Goal: Task Accomplishment & Management: Complete application form

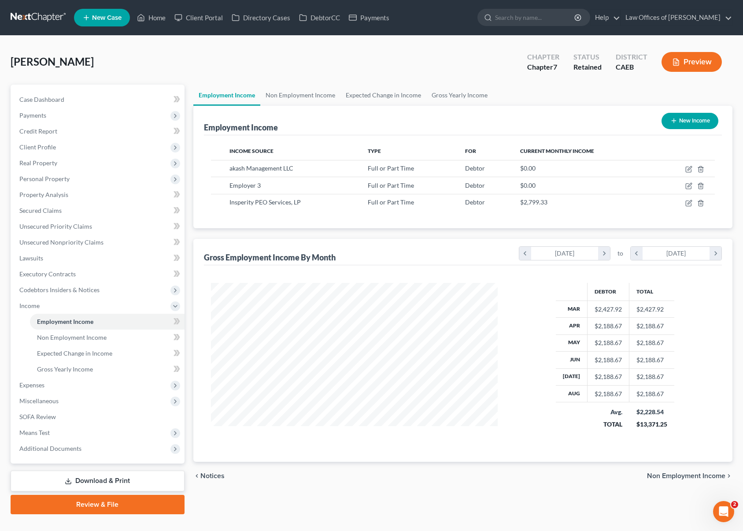
scroll to position [158, 304]
click at [689, 203] on icon "button" at bounding box center [690, 202] width 4 height 4
select select "0"
select select "45"
select select "2"
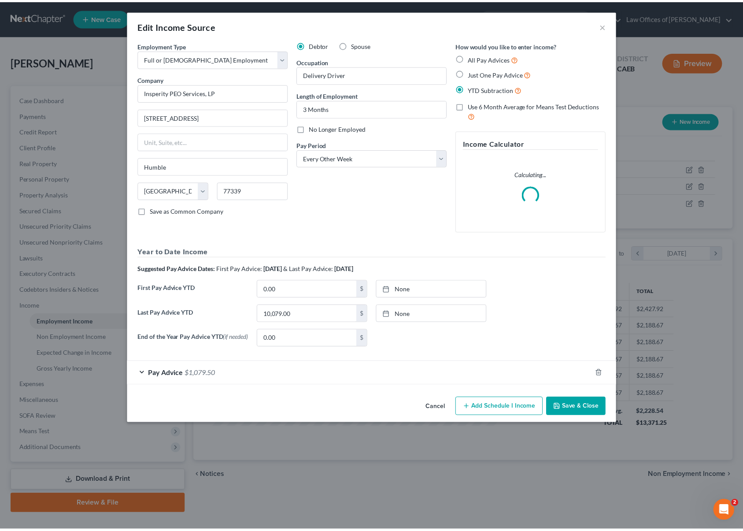
scroll to position [158, 307]
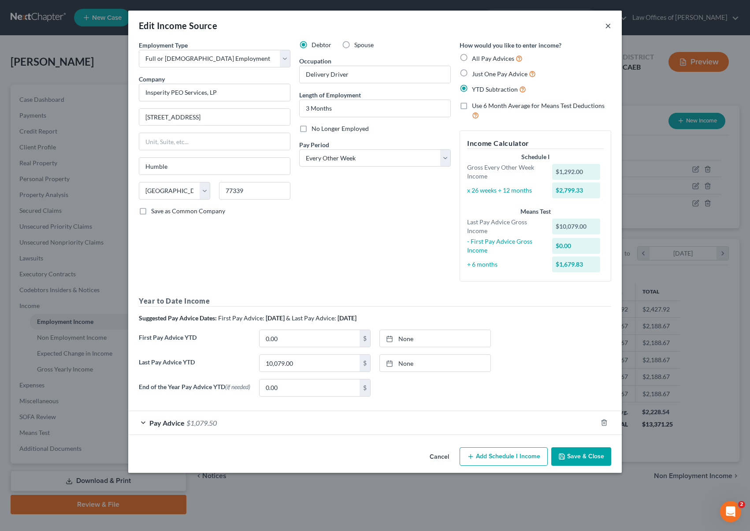
click at [609, 26] on button "×" at bounding box center [608, 25] width 6 height 11
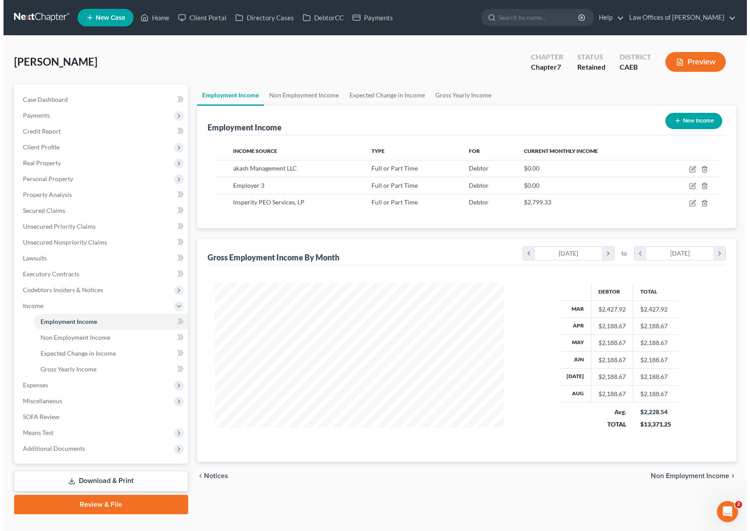
scroll to position [440304, 440158]
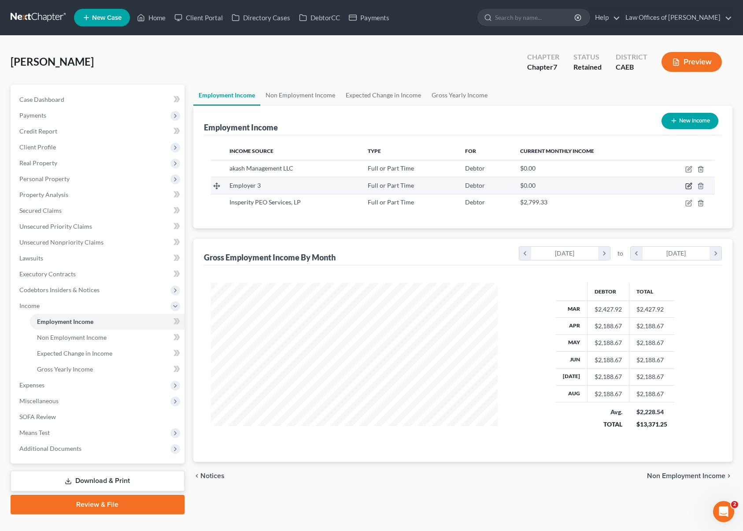
click at [688, 184] on icon "button" at bounding box center [688, 185] width 7 height 7
select select "0"
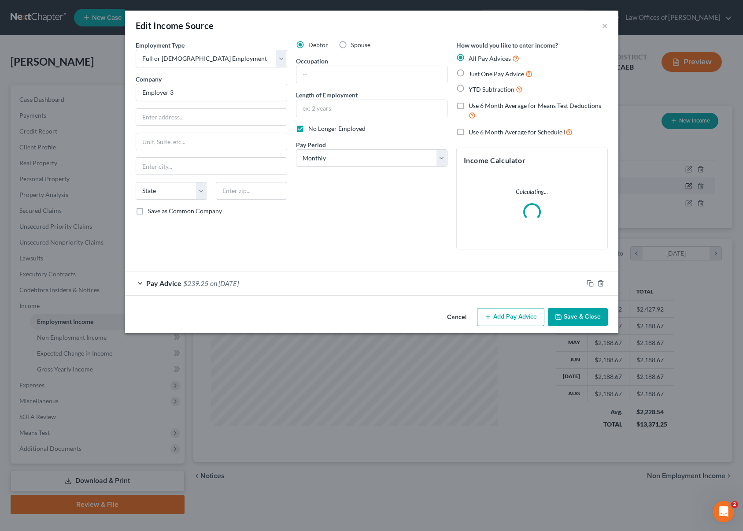
scroll to position [158, 307]
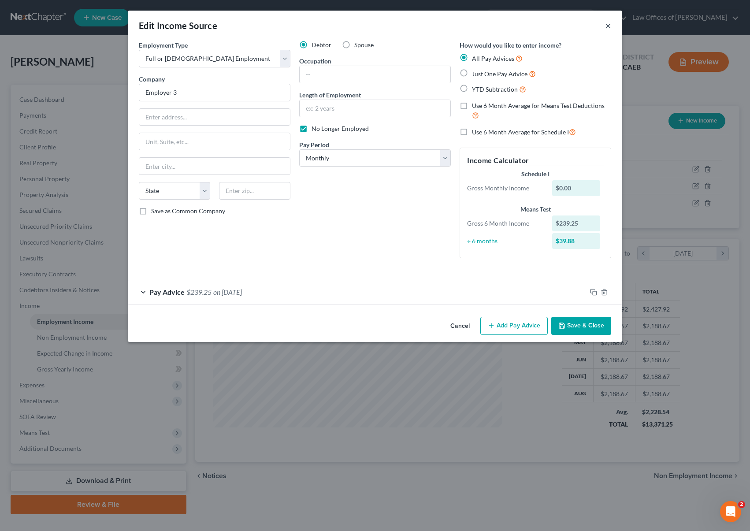
click at [607, 24] on button "×" at bounding box center [608, 25] width 6 height 11
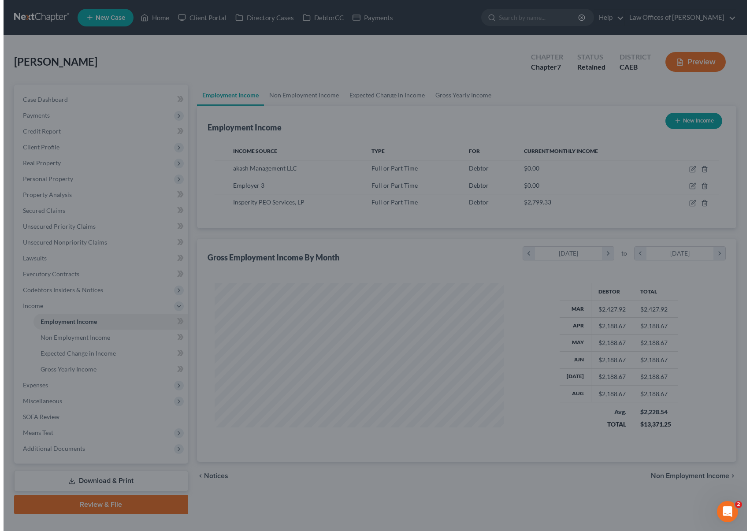
scroll to position [440304, 440158]
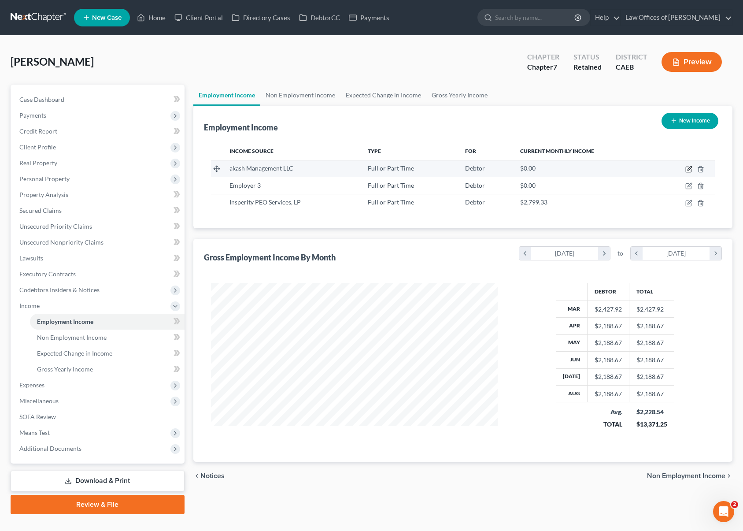
click at [689, 169] on icon "button" at bounding box center [688, 169] width 7 height 7
select select "0"
select select "4"
select select "2"
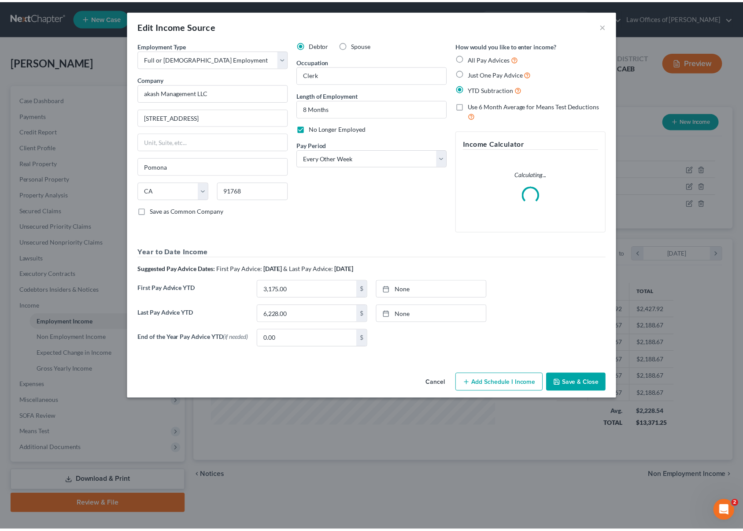
scroll to position [158, 307]
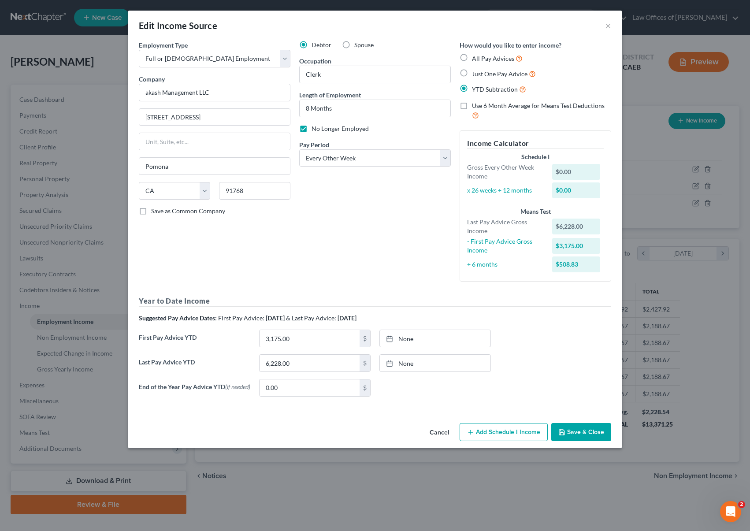
click at [583, 431] on button "Save & Close" at bounding box center [581, 432] width 60 height 18
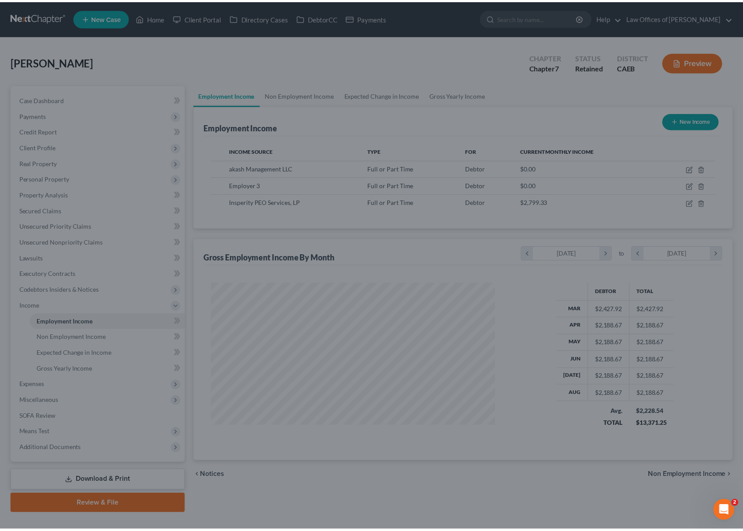
scroll to position [440304, 440158]
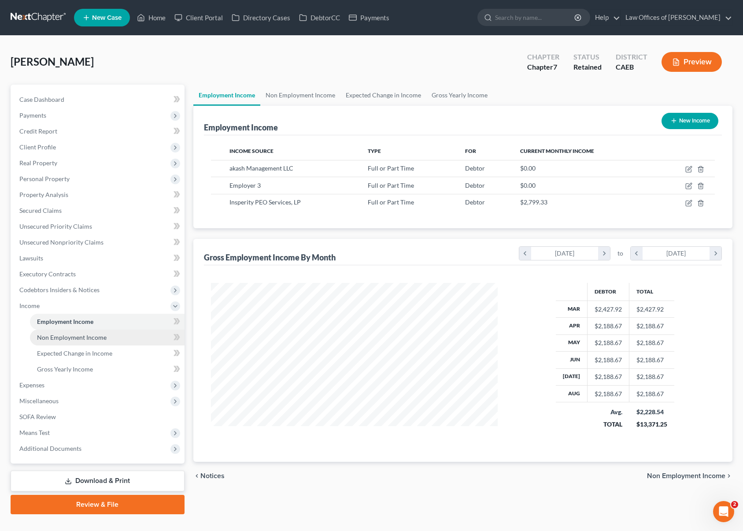
click at [104, 338] on span "Non Employment Income" at bounding box center [72, 336] width 70 height 7
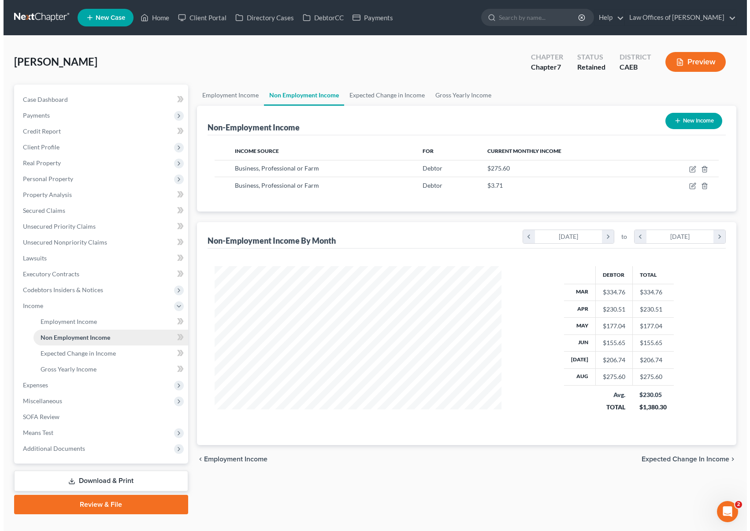
scroll to position [158, 304]
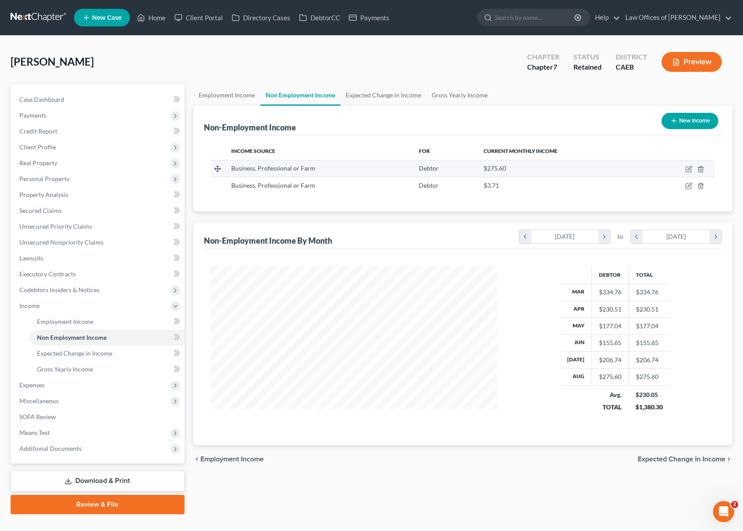
click at [685, 169] on td at bounding box center [680, 168] width 70 height 17
click at [688, 168] on icon "button" at bounding box center [688, 169] width 7 height 7
select select "10"
select select "0"
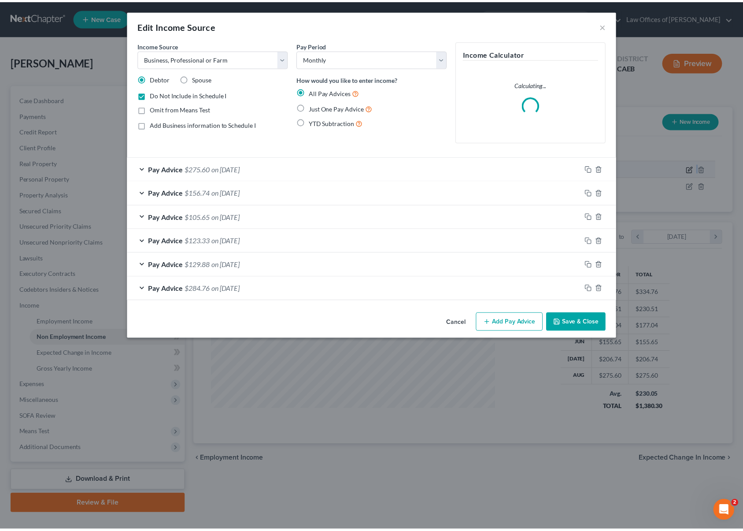
scroll to position [158, 307]
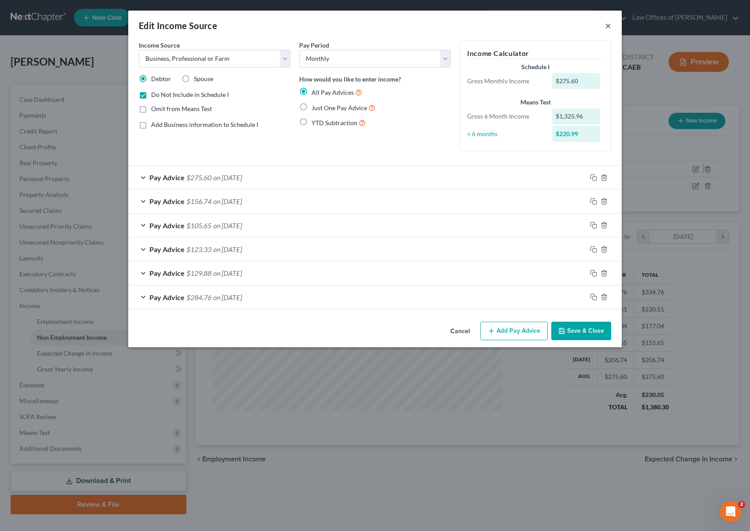
click at [606, 25] on button "×" at bounding box center [608, 25] width 6 height 11
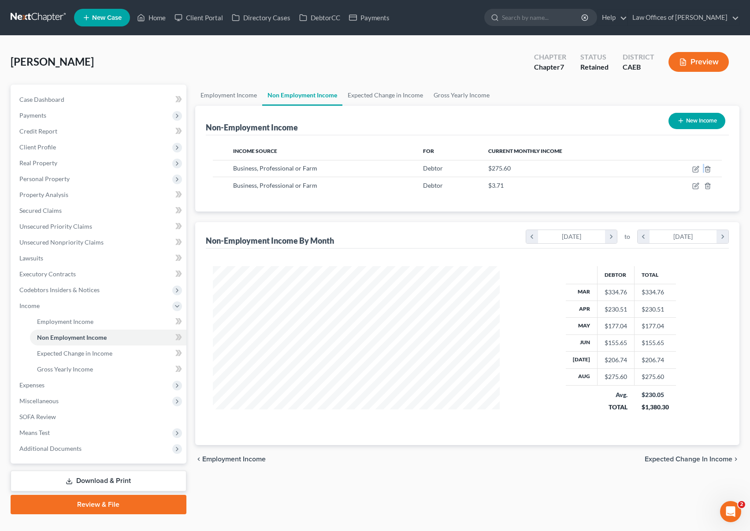
scroll to position [440304, 440158]
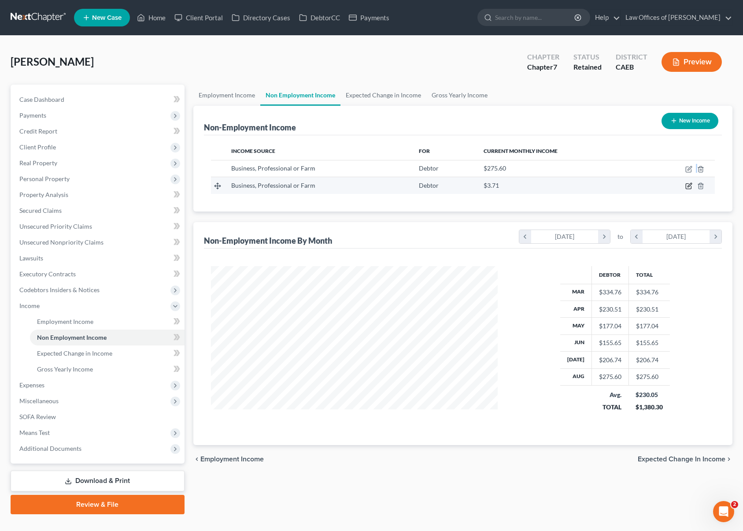
click at [691, 185] on icon "button" at bounding box center [688, 185] width 7 height 7
select select "10"
select select "0"
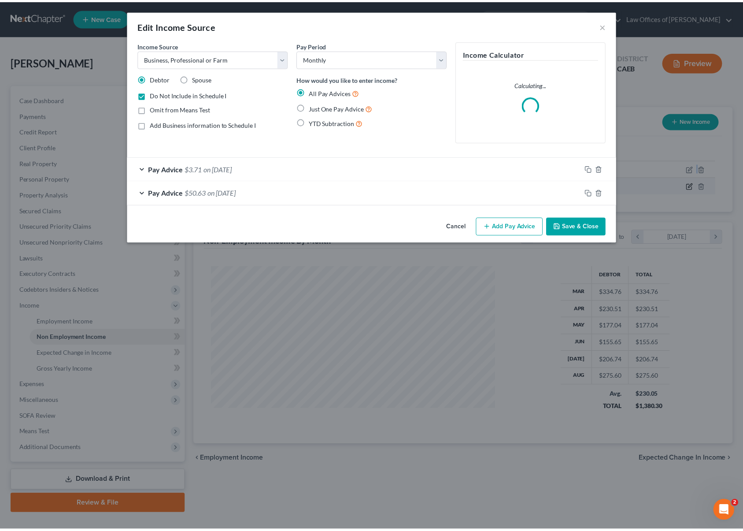
scroll to position [158, 307]
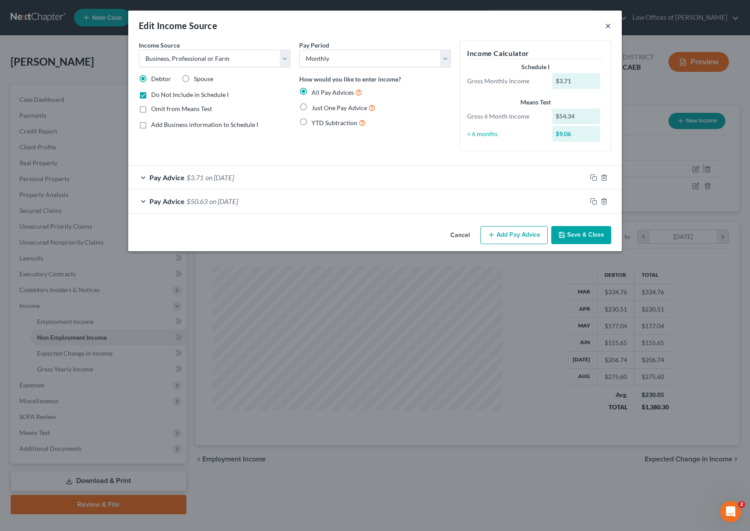
click at [607, 25] on button "×" at bounding box center [608, 25] width 6 height 11
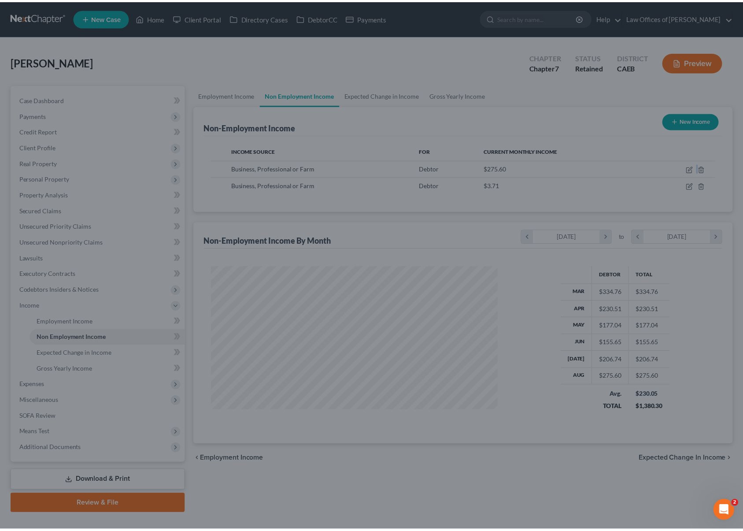
scroll to position [440304, 440158]
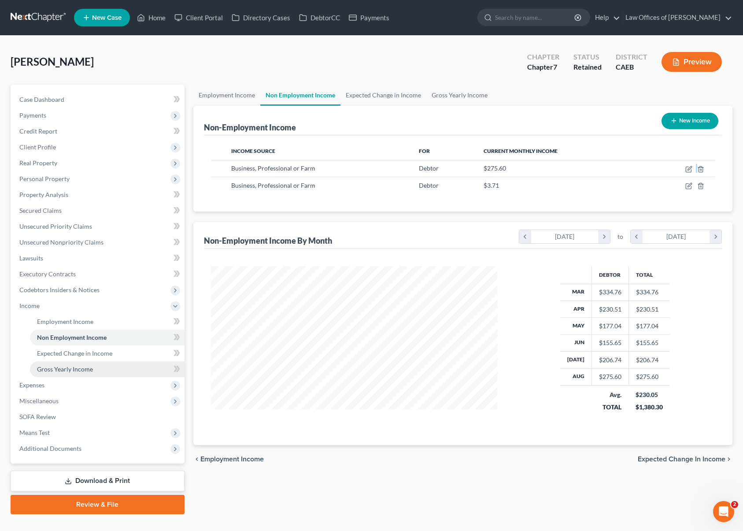
click at [97, 368] on link "Gross Yearly Income" at bounding box center [107, 369] width 155 height 16
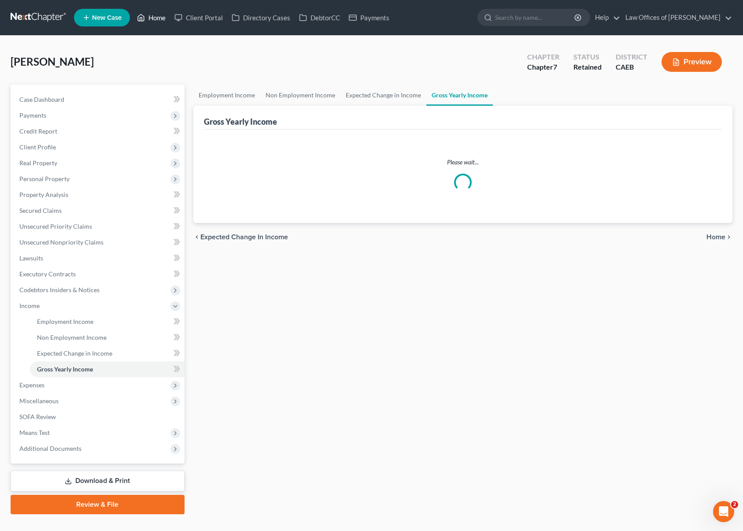
click at [152, 18] on link "Home" at bounding box center [151, 18] width 37 height 16
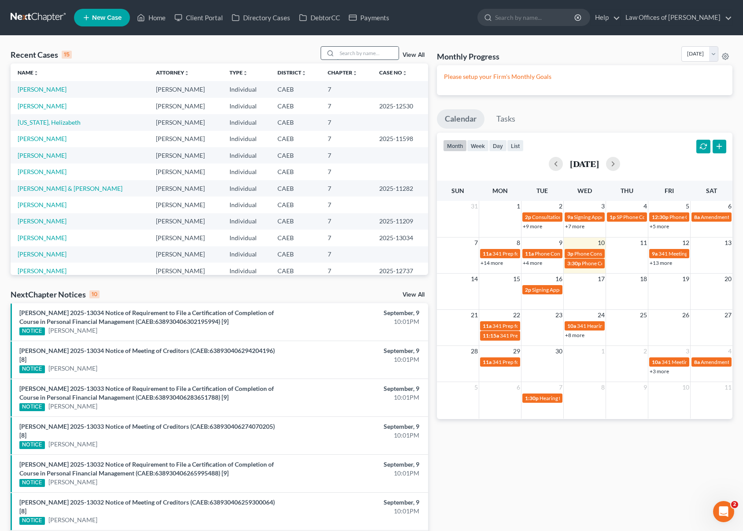
click at [364, 54] on input "search" at bounding box center [368, 53] width 62 height 13
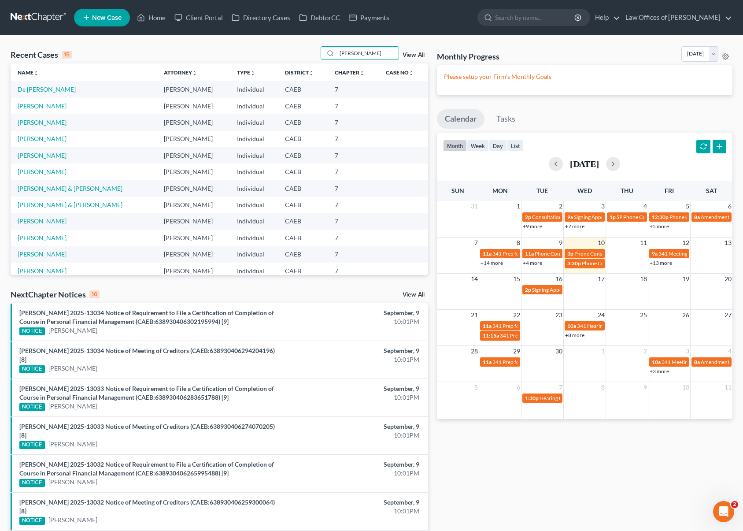
type input "[PERSON_NAME]"
click at [38, 138] on link "[PERSON_NAME]" at bounding box center [42, 138] width 49 height 7
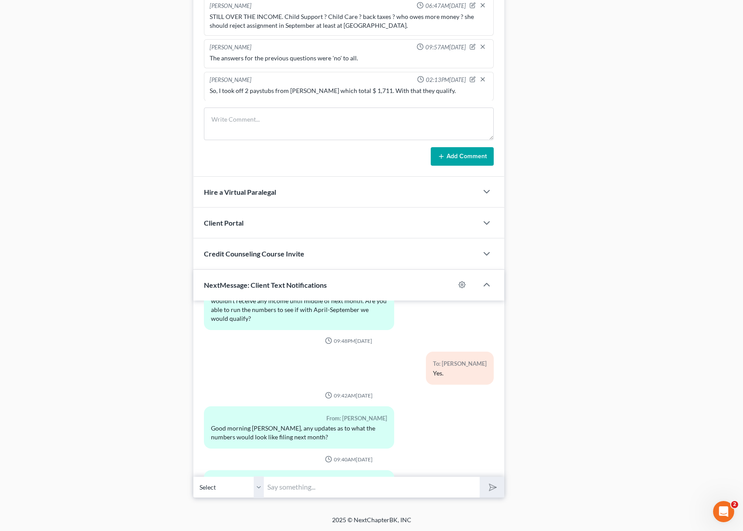
scroll to position [2874, 0]
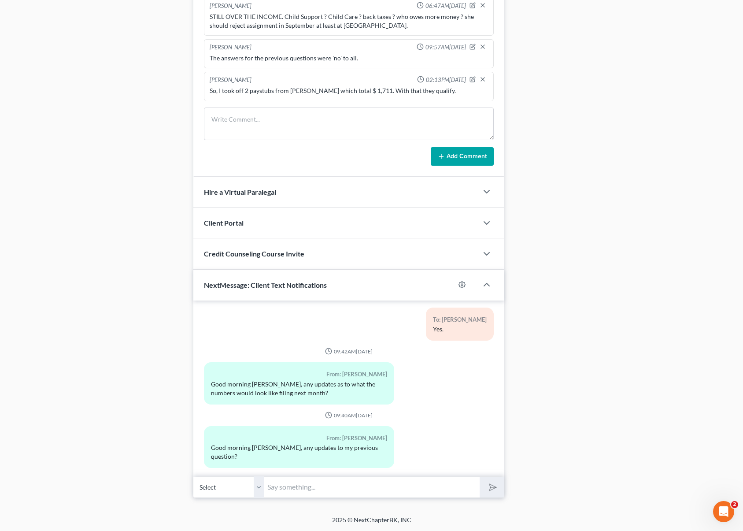
click at [318, 485] on input "text" at bounding box center [372, 487] width 216 height 22
type input "Hi, [PERSON_NAME]. Sorry for the late response. When is the last time she worke…"
click at [480, 477] on button "submit" at bounding box center [492, 487] width 24 height 21
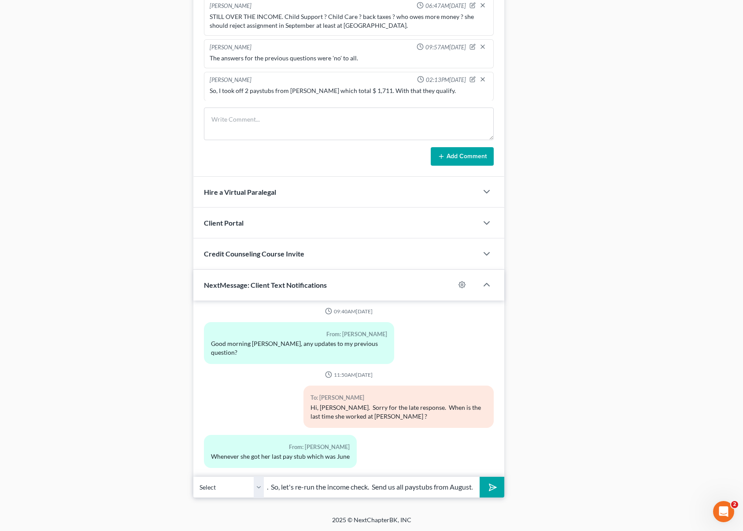
scroll to position [0, 131]
type input "Okay, so that was paystub with date 6-13. So, let's re-run the income check. Se…"
click at [493, 487] on icon "submit" at bounding box center [491, 487] width 12 height 12
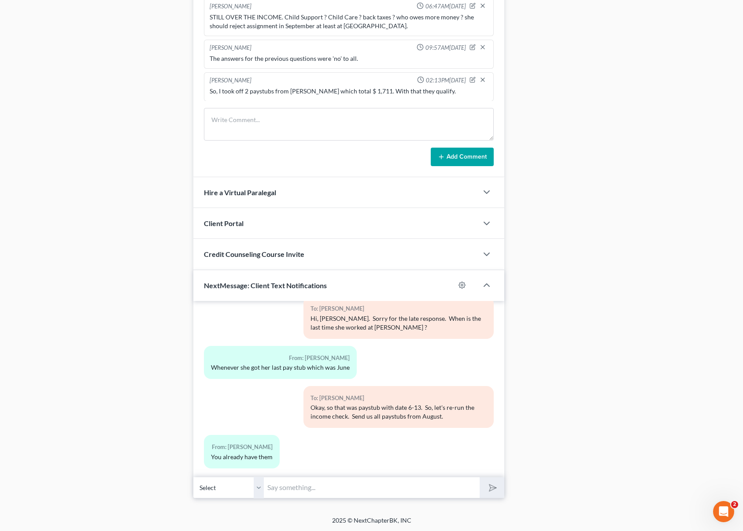
scroll to position [622, 0]
click at [281, 488] on input "text" at bounding box center [372, 489] width 216 height 22
type input "N"
type input "From you, the last one we have is dated 8-8."
click at [480, 478] on button "submit" at bounding box center [492, 488] width 24 height 21
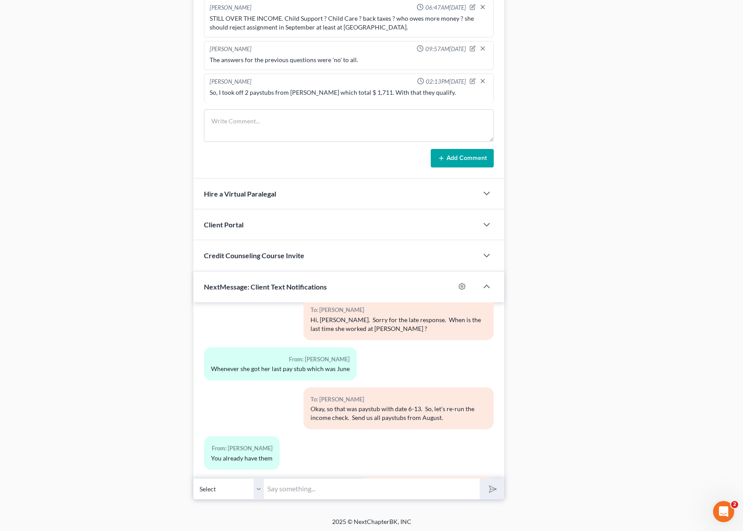
scroll to position [3107, 0]
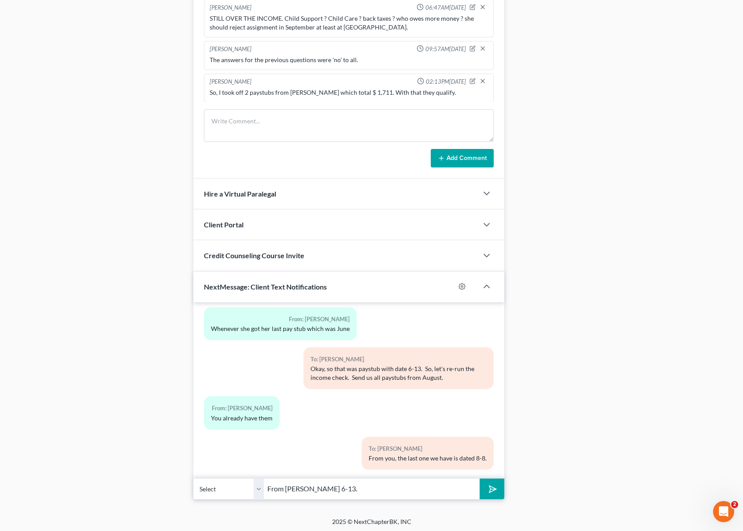
type input "From [PERSON_NAME] 6-13."
click at [480, 478] on button "submit" at bounding box center [492, 488] width 24 height 21
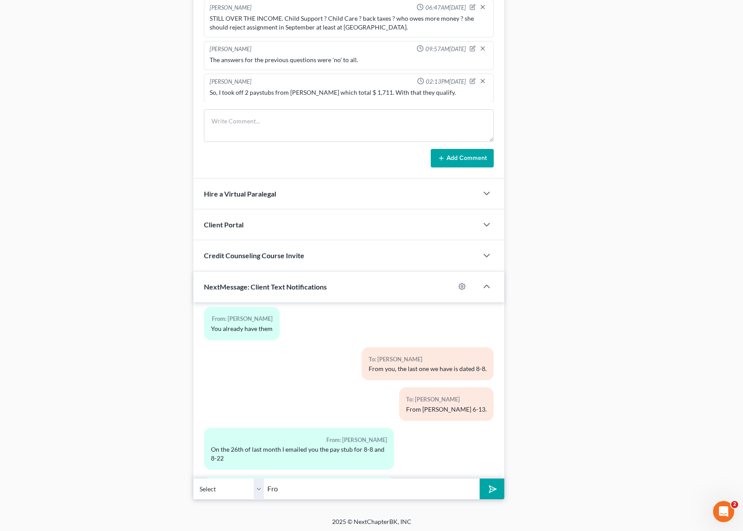
scroll to position [3246, 0]
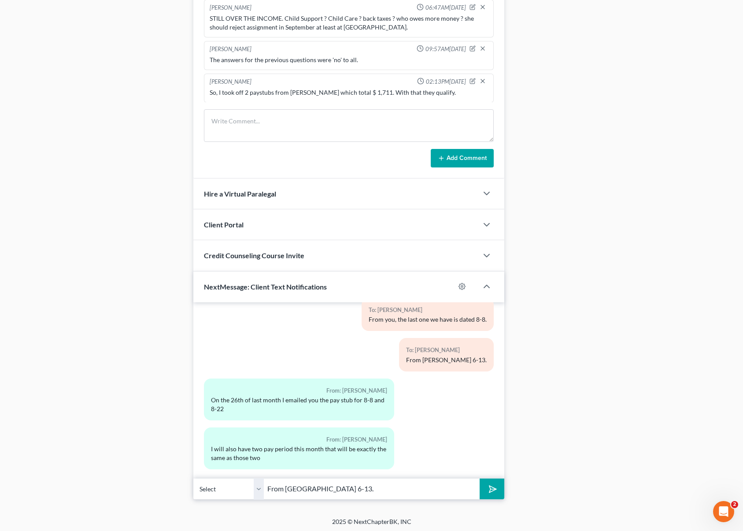
type input "From [GEOGRAPHIC_DATA] 6-13."
click at [480, 478] on button "submit" at bounding box center [492, 488] width 24 height 21
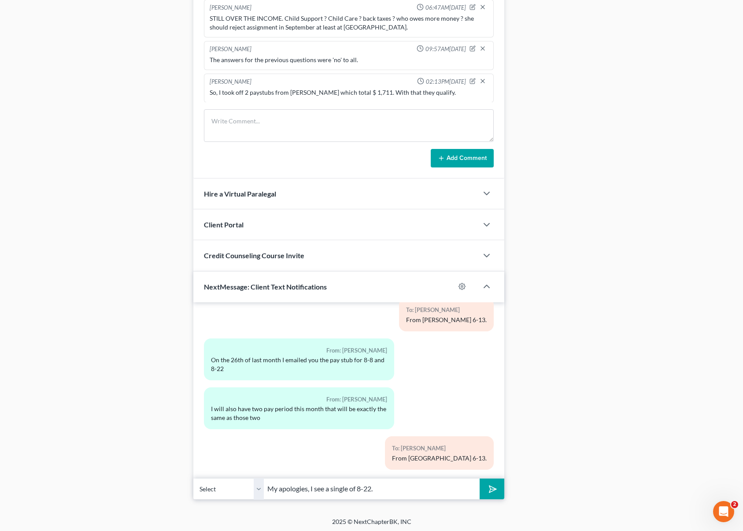
type input "My apologies, I see a single of 8-22."
click at [480, 478] on button "submit" at bounding box center [492, 488] width 24 height 21
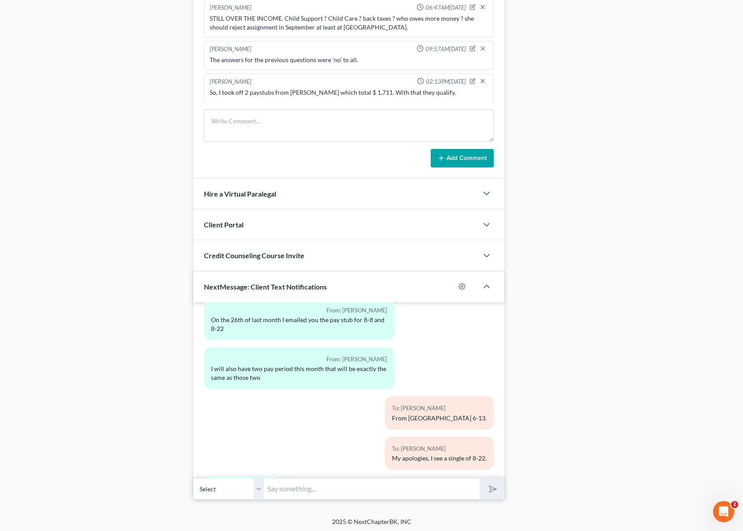
scroll to position [3366, 0]
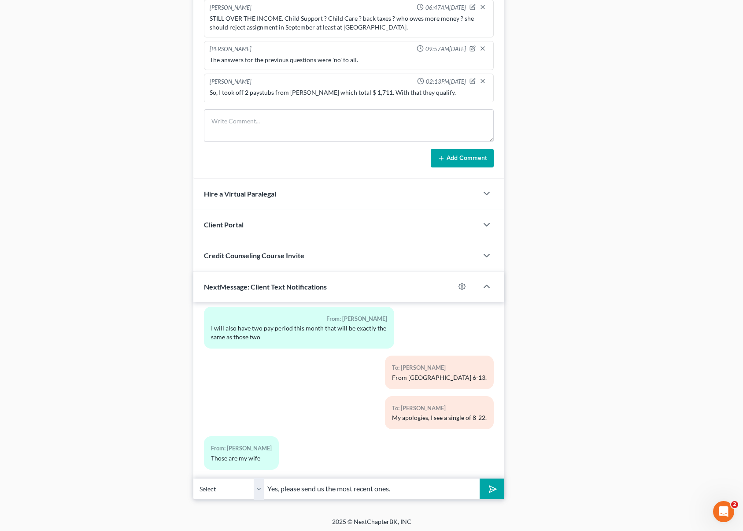
type input "Yes, please send us the most recent ones."
click at [480, 478] on button "submit" at bounding box center [492, 488] width 24 height 21
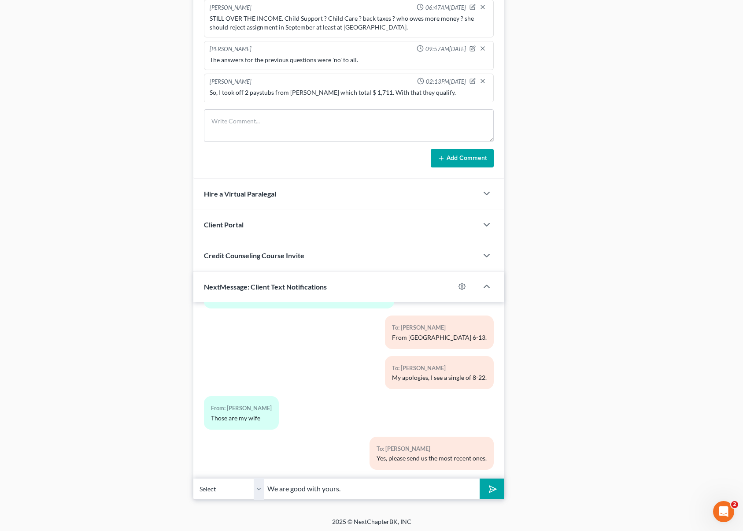
type input "We are good with yours."
click at [480, 478] on button "submit" at bounding box center [492, 488] width 24 height 21
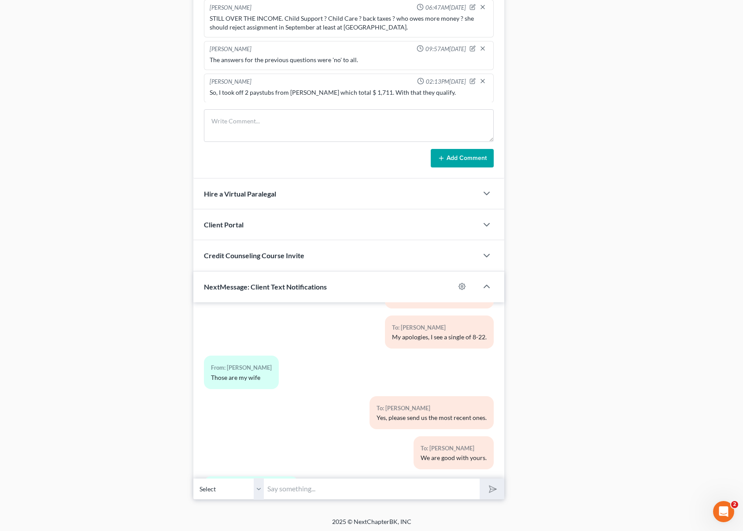
scroll to position [3487, 0]
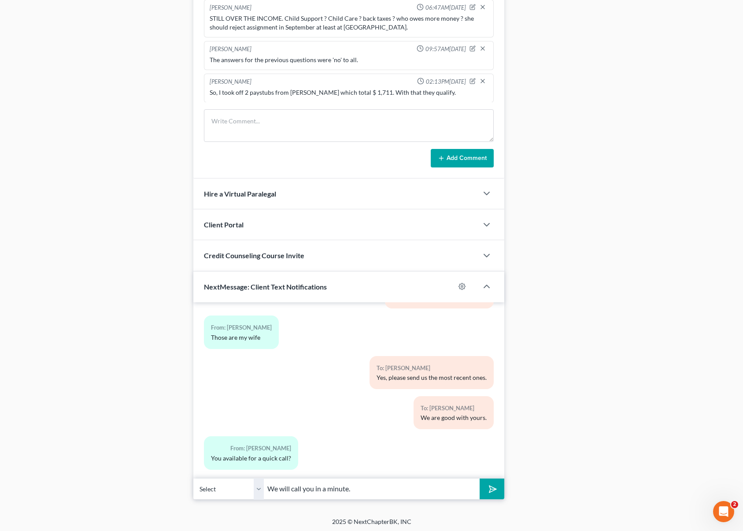
type input "We will call you in a minute."
click at [480, 478] on button "submit" at bounding box center [492, 488] width 24 height 21
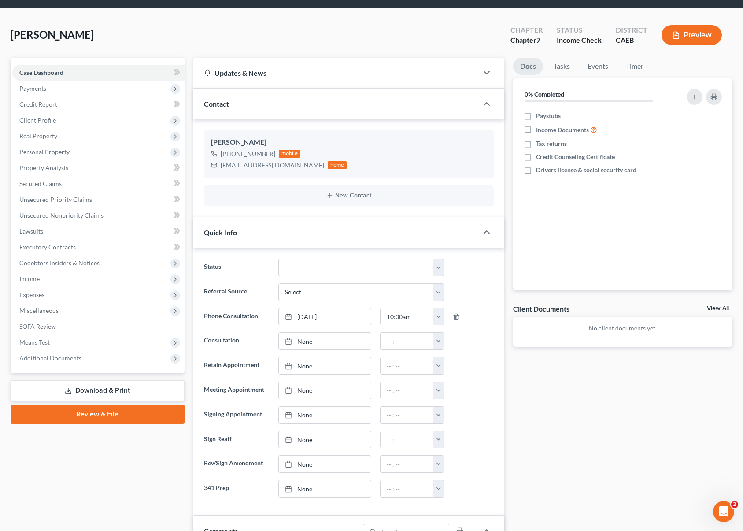
scroll to position [0, 0]
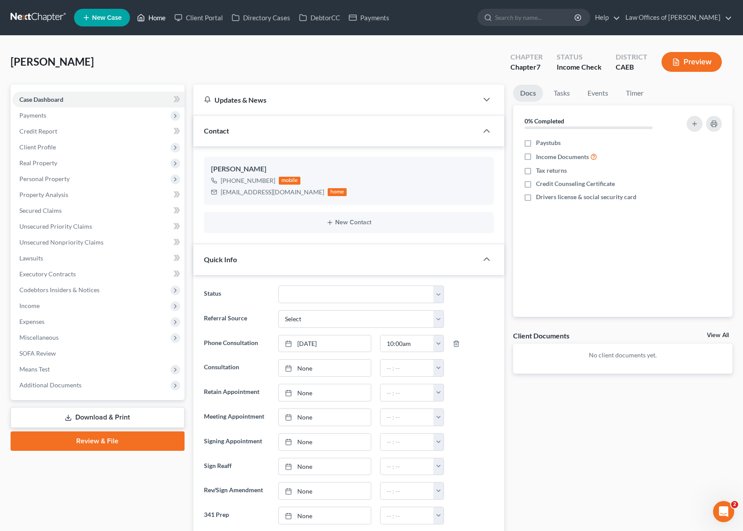
click at [163, 19] on link "Home" at bounding box center [151, 18] width 37 height 16
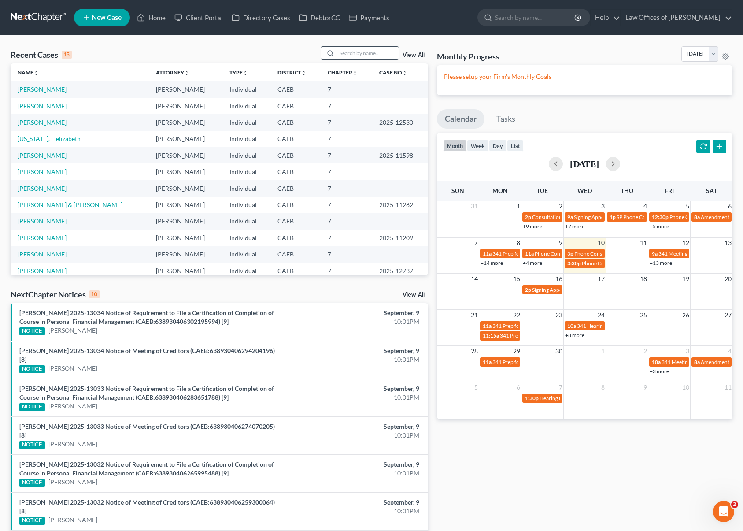
click at [355, 52] on input "search" at bounding box center [368, 53] width 62 height 13
type input "Brown"
click at [45, 88] on link "[PERSON_NAME]" at bounding box center [42, 88] width 49 height 7
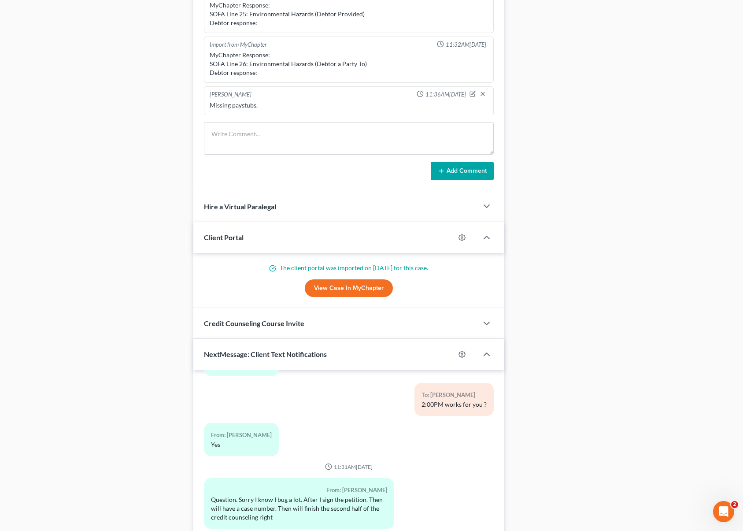
scroll to position [679, 0]
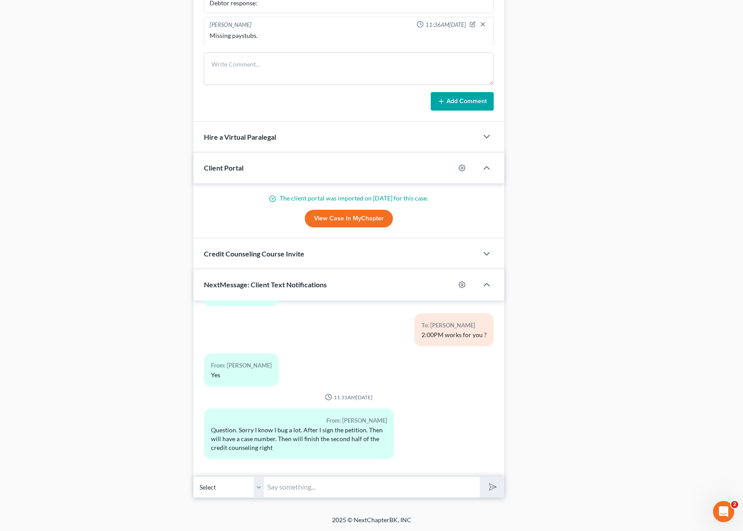
click at [318, 481] on input "text" at bounding box center [372, 487] width 216 height 22
type input "N"
type input "Hi. No worries, and you are correct but we will go over everything the day you …"
click at [480, 477] on button "submit" at bounding box center [492, 487] width 24 height 21
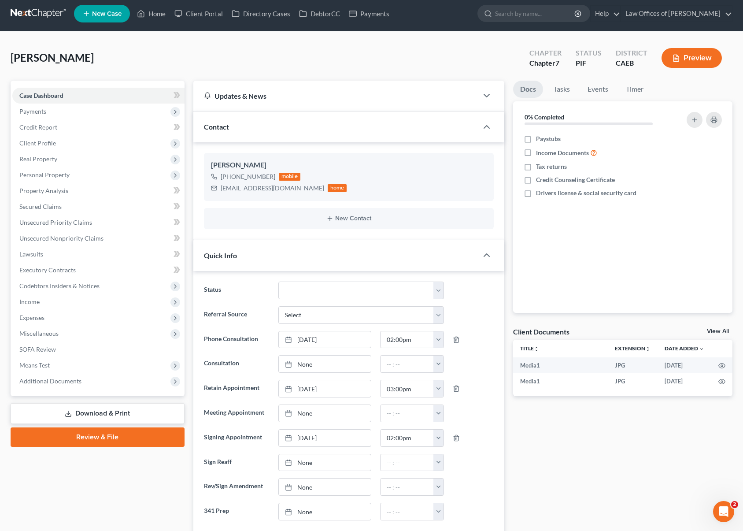
scroll to position [0, 0]
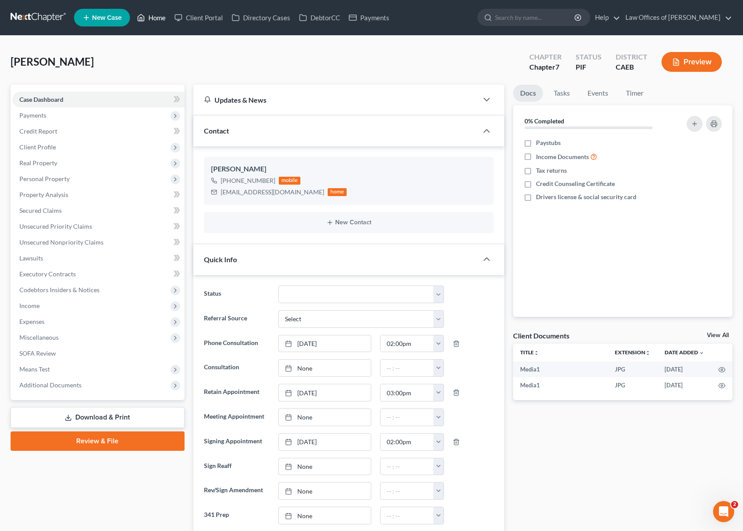
click at [159, 20] on link "Home" at bounding box center [151, 18] width 37 height 16
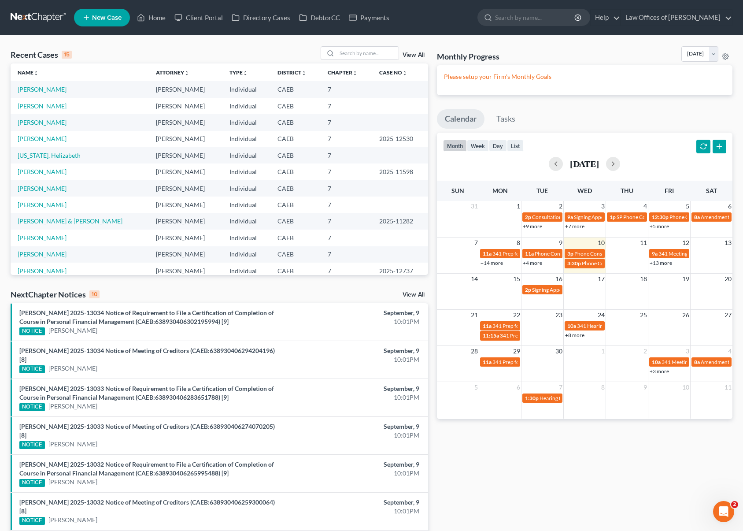
click at [39, 107] on link "[PERSON_NAME]" at bounding box center [42, 105] width 49 height 7
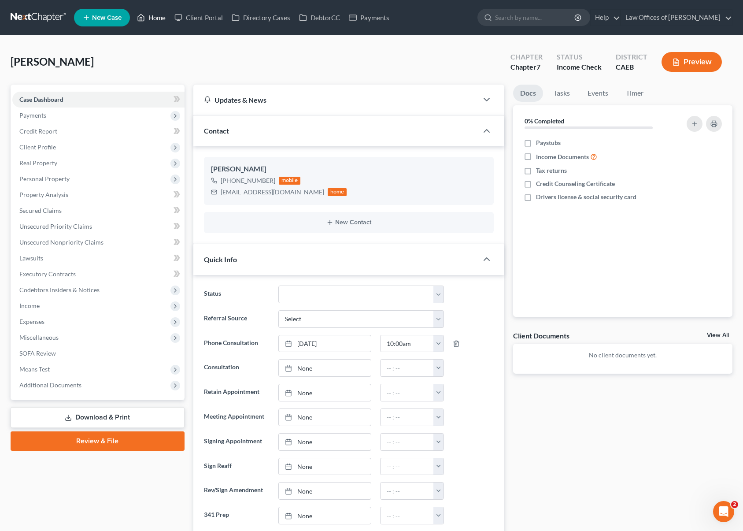
click at [153, 18] on link "Home" at bounding box center [151, 18] width 37 height 16
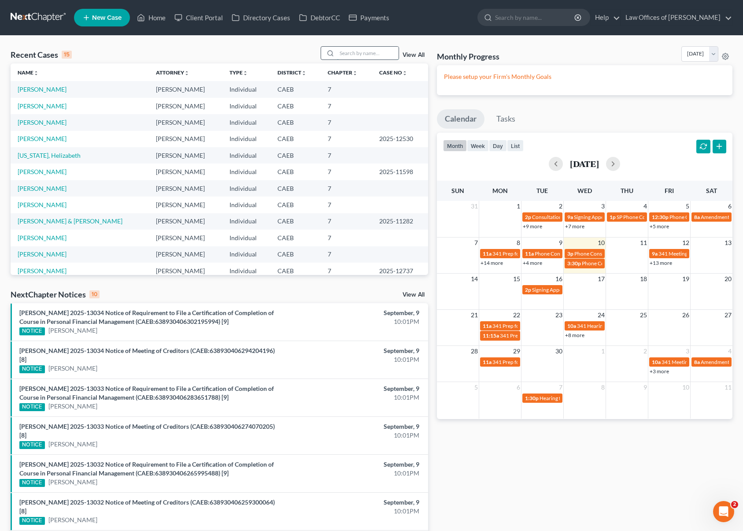
click at [354, 52] on input "search" at bounding box center [368, 53] width 62 height 13
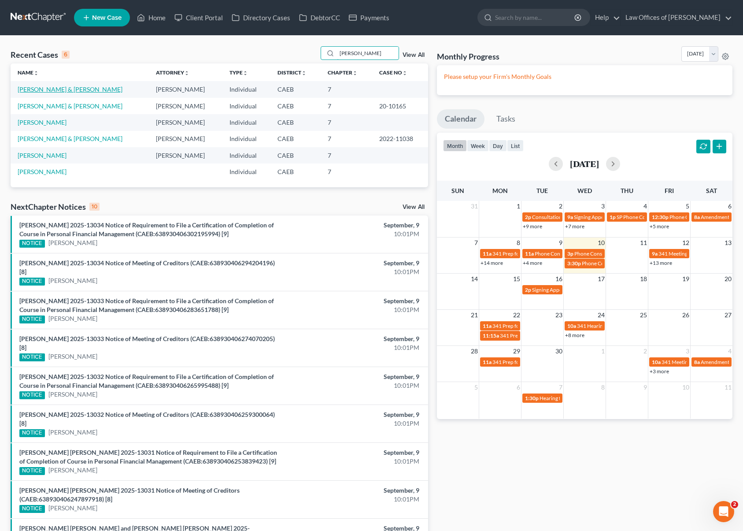
type input "[PERSON_NAME]"
click at [74, 92] on link "[PERSON_NAME] & [PERSON_NAME]" at bounding box center [70, 88] width 105 height 7
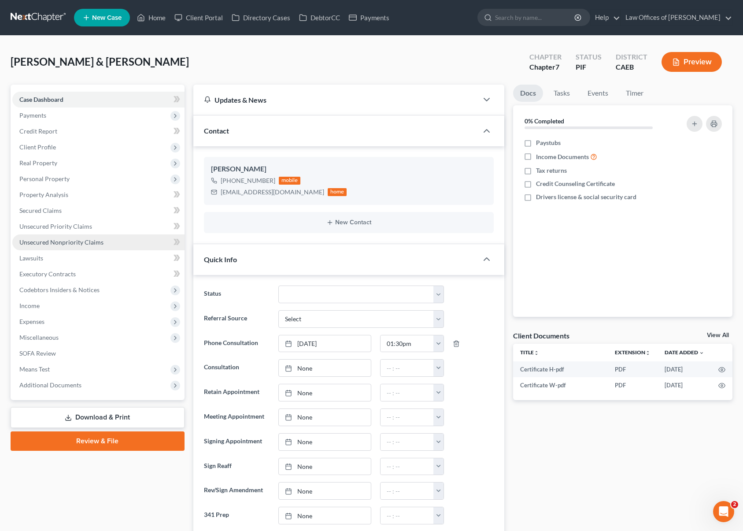
scroll to position [186, 0]
click at [71, 244] on span "Unsecured Nonpriority Claims" at bounding box center [61, 241] width 84 height 7
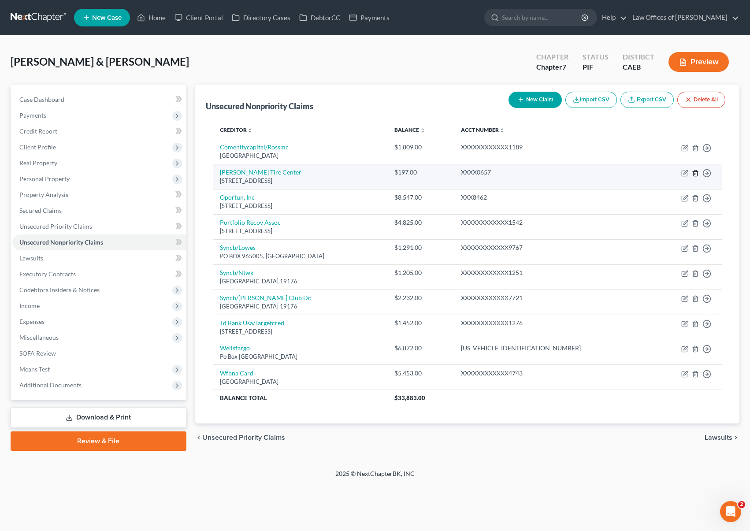
click at [695, 174] on icon "button" at bounding box center [695, 173] width 7 height 7
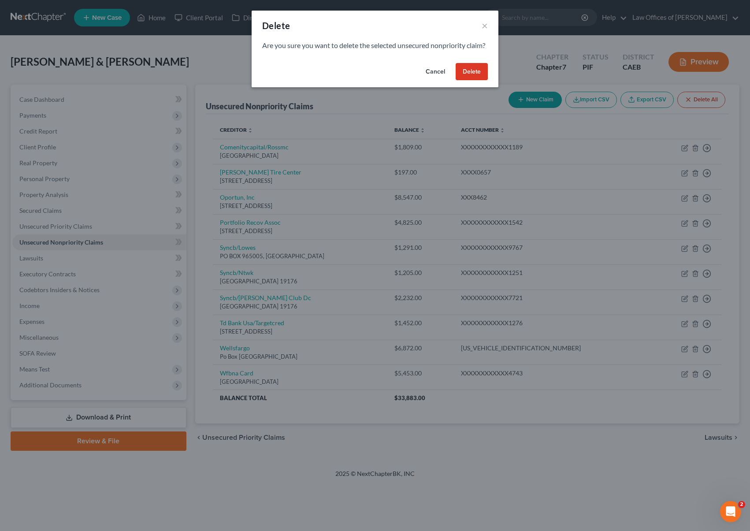
click at [474, 80] on button "Delete" at bounding box center [471, 72] width 32 height 18
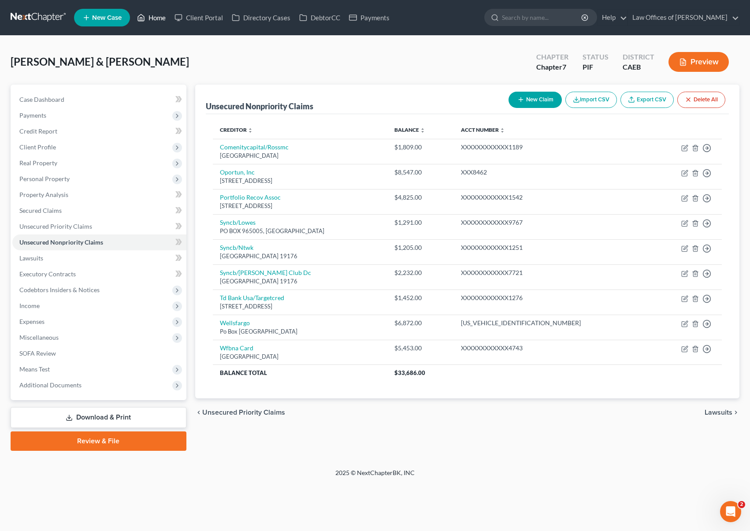
click at [162, 18] on link "Home" at bounding box center [151, 18] width 37 height 16
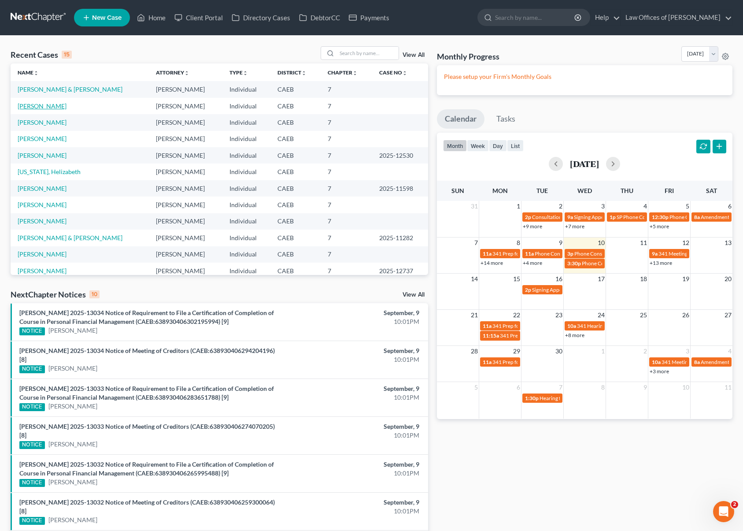
click at [38, 106] on link "[PERSON_NAME]" at bounding box center [42, 105] width 49 height 7
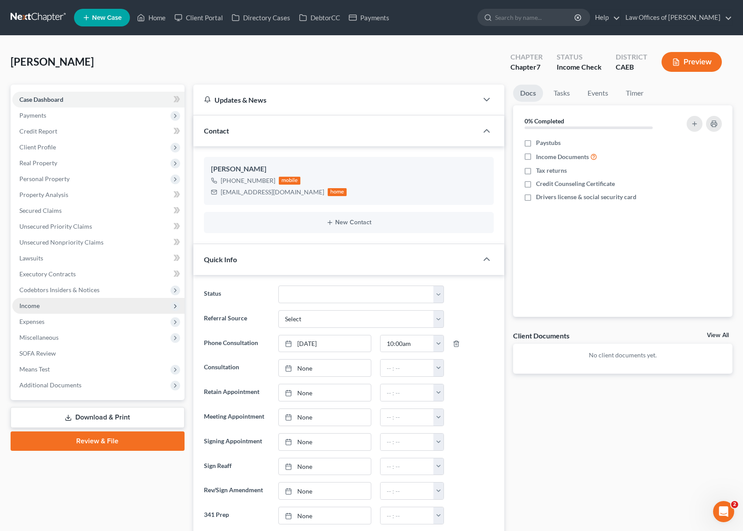
click at [56, 309] on span "Income" at bounding box center [98, 306] width 172 height 16
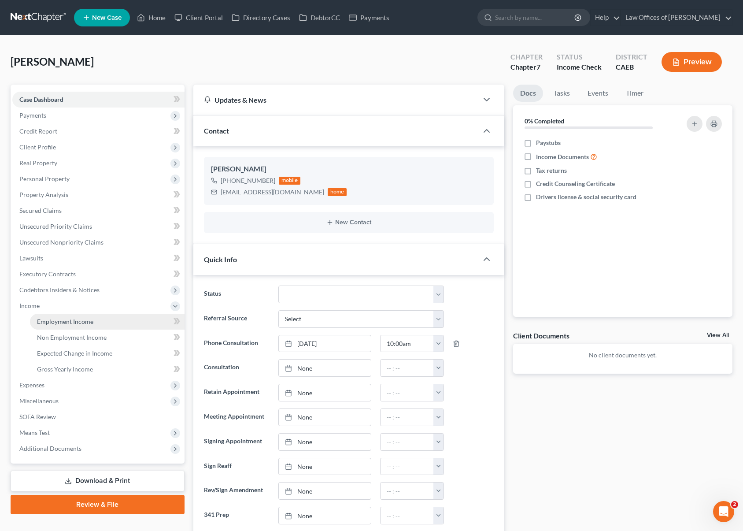
click at [91, 320] on span "Employment Income" at bounding box center [65, 321] width 56 height 7
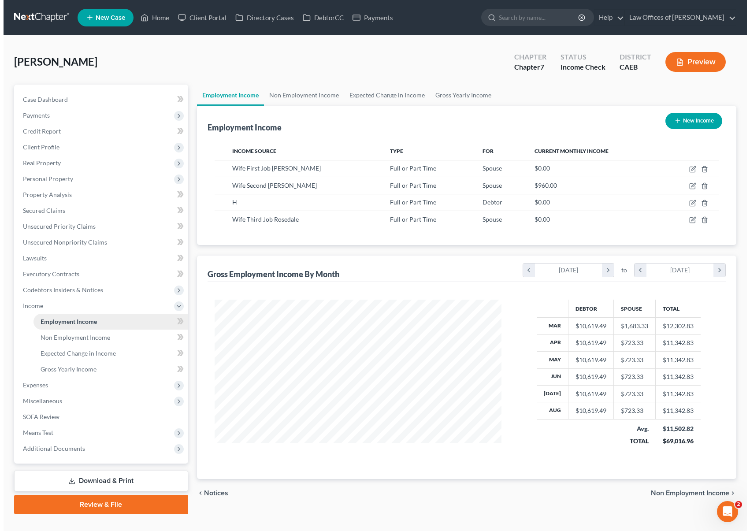
scroll to position [158, 304]
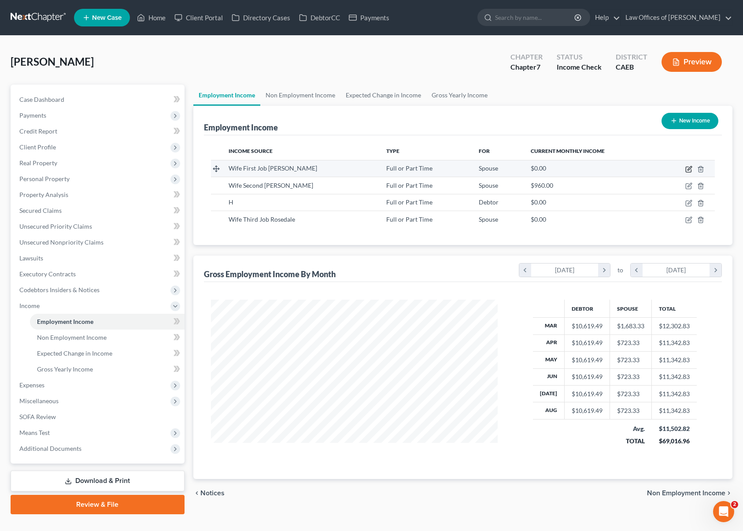
click at [688, 167] on icon "button" at bounding box center [688, 169] width 5 height 5
select select "0"
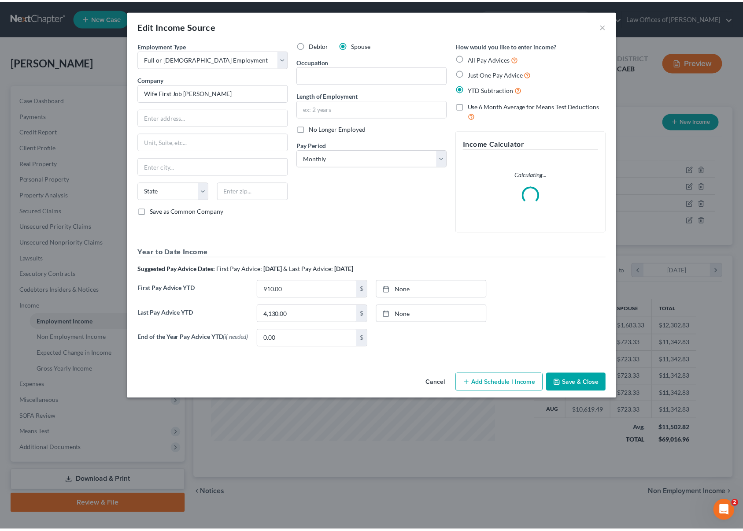
scroll to position [158, 307]
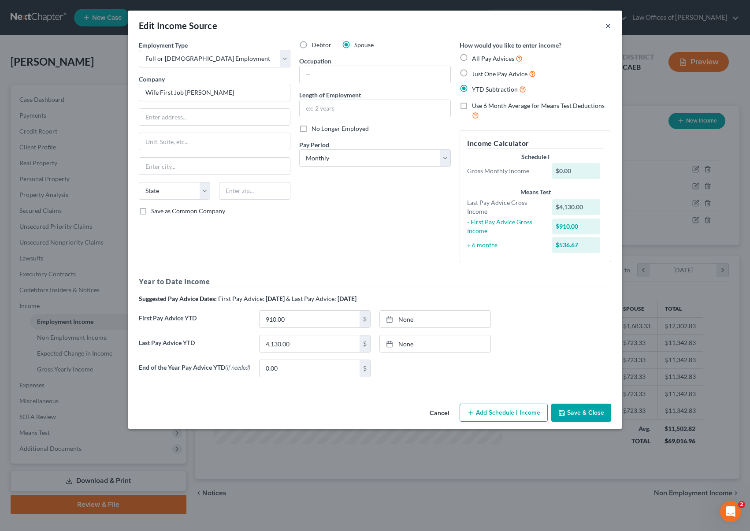
click at [609, 25] on button "×" at bounding box center [608, 25] width 6 height 11
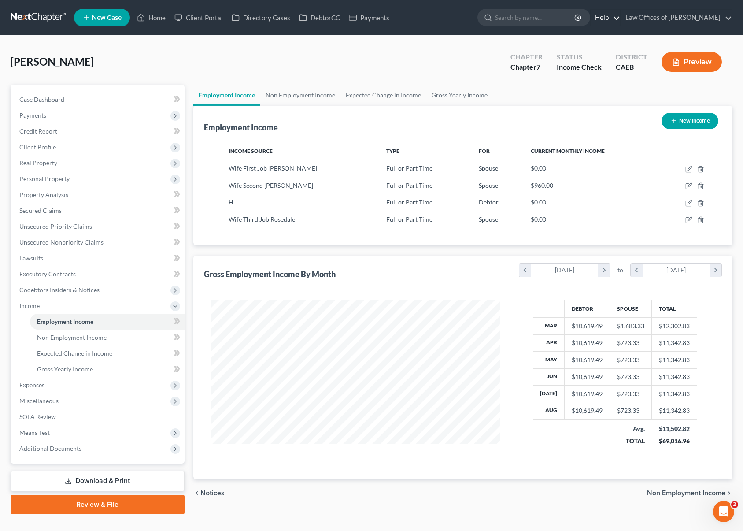
scroll to position [440304, 440158]
click at [78, 92] on link "Case Dashboard" at bounding box center [98, 100] width 172 height 16
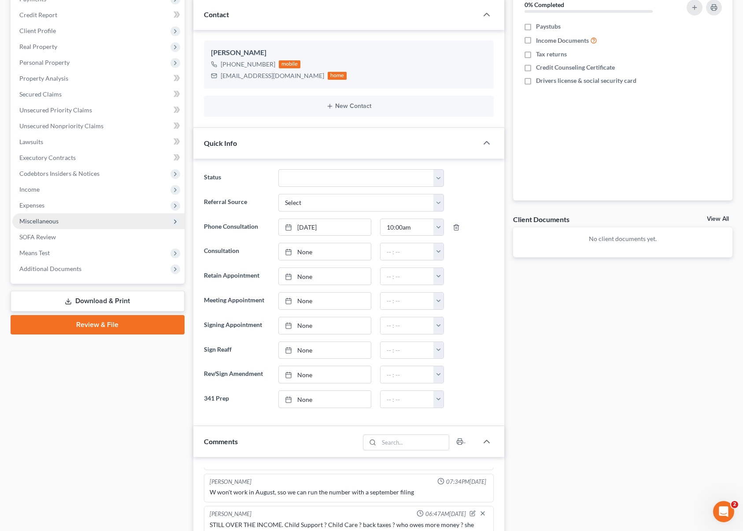
scroll to position [67, 0]
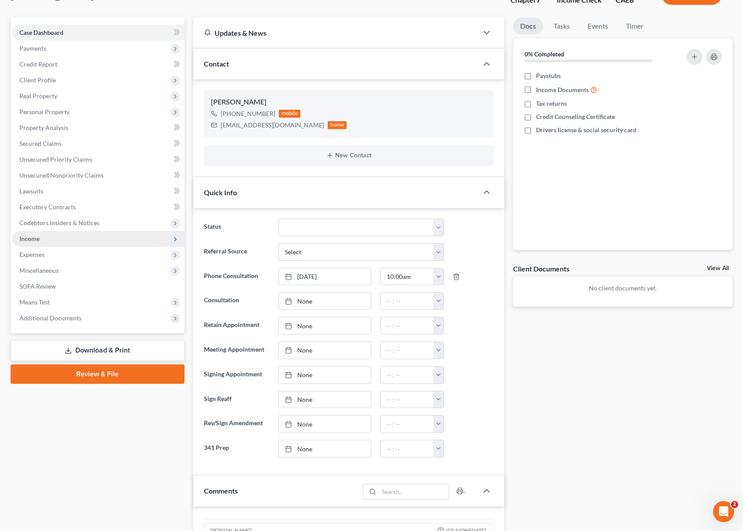
click at [54, 240] on span "Income" at bounding box center [98, 239] width 172 height 16
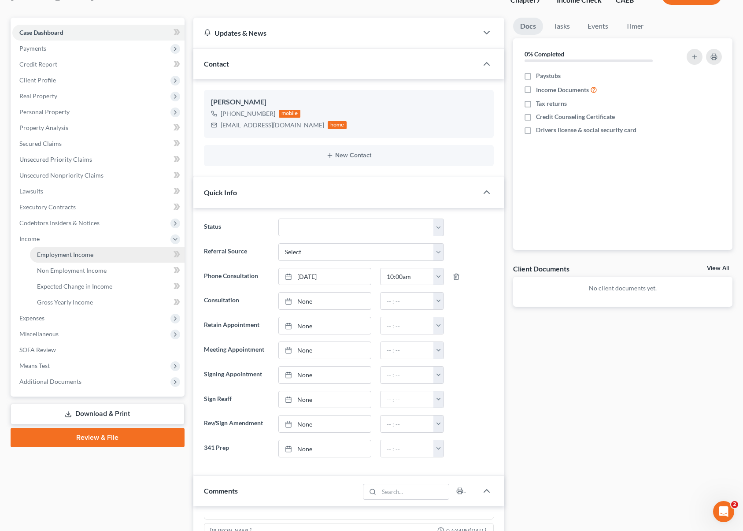
click at [96, 255] on link "Employment Income" at bounding box center [107, 255] width 155 height 16
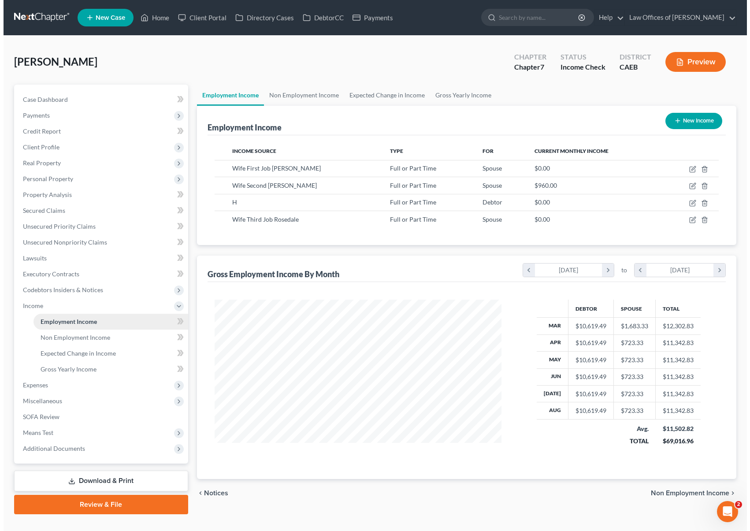
scroll to position [158, 304]
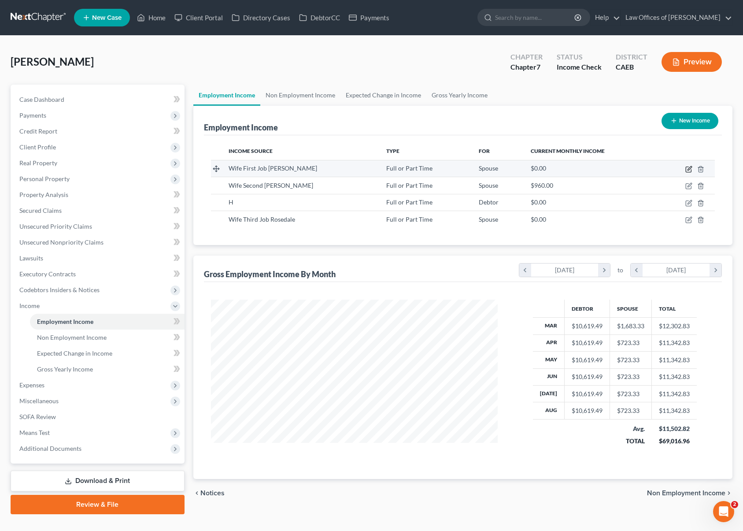
click at [688, 168] on icon "button" at bounding box center [688, 169] width 7 height 7
select select "0"
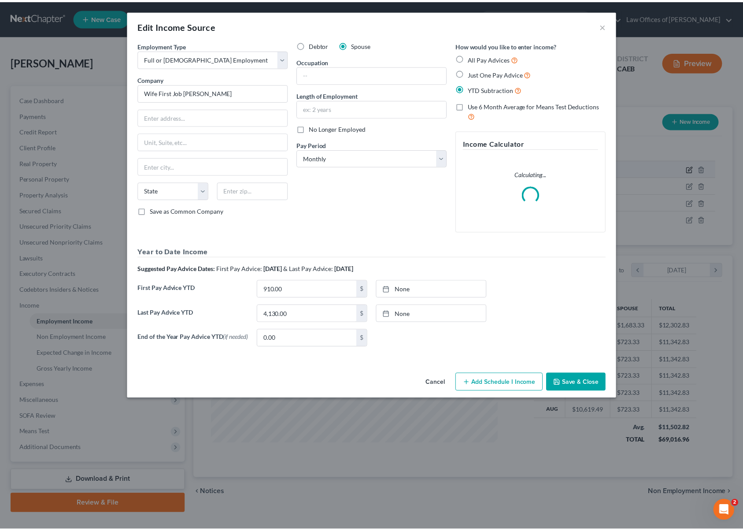
scroll to position [158, 307]
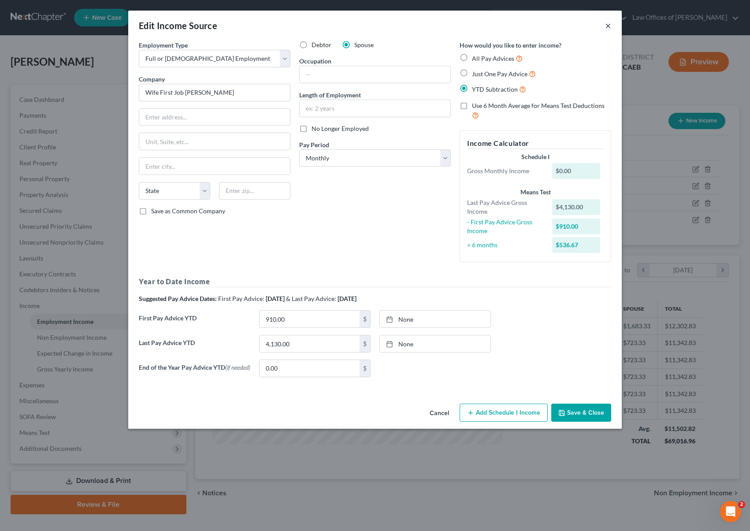
click at [606, 24] on button "×" at bounding box center [608, 25] width 6 height 11
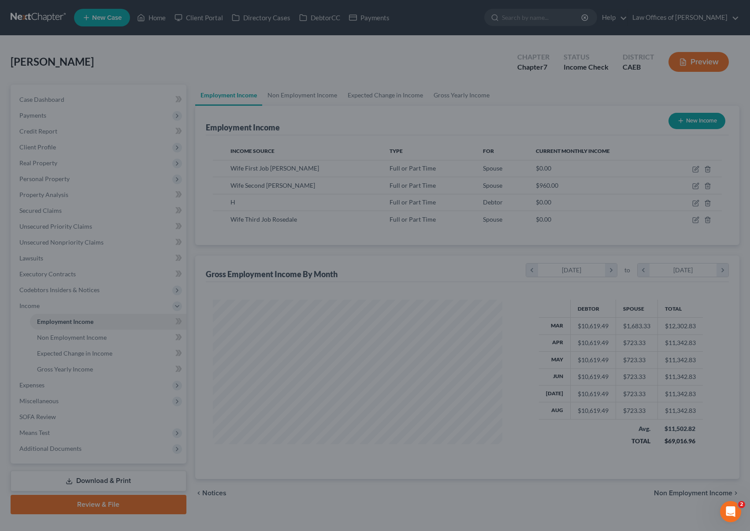
scroll to position [440304, 440158]
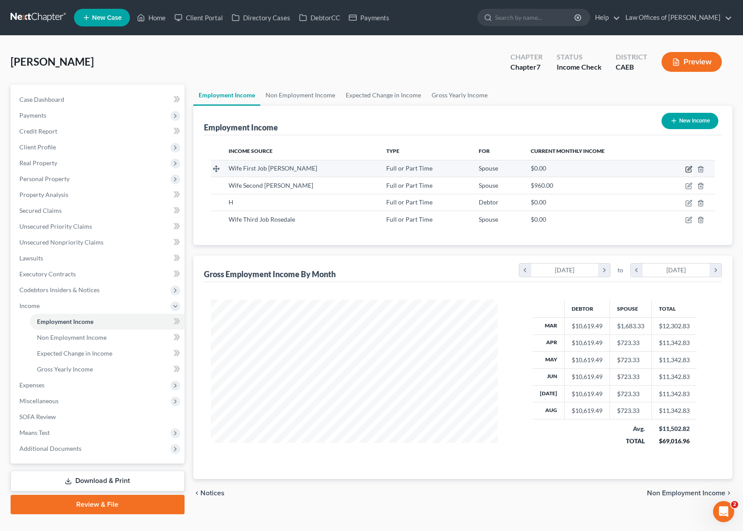
click at [688, 170] on icon "button" at bounding box center [690, 168] width 4 height 4
select select "0"
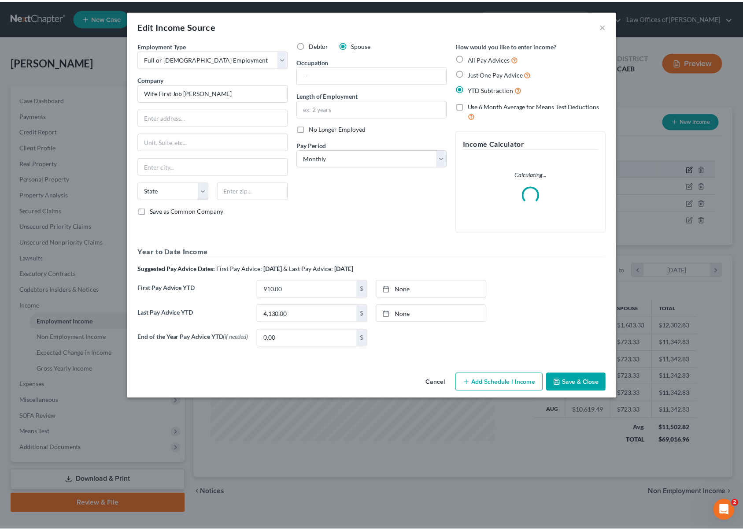
scroll to position [158, 307]
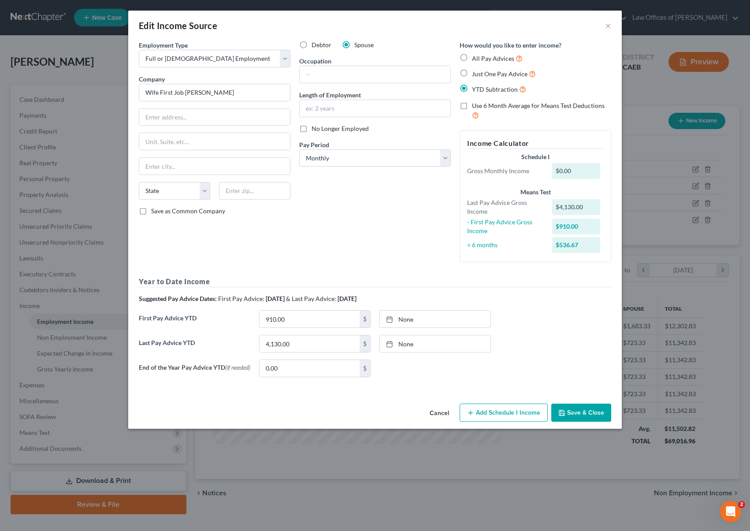
click at [580, 415] on button "Save & Close" at bounding box center [581, 412] width 60 height 18
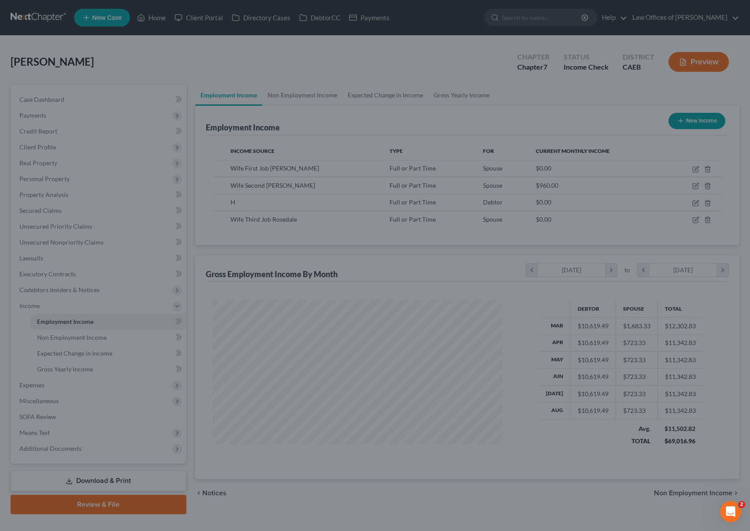
scroll to position [440304, 440158]
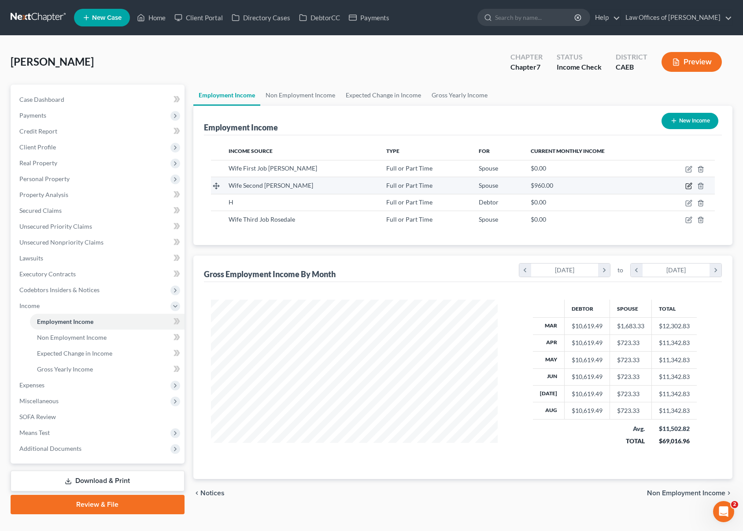
click at [688, 186] on icon "button" at bounding box center [690, 185] width 4 height 4
select select "0"
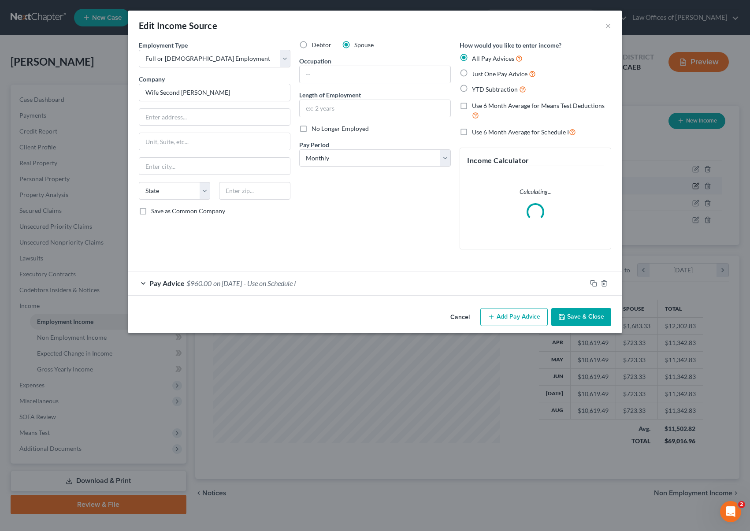
scroll to position [158, 307]
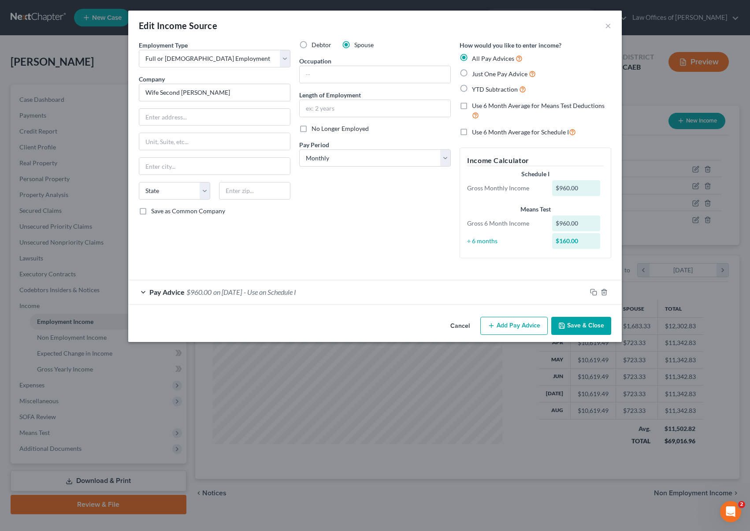
click at [296, 293] on span "- Use on Schedule I" at bounding box center [270, 292] width 52 height 8
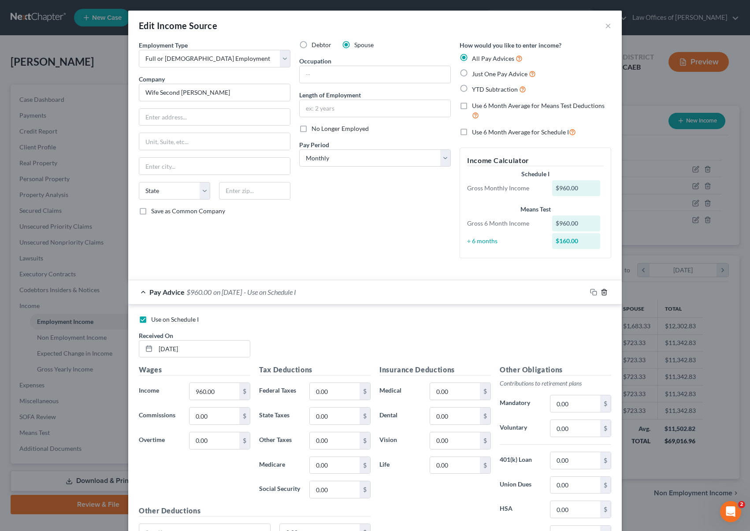
click at [600, 291] on icon "button" at bounding box center [603, 292] width 7 height 7
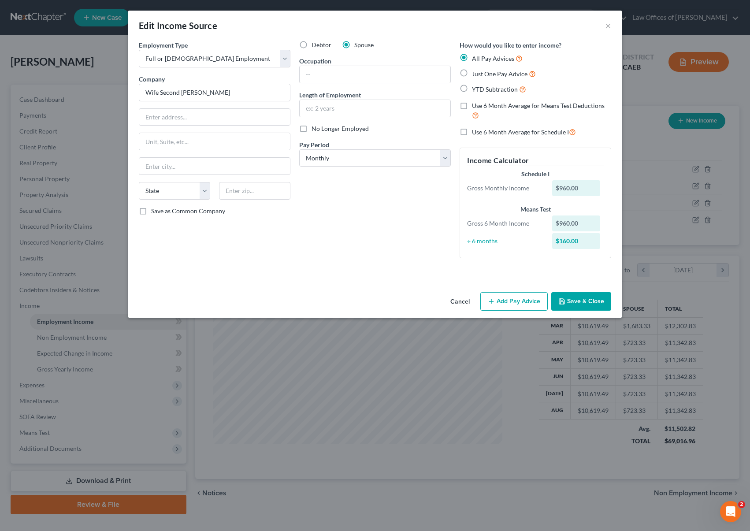
click at [472, 89] on label "YTD Subtraction" at bounding box center [499, 89] width 54 height 10
click at [475, 89] on input "YTD Subtraction" at bounding box center [478, 87] width 6 height 6
radio input "true"
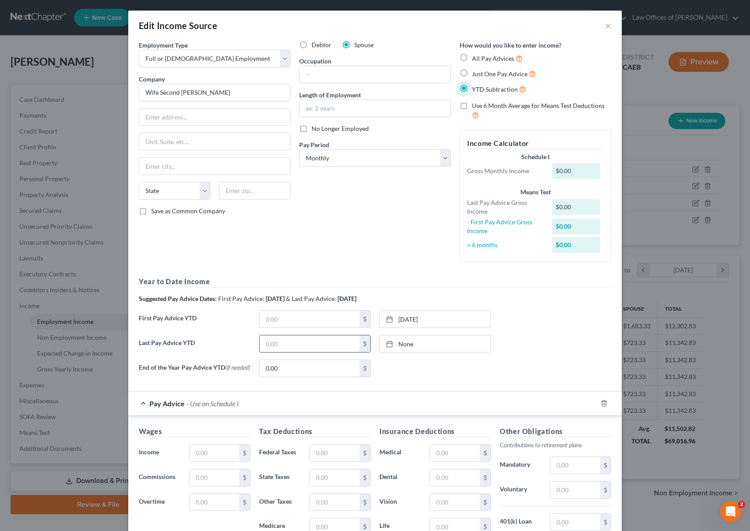
click at [300, 342] on input "text" at bounding box center [309, 343] width 100 height 17
type input "5,040."
click at [297, 317] on input "text" at bounding box center [309, 319] width 100 height 17
type input "3,360."
click at [549, 330] on div "First Pay Advice YTD 3,360. $ [DATE] close Date [DATE] Time 12:00 AM chevron_le…" at bounding box center [374, 322] width 481 height 25
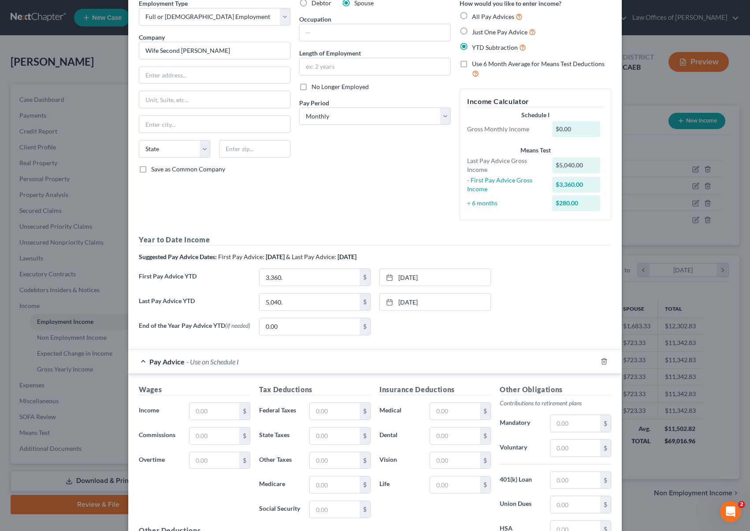
scroll to position [150, 0]
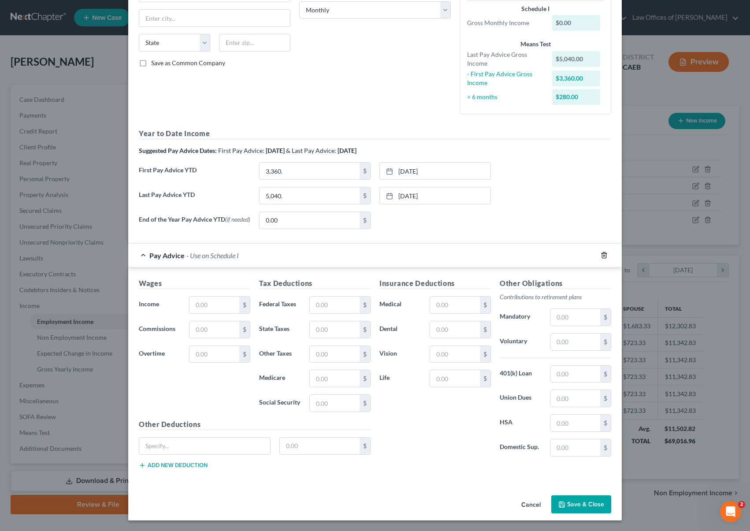
click at [600, 255] on icon "button" at bounding box center [603, 255] width 7 height 7
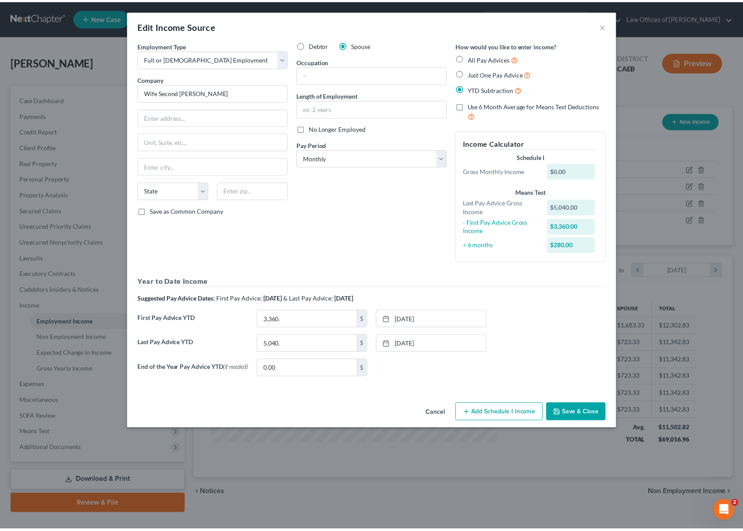
scroll to position [0, 0]
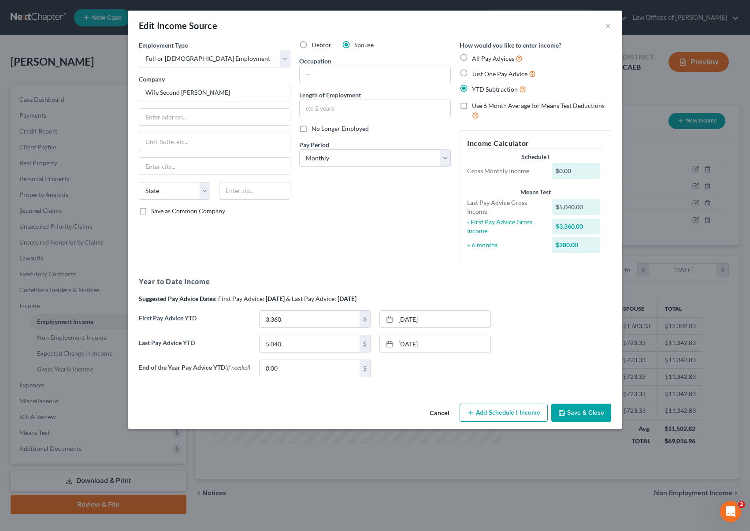
click at [582, 413] on button "Save & Close" at bounding box center [581, 412] width 60 height 18
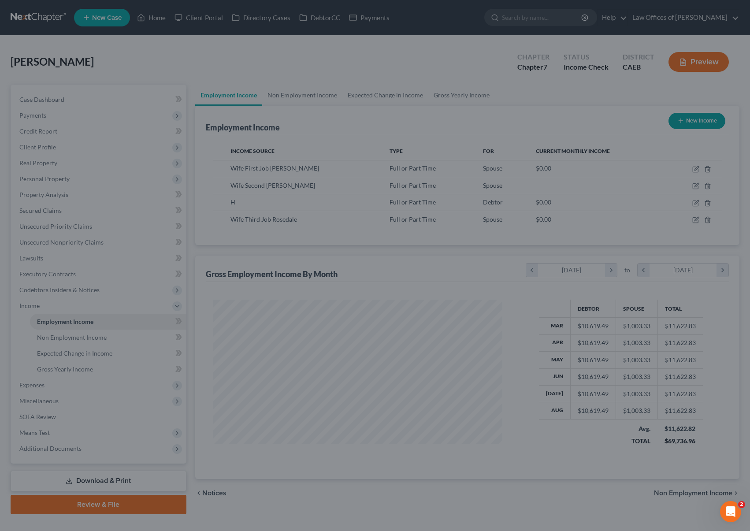
scroll to position [440304, 440158]
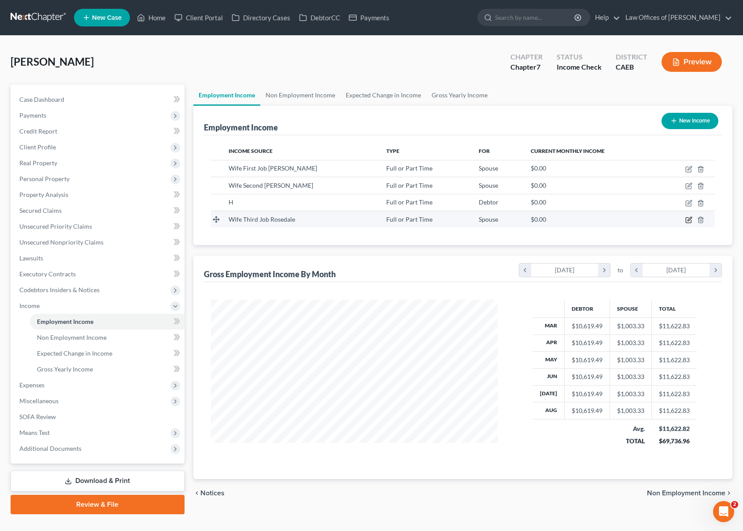
click at [686, 219] on icon "button" at bounding box center [688, 219] width 7 height 7
select select "0"
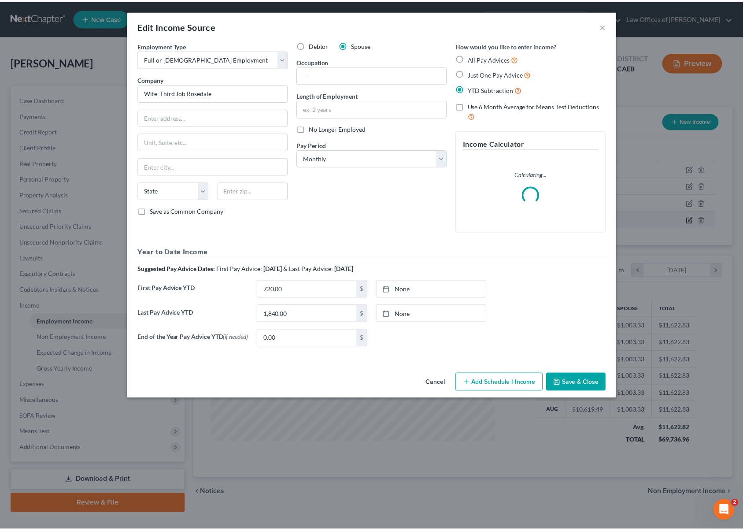
scroll to position [158, 307]
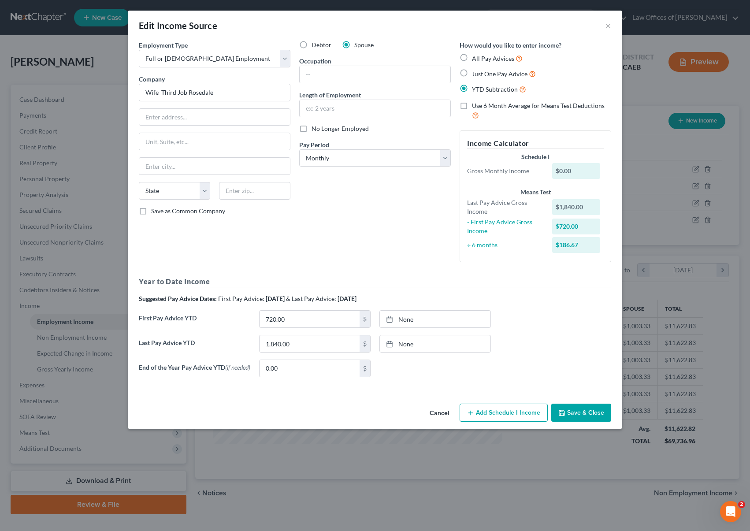
click at [580, 416] on button "Save & Close" at bounding box center [581, 412] width 60 height 18
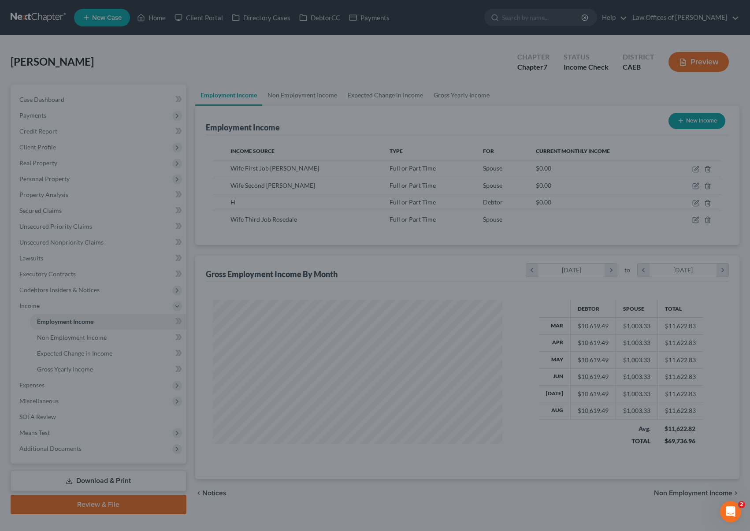
scroll to position [440304, 440158]
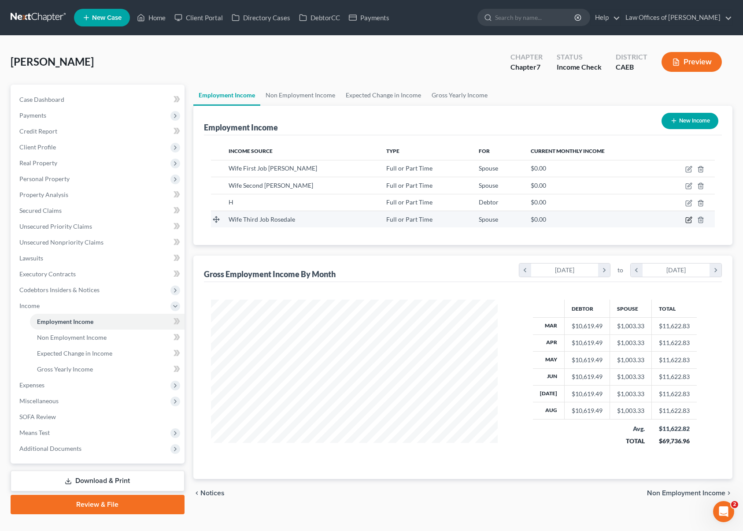
click at [686, 219] on icon "button" at bounding box center [688, 220] width 5 height 5
select select "0"
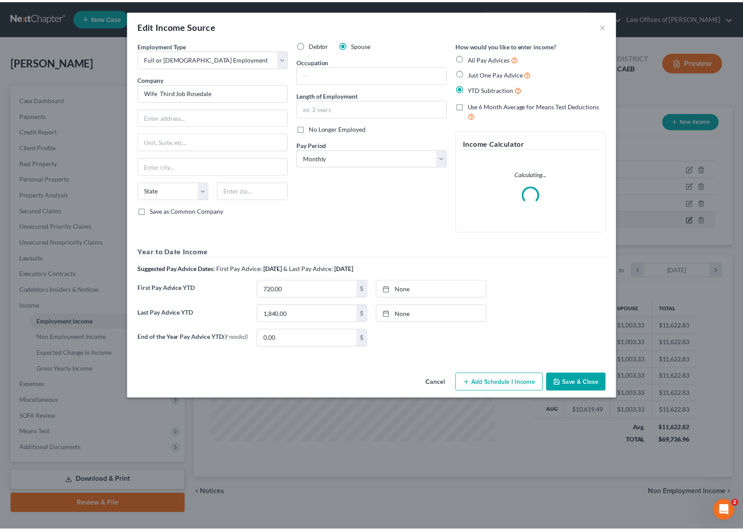
scroll to position [158, 307]
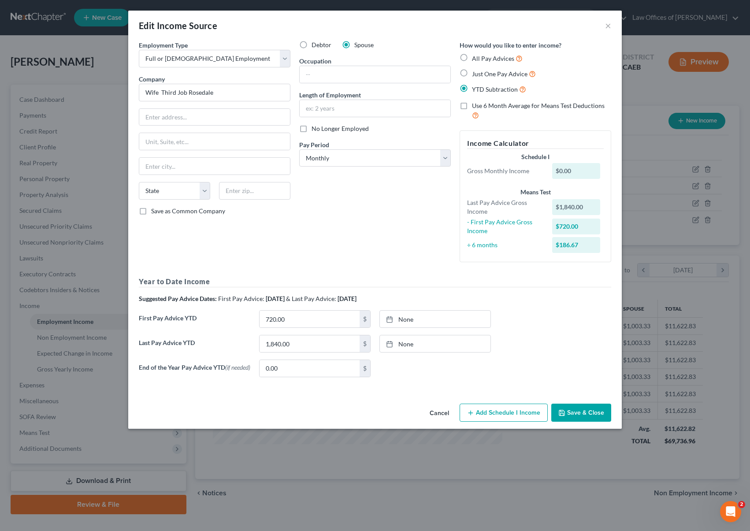
click at [583, 412] on button "Save & Close" at bounding box center [581, 412] width 60 height 18
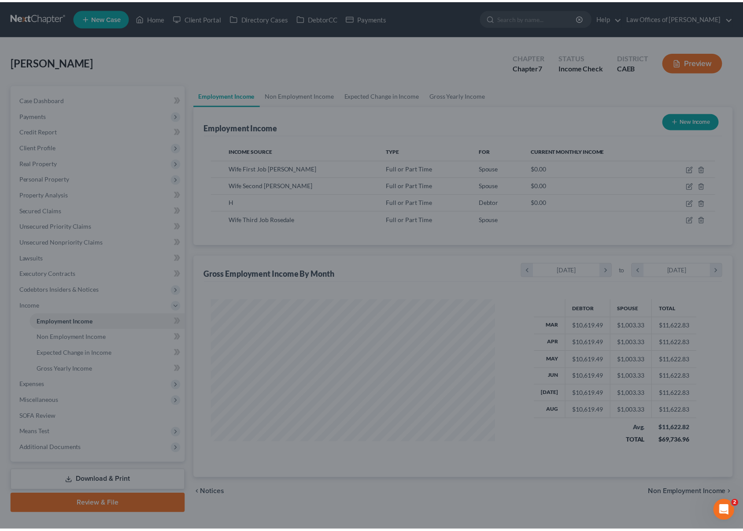
scroll to position [440304, 440158]
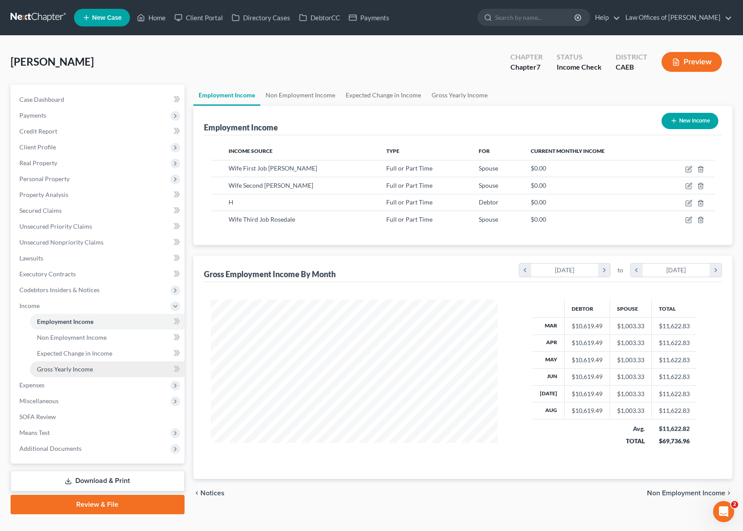
click at [106, 372] on link "Gross Yearly Income" at bounding box center [107, 369] width 155 height 16
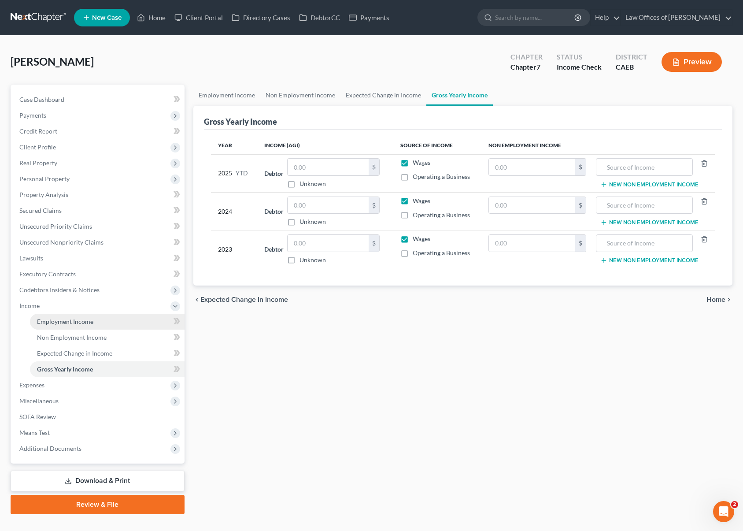
click at [105, 325] on link "Employment Income" at bounding box center [107, 322] width 155 height 16
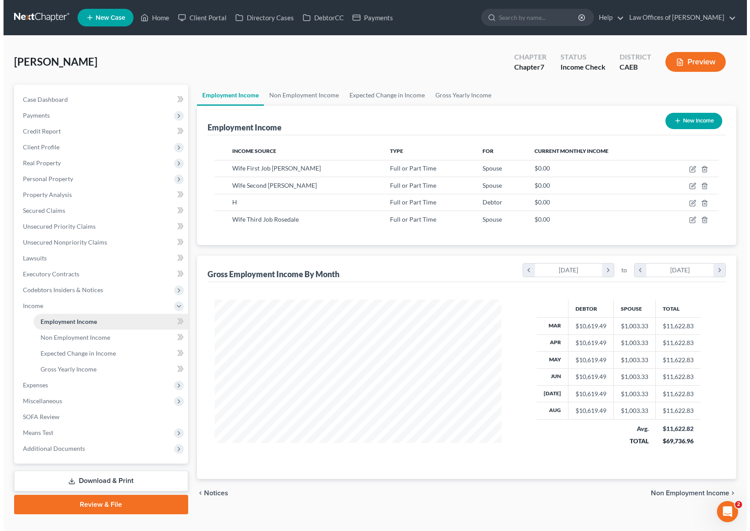
scroll to position [158, 304]
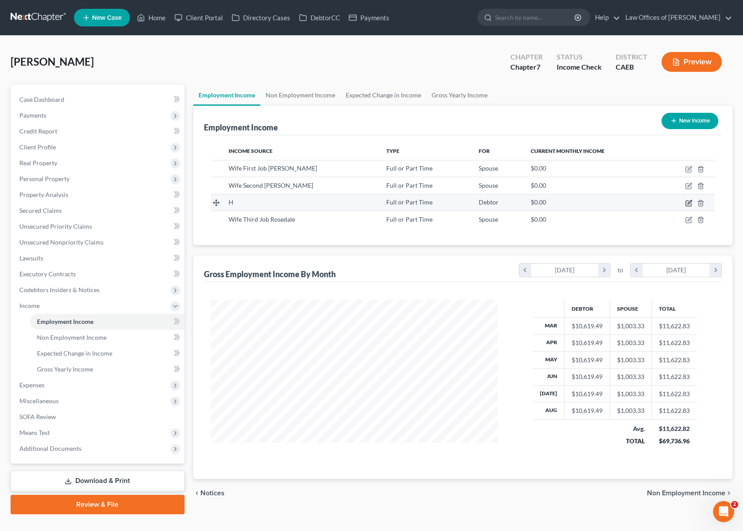
click at [688, 202] on icon "button" at bounding box center [688, 203] width 7 height 7
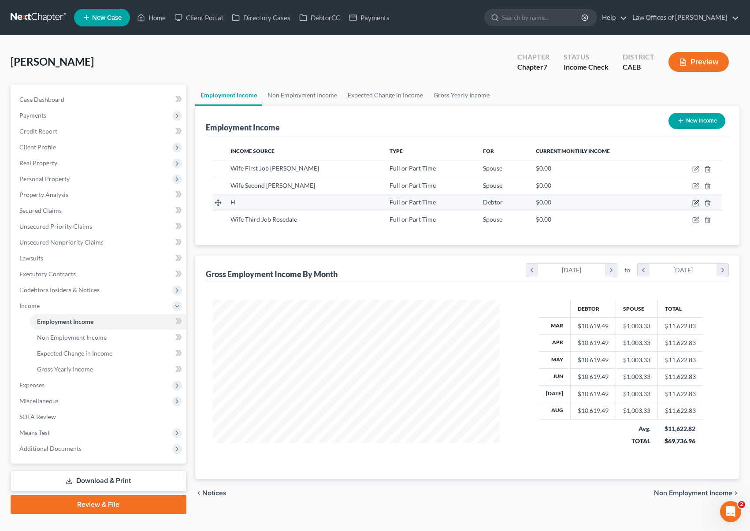
select select "0"
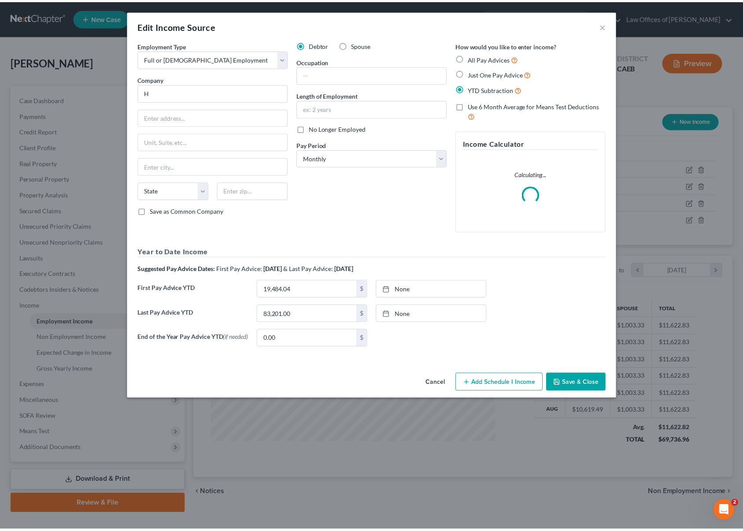
scroll to position [158, 307]
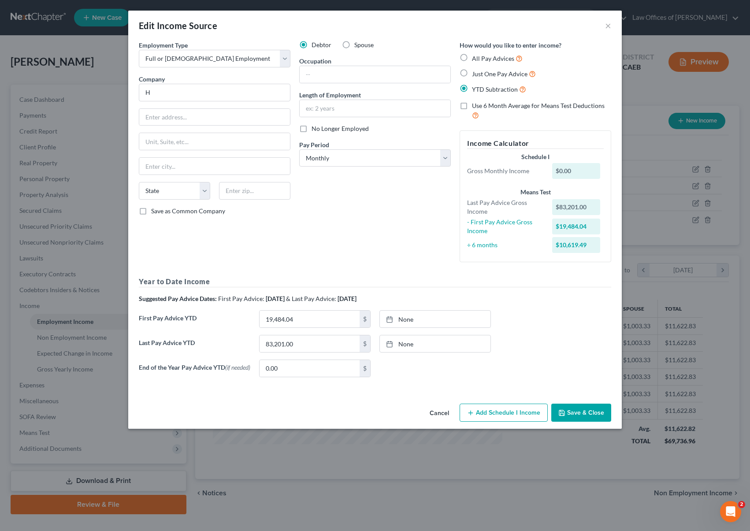
click at [583, 412] on button "Save & Close" at bounding box center [581, 412] width 60 height 18
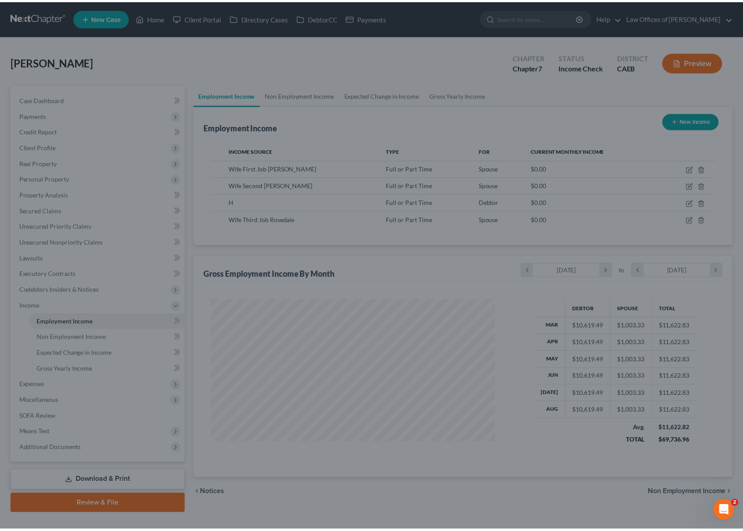
scroll to position [440304, 440158]
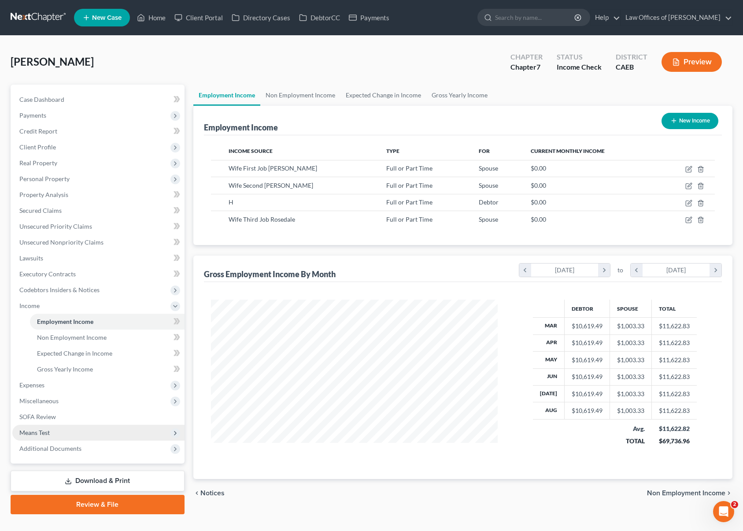
click at [64, 434] on span "Means Test" at bounding box center [98, 433] width 172 height 16
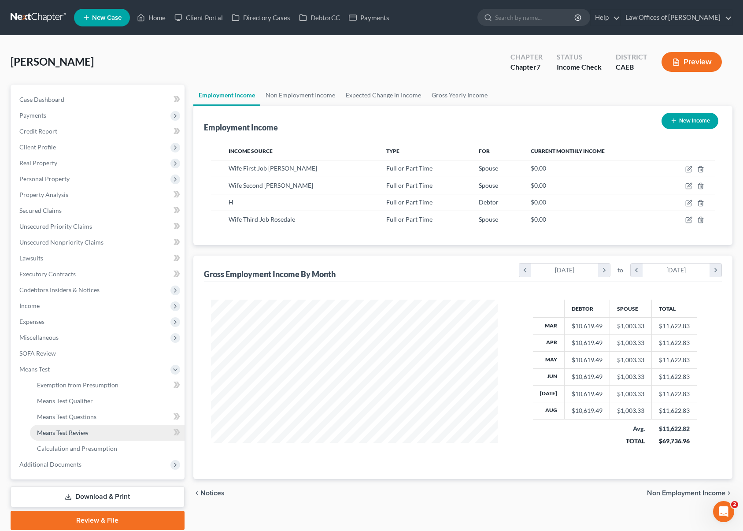
click at [99, 435] on link "Means Test Review" at bounding box center [107, 433] width 155 height 16
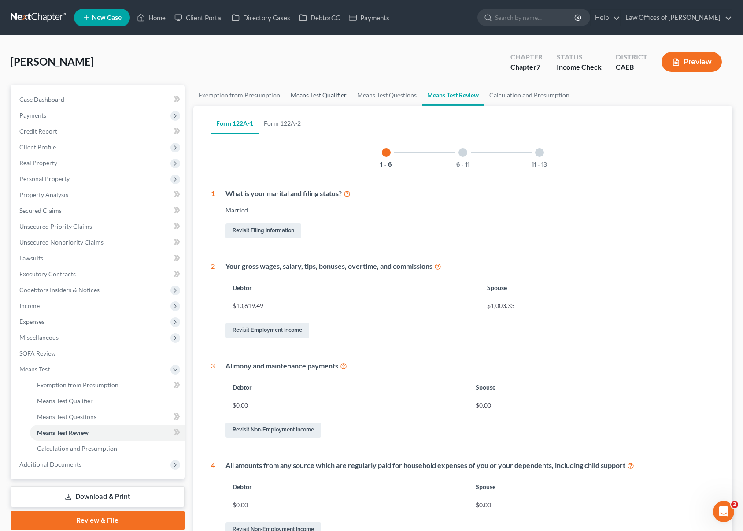
click at [298, 99] on link "Means Test Qualifier" at bounding box center [318, 95] width 67 height 21
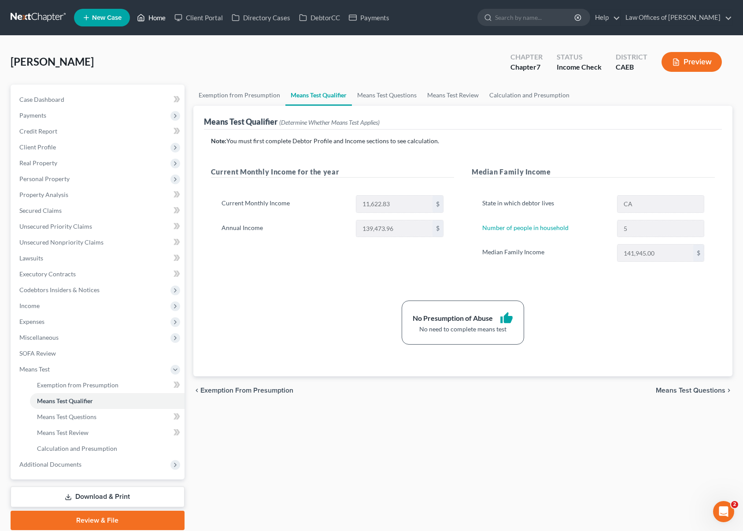
click at [163, 19] on link "Home" at bounding box center [151, 18] width 37 height 16
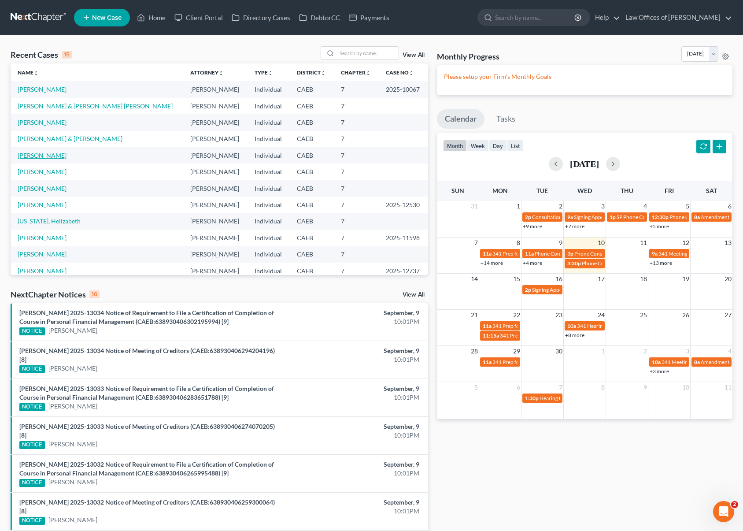
click at [29, 155] on link "[PERSON_NAME]" at bounding box center [42, 155] width 49 height 7
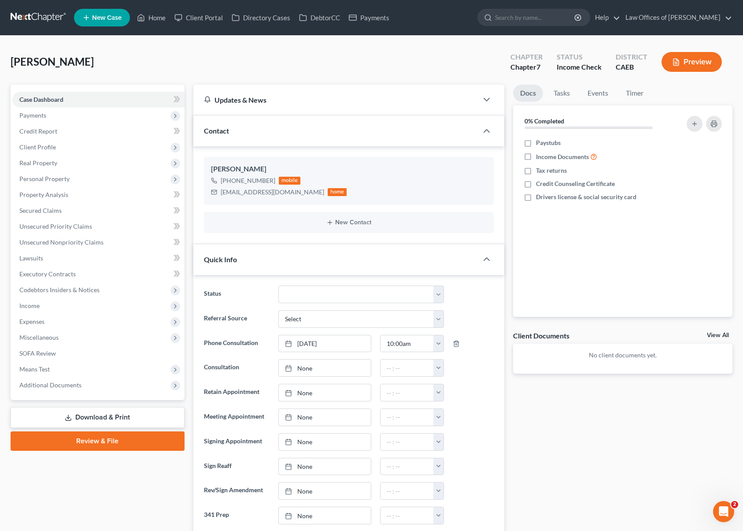
scroll to position [3527, 0]
click at [70, 305] on span "Income" at bounding box center [98, 306] width 172 height 16
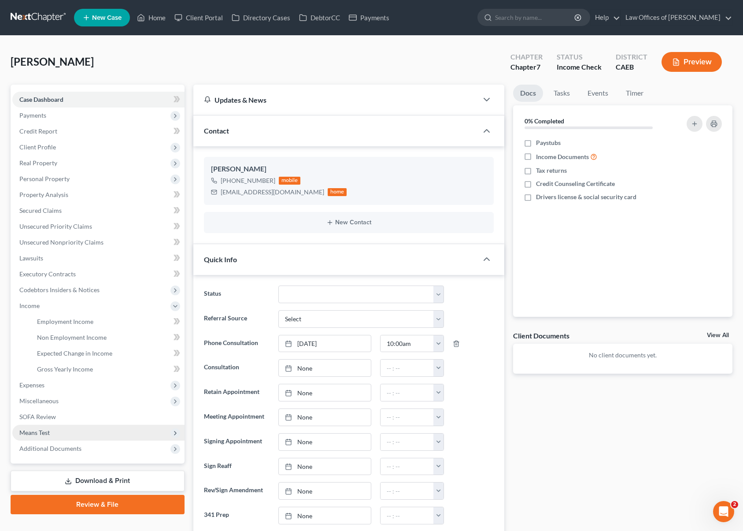
click at [47, 430] on span "Means Test" at bounding box center [34, 432] width 30 height 7
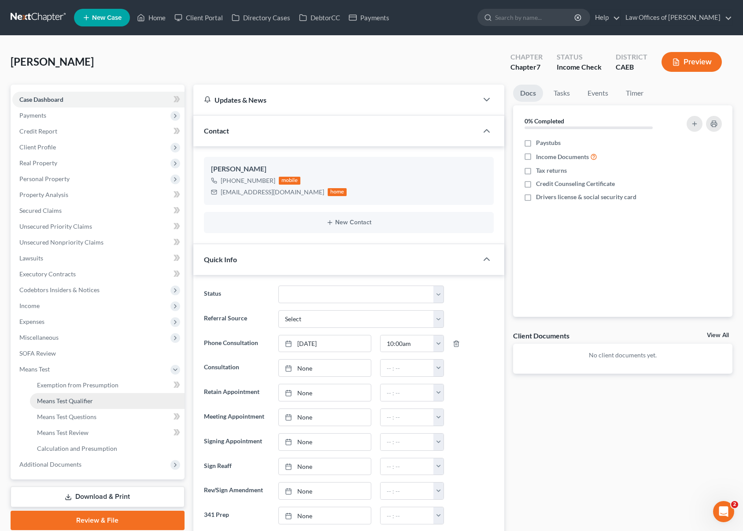
click at [103, 402] on link "Means Test Qualifier" at bounding box center [107, 401] width 155 height 16
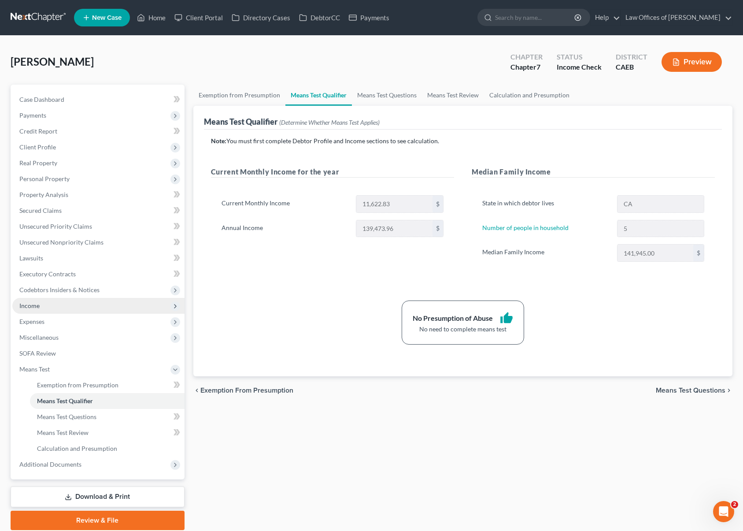
click at [110, 307] on span "Income" at bounding box center [98, 306] width 172 height 16
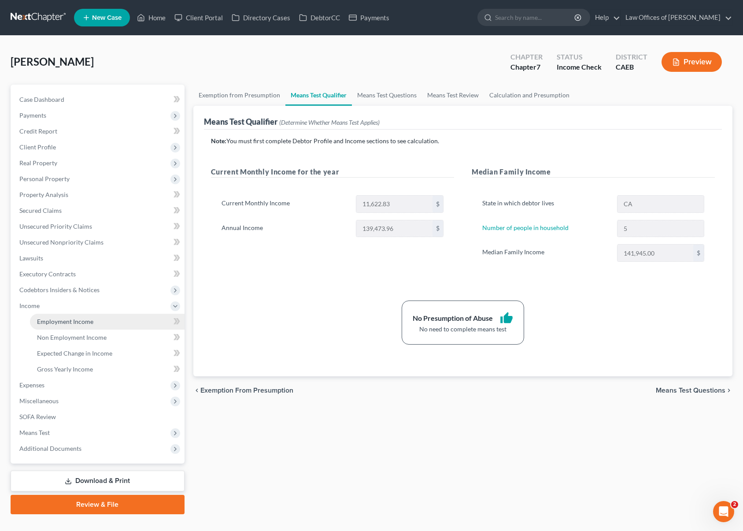
click at [101, 320] on link "Employment Income" at bounding box center [107, 322] width 155 height 16
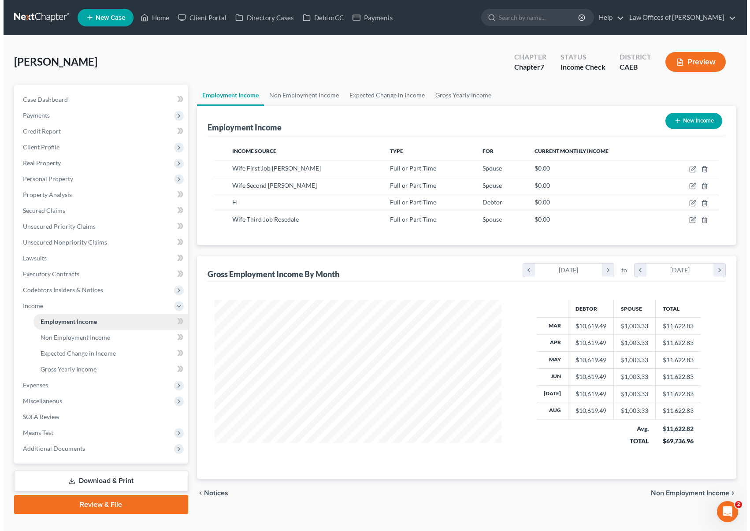
scroll to position [158, 304]
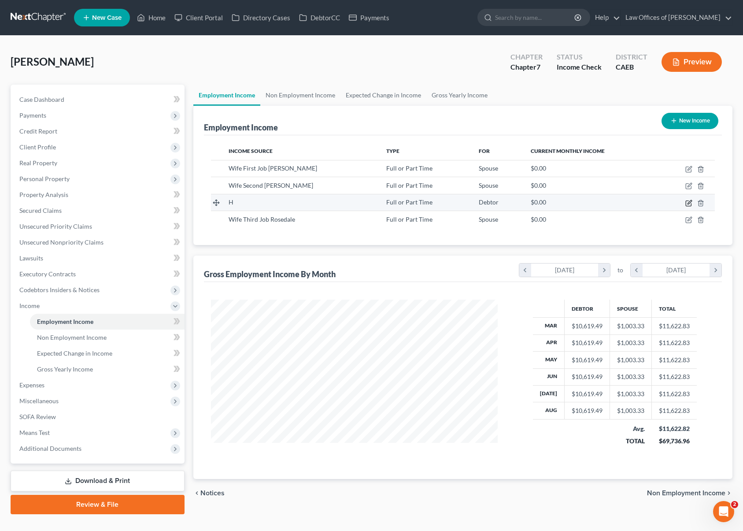
click at [690, 202] on icon "button" at bounding box center [688, 203] width 7 height 7
select select "0"
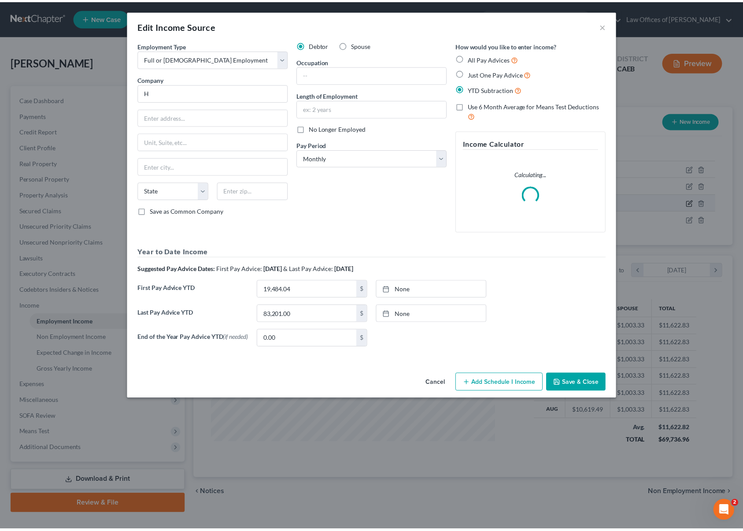
scroll to position [158, 307]
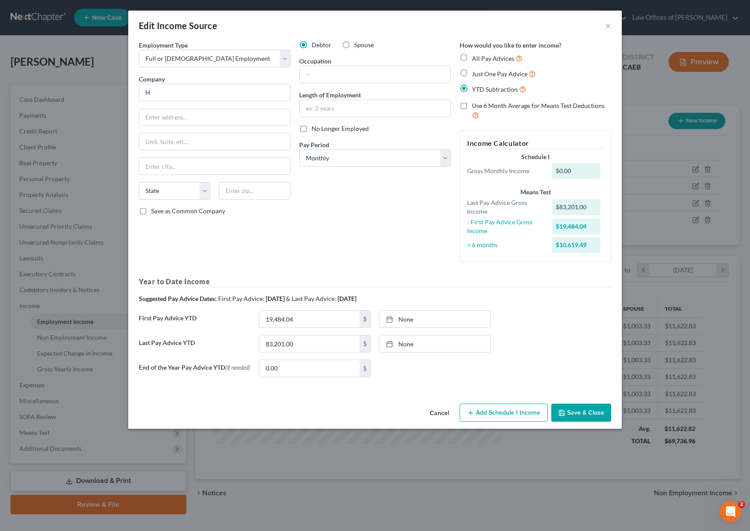
click at [588, 418] on button "Save & Close" at bounding box center [581, 412] width 60 height 18
click at [586, 415] on button "Save & Close" at bounding box center [581, 412] width 60 height 18
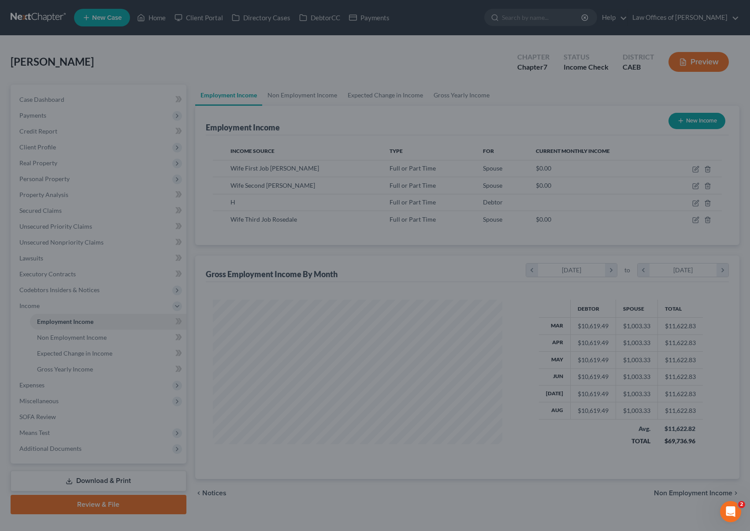
scroll to position [440304, 440158]
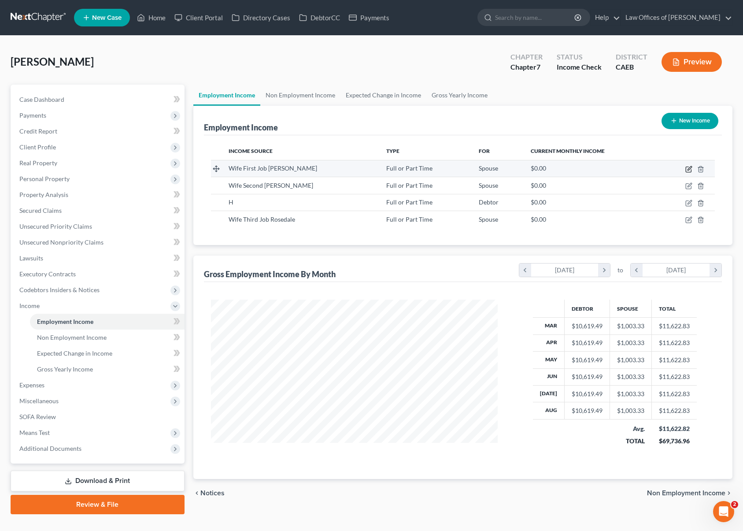
click at [687, 169] on icon "button" at bounding box center [688, 169] width 7 height 7
select select "0"
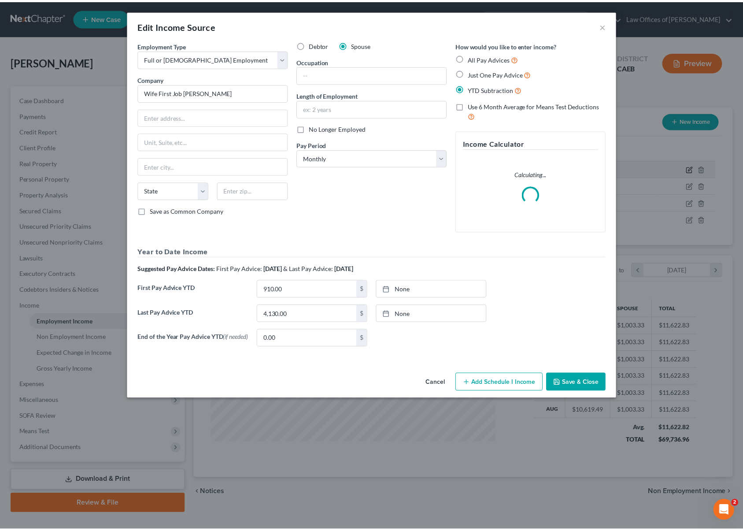
scroll to position [158, 307]
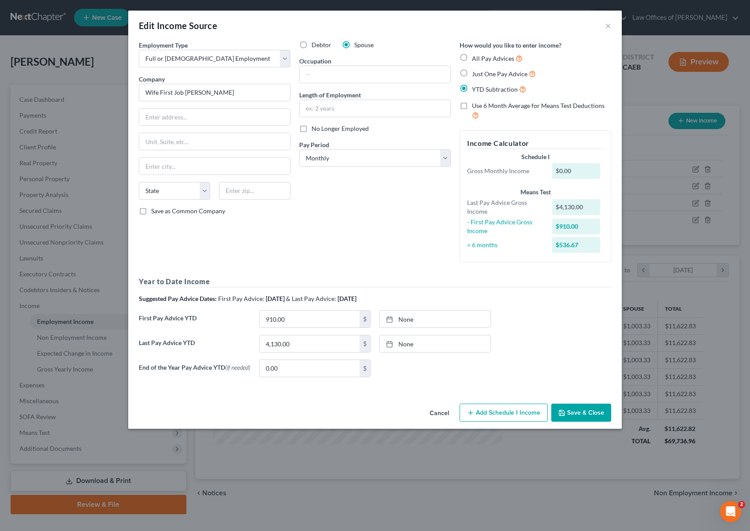
click at [590, 415] on button "Save & Close" at bounding box center [581, 412] width 60 height 18
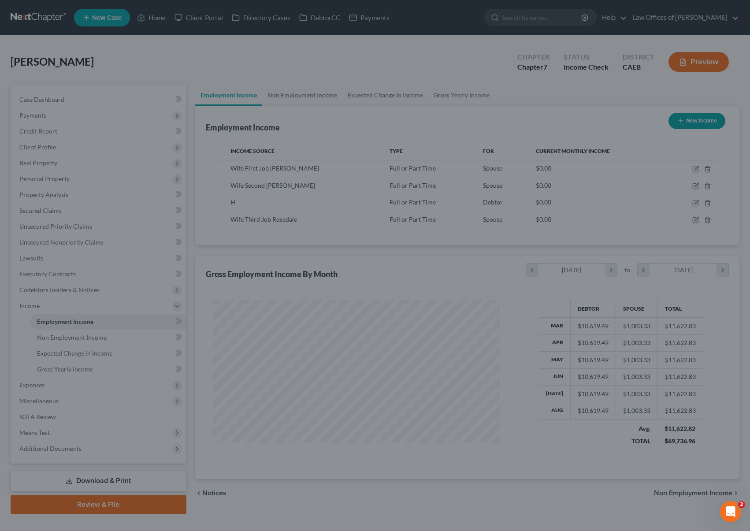
scroll to position [440304, 440158]
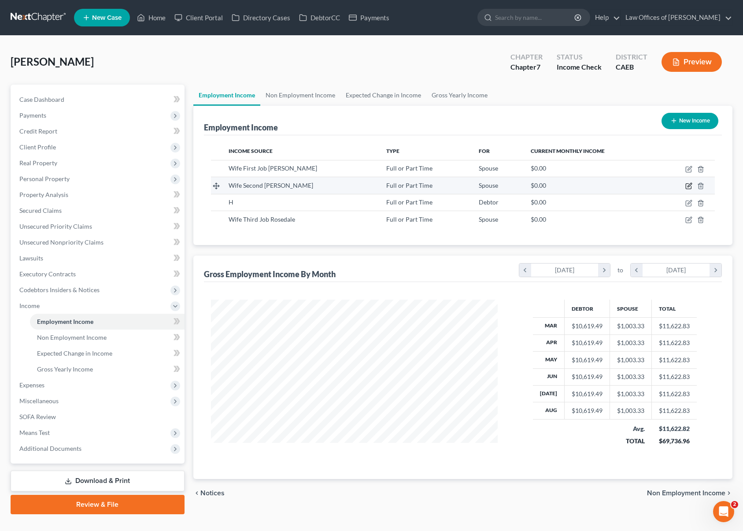
click at [688, 187] on icon "button" at bounding box center [690, 185] width 4 height 4
select select "0"
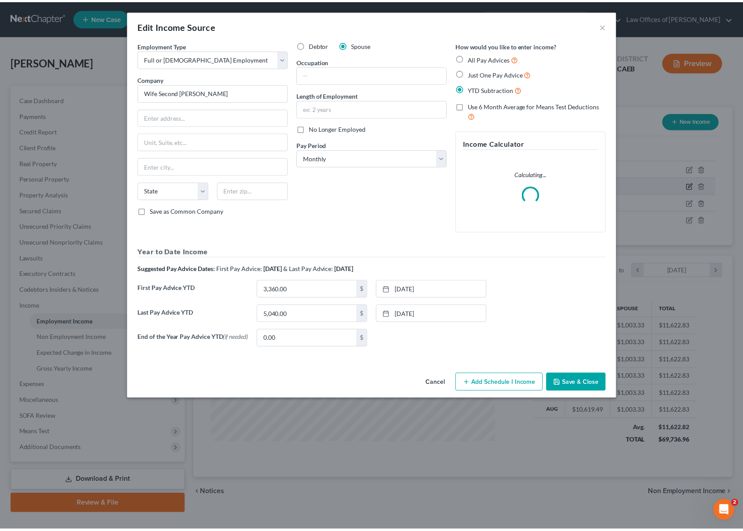
scroll to position [158, 307]
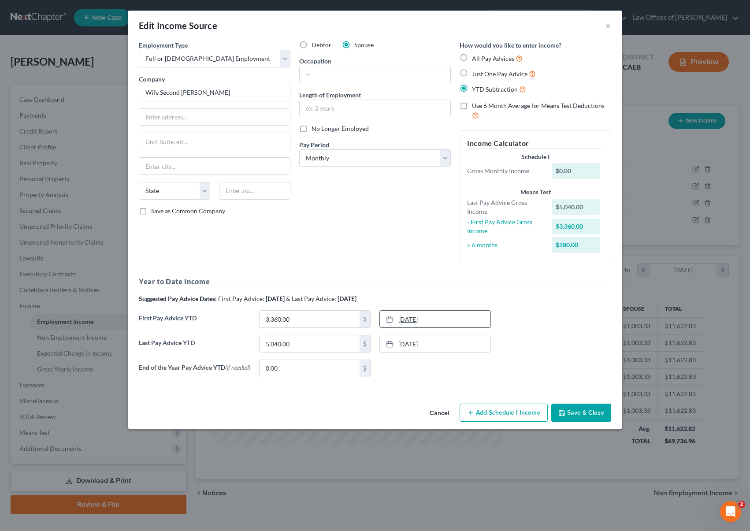
click at [417, 319] on link "[DATE]" at bounding box center [435, 319] width 111 height 17
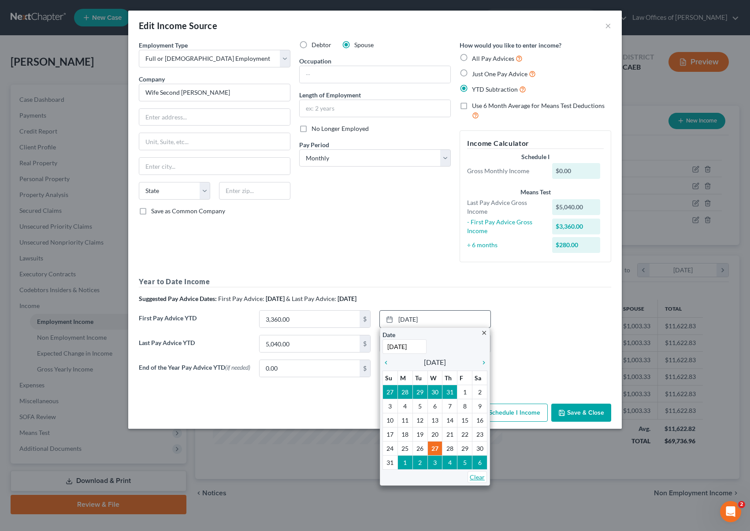
click at [480, 473] on link "Clear" at bounding box center [476, 477] width 19 height 12
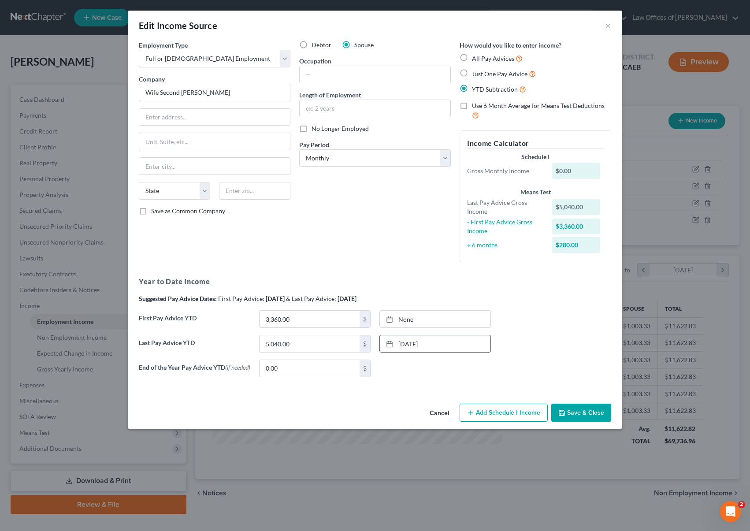
click at [418, 344] on link "[DATE]" at bounding box center [435, 343] width 111 height 17
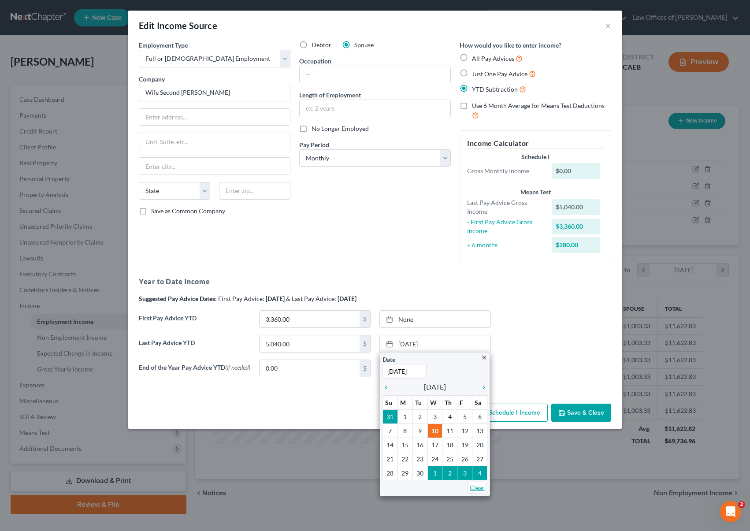
click at [481, 487] on link "Clear" at bounding box center [476, 487] width 19 height 12
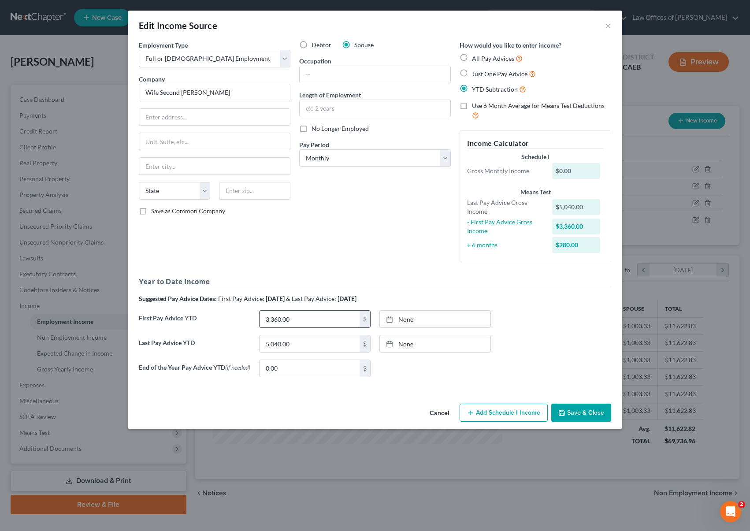
click at [301, 319] on input "3,360.00" at bounding box center [309, 319] width 100 height 17
type input "1,600"
click at [588, 413] on button "Save & Close" at bounding box center [581, 412] width 60 height 18
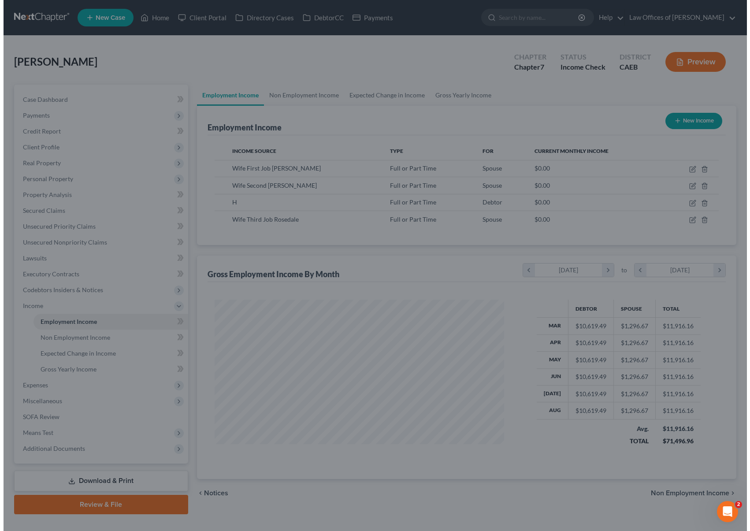
scroll to position [440304, 440158]
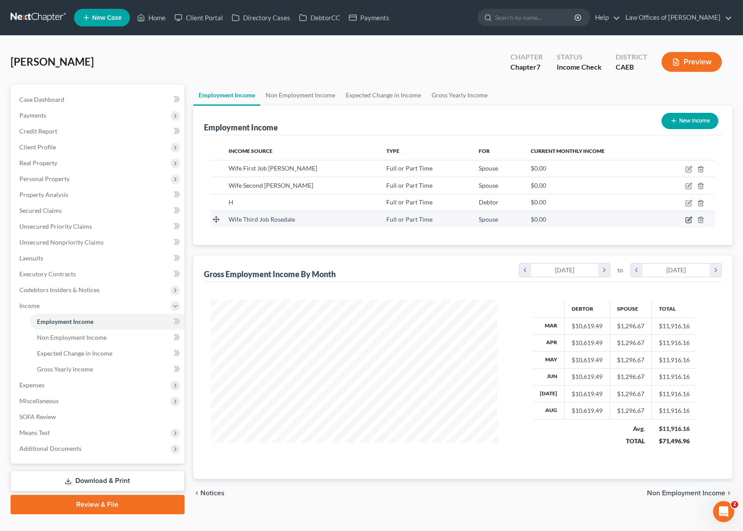
click at [688, 218] on icon "button" at bounding box center [688, 219] width 7 height 7
select select "0"
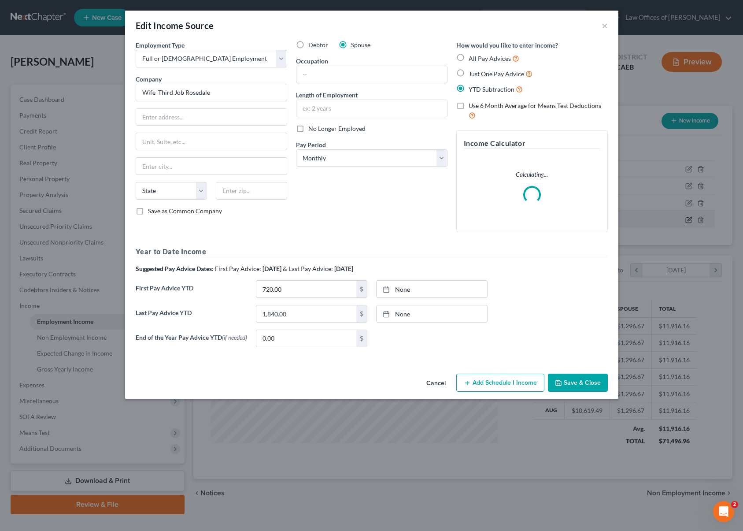
scroll to position [158, 307]
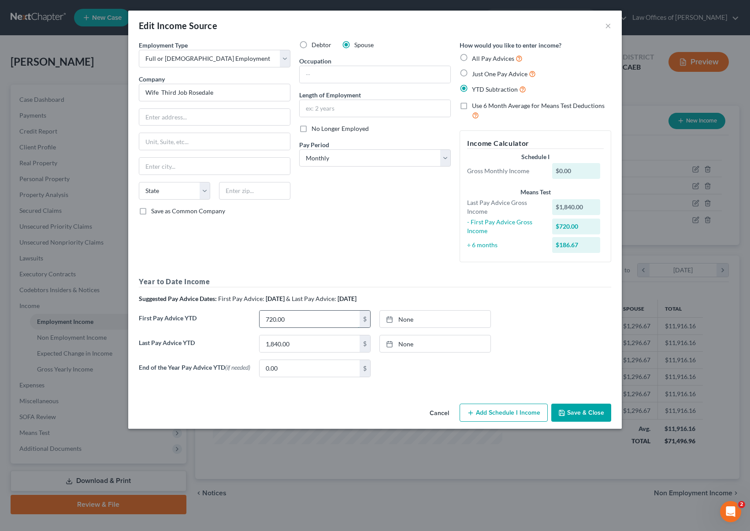
click at [293, 323] on input "720.00" at bounding box center [309, 319] width 100 height 17
click at [586, 415] on button "Save & Close" at bounding box center [581, 412] width 60 height 18
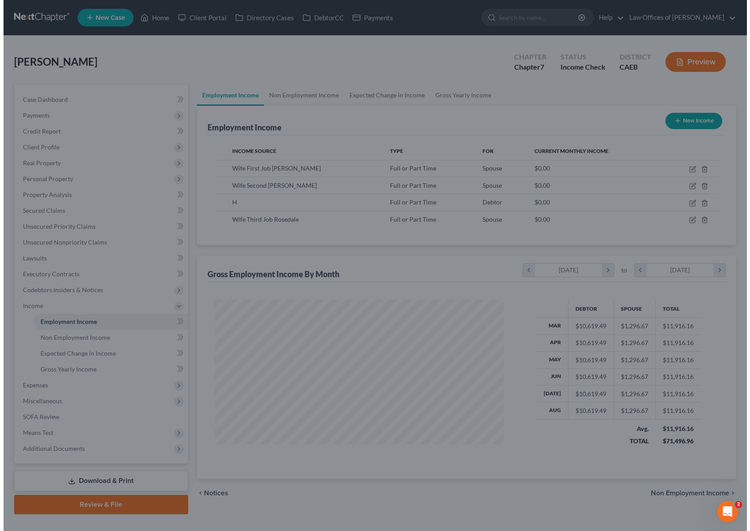
scroll to position [440304, 440158]
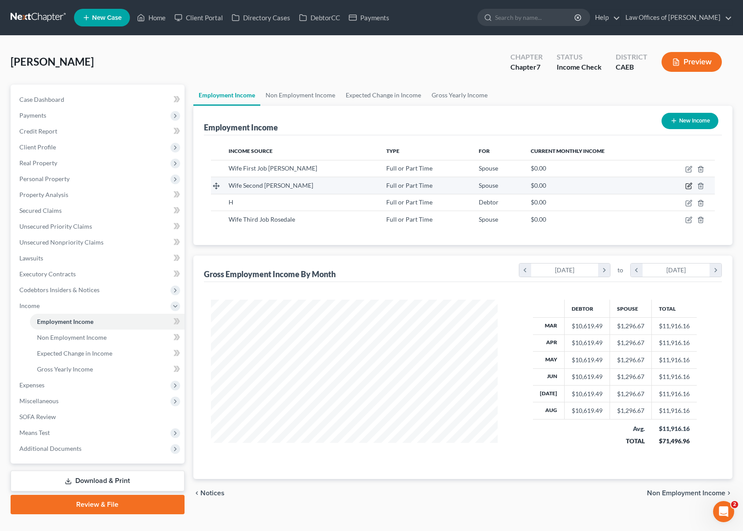
click at [685, 185] on icon "button" at bounding box center [688, 185] width 7 height 7
select select "0"
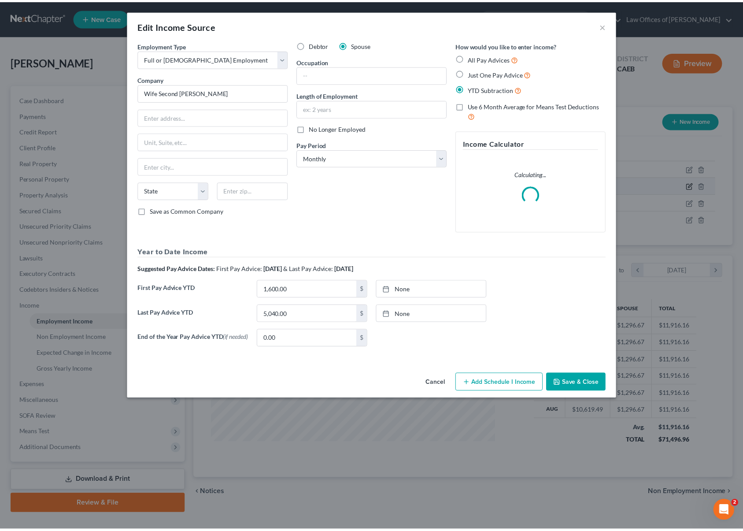
scroll to position [158, 307]
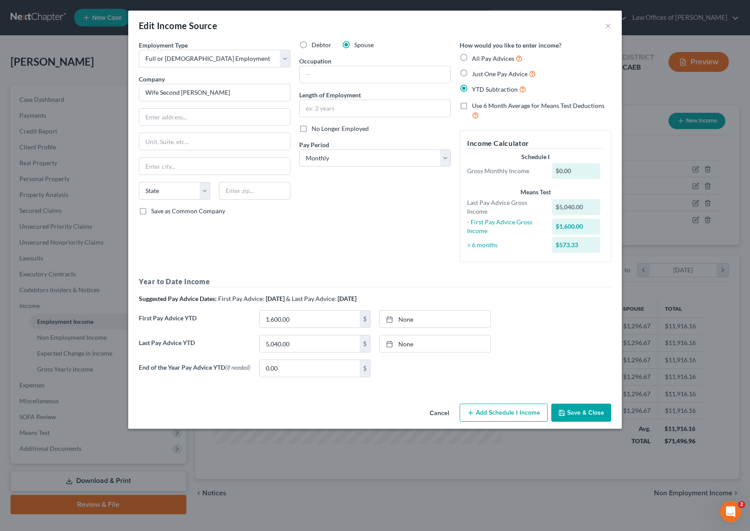
click at [571, 418] on button "Save & Close" at bounding box center [581, 412] width 60 height 18
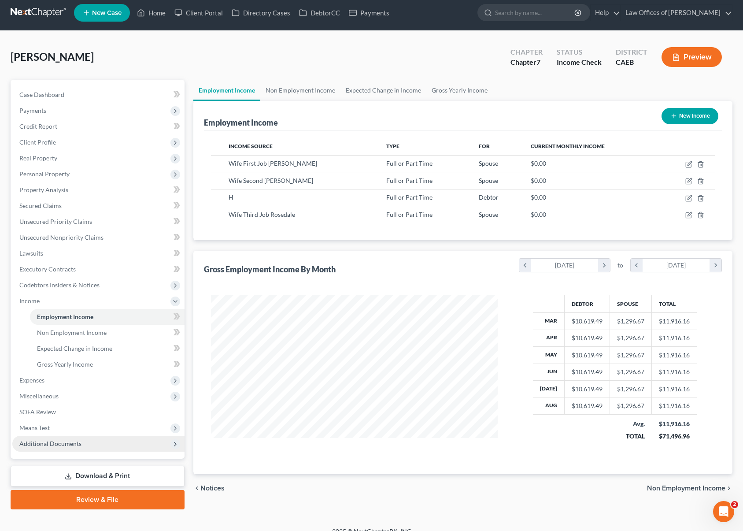
scroll to position [5, 0]
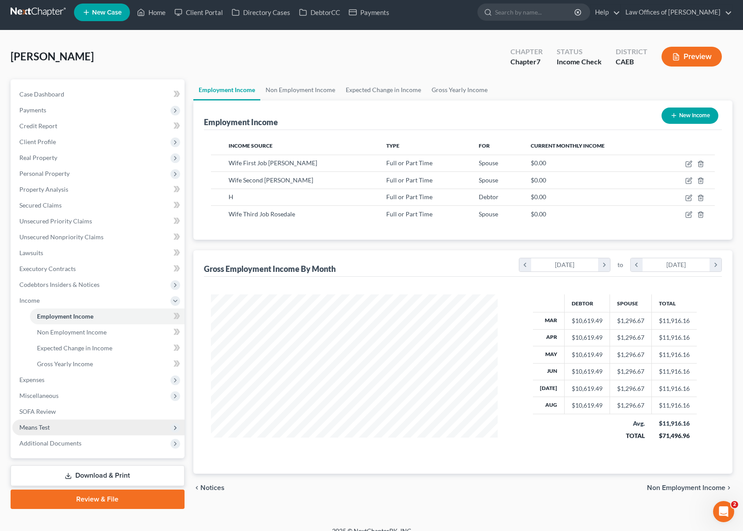
click at [53, 430] on span "Means Test" at bounding box center [98, 427] width 172 height 16
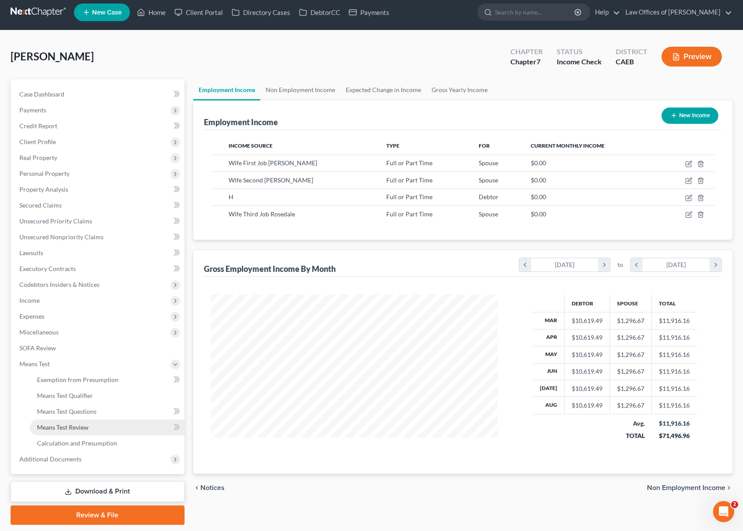
click at [91, 426] on link "Means Test Review" at bounding box center [107, 427] width 155 height 16
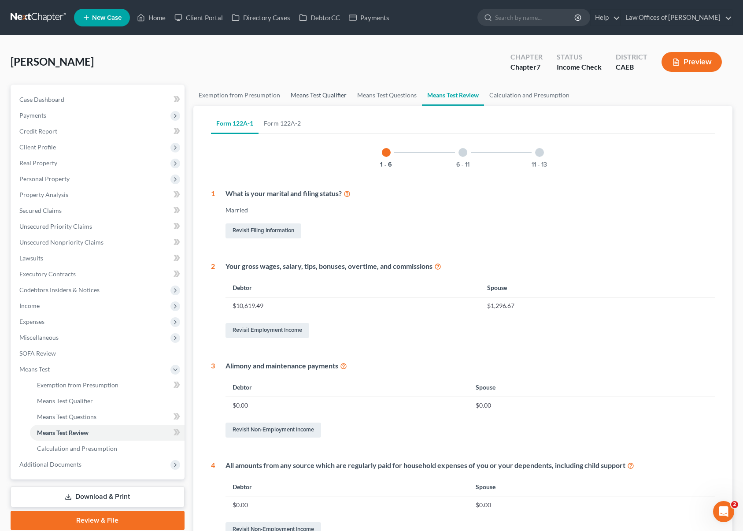
click at [292, 92] on link "Means Test Qualifier" at bounding box center [318, 95] width 67 height 21
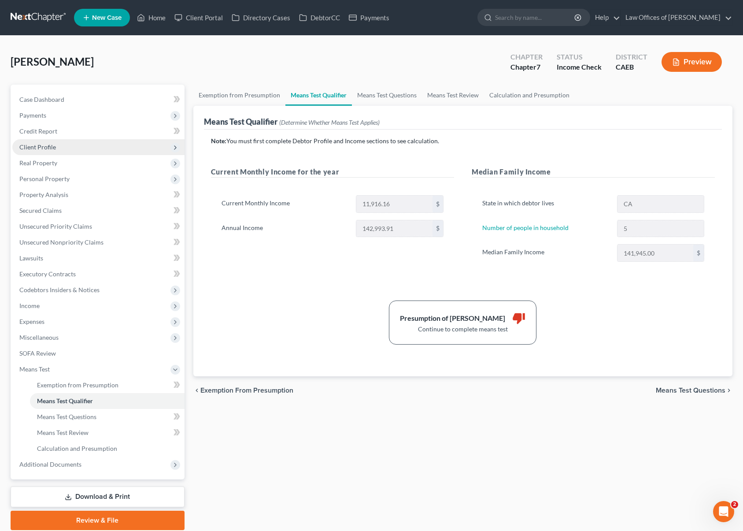
click at [63, 151] on span "Client Profile" at bounding box center [98, 147] width 172 height 16
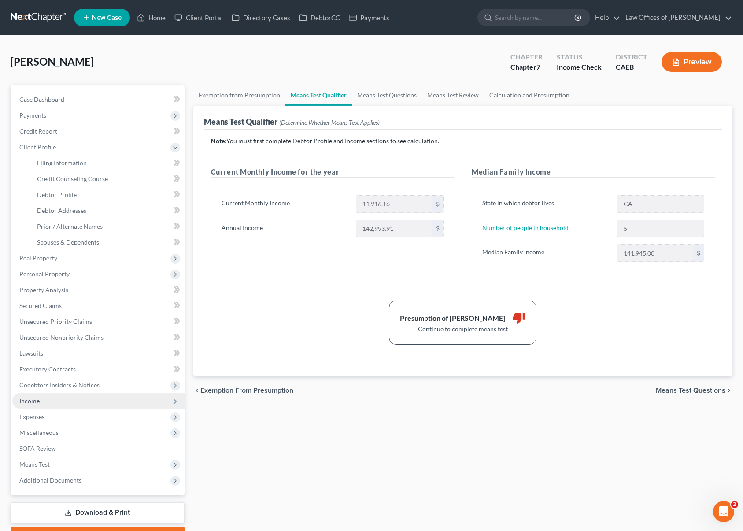
click at [52, 404] on span "Income" at bounding box center [98, 401] width 172 height 16
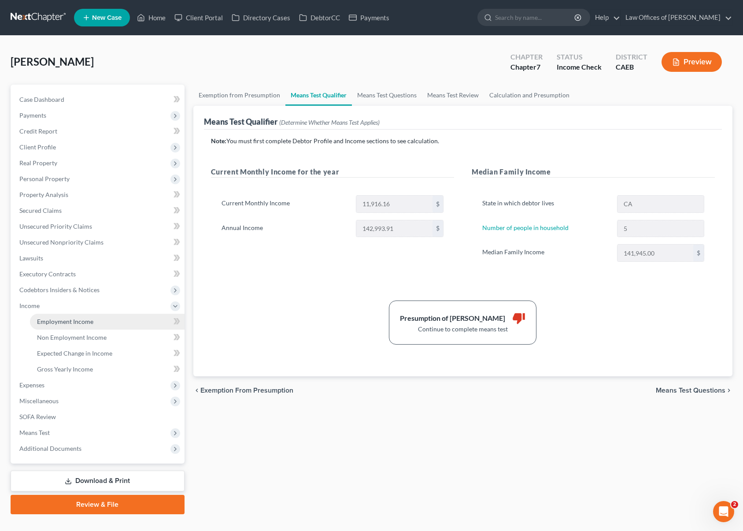
click at [104, 322] on link "Employment Income" at bounding box center [107, 322] width 155 height 16
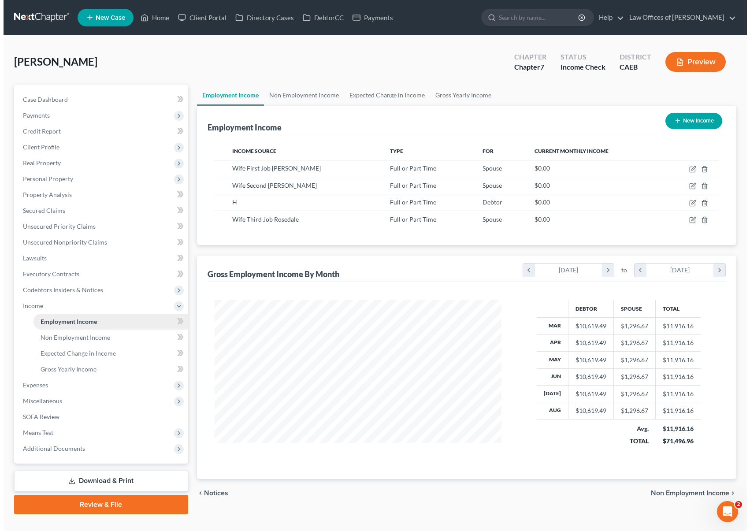
scroll to position [158, 304]
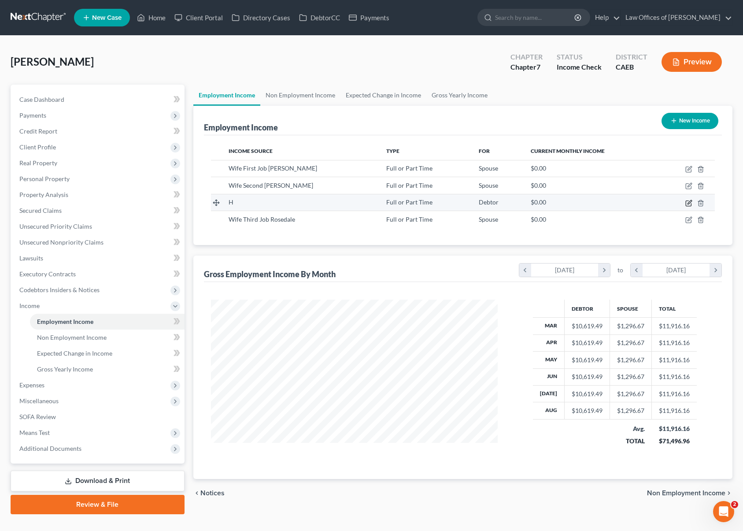
click at [688, 202] on icon "button" at bounding box center [688, 203] width 7 height 7
select select "0"
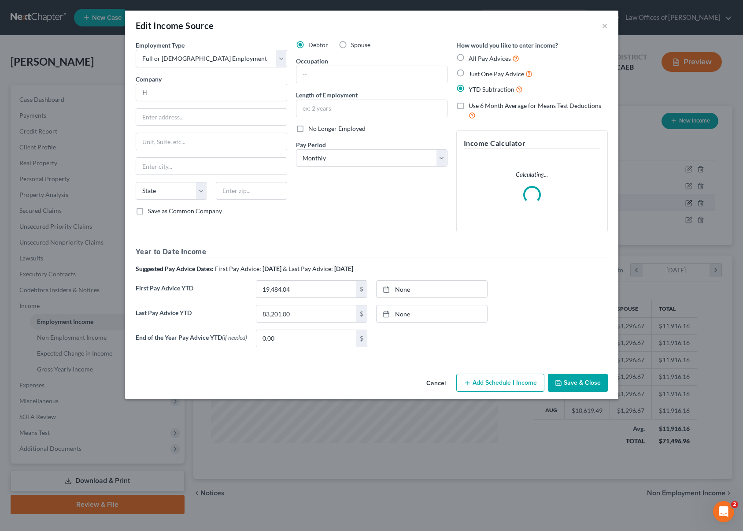
scroll to position [158, 307]
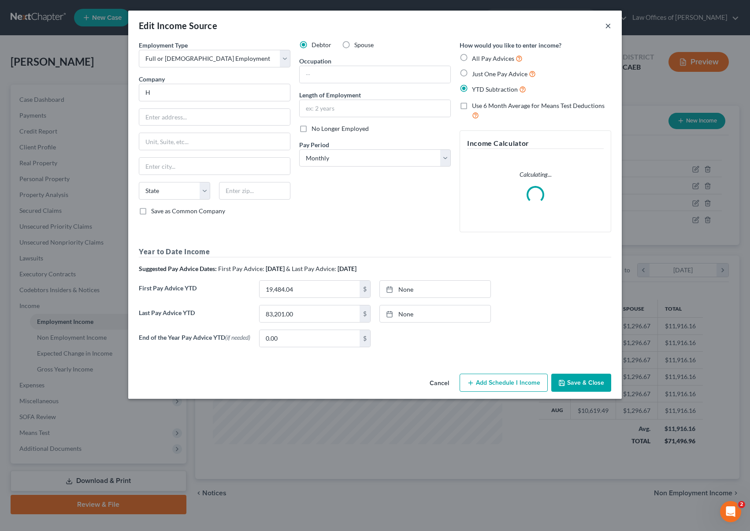
click at [608, 26] on button "×" at bounding box center [608, 25] width 6 height 11
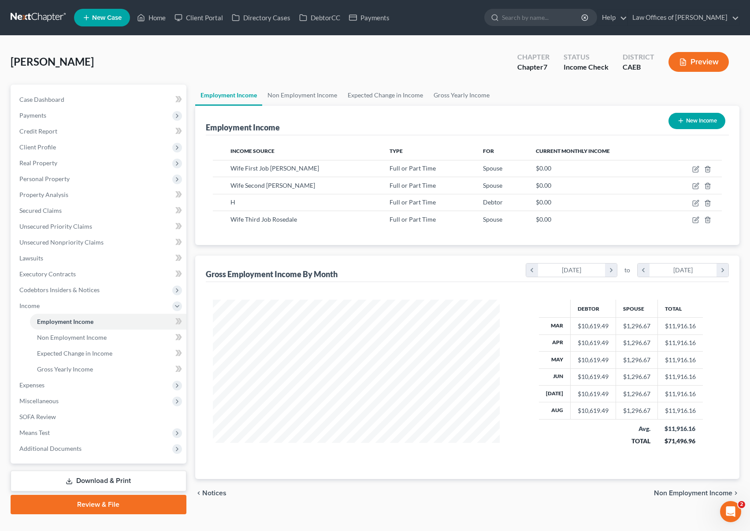
scroll to position [440304, 440158]
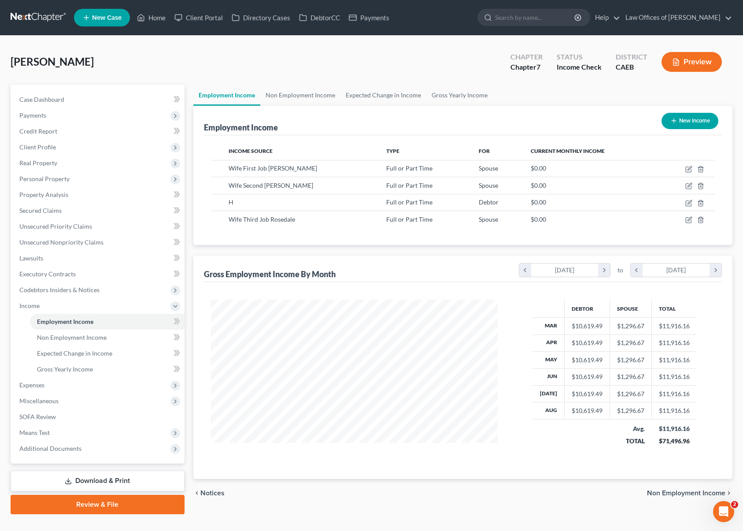
click at [690, 124] on button "New Income" at bounding box center [690, 121] width 57 height 16
select select "0"
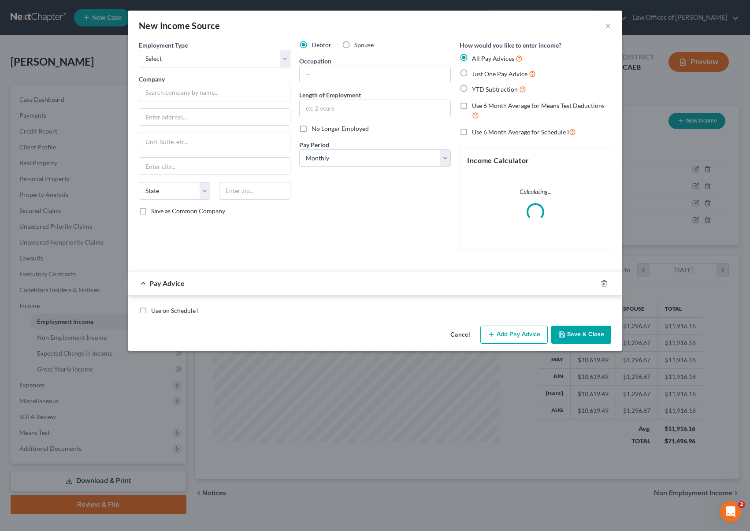
scroll to position [158, 307]
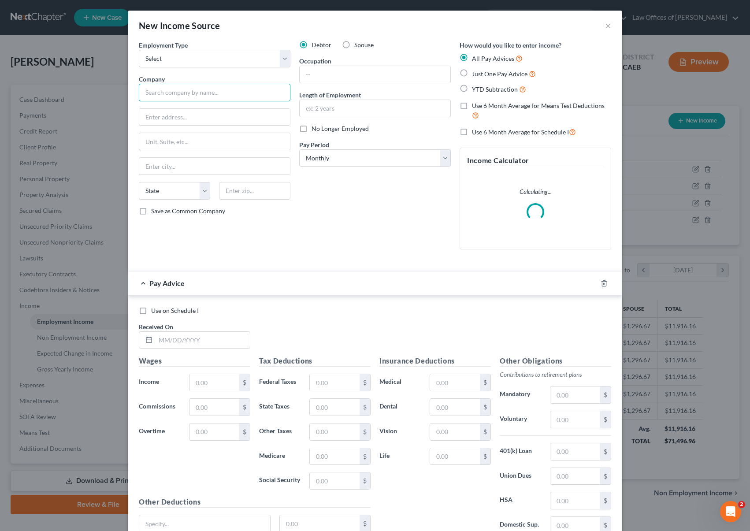
click at [167, 90] on input "text" at bounding box center [215, 93] width 152 height 18
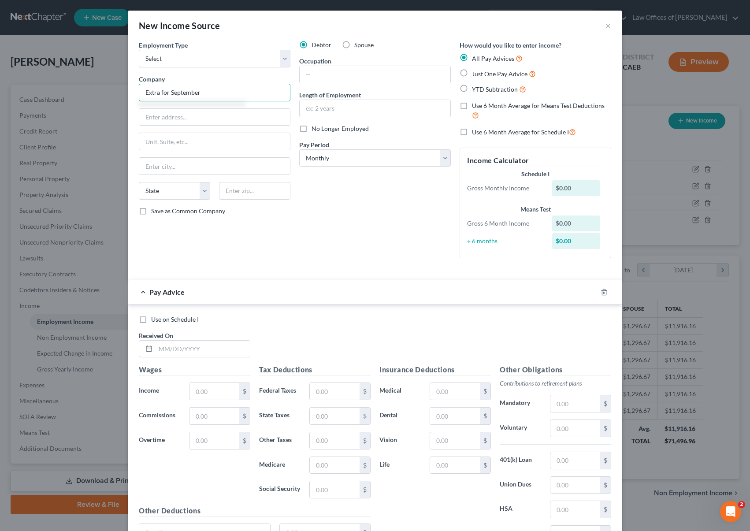
type input "Extra for September"
click at [216, 347] on input "text" at bounding box center [202, 348] width 94 height 17
type input "[DATE]"
click at [225, 394] on input "text" at bounding box center [214, 391] width 50 height 17
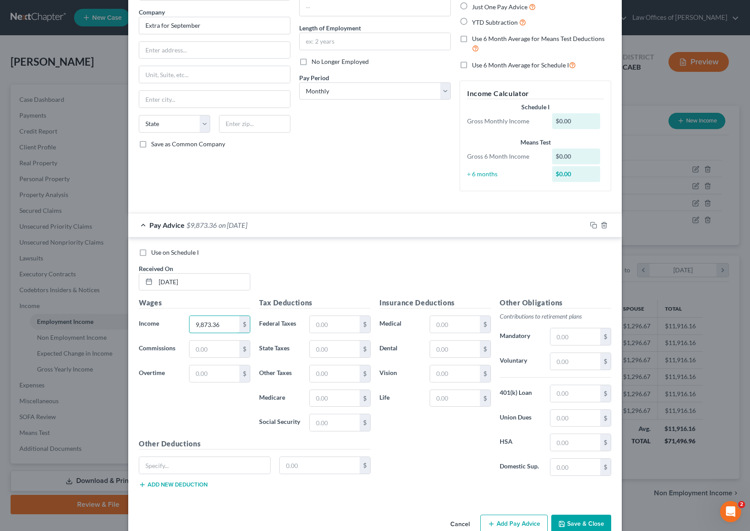
scroll to position [87, 0]
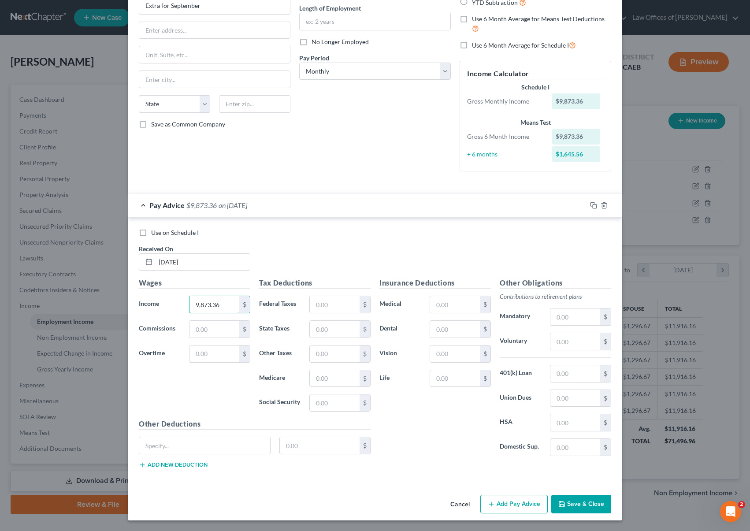
type input "9,873.36"
click at [586, 501] on button "Save & Close" at bounding box center [581, 504] width 60 height 18
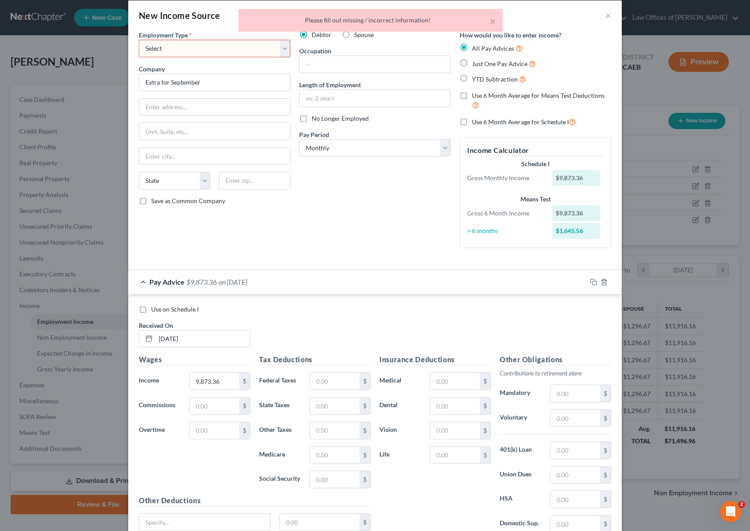
scroll to position [0, 0]
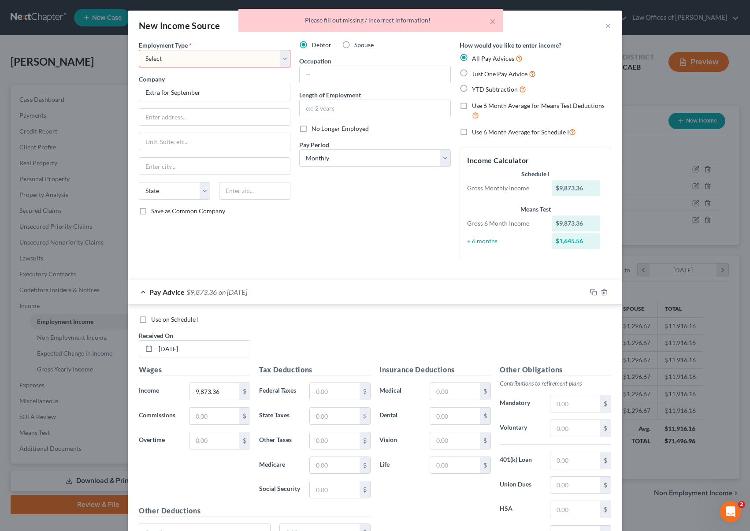
click at [282, 59] on select "Select Full or [DEMOGRAPHIC_DATA] Employment Self Employment" at bounding box center [215, 59] width 152 height 18
select select "0"
click at [139, 50] on select "Select Full or [DEMOGRAPHIC_DATA] Employment Self Employment" at bounding box center [215, 59] width 152 height 18
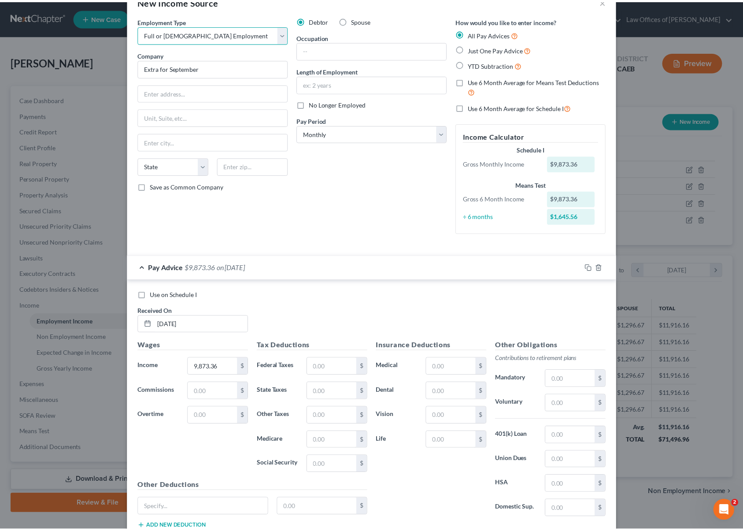
scroll to position [87, 0]
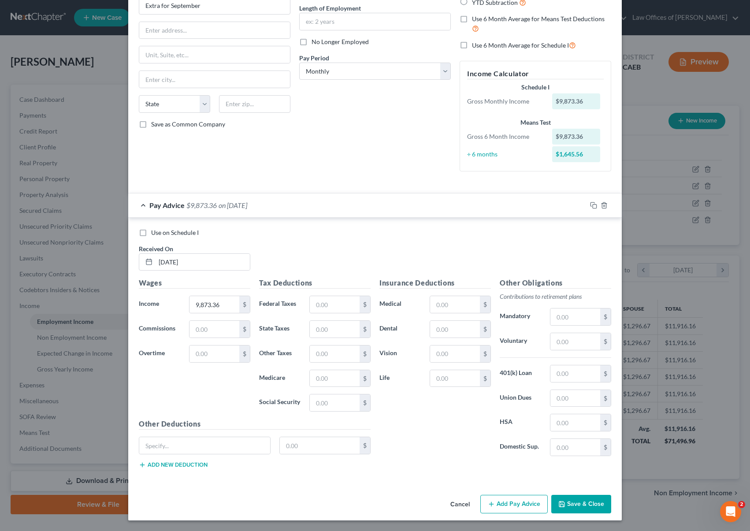
click at [584, 500] on button "Save & Close" at bounding box center [581, 504] width 60 height 18
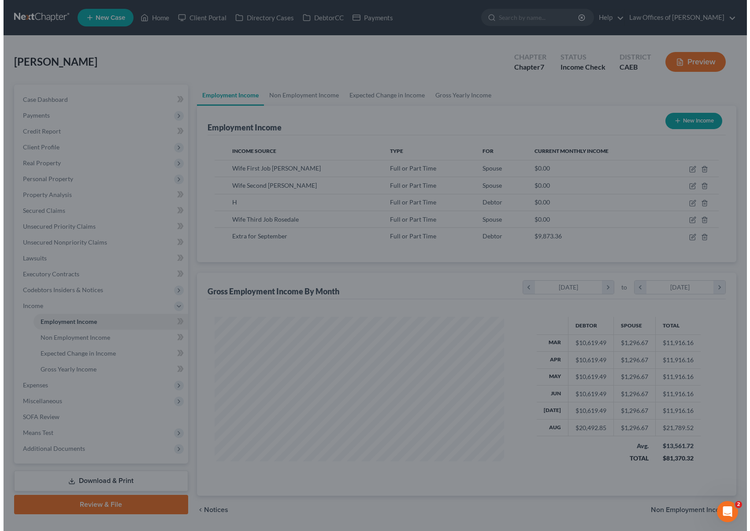
scroll to position [440304, 440158]
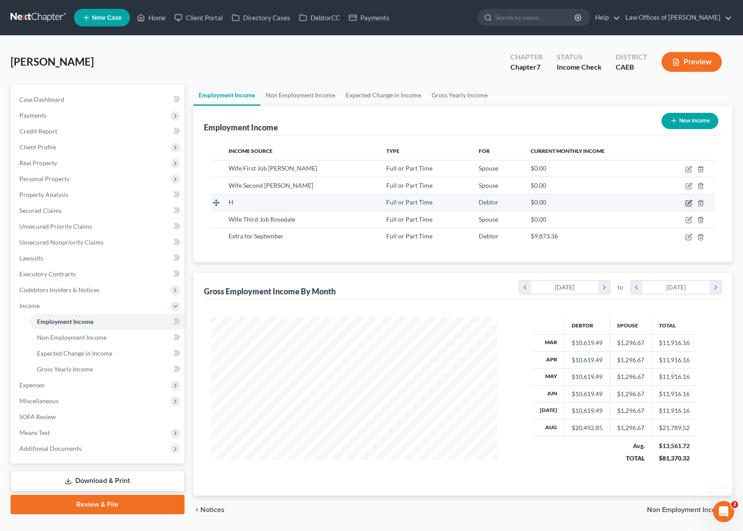
click at [690, 202] on icon "button" at bounding box center [690, 202] width 4 height 4
select select "0"
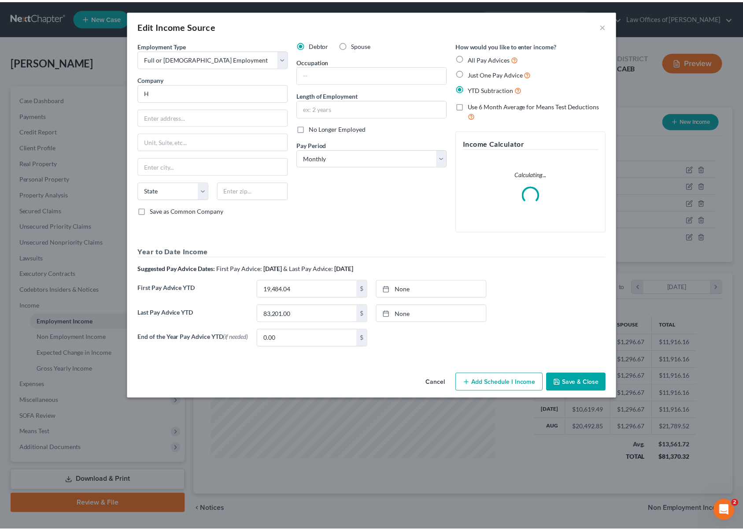
scroll to position [158, 307]
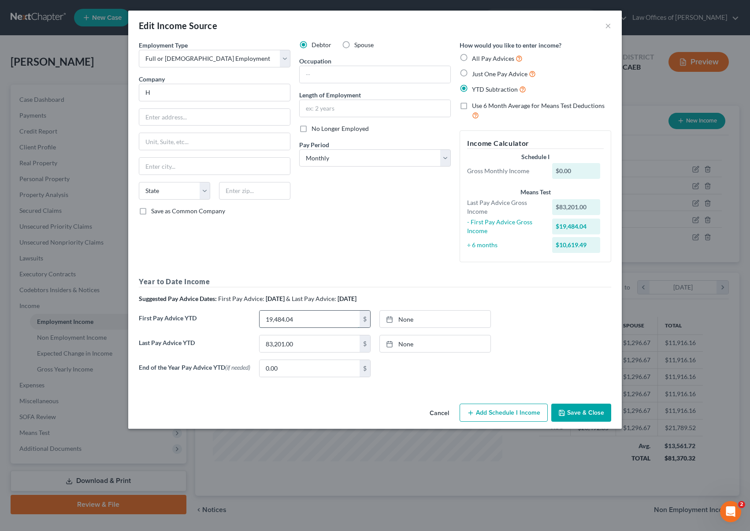
click at [310, 322] on input "19,484.04" at bounding box center [309, 319] width 100 height 17
type input "29,226.06"
click at [573, 415] on button "Save & Close" at bounding box center [581, 412] width 60 height 18
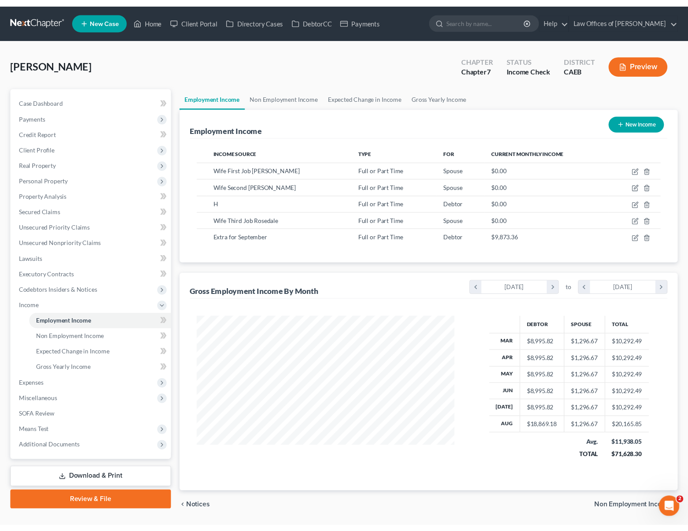
scroll to position [440304, 440185]
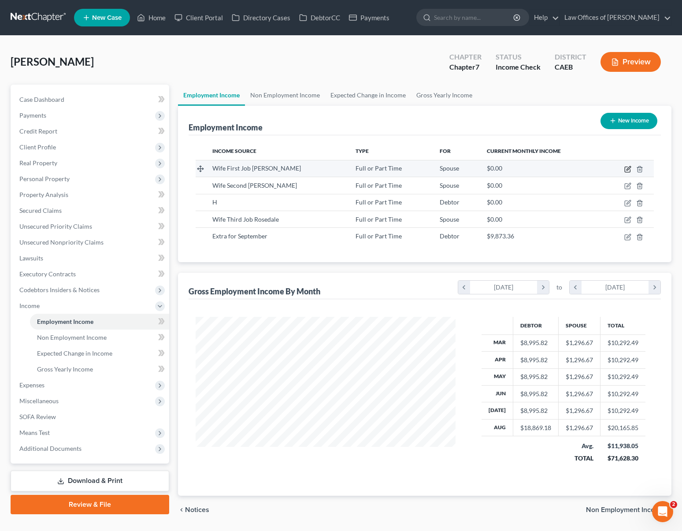
click at [626, 169] on icon "button" at bounding box center [627, 169] width 7 height 7
select select "0"
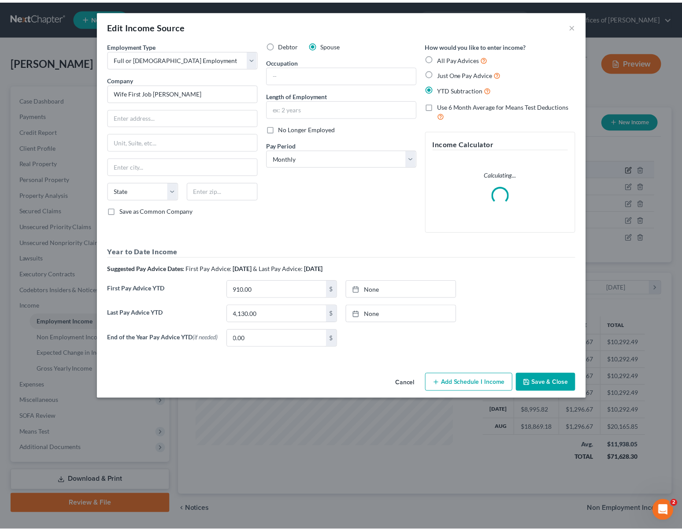
scroll to position [158, 280]
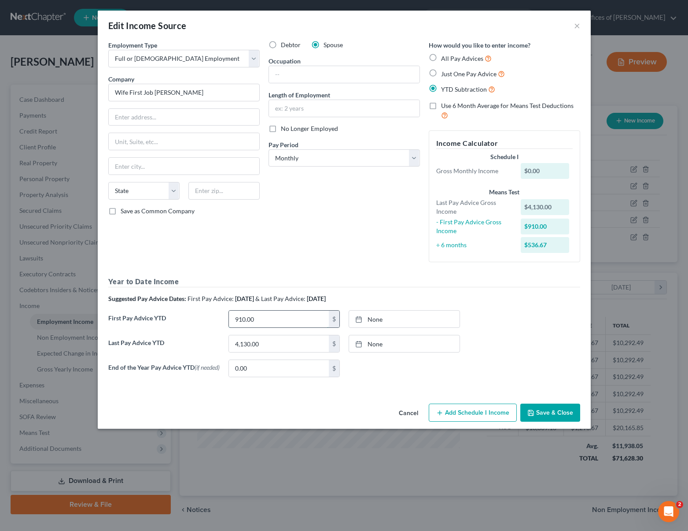
click at [283, 322] on input "910.00" at bounding box center [279, 319] width 100 height 17
type input "1,680."
click at [555, 414] on button "Save & Close" at bounding box center [551, 412] width 60 height 18
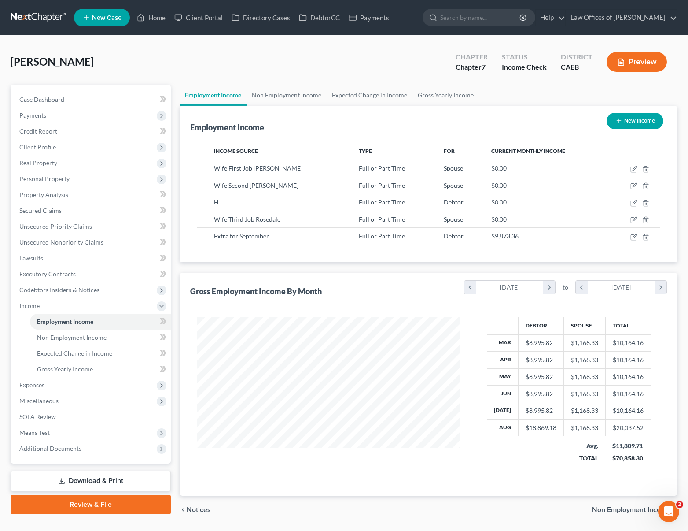
scroll to position [440304, 440185]
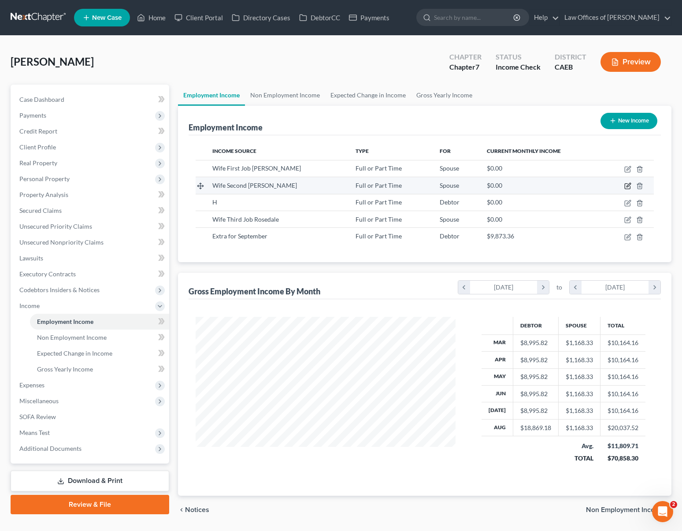
click at [630, 186] on icon "button" at bounding box center [627, 186] width 5 height 5
select select "0"
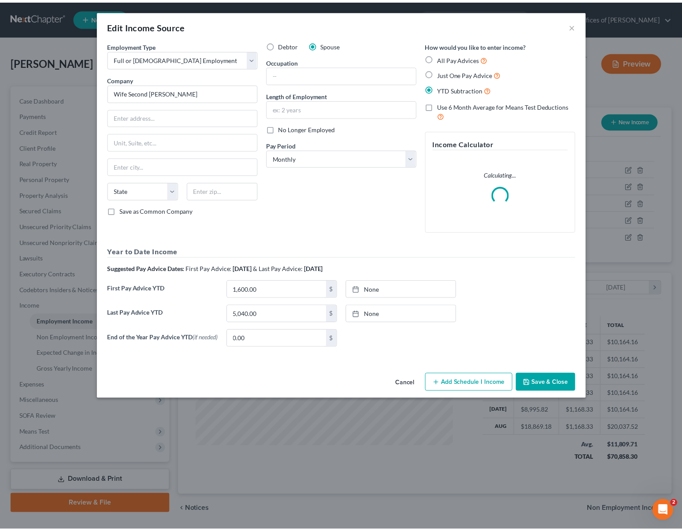
scroll to position [158, 280]
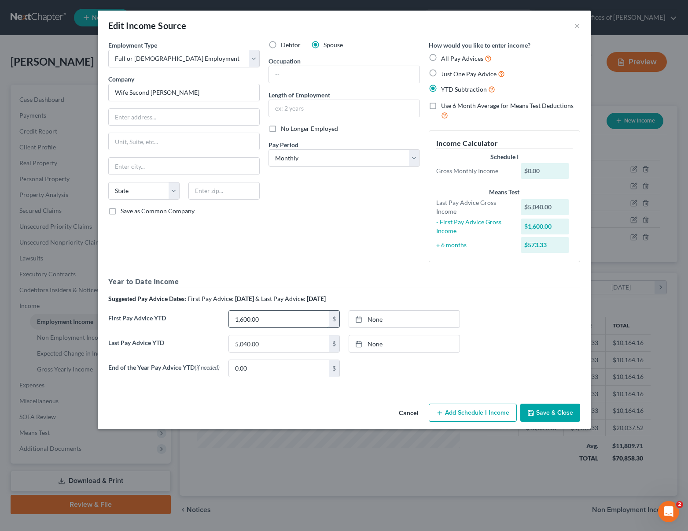
click at [265, 319] on input "1,600.00" at bounding box center [279, 319] width 100 height 17
type input "2,560."
click at [543, 416] on button "Save & Close" at bounding box center [551, 412] width 60 height 18
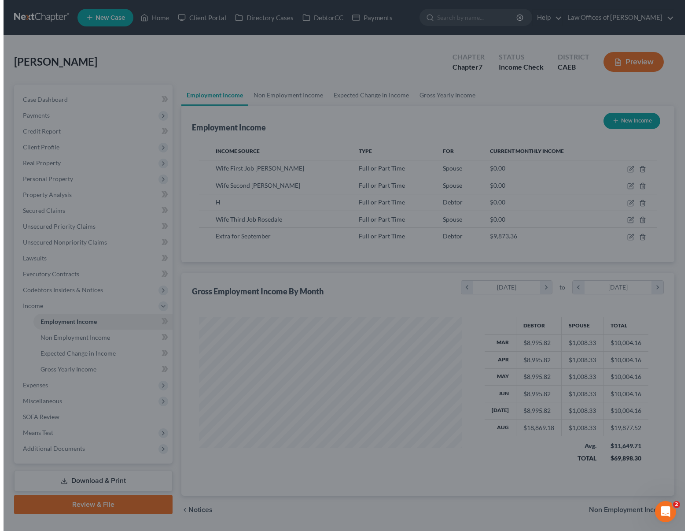
scroll to position [440304, 440185]
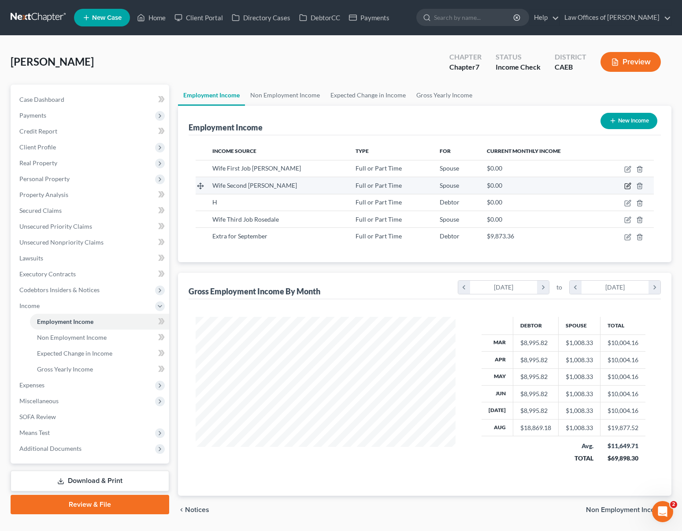
click at [625, 187] on icon "button" at bounding box center [627, 185] width 7 height 7
select select "0"
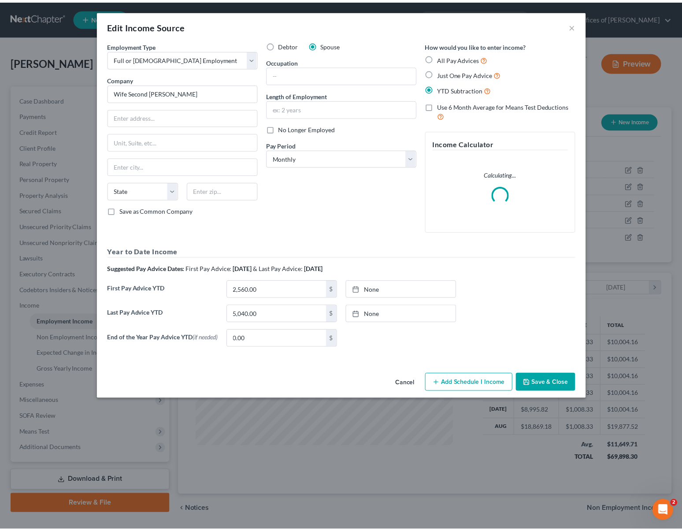
scroll to position [158, 280]
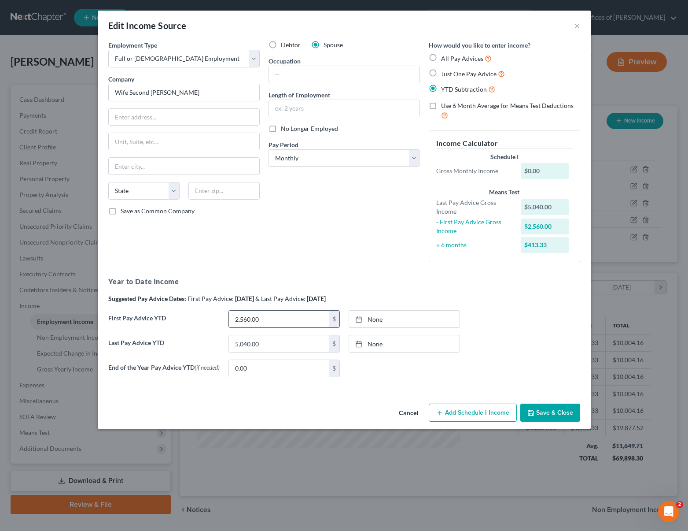
click at [271, 321] on input "2,560.00" at bounding box center [279, 319] width 100 height 17
type input "1,200."
click at [410, 414] on button "Cancel" at bounding box center [408, 413] width 33 height 18
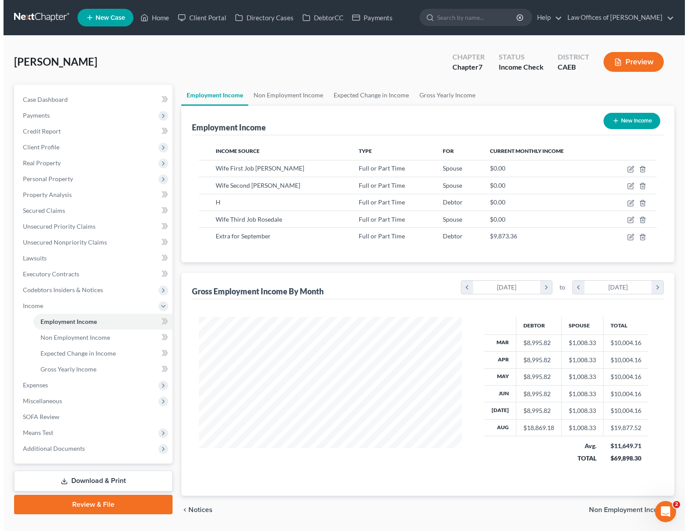
scroll to position [440304, 440185]
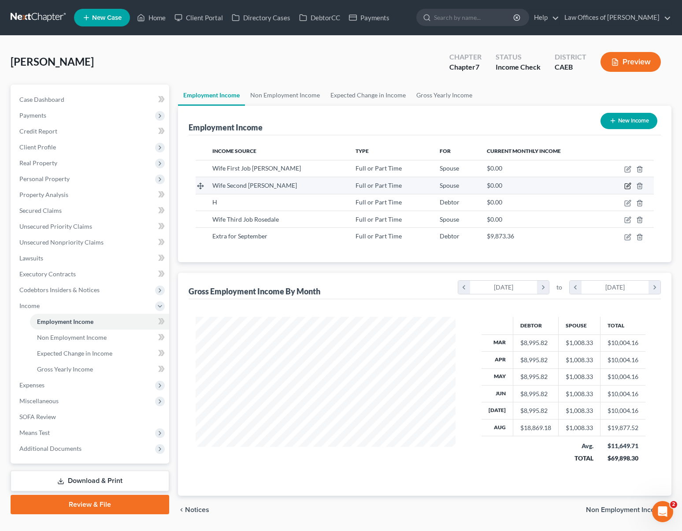
click at [626, 185] on icon "button" at bounding box center [627, 185] width 7 height 7
select select "0"
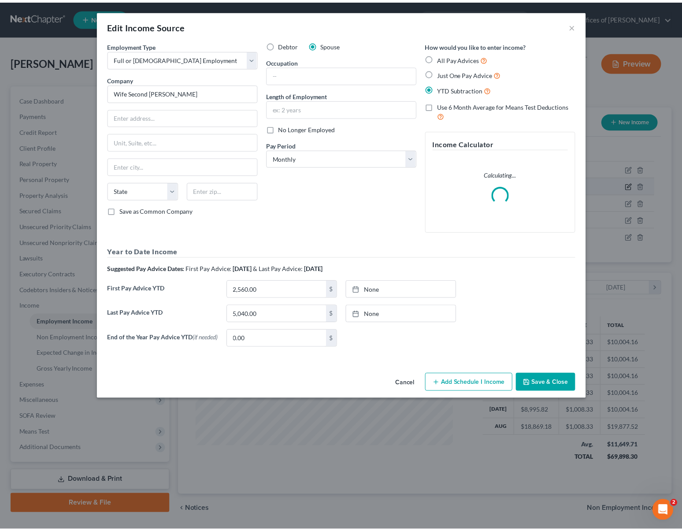
scroll to position [158, 280]
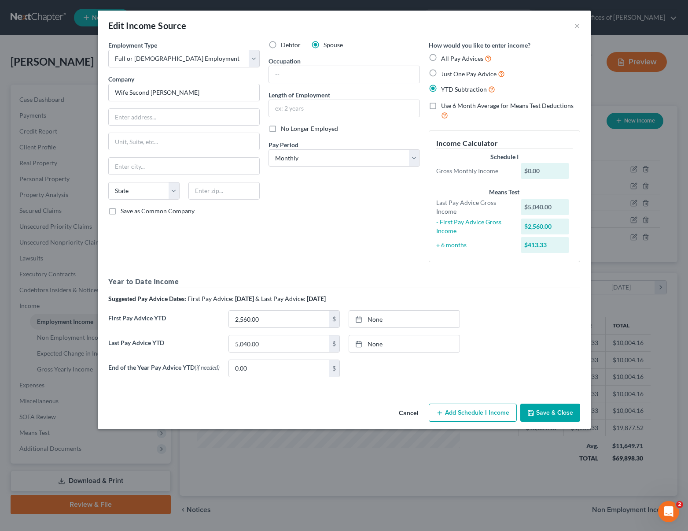
click at [555, 415] on button "Save & Close" at bounding box center [551, 412] width 60 height 18
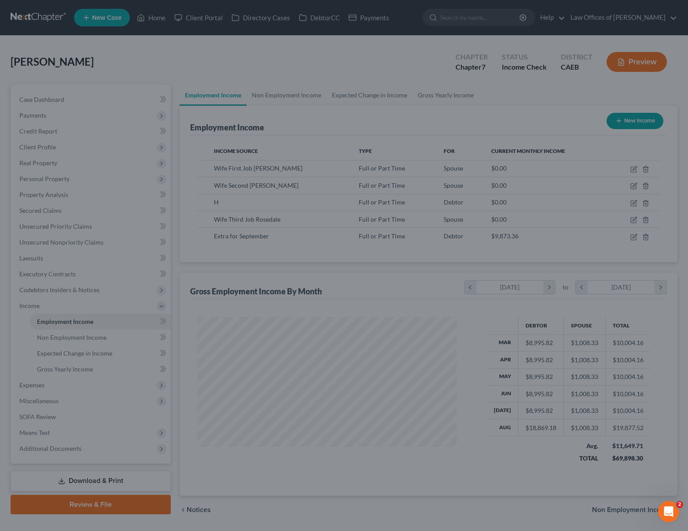
scroll to position [440304, 440185]
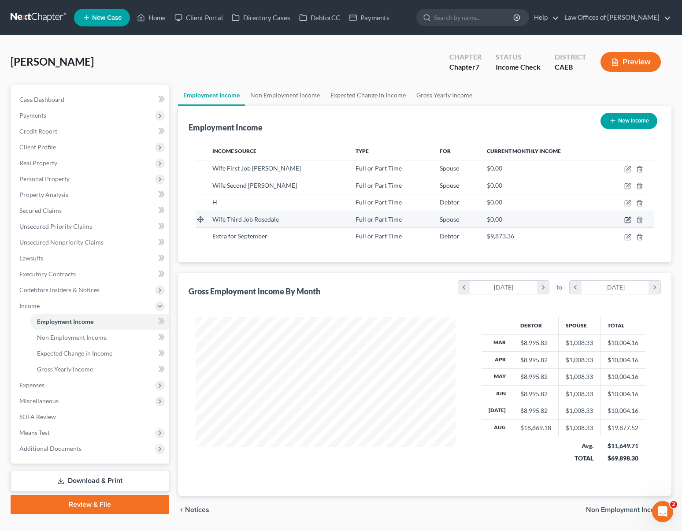
click at [628, 220] on icon "button" at bounding box center [627, 219] width 7 height 7
select select "0"
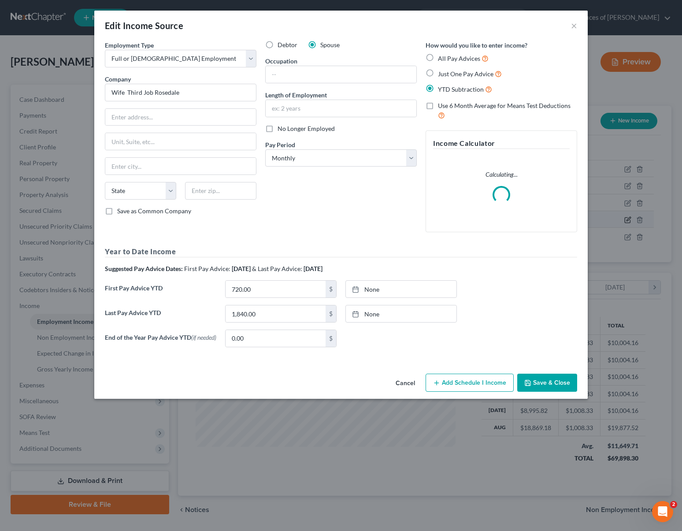
click at [628, 220] on div "Edit Income Source × Employment Type * Select Full or [DEMOGRAPHIC_DATA] Employ…" at bounding box center [341, 265] width 682 height 531
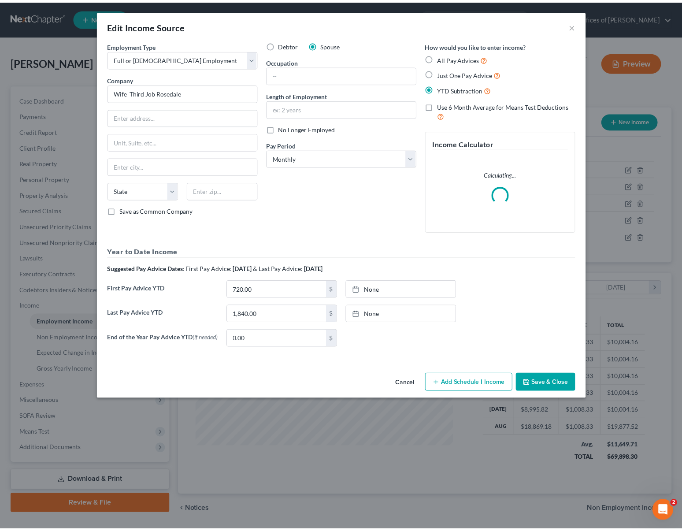
scroll to position [158, 280]
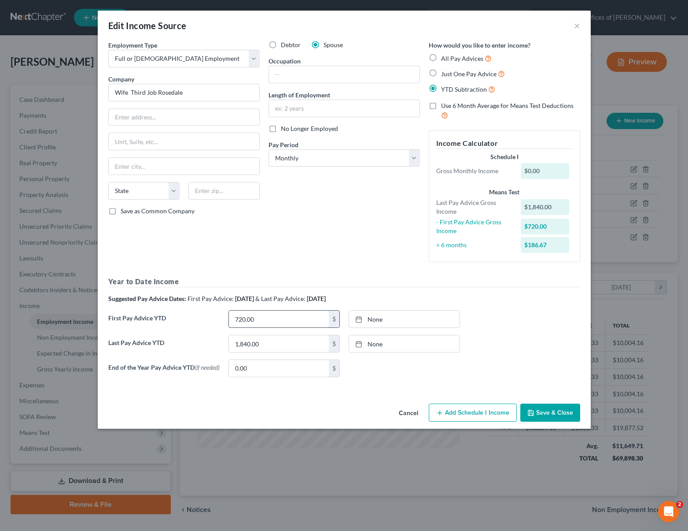
click at [265, 321] on input "720.00" at bounding box center [279, 319] width 100 height 17
type input "1,200."
click at [572, 414] on button "Save & Close" at bounding box center [551, 412] width 60 height 18
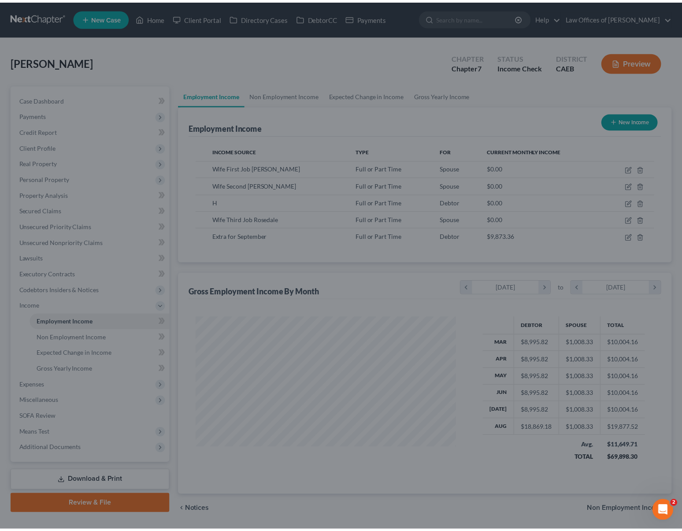
scroll to position [440304, 440185]
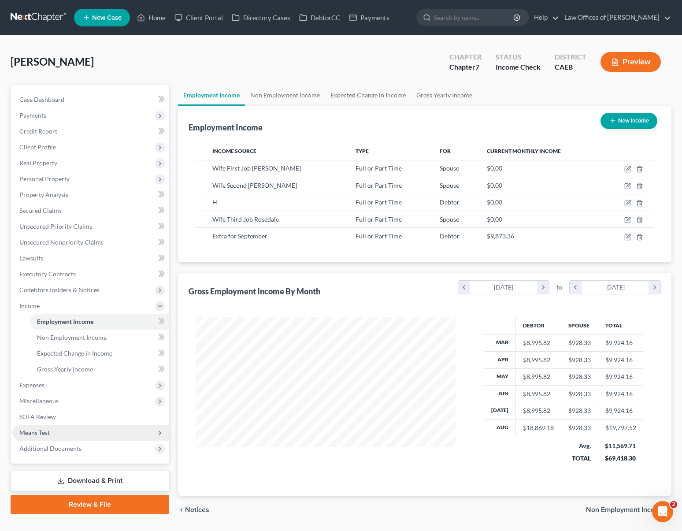
click at [70, 431] on span "Means Test" at bounding box center [90, 433] width 157 height 16
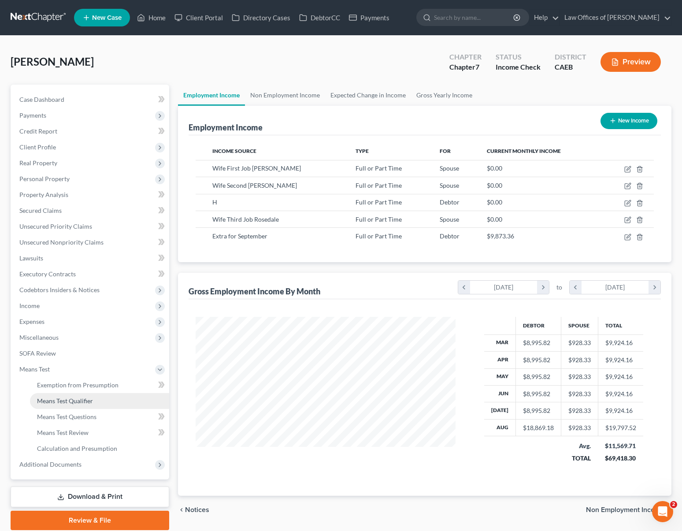
click at [84, 404] on link "Means Test Qualifier" at bounding box center [99, 401] width 139 height 16
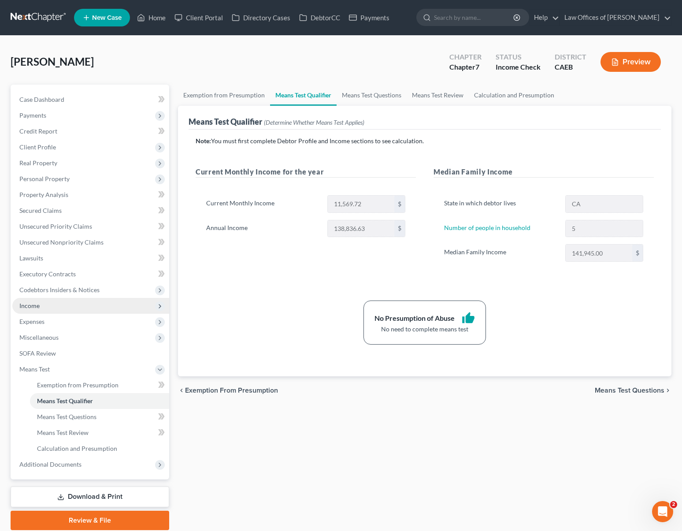
click at [52, 305] on span "Income" at bounding box center [90, 306] width 157 height 16
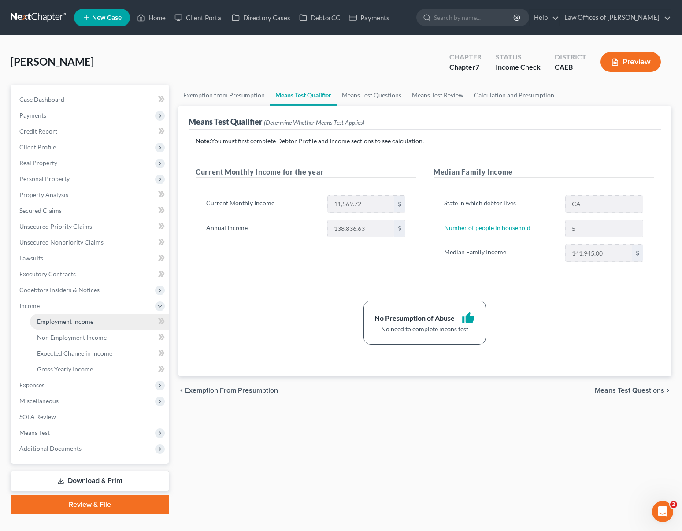
click at [94, 320] on link "Employment Income" at bounding box center [99, 322] width 139 height 16
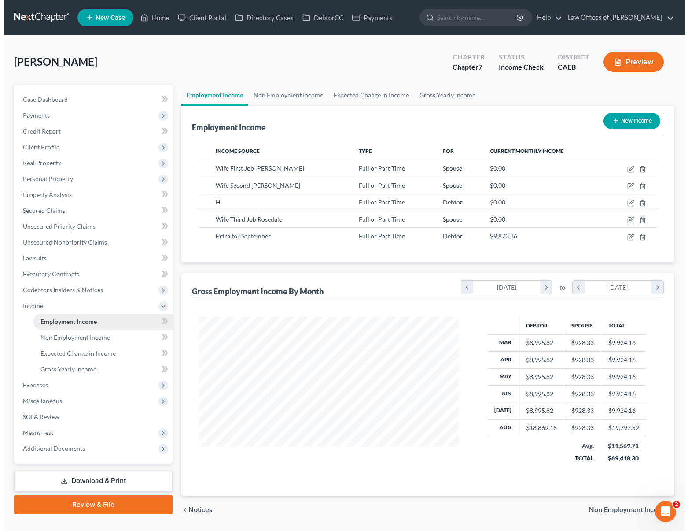
scroll to position [158, 277]
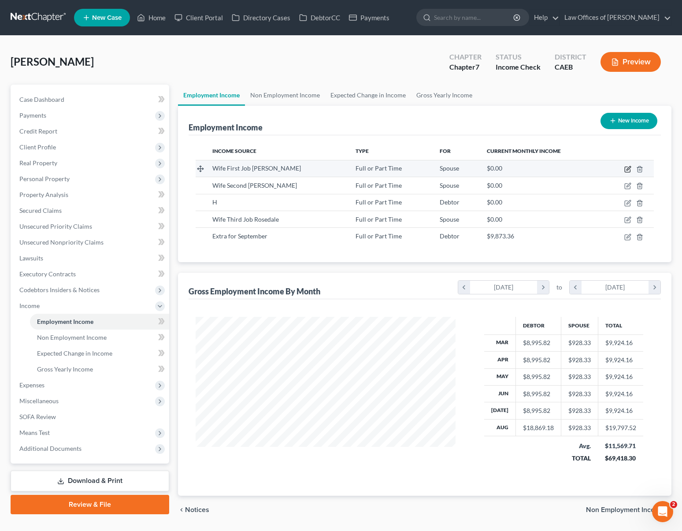
click at [628, 170] on icon "button" at bounding box center [628, 168] width 4 height 4
select select "0"
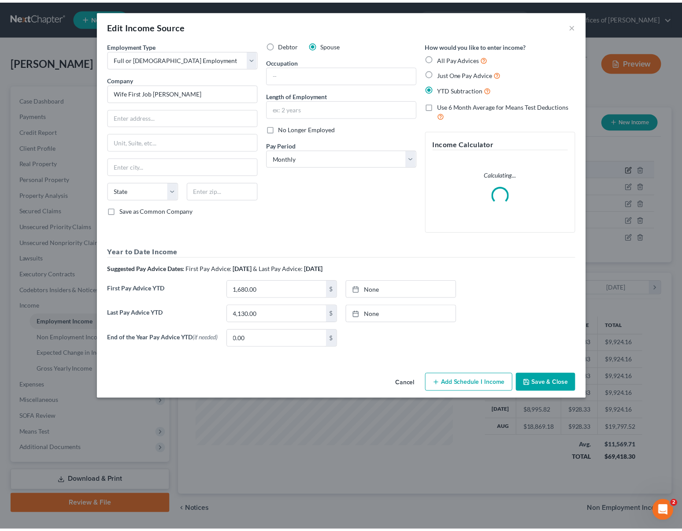
scroll to position [158, 280]
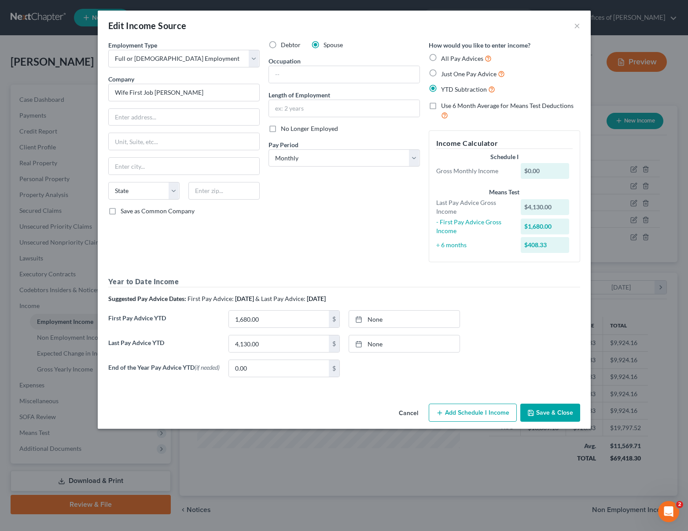
click at [539, 413] on button "Save & Close" at bounding box center [551, 412] width 60 height 18
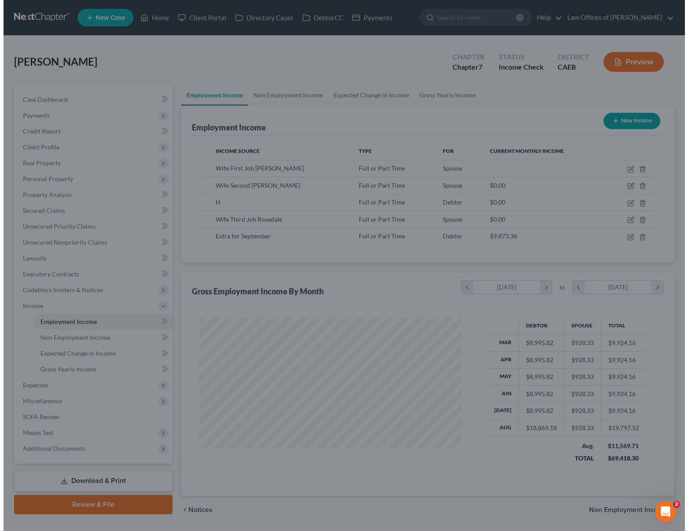
scroll to position [440304, 440185]
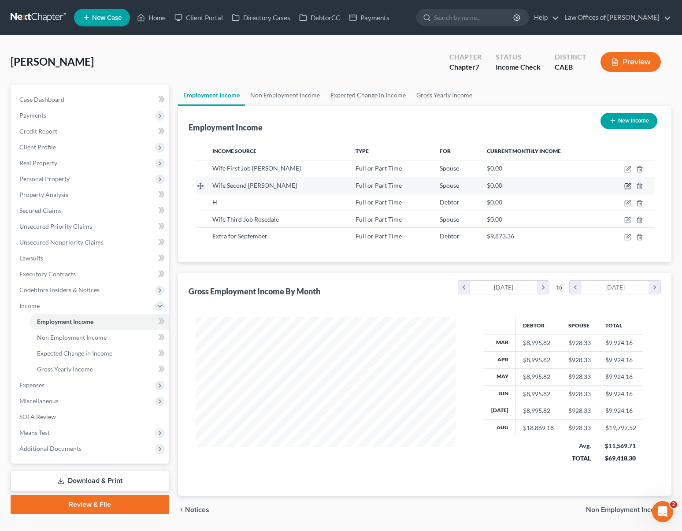
click at [628, 186] on icon "button" at bounding box center [628, 185] width 4 height 4
select select "0"
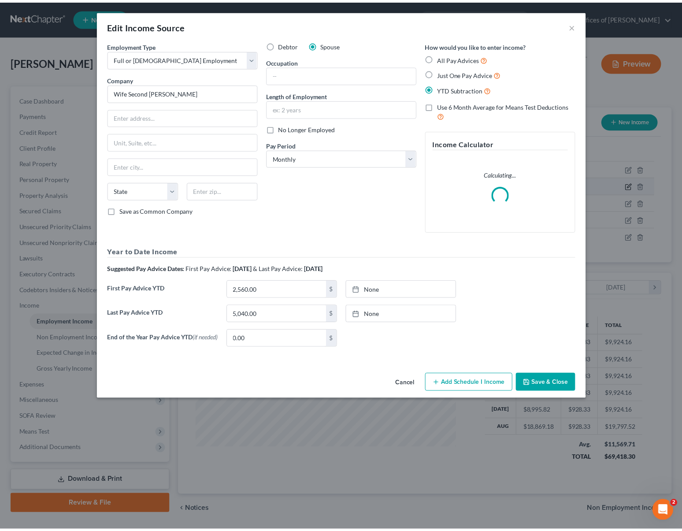
scroll to position [158, 280]
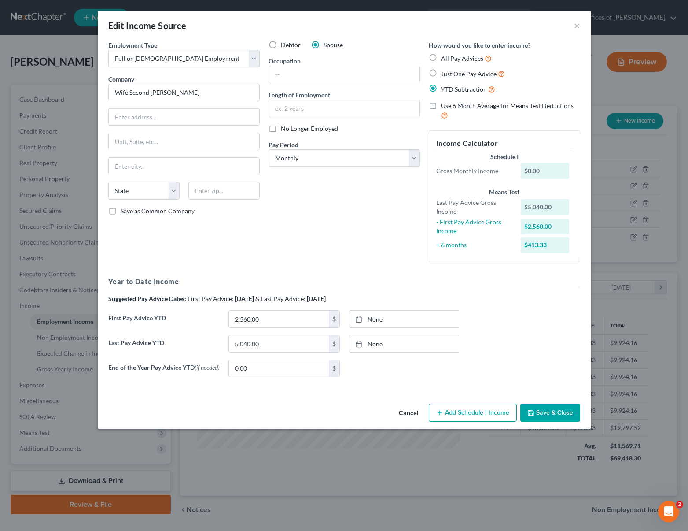
click at [542, 414] on button "Save & Close" at bounding box center [551, 412] width 60 height 18
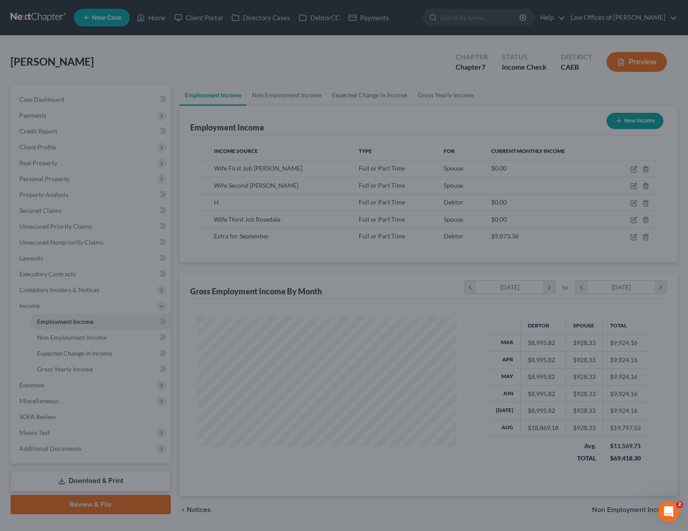
scroll to position [440304, 440185]
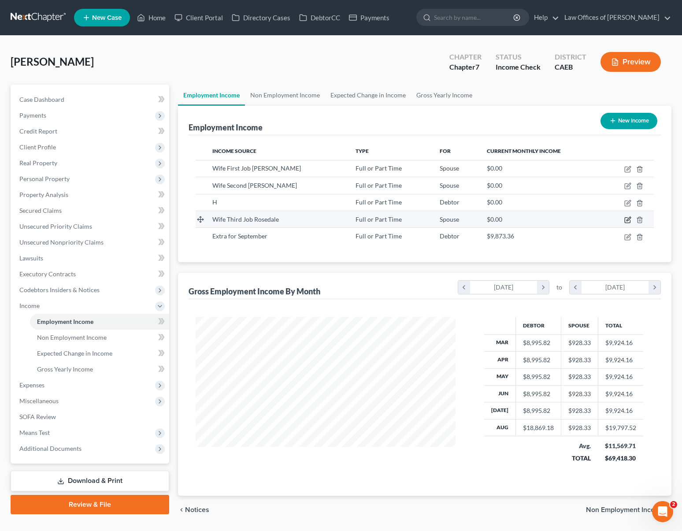
click at [629, 220] on icon "button" at bounding box center [627, 219] width 7 height 7
select select "0"
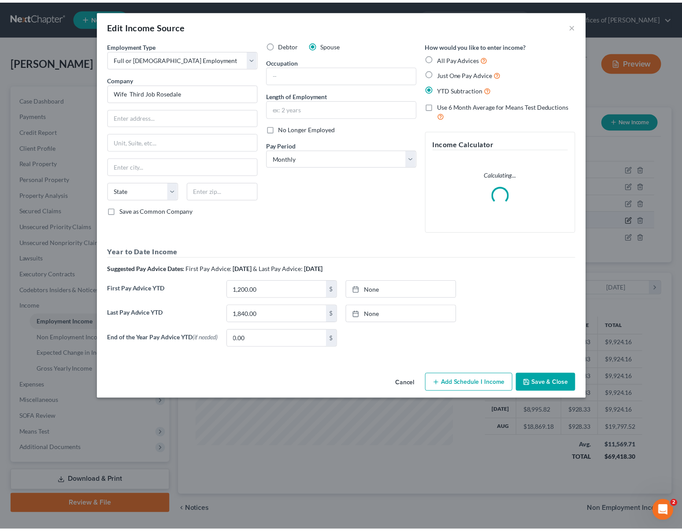
scroll to position [158, 280]
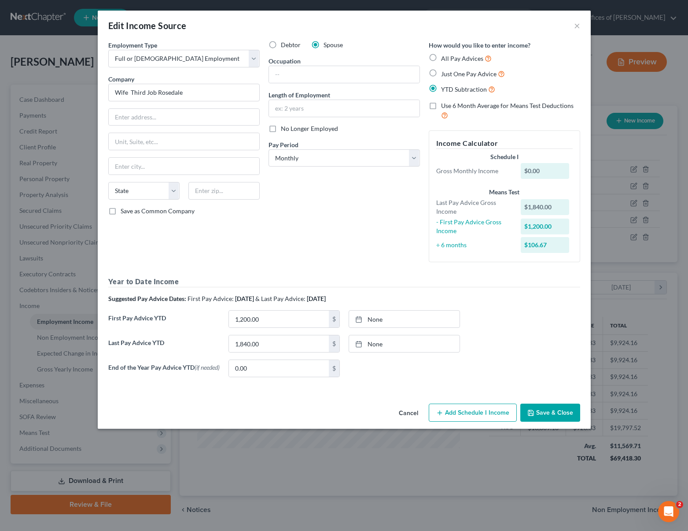
click at [563, 414] on button "Save & Close" at bounding box center [551, 412] width 60 height 18
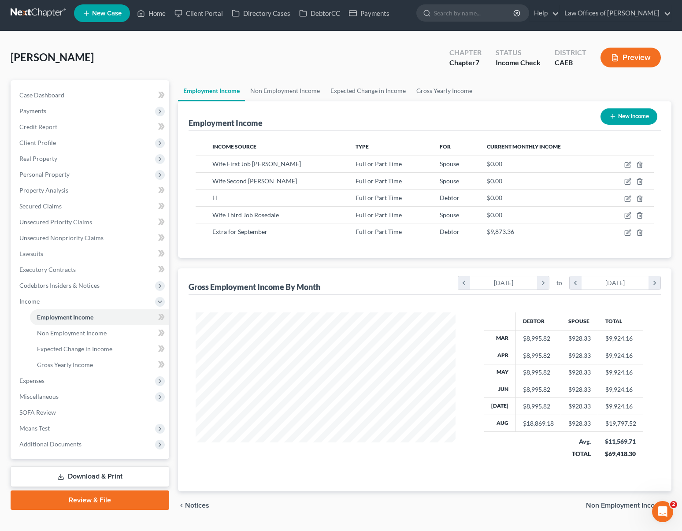
scroll to position [4, 0]
click at [54, 426] on span "Means Test" at bounding box center [90, 428] width 157 height 16
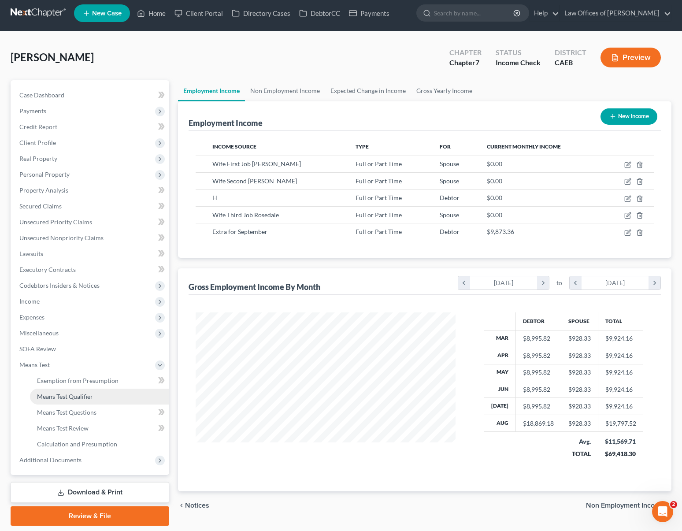
click at [107, 395] on link "Means Test Qualifier" at bounding box center [99, 396] width 139 height 16
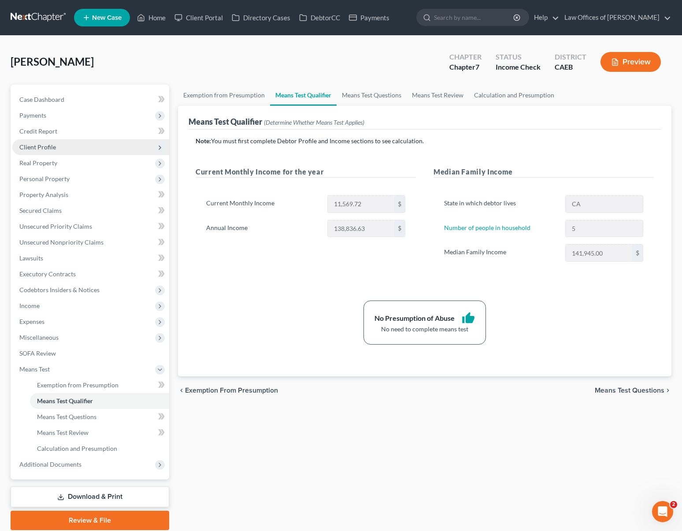
click at [61, 148] on span "Client Profile" at bounding box center [90, 147] width 157 height 16
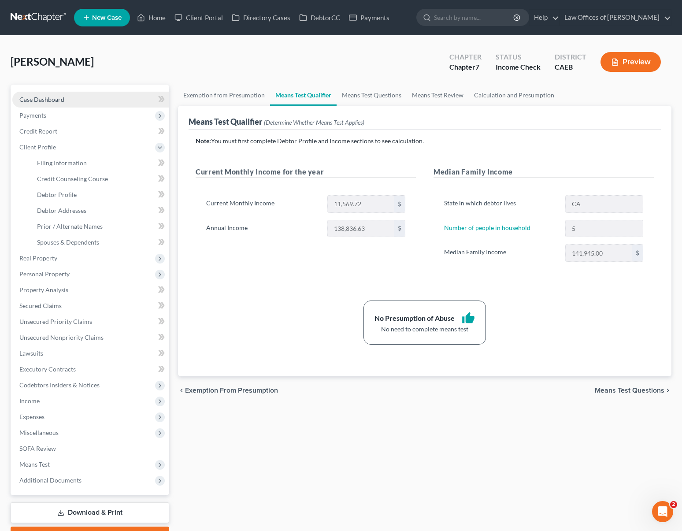
click at [66, 98] on link "Case Dashboard" at bounding box center [90, 100] width 157 height 16
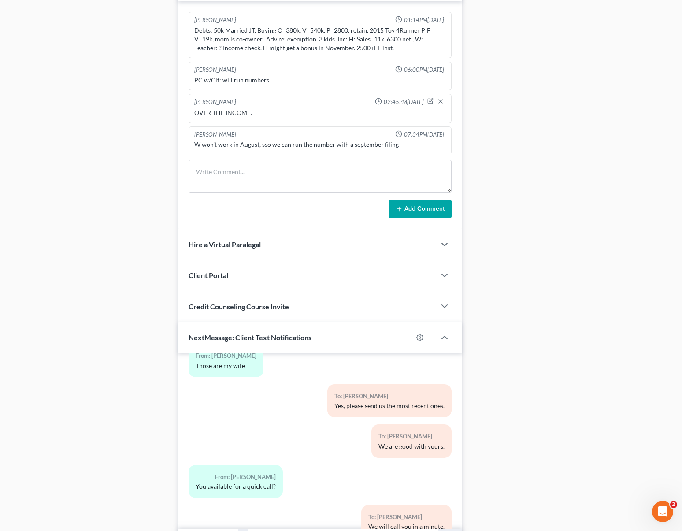
scroll to position [626, 0]
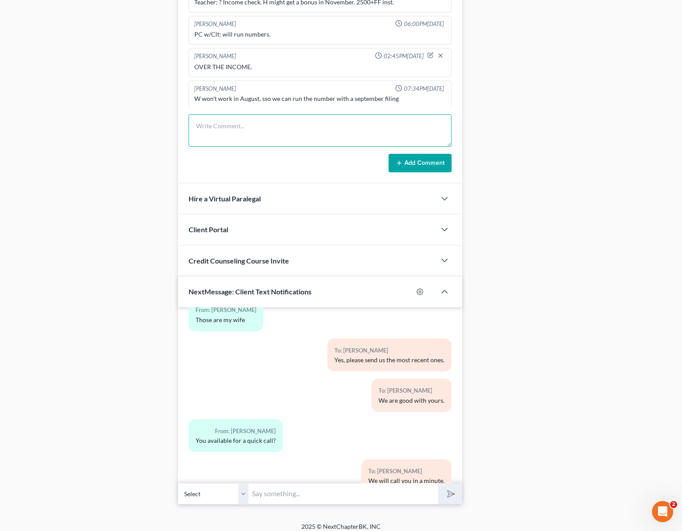
click at [220, 133] on textarea at bounding box center [320, 130] width 263 height 33
type textarea "T"
type textarea "They don't qualify this month but I projected the income for October with the u…"
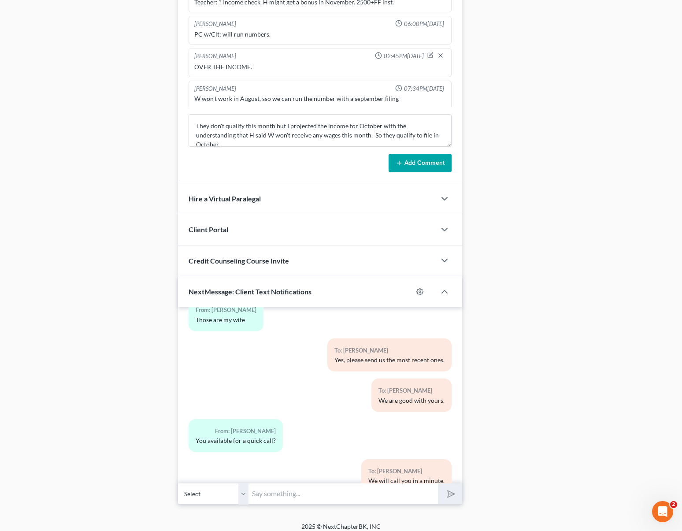
click at [420, 171] on button "Add Comment" at bounding box center [419, 163] width 63 height 18
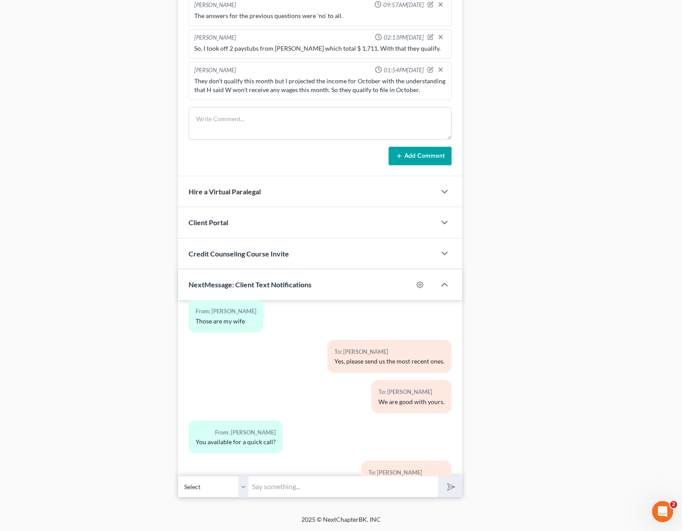
scroll to position [638, 0]
click at [279, 491] on input "text" at bounding box center [342, 487] width 189 height 22
type input "Hi. We were calling you."
click at [438, 476] on button "submit" at bounding box center [450, 486] width 24 height 21
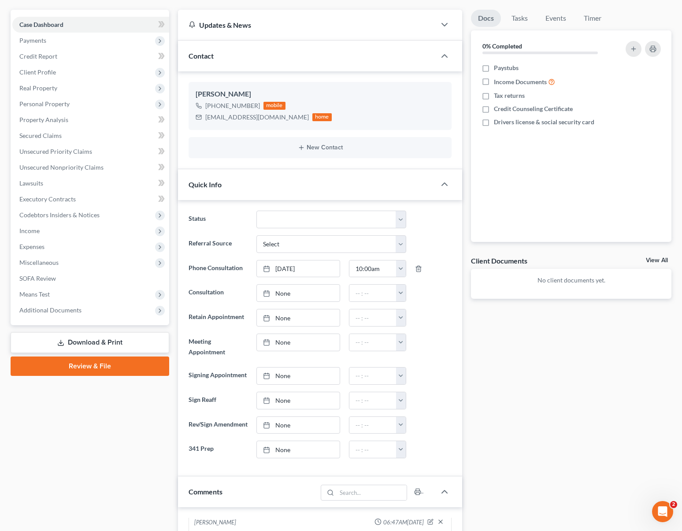
scroll to position [0, 0]
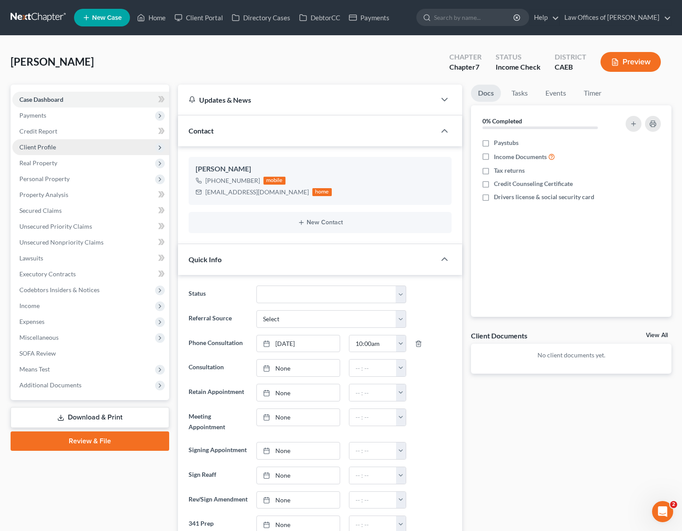
click at [89, 149] on span "Client Profile" at bounding box center [90, 147] width 157 height 16
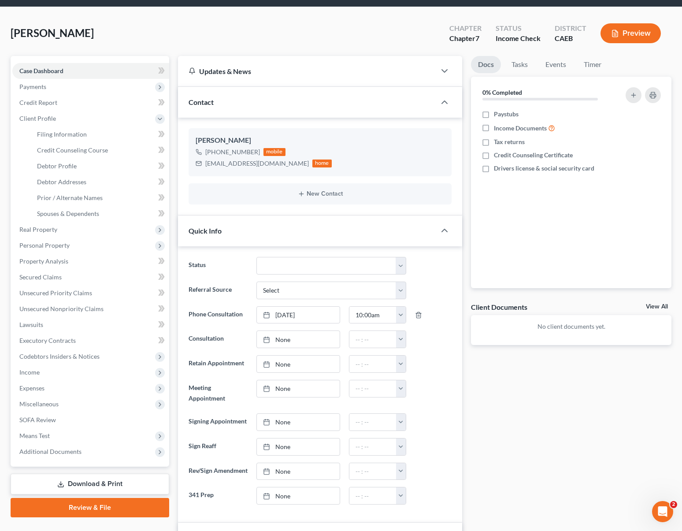
scroll to position [28, 0]
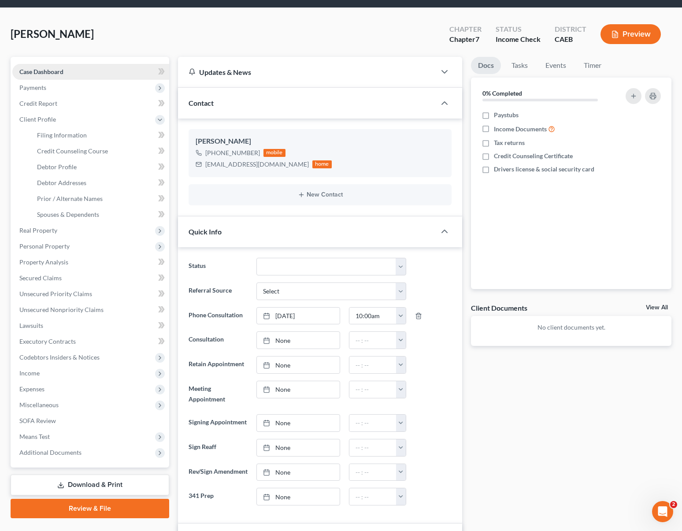
click at [110, 74] on link "Case Dashboard" at bounding box center [90, 72] width 157 height 16
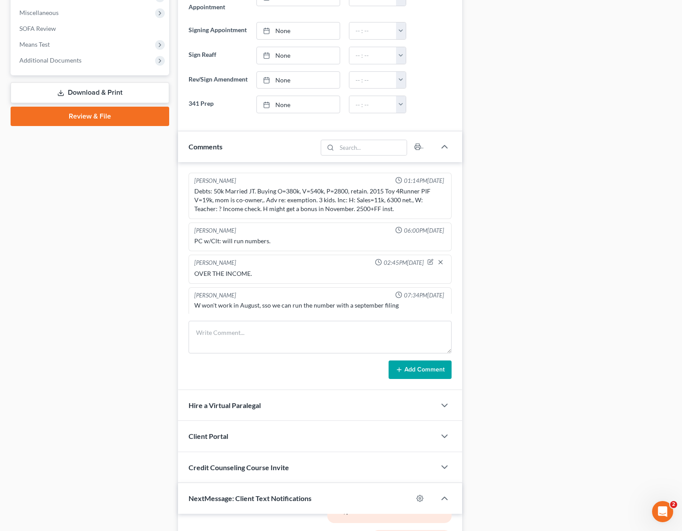
scroll to position [642, 0]
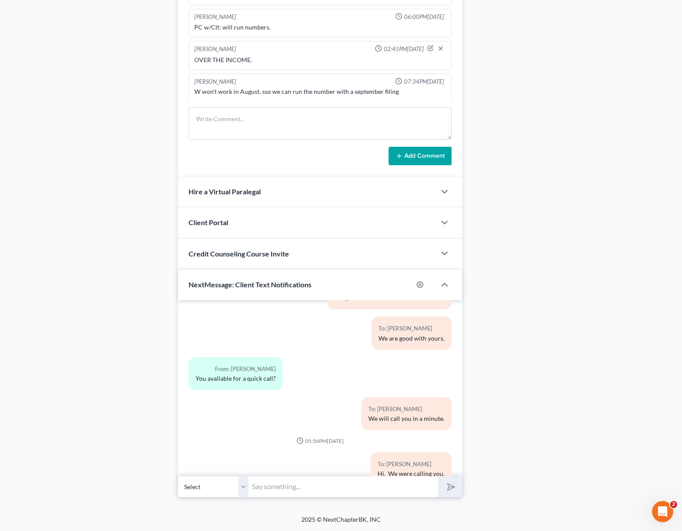
click at [287, 485] on input "text" at bounding box center [342, 487] width 189 height 22
type input "www.summitfe.org"
click at [451, 481] on button "submit" at bounding box center [450, 486] width 24 height 21
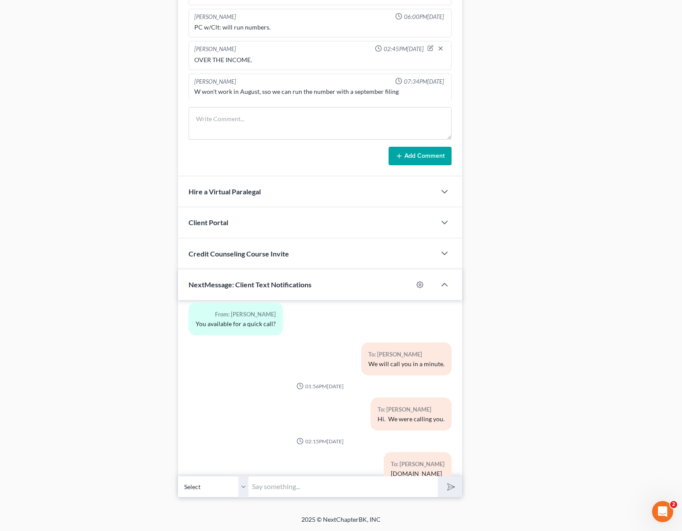
click at [282, 490] on input "text" at bounding box center [342, 487] width 189 height 22
type input "Eastern District of California-Fresno Division."
click at [452, 486] on line "submit" at bounding box center [452, 487] width 6 height 6
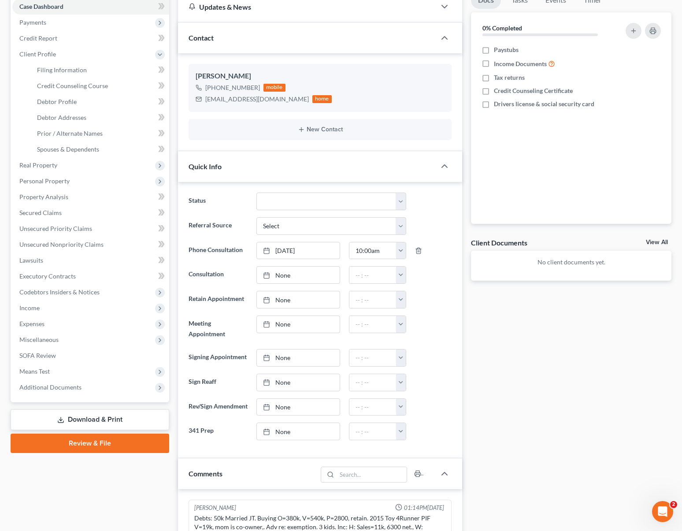
scroll to position [0, 0]
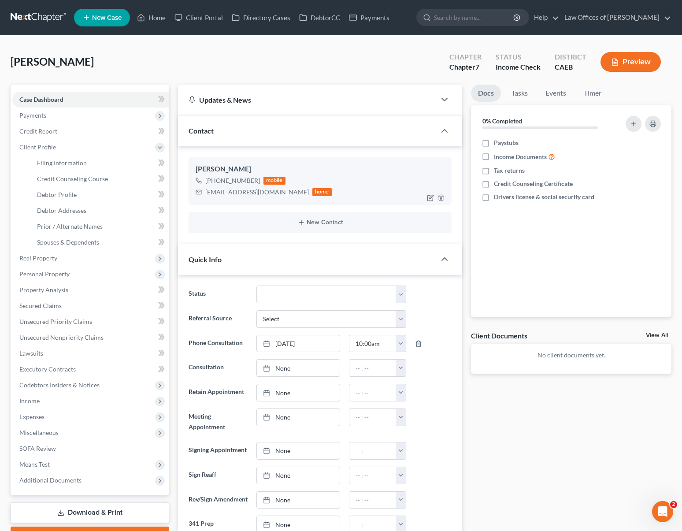
click at [215, 189] on div "[EMAIL_ADDRESS][DOMAIN_NAME]" at bounding box center [257, 192] width 104 height 9
drag, startPoint x: 205, startPoint y: 192, endPoint x: 269, endPoint y: 194, distance: 63.4
click at [269, 194] on div "[EMAIL_ADDRESS][DOMAIN_NAME]" at bounding box center [257, 192] width 104 height 9
copy div "[EMAIL_ADDRESS][DOMAIN_NAME]"
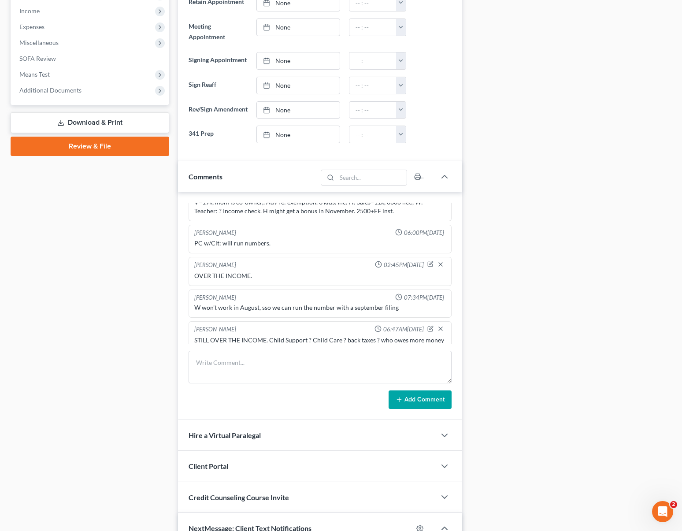
scroll to position [134, 0]
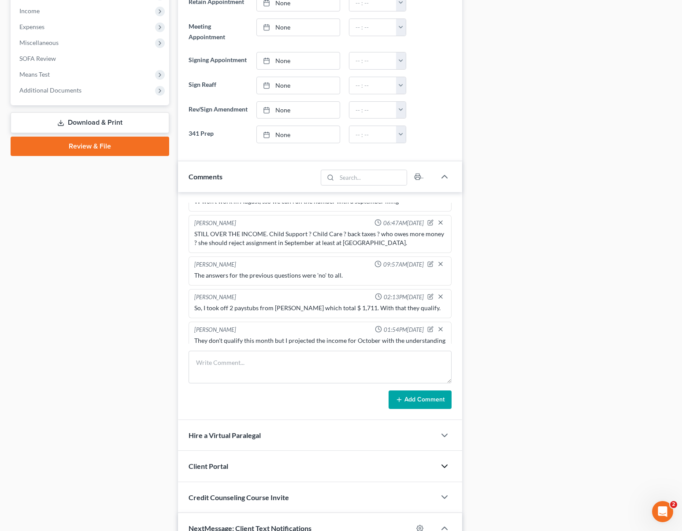
click at [442, 467] on polyline "button" at bounding box center [444, 466] width 5 height 3
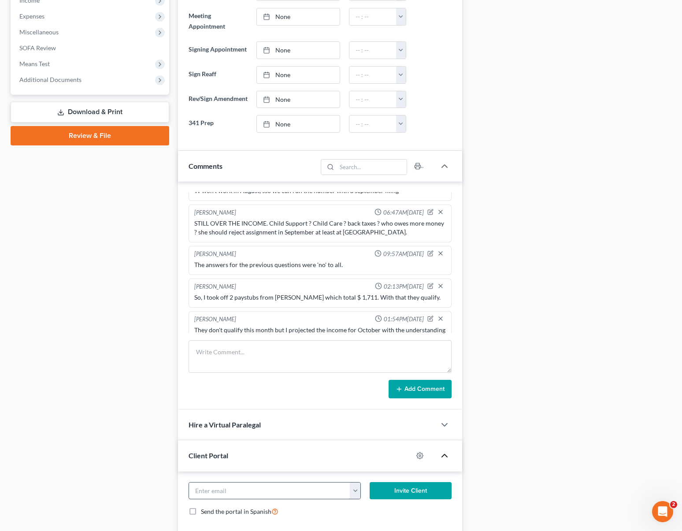
scroll to position [400, 0]
paste input "[EMAIL_ADDRESS][DOMAIN_NAME]"
type input "[EMAIL_ADDRESS][DOMAIN_NAME]"
click at [399, 498] on button "Invite Client" at bounding box center [411, 491] width 82 height 18
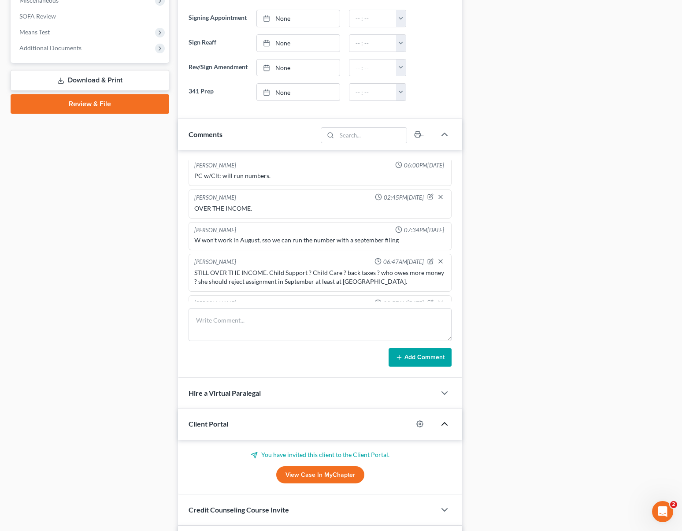
scroll to position [78, 0]
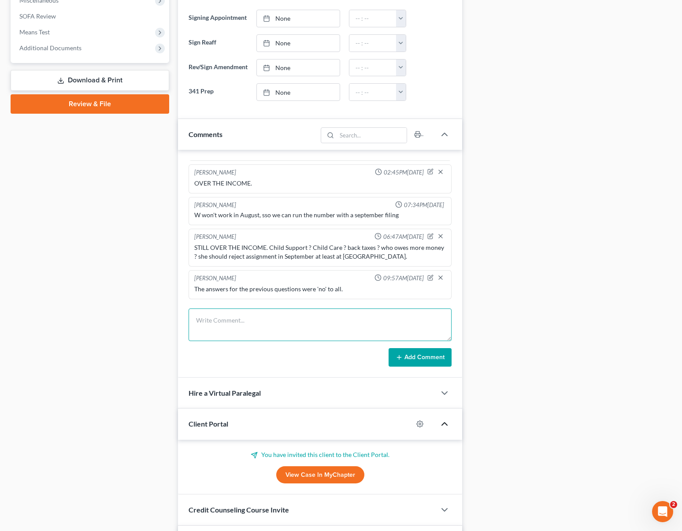
click at [264, 328] on textarea at bounding box center [320, 324] width 263 height 33
type textarea "H 401(K) $ 14K @ tross rice."
click at [414, 366] on button "Add Comment" at bounding box center [419, 357] width 63 height 18
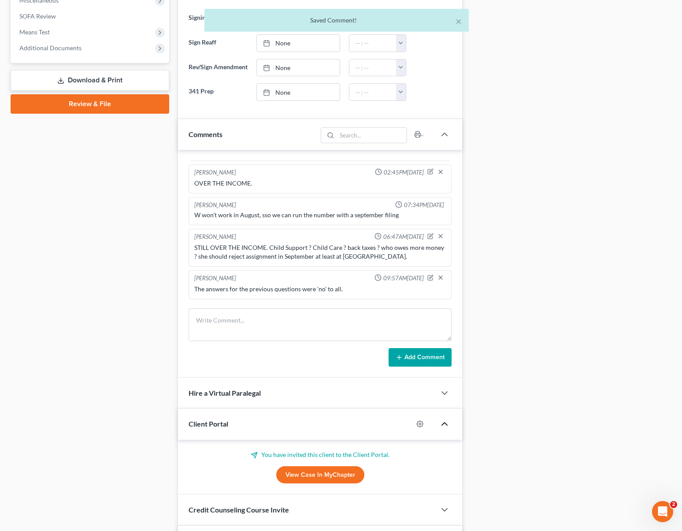
scroll to position [191, 0]
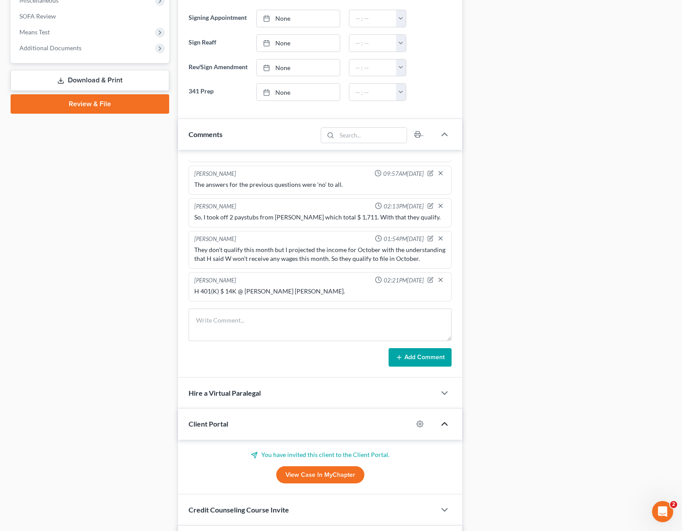
click at [285, 295] on div "H 401(K) $ 14K @ tross rice." at bounding box center [319, 291] width 255 height 12
click at [428, 282] on icon "button" at bounding box center [430, 279] width 5 height 5
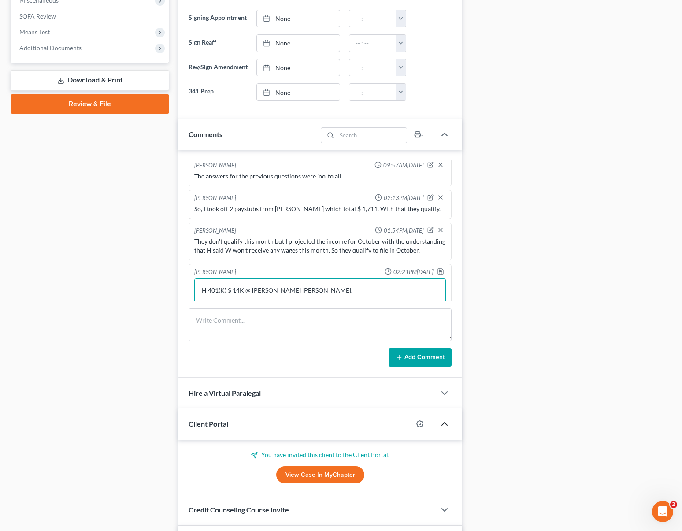
click at [295, 306] on textarea "H 401(K) $ 14K @ tross rice." at bounding box center [320, 294] width 252 height 33
type textarea "H 401(K) $ 14K @ T Rowe Price"
click at [438, 273] on icon "button" at bounding box center [440, 269] width 5 height 5
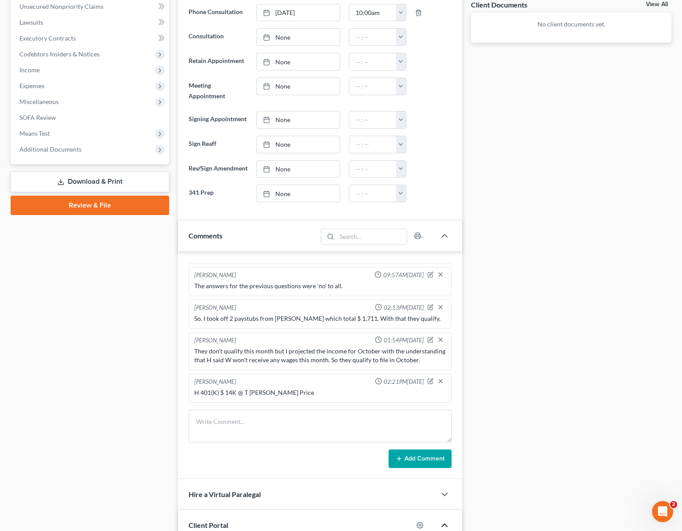
scroll to position [576, 0]
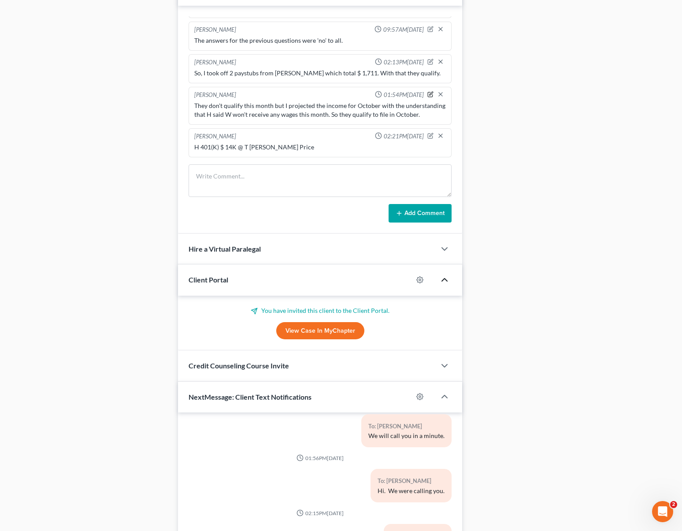
click at [427, 93] on icon "button" at bounding box center [430, 94] width 6 height 6
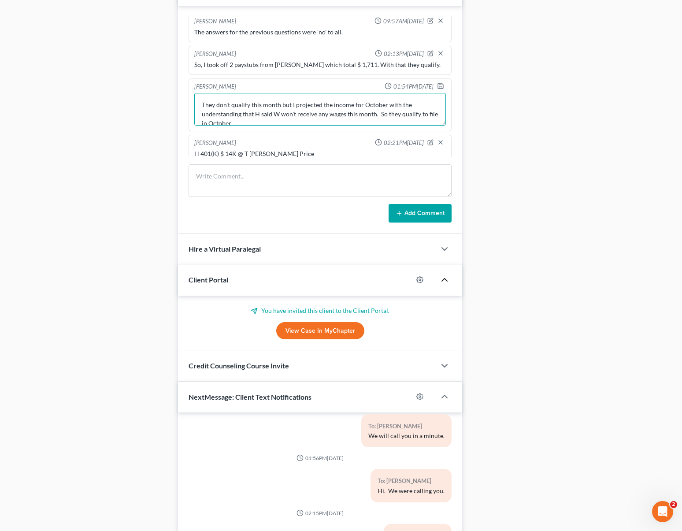
click at [264, 126] on textarea "They don't qualify this month but I projected the income for October with the u…" at bounding box center [320, 109] width 252 height 33
type textarea "They don't qualify this month but I projected the income for October with the u…"
click at [439, 89] on polyline "button" at bounding box center [440, 87] width 3 height 2
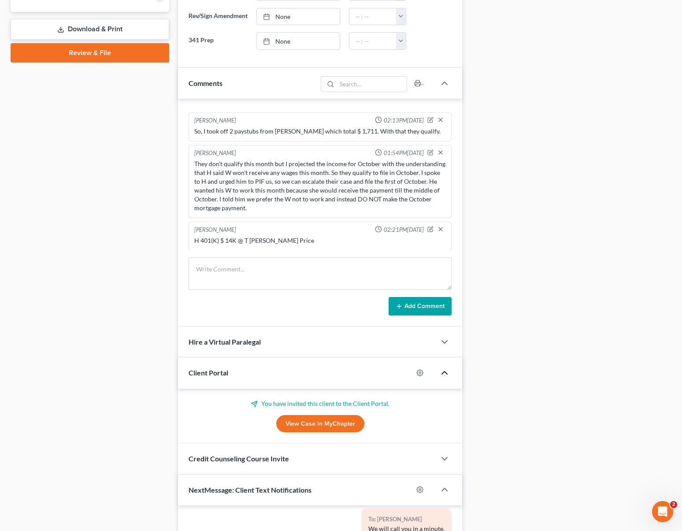
scroll to position [477, 0]
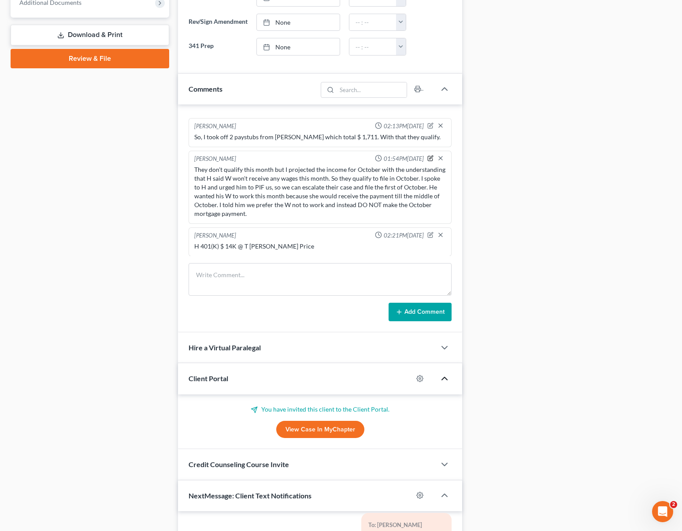
click at [429, 159] on icon "button" at bounding box center [431, 157] width 4 height 4
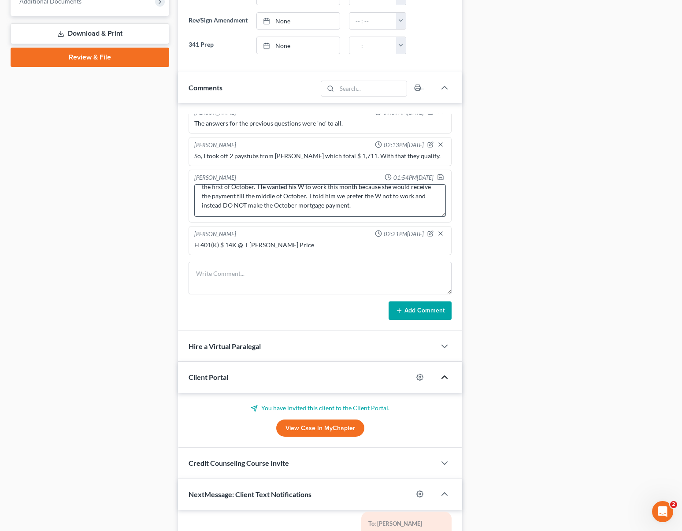
scroll to position [479, 0]
click at [406, 216] on textarea "They don't qualify this month but I projected the income for October with the u…" at bounding box center [320, 200] width 252 height 33
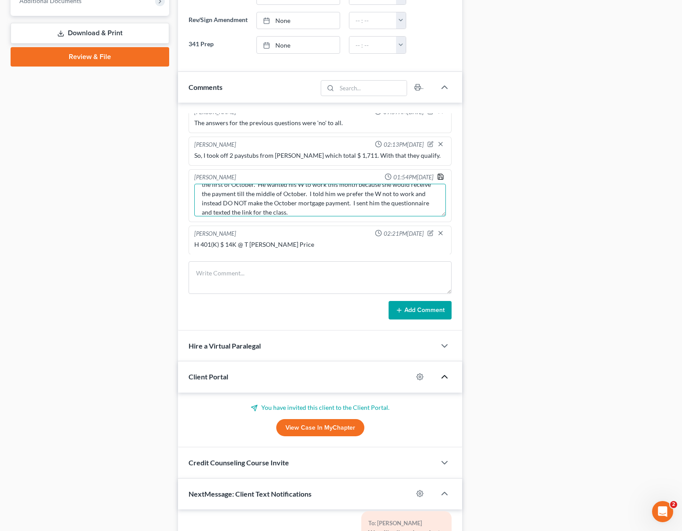
type textarea "They don't qualify this month but I projected the income for October with the u…"
click at [437, 180] on icon "button" at bounding box center [440, 176] width 7 height 7
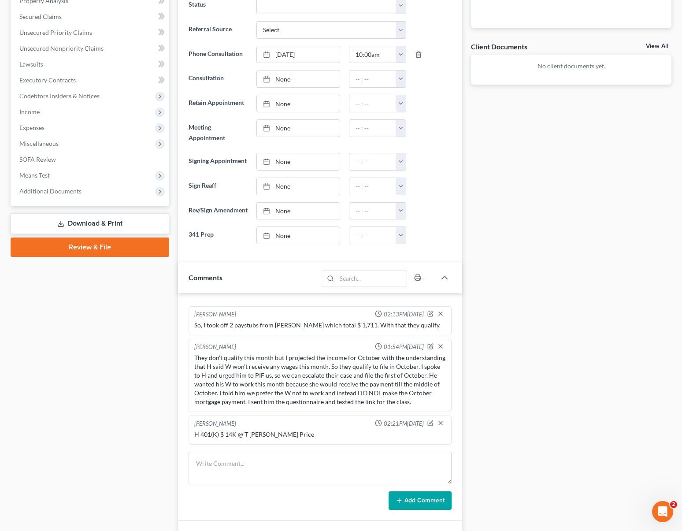
scroll to position [0, 0]
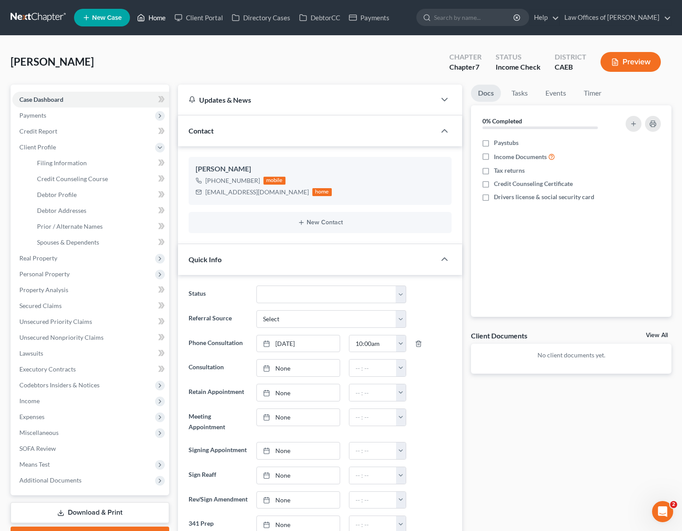
click at [156, 20] on link "Home" at bounding box center [151, 18] width 37 height 16
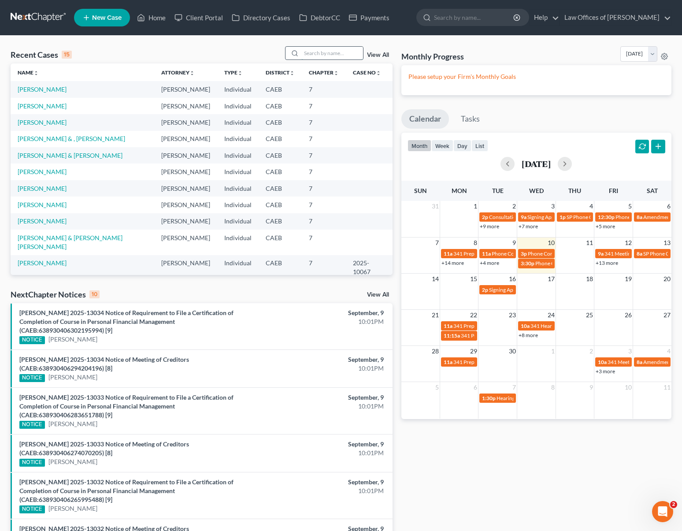
click at [321, 53] on input "search" at bounding box center [332, 53] width 62 height 13
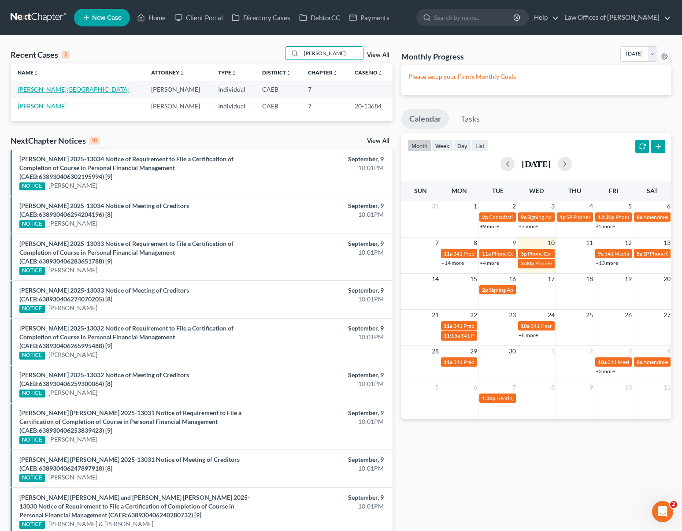
type input "Mayorga"
click at [58, 88] on link "Mayorga, Lissette" at bounding box center [74, 88] width 112 height 7
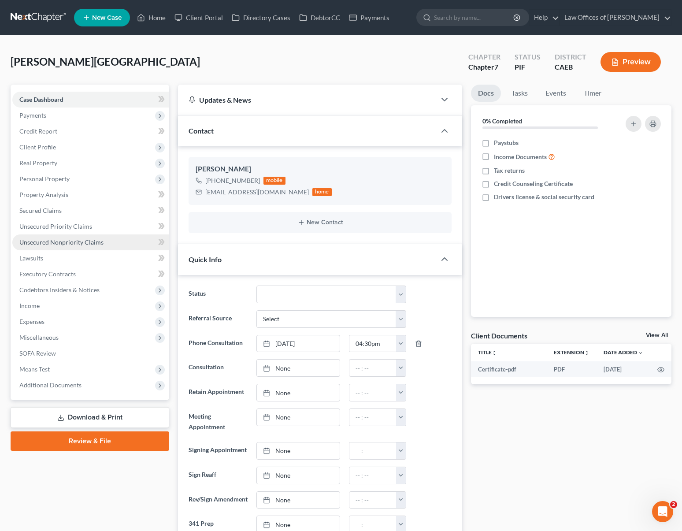
scroll to position [616, 0]
click at [100, 243] on span "Unsecured Nonpriority Claims" at bounding box center [61, 241] width 84 height 7
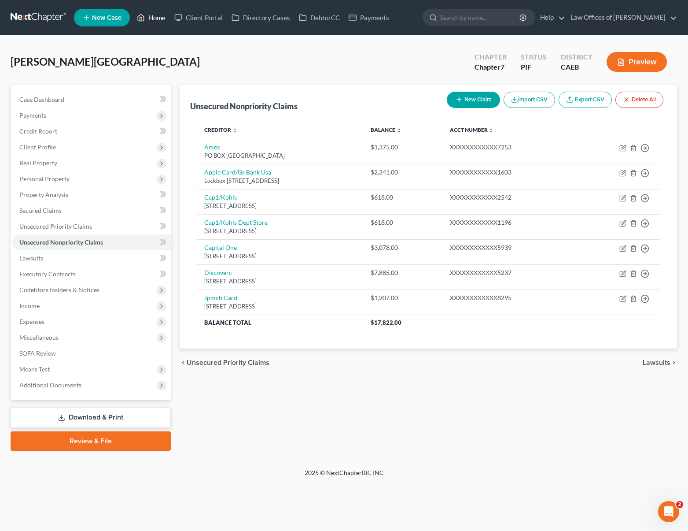
click at [159, 18] on link "Home" at bounding box center [151, 18] width 37 height 16
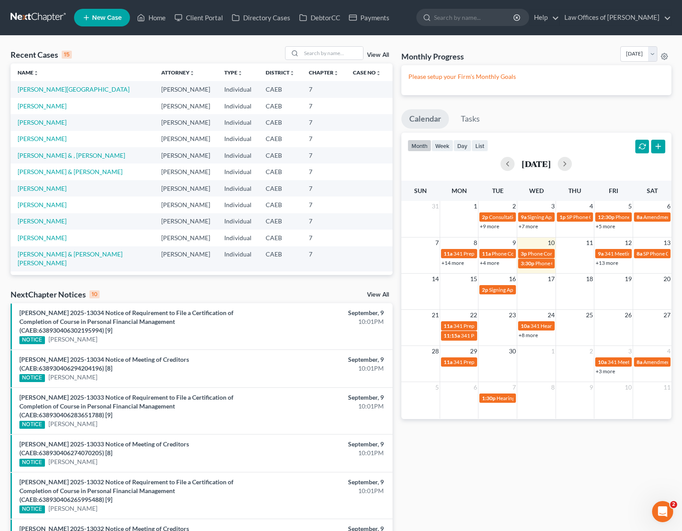
click at [603, 265] on link "+13 more" at bounding box center [607, 262] width 22 height 7
click at [311, 52] on input "search" at bounding box center [332, 53] width 62 height 13
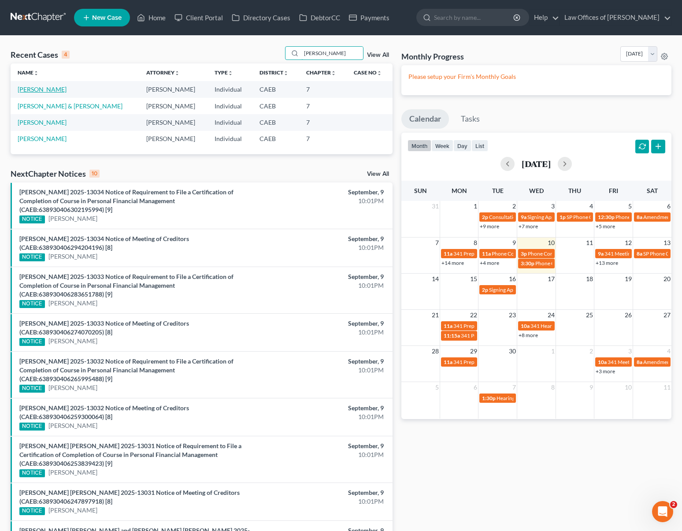
type input "Nelson"
click at [34, 90] on link "Nelson, Abby" at bounding box center [42, 88] width 49 height 7
select select "0"
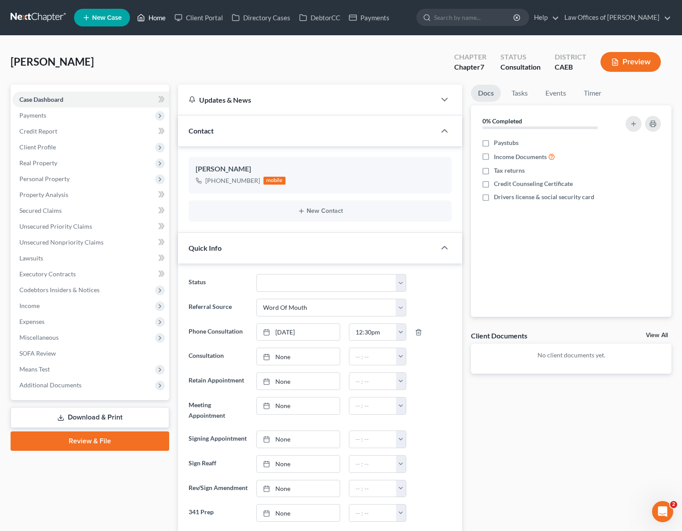
click at [165, 17] on link "Home" at bounding box center [151, 18] width 37 height 16
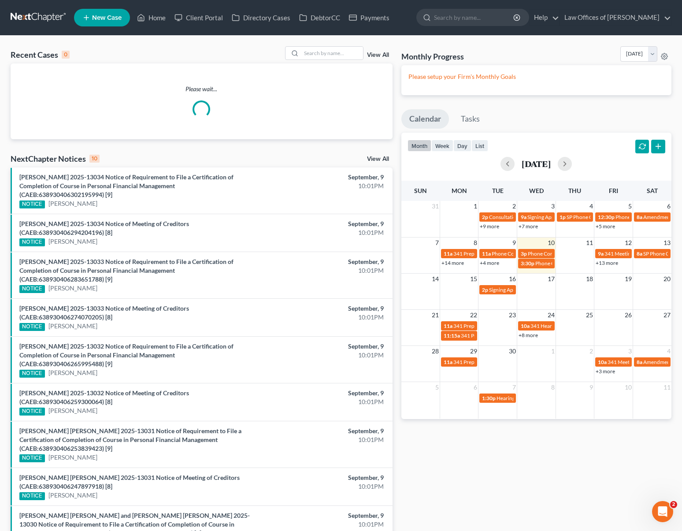
click at [605, 264] on link "+13 more" at bounding box center [607, 262] width 22 height 7
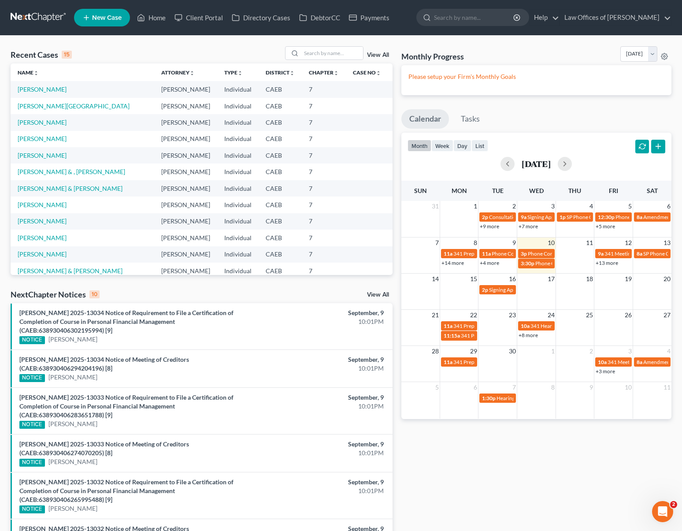
click at [103, 18] on span "New Case" at bounding box center [107, 18] width 30 height 7
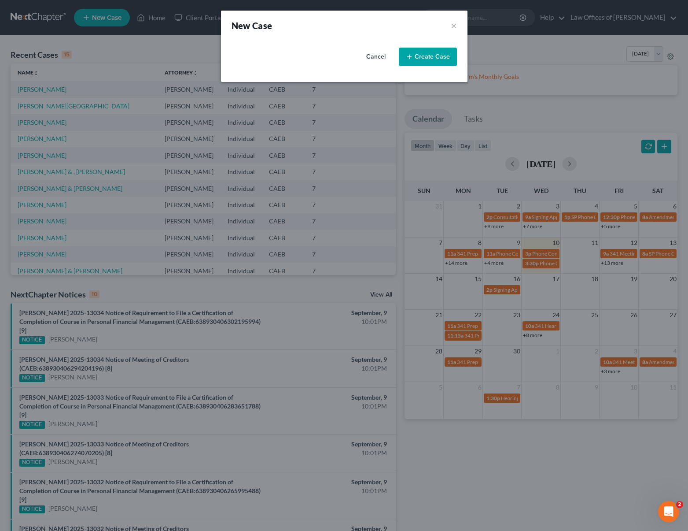
select select "8"
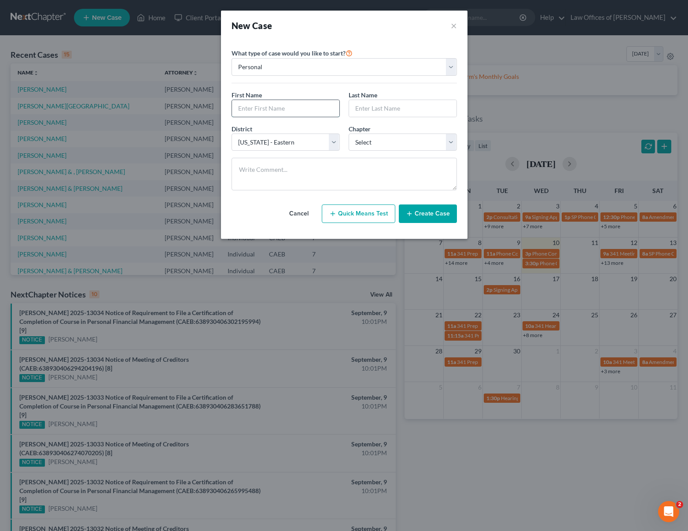
click at [264, 107] on input "text" at bounding box center [285, 108] width 107 height 17
type input "Krystal"
type input "Mascarimas"
click at [434, 216] on button "Create Case" at bounding box center [428, 213] width 58 height 18
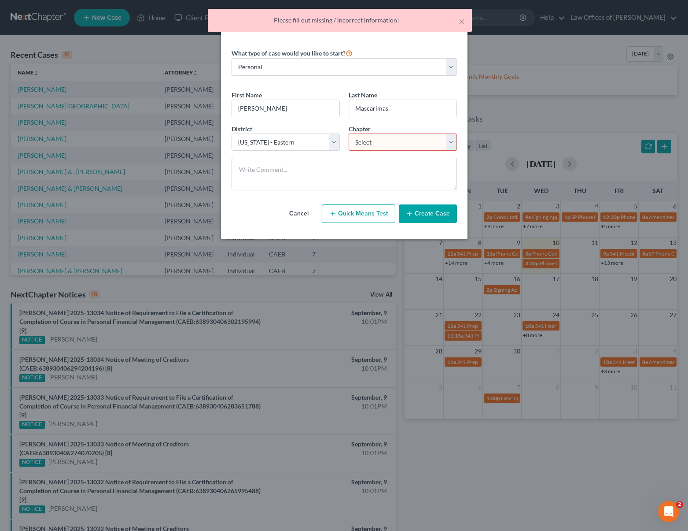
click at [455, 142] on select "Select 7 11 12 13" at bounding box center [403, 142] width 108 height 18
select select "0"
click at [349, 133] on select "Select 7 11 12 13" at bounding box center [403, 142] width 108 height 18
click at [439, 213] on button "Create Case" at bounding box center [428, 213] width 58 height 18
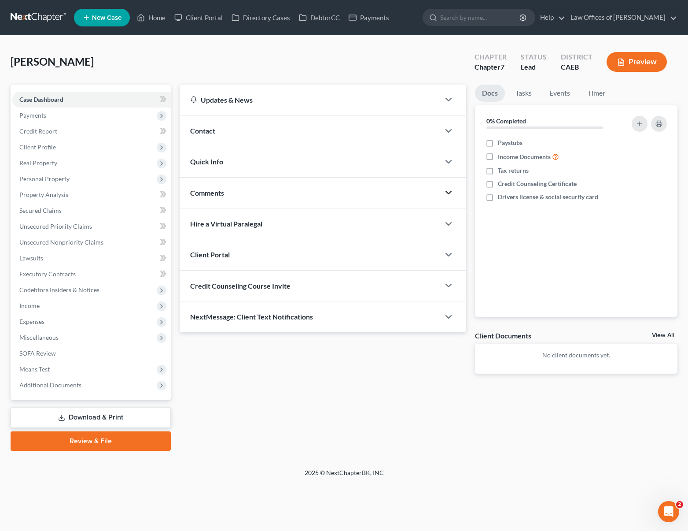
click at [448, 188] on icon "button" at bounding box center [449, 192] width 11 height 11
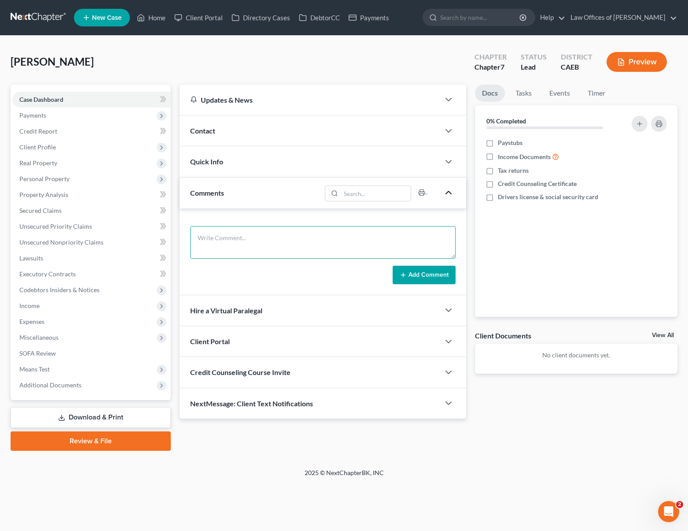
click at [328, 243] on textarea at bounding box center [323, 242] width 266 height 33
click at [338, 238] on textarea "Works at Hall Ambulance. Takes lunch @ 12:30 or he can come at 5:15." at bounding box center [323, 242] width 266 height 33
type textarea "Works at Hall Ambulance. Takes lunch @ 12:30 or can come at 5:15."
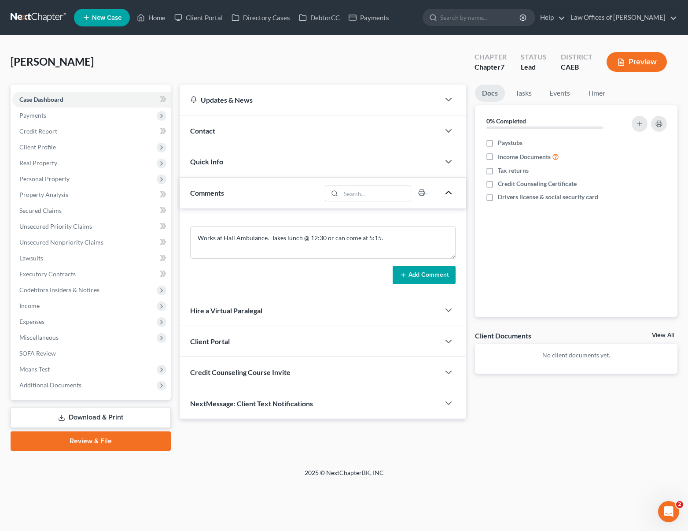
drag, startPoint x: 411, startPoint y: 271, endPoint x: 418, endPoint y: 274, distance: 7.0
click at [411, 271] on button "Add Comment" at bounding box center [424, 275] width 63 height 18
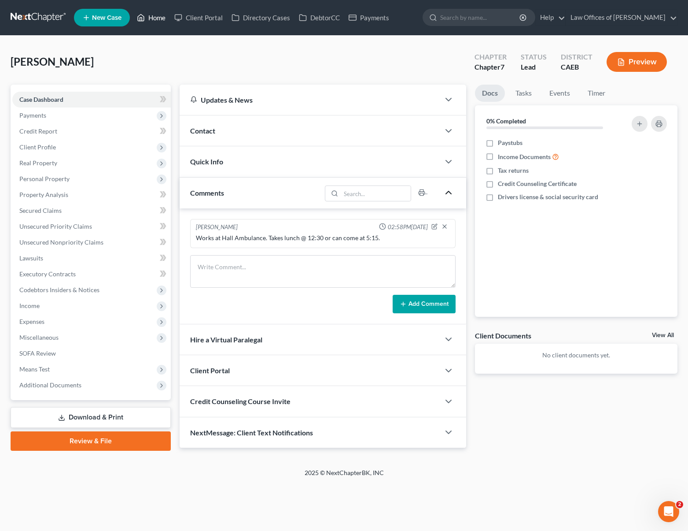
click at [159, 20] on link "Home" at bounding box center [151, 18] width 37 height 16
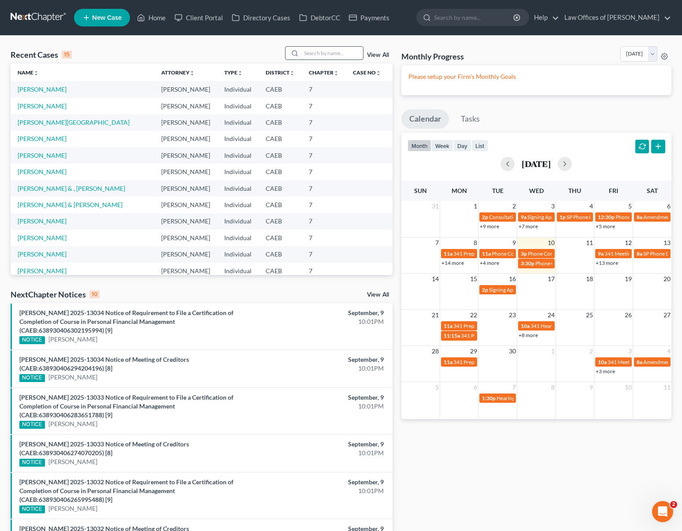
click at [338, 55] on input "search" at bounding box center [332, 53] width 62 height 13
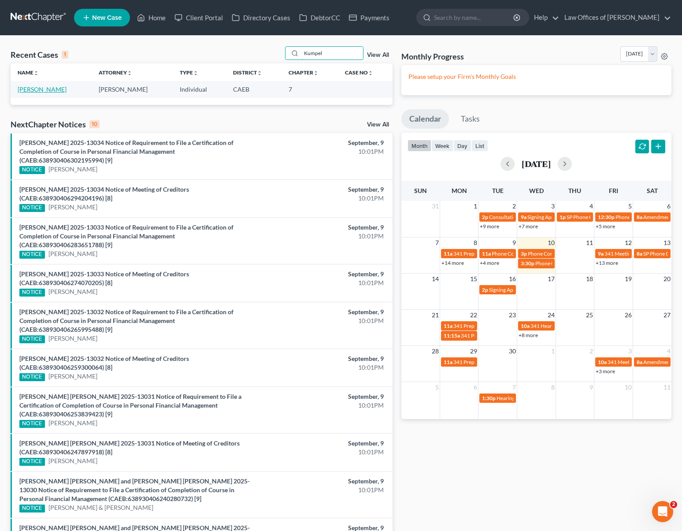
type input "Kumpel"
click at [48, 91] on link "Kumpel, Albert" at bounding box center [42, 88] width 49 height 7
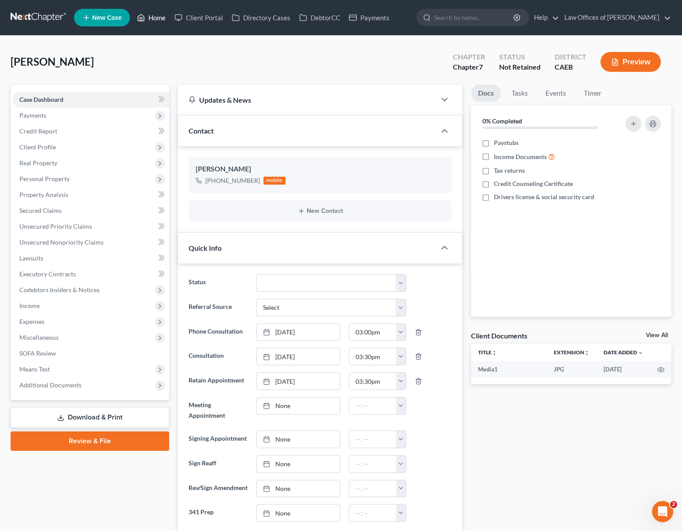
click at [159, 17] on link "Home" at bounding box center [151, 18] width 37 height 16
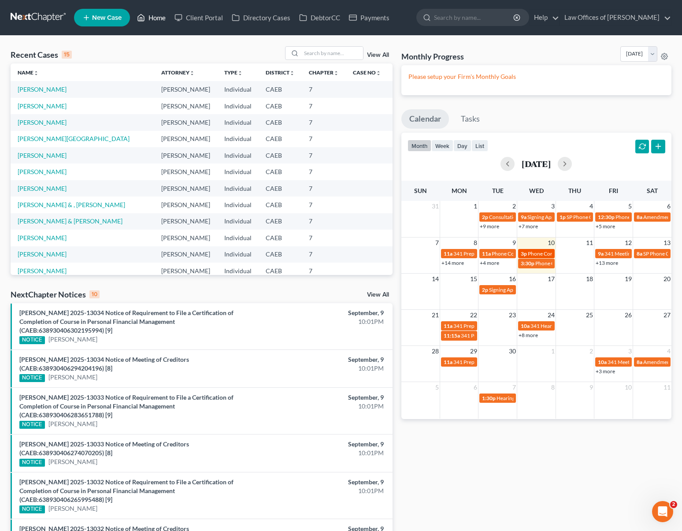
click at [536, 255] on span "Phone Consultation for Gamble, Taylor" at bounding box center [572, 253] width 89 height 7
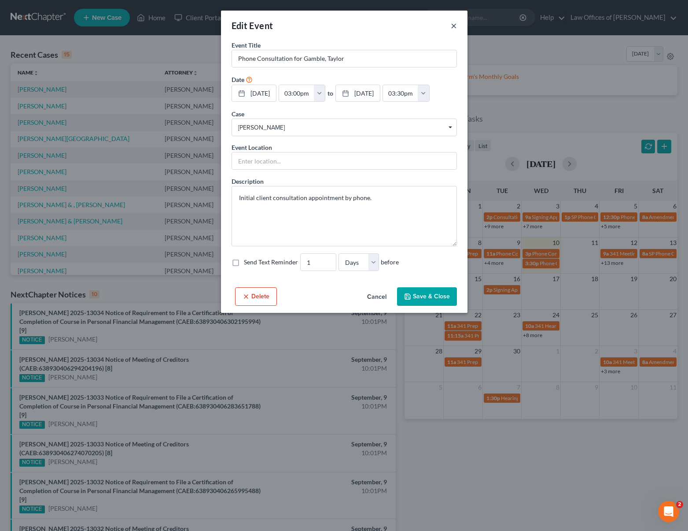
drag, startPoint x: 453, startPoint y: 26, endPoint x: 449, endPoint y: 24, distance: 4.5
click at [453, 26] on button "×" at bounding box center [454, 25] width 6 height 11
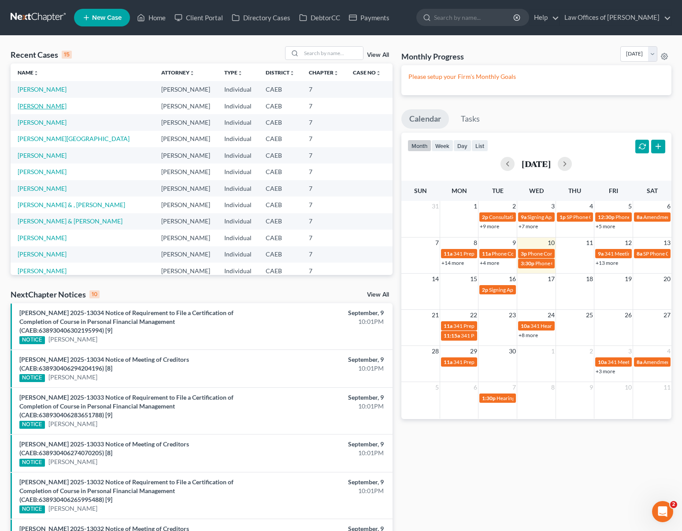
click at [59, 105] on link "Mascarimas, Krystal" at bounding box center [42, 105] width 49 height 7
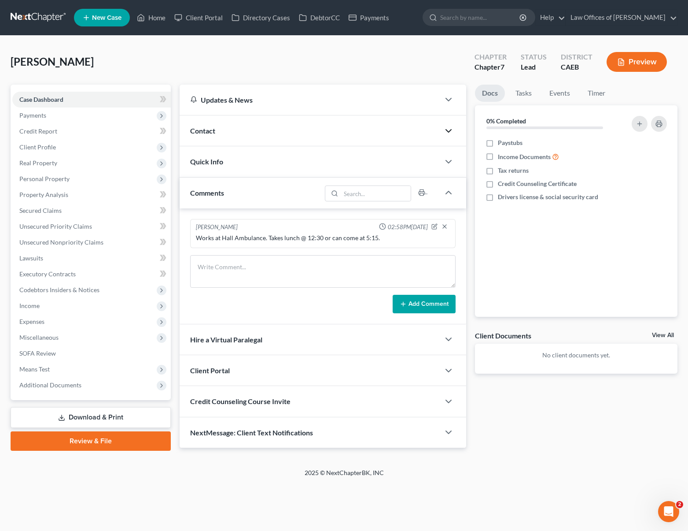
click at [446, 131] on icon "button" at bounding box center [449, 131] width 11 height 11
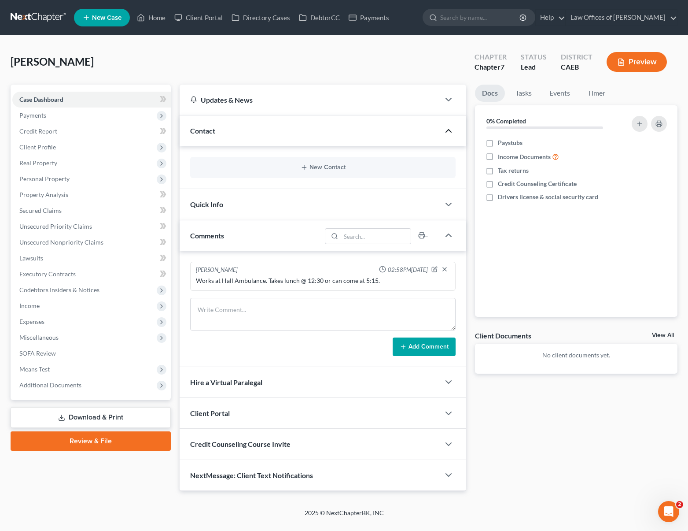
click at [326, 162] on div "New Contact" at bounding box center [323, 167] width 266 height 21
click at [327, 166] on button "New Contact" at bounding box center [323, 167] width 252 height 7
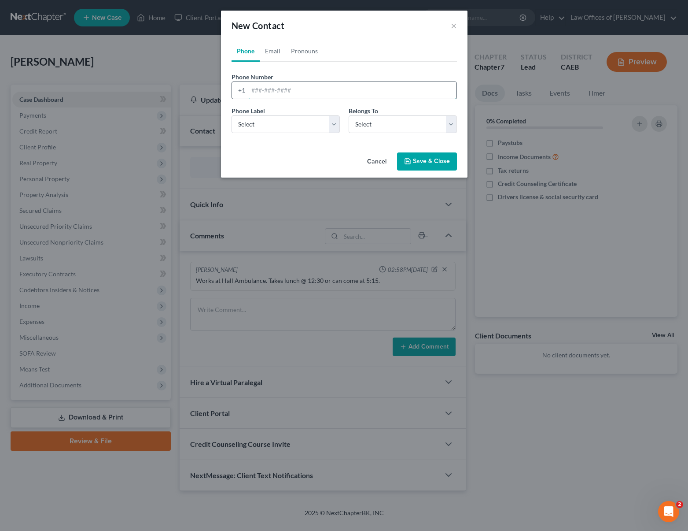
click at [316, 85] on input "tel" at bounding box center [352, 90] width 208 height 17
type input "6616199809"
click at [450, 125] on select "Select Client Other" at bounding box center [403, 124] width 108 height 18
select select "0"
click at [349, 115] on select "Select Client Other" at bounding box center [403, 124] width 108 height 18
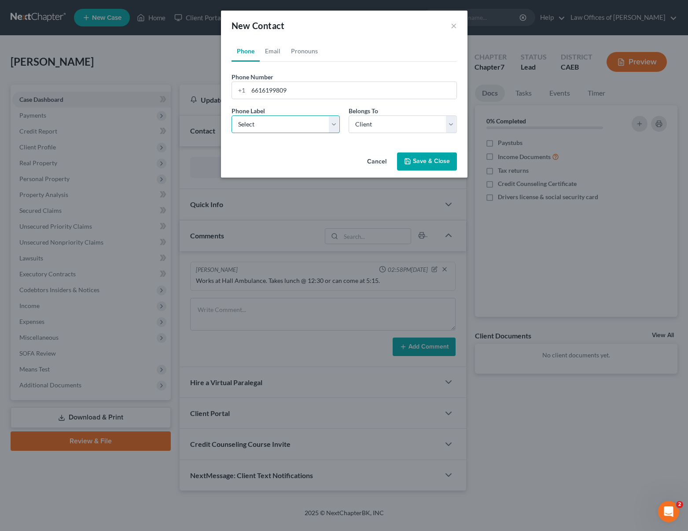
click at [338, 125] on select "Select Mobile Home Work Other" at bounding box center [286, 124] width 108 height 18
select select "0"
click at [232, 115] on select "Select Mobile Home Work Other" at bounding box center [286, 124] width 108 height 18
click at [421, 163] on button "Save & Close" at bounding box center [427, 161] width 60 height 18
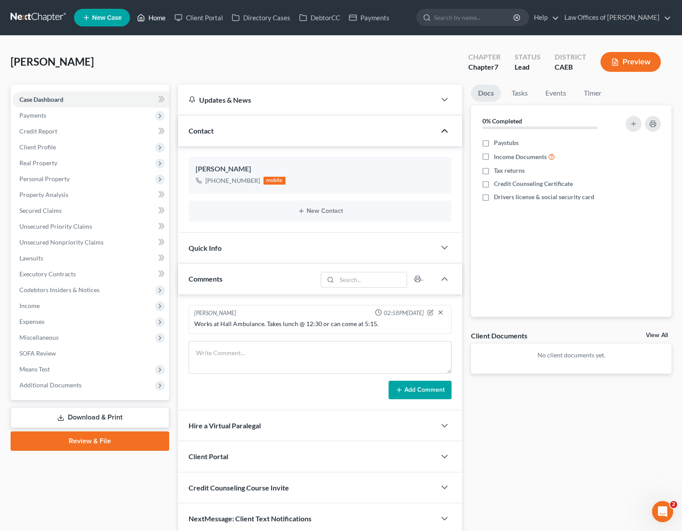
click at [156, 22] on link "Home" at bounding box center [151, 18] width 37 height 16
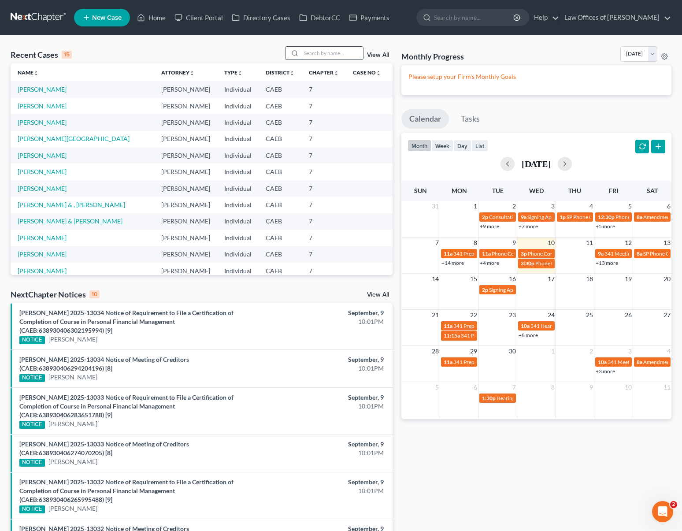
click at [320, 55] on input "search" at bounding box center [332, 53] width 62 height 13
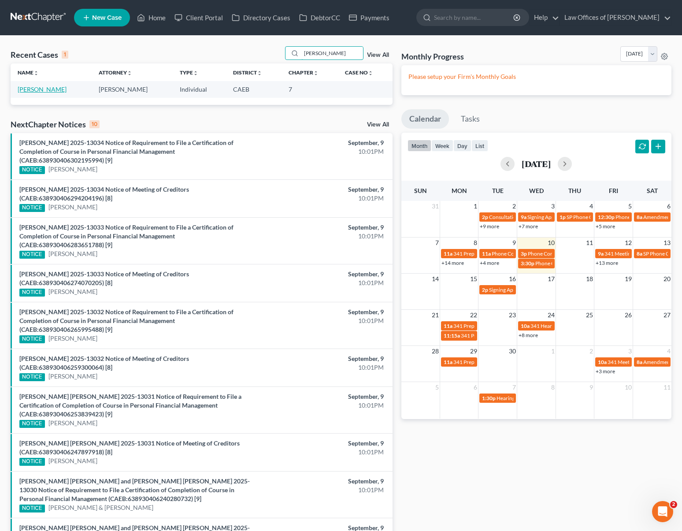
type input "Arviso"
click at [41, 88] on link "Arviso, Angel" at bounding box center [42, 88] width 49 height 7
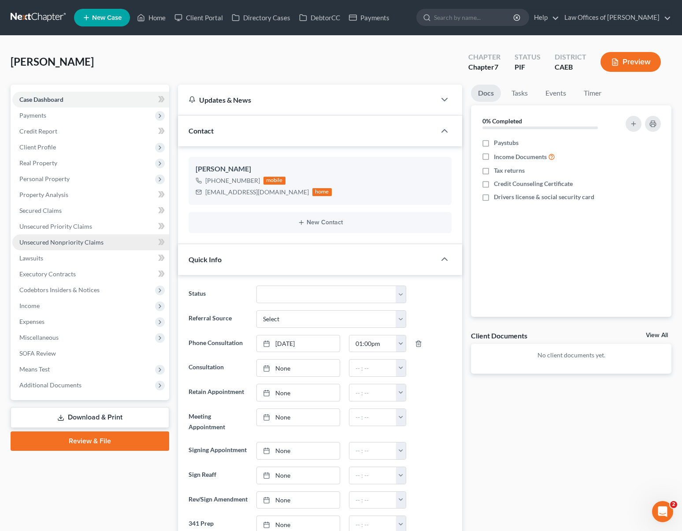
scroll to position [1800, 0]
click at [68, 196] on link "Property Analysis" at bounding box center [90, 195] width 157 height 16
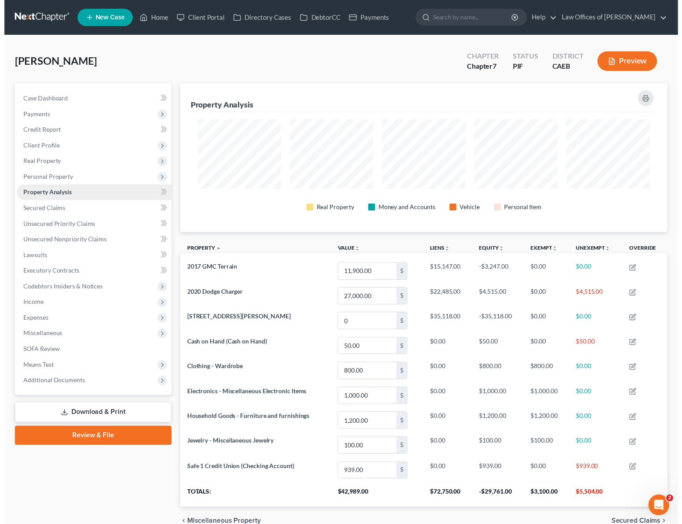
scroll to position [151, 493]
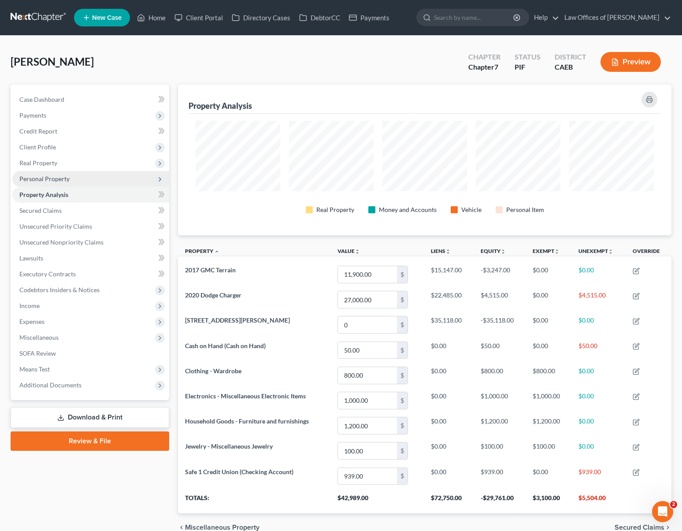
click at [70, 178] on span "Personal Property" at bounding box center [90, 179] width 157 height 16
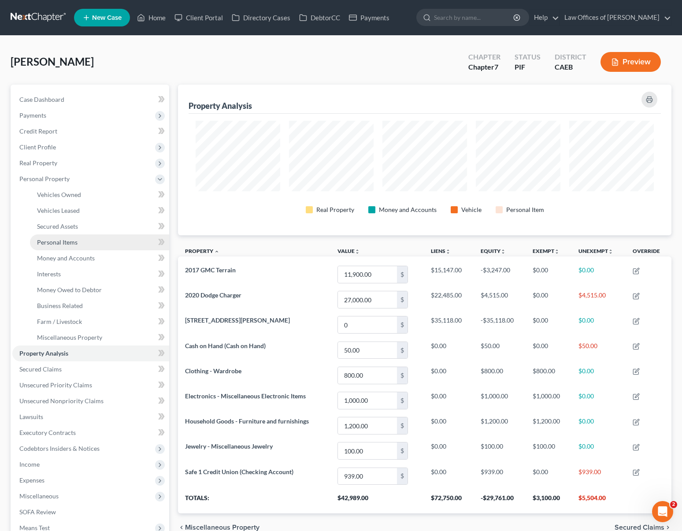
click at [74, 244] on span "Personal Items" at bounding box center [57, 241] width 41 height 7
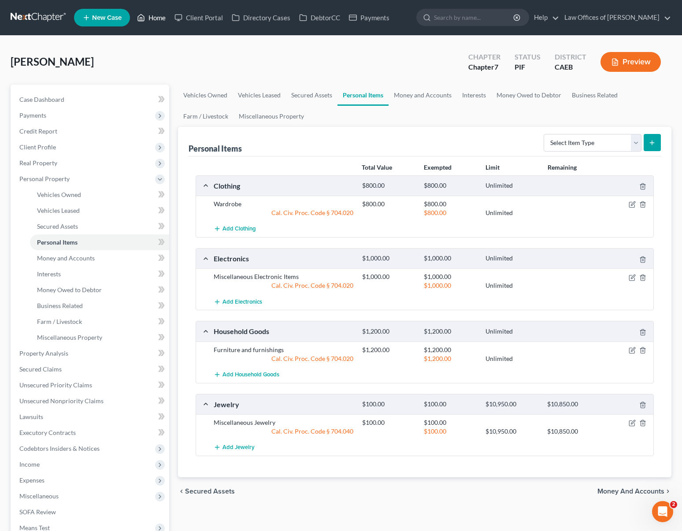
click at [158, 20] on link "Home" at bounding box center [151, 18] width 37 height 16
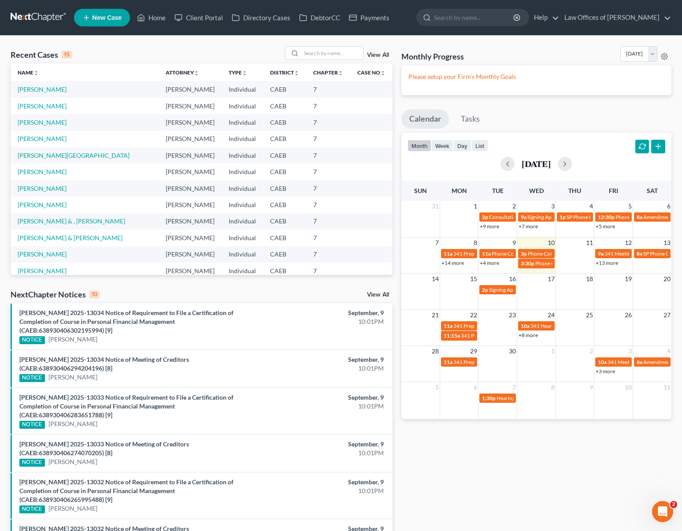
click at [611, 263] on link "+13 more" at bounding box center [607, 262] width 22 height 7
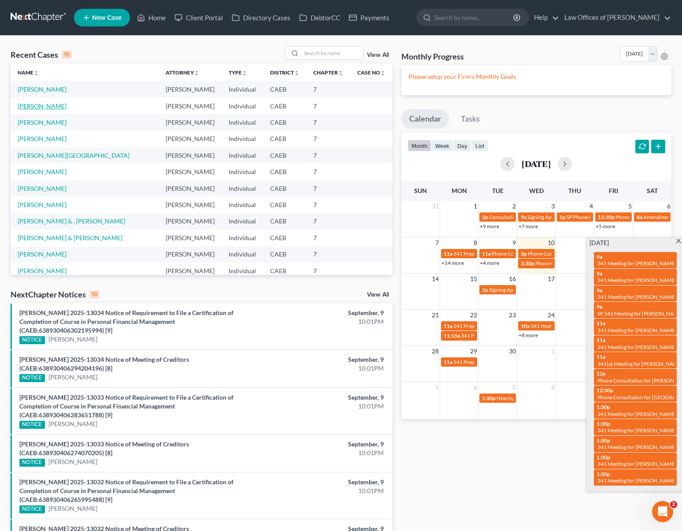
click at [63, 106] on link "Mascarimas, Krystal" at bounding box center [42, 105] width 49 height 7
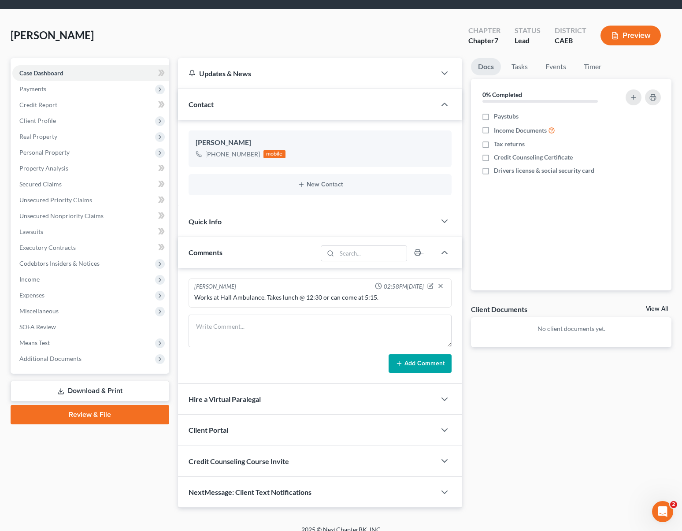
scroll to position [36, 0]
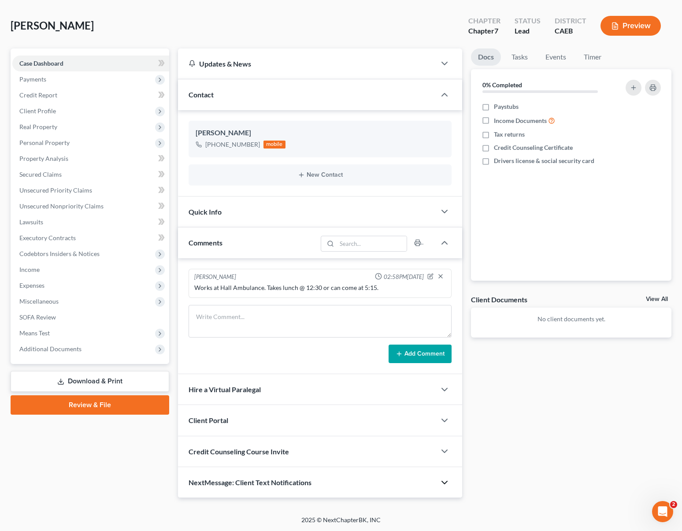
click at [444, 480] on icon "button" at bounding box center [444, 482] width 11 height 11
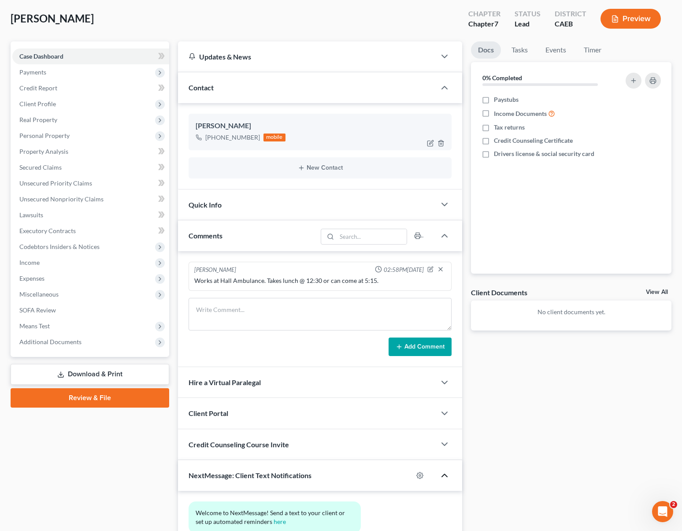
scroll to position [40, 0]
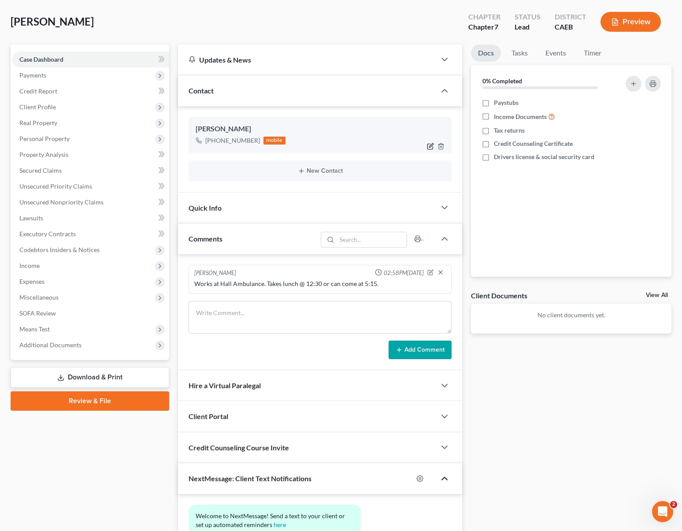
click at [433, 146] on icon "button" at bounding box center [430, 146] width 7 height 7
select select "0"
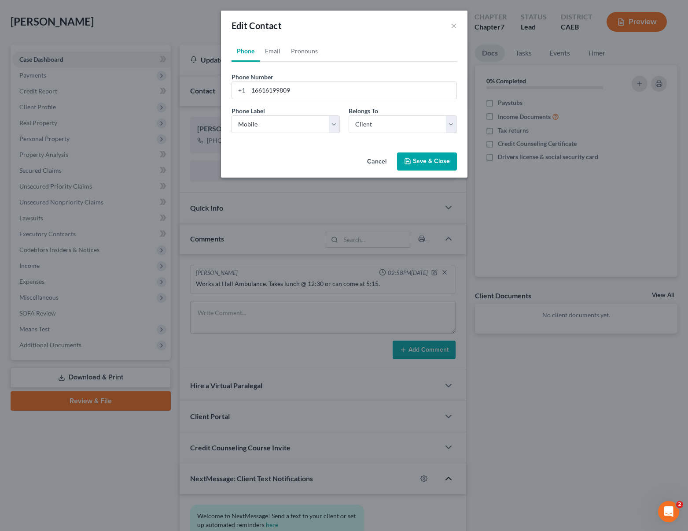
click at [422, 160] on button "Save & Close" at bounding box center [427, 161] width 60 height 18
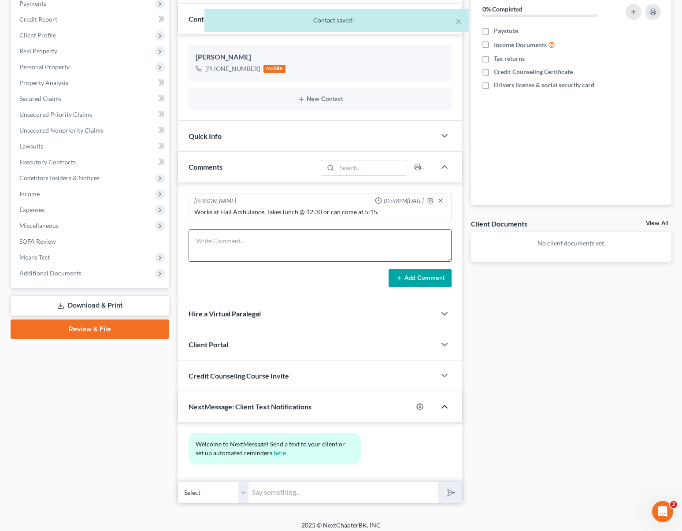
scroll to position [117, 0]
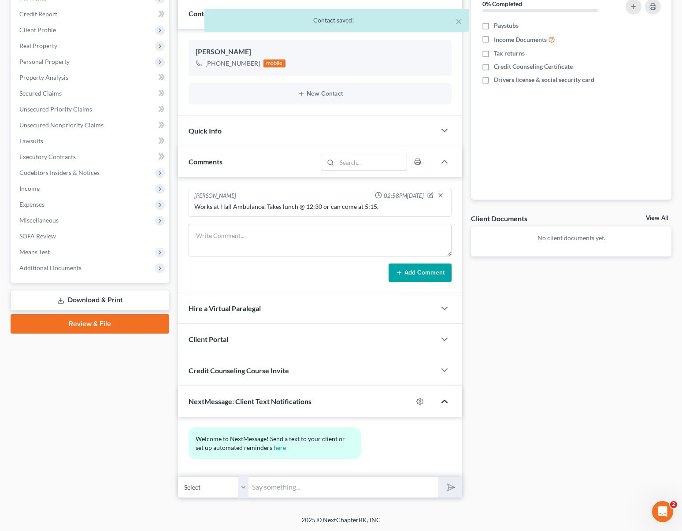
click at [279, 485] on input "text" at bounding box center [342, 487] width 189 height 22
type input "H"
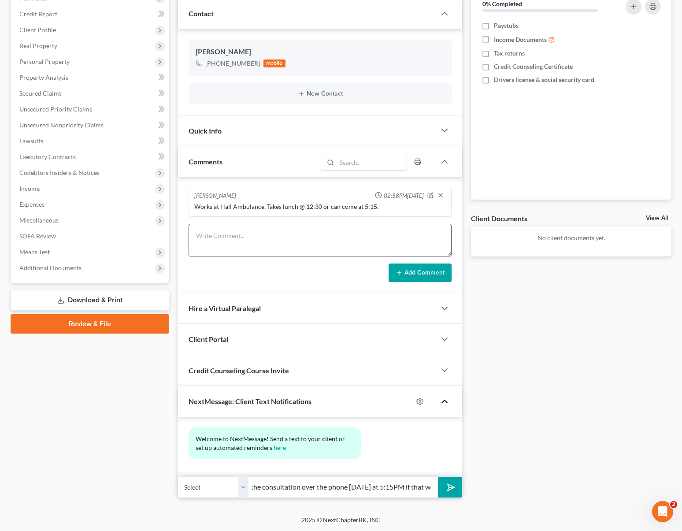
scroll to position [0, 220]
type input "Hi, Kristal. I'm sorry we can't do Friday at 12:30. We can do the consultation …"
click at [438, 477] on button "submit" at bounding box center [450, 487] width 24 height 21
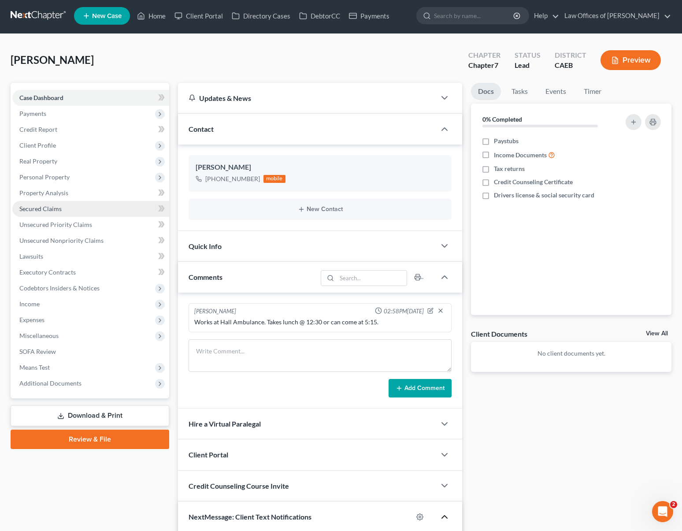
scroll to position [0, 0]
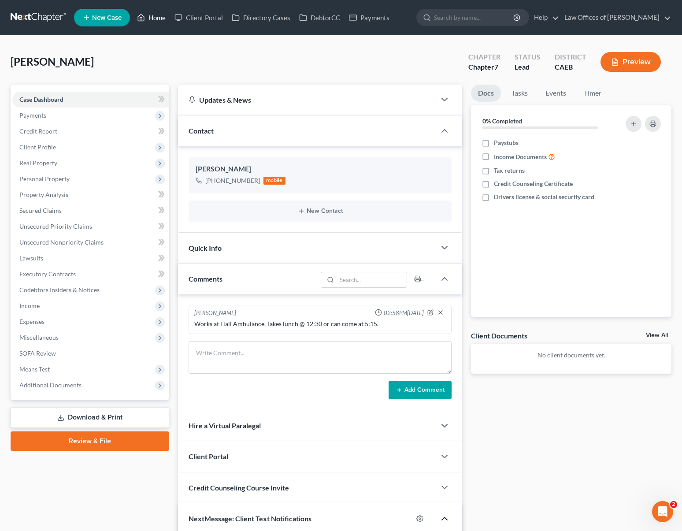
click at [159, 21] on link "Home" at bounding box center [151, 18] width 37 height 16
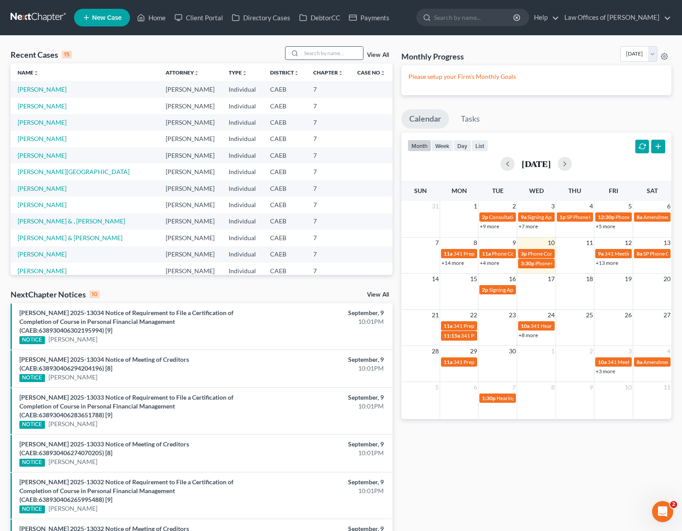
click at [325, 55] on input "search" at bounding box center [332, 53] width 62 height 13
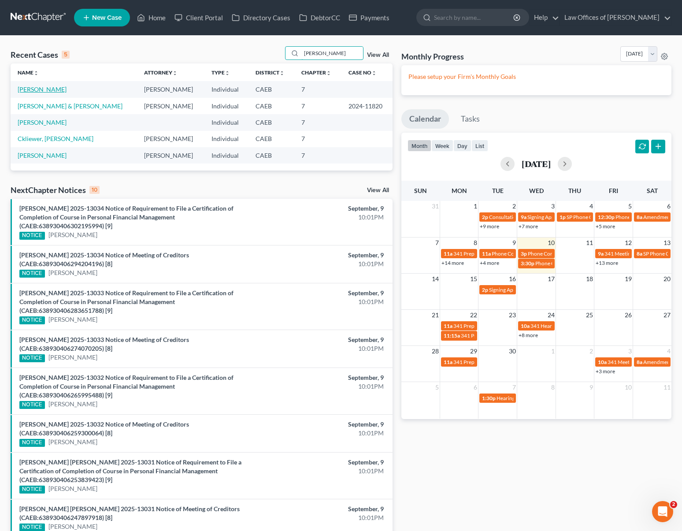
type input "Zach"
click at [67, 90] on link "[PERSON_NAME]" at bounding box center [42, 88] width 49 height 7
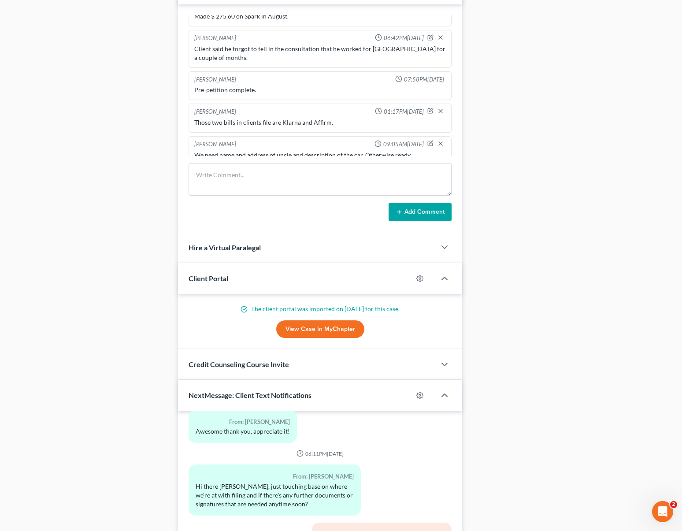
scroll to position [784, 0]
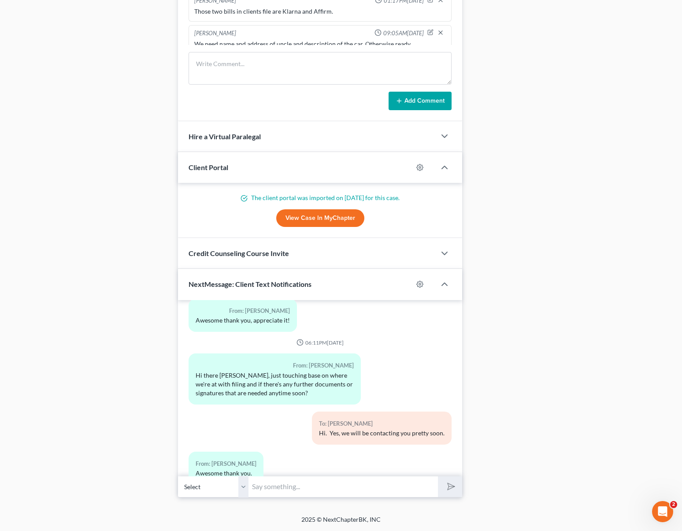
click at [290, 488] on input "text" at bounding box center [342, 487] width 189 height 22
type input "H"
type input "Hi. We have your petition ready now. Just need the name and address of your unc…"
click at [438, 476] on button "submit" at bounding box center [450, 486] width 24 height 21
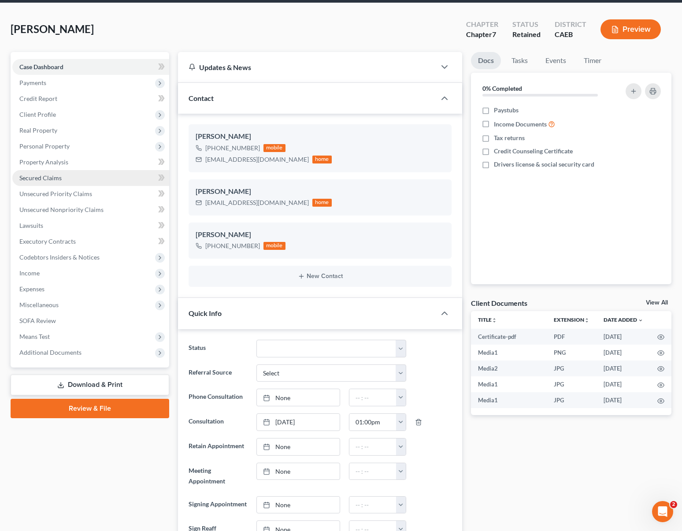
scroll to position [0, 0]
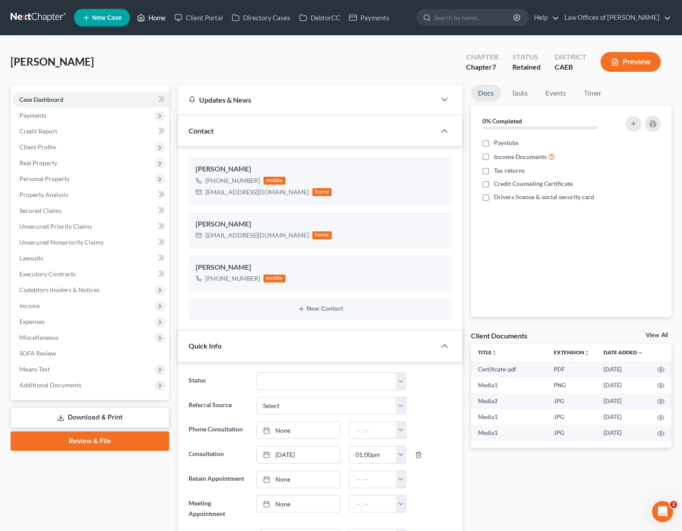
click at [158, 21] on link "Home" at bounding box center [151, 18] width 37 height 16
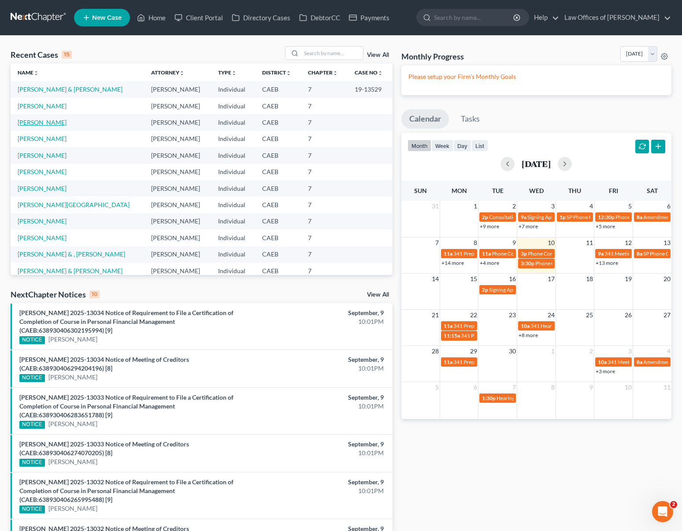
click at [41, 121] on link "Mascarimas, Krystal" at bounding box center [42, 121] width 49 height 7
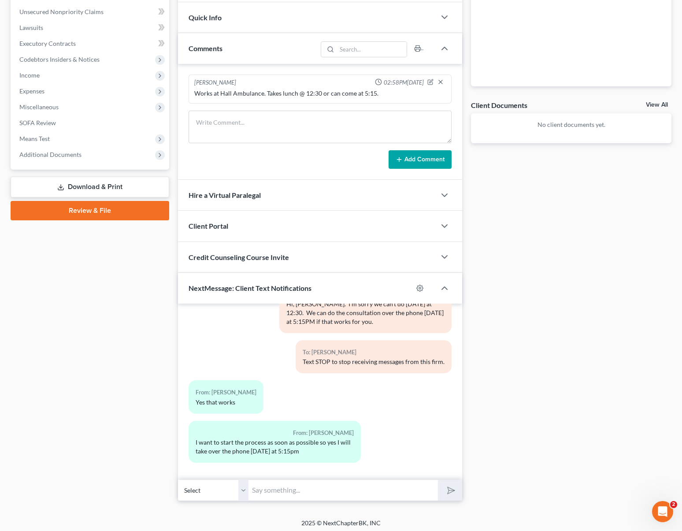
scroll to position [233, 0]
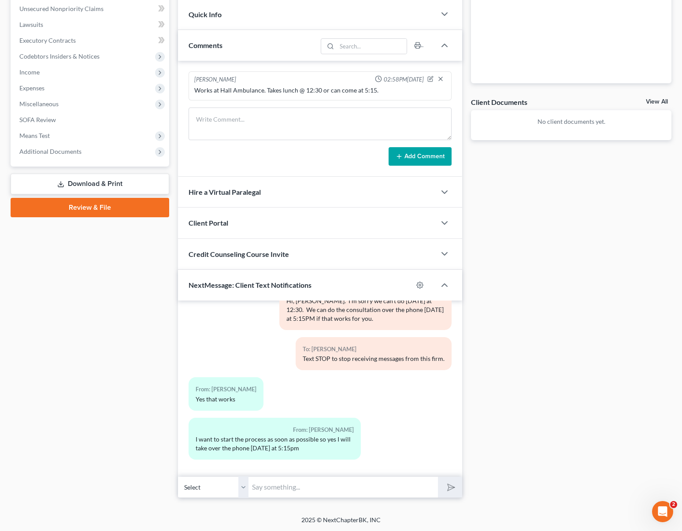
drag, startPoint x: 307, startPoint y: 483, endPoint x: 307, endPoint y: 475, distance: 7.5
click at [307, 483] on input "text" at bounding box center [342, 487] width 189 height 22
type input "Sounds good. Just keep an eye on your phone around that time."
click at [438, 477] on button "submit" at bounding box center [450, 487] width 24 height 21
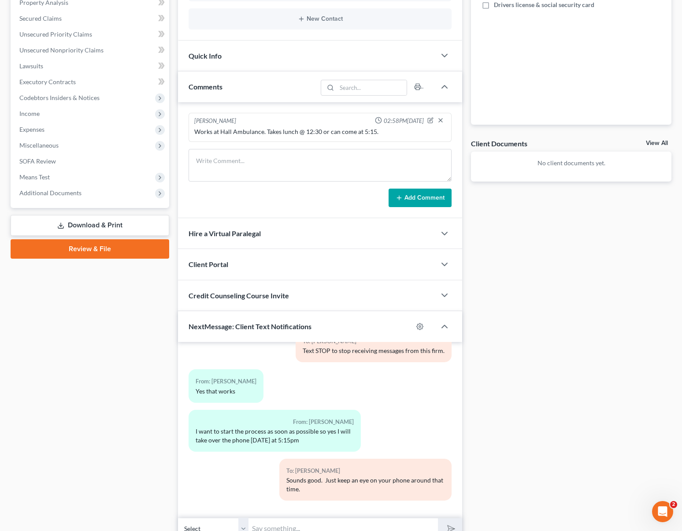
scroll to position [0, 0]
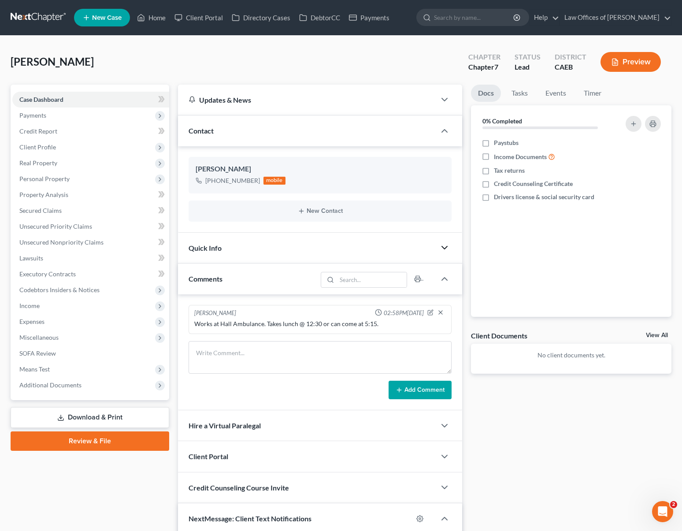
click at [444, 248] on icon "button" at bounding box center [444, 247] width 11 height 11
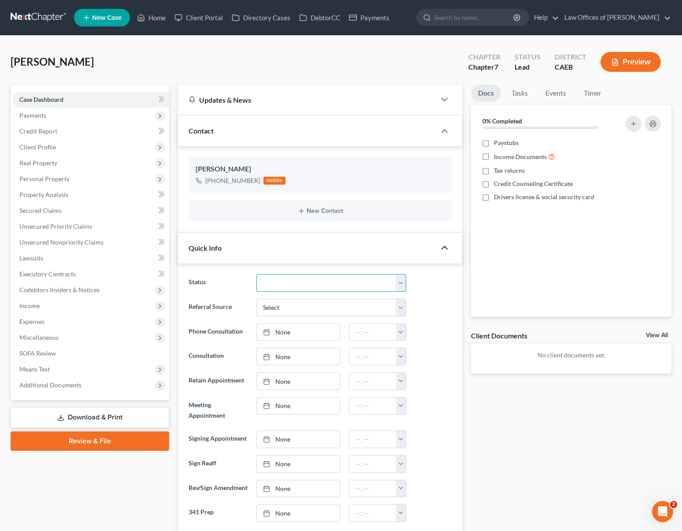
click at [402, 284] on select "Cancelled/Refund Closed Consultation Declined Discharged Filed Income Check In …" at bounding box center [331, 283] width 150 height 18
select select "2"
click at [256, 274] on select "Cancelled/Refund Closed Consultation Declined Discharged Filed Income Check In …" at bounding box center [331, 283] width 150 height 18
click at [280, 329] on link "[DATE]" at bounding box center [298, 332] width 83 height 17
click at [399, 330] on button "button" at bounding box center [401, 332] width 10 height 17
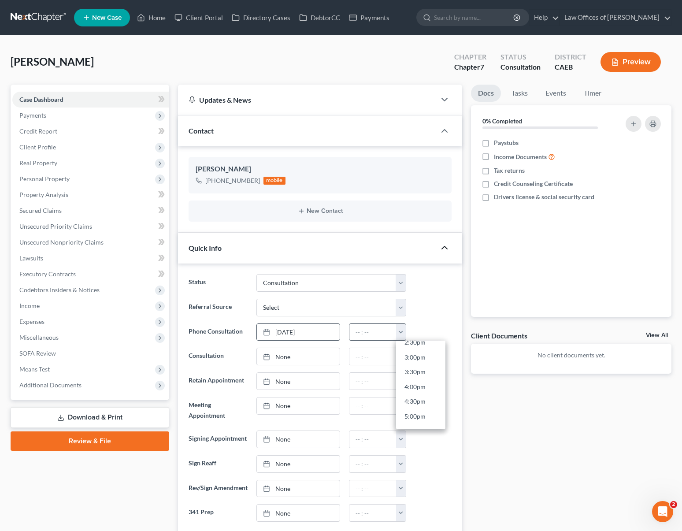
scroll to position [440, 0]
click at [415, 413] on link "5:00pm" at bounding box center [420, 414] width 49 height 15
drag, startPoint x: 368, startPoint y: 334, endPoint x: 381, endPoint y: 363, distance: 31.5
click at [368, 334] on input "5:00pm" at bounding box center [372, 332] width 47 height 17
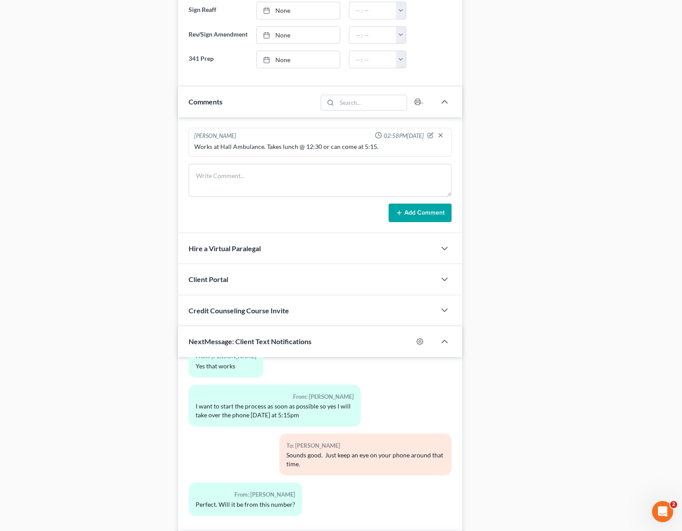
scroll to position [518, 0]
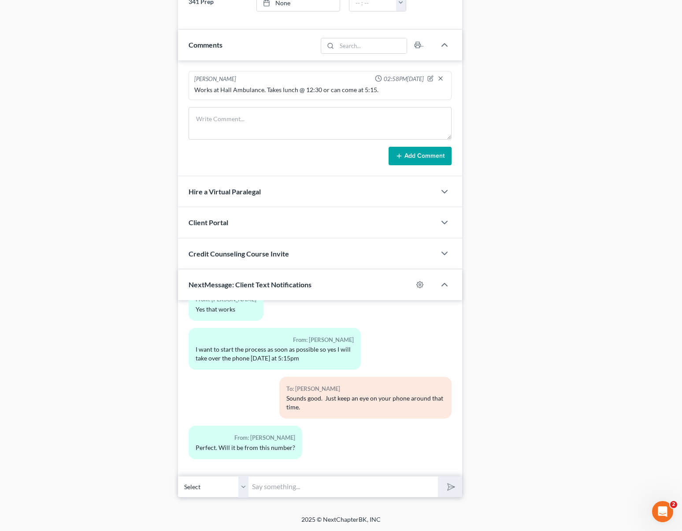
type input "5:15pm"
click at [263, 492] on input "text" at bounding box center [342, 487] width 189 height 22
type input "Actually it will be from the office number. 243-1737."
click at [438, 476] on button "submit" at bounding box center [450, 486] width 24 height 21
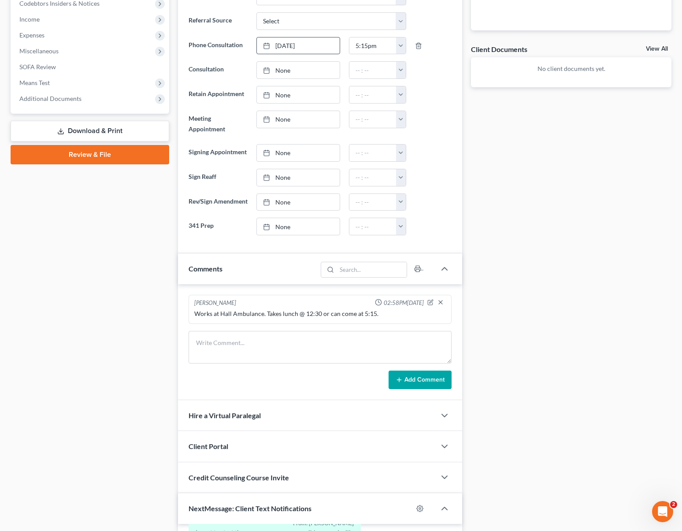
scroll to position [288, 0]
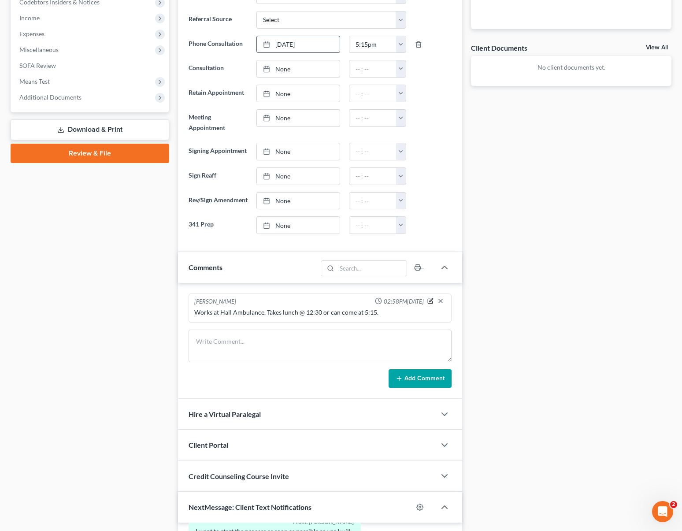
click at [429, 304] on icon "button" at bounding box center [430, 301] width 6 height 6
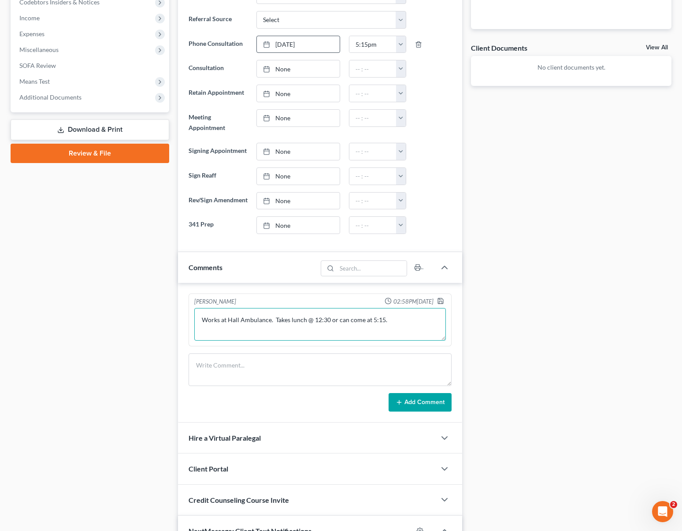
click at [396, 324] on textarea "Works at Hall Ambulance. Takes lunch @ 12:30 or can come at 5:15." at bounding box center [320, 324] width 252 height 33
type textarea "Works at Hall Ambulance. Takes lunch @ 12:30 or can come at 5:15. Please DO NOT…"
click at [443, 303] on icon "button" at bounding box center [440, 300] width 5 height 5
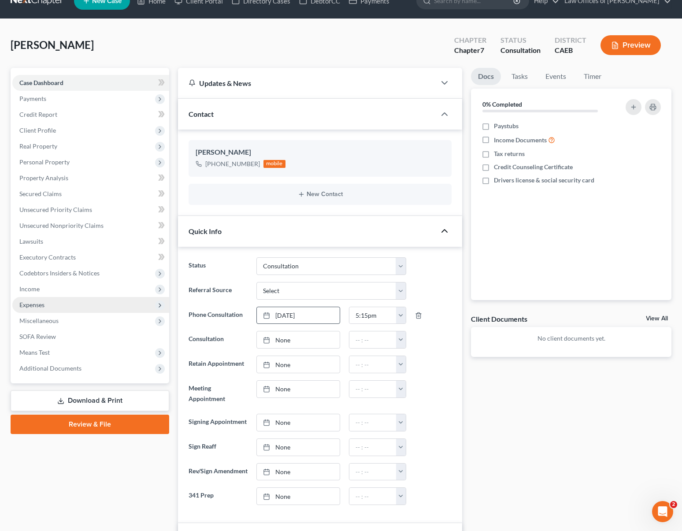
scroll to position [0, 0]
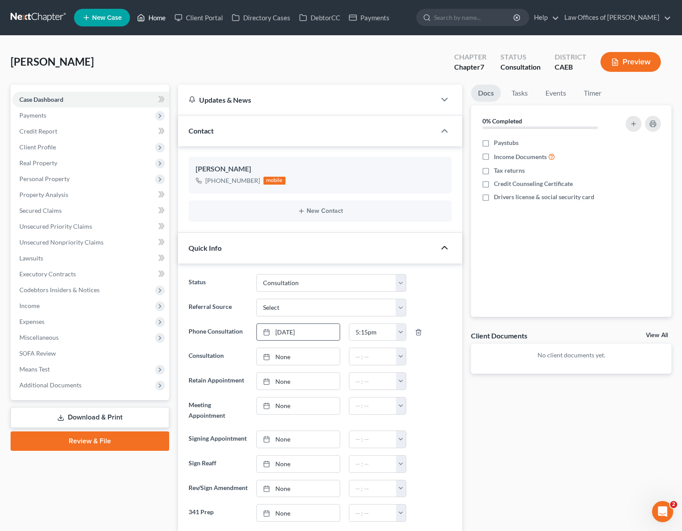
click at [159, 18] on link "Home" at bounding box center [151, 18] width 37 height 16
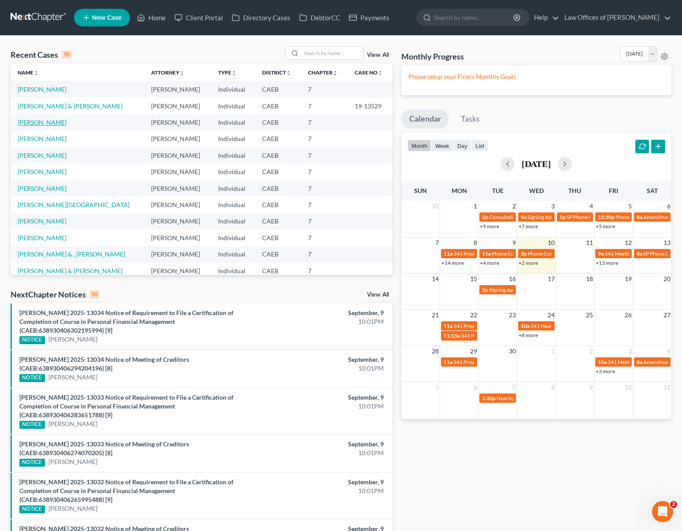
click at [67, 124] on link "[PERSON_NAME]" at bounding box center [42, 121] width 49 height 7
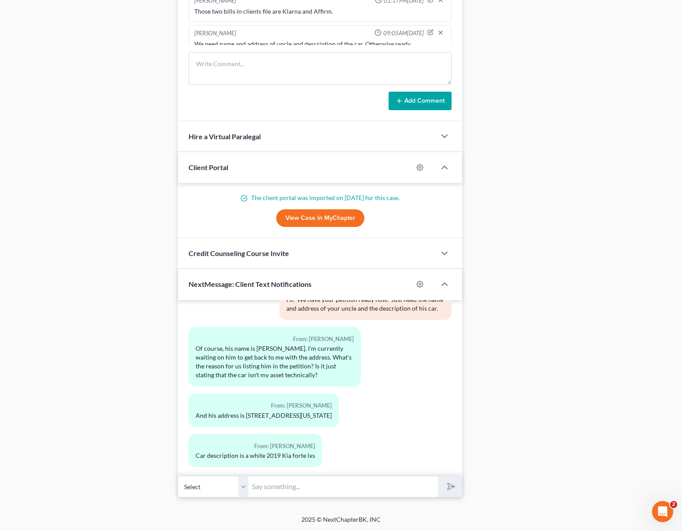
scroll to position [784, 0]
click at [301, 490] on input "text" at bounding box center [342, 487] width 189 height 22
type input "Yes, we need to list any assets that are in your possession but someone else ha…"
click at [438, 476] on button "submit" at bounding box center [450, 486] width 24 height 21
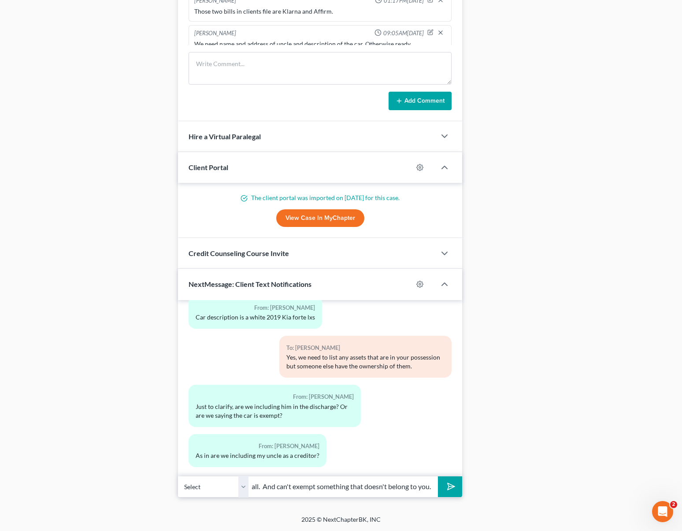
scroll to position [0, 98]
type input "No, we are not including him at all. And can't exempt something that doesn't be…"
click at [438, 476] on button "submit" at bounding box center [450, 486] width 24 height 21
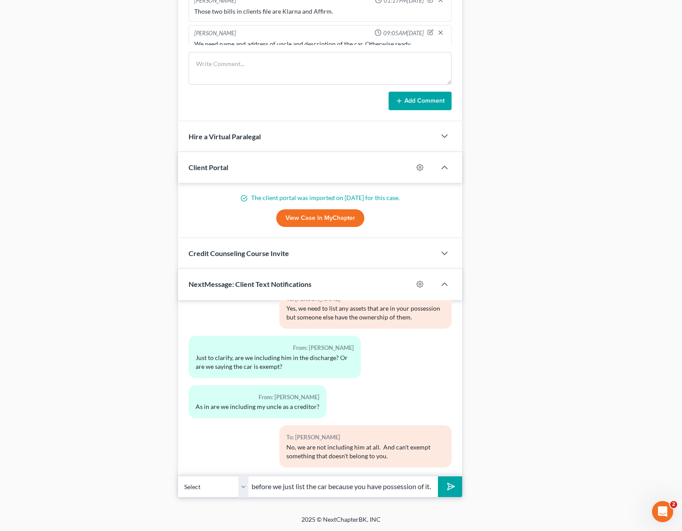
scroll to position [0, 53]
type input "Like mentioned before we just list the car because you have possession of it."
click at [438, 476] on button "submit" at bounding box center [450, 486] width 24 height 21
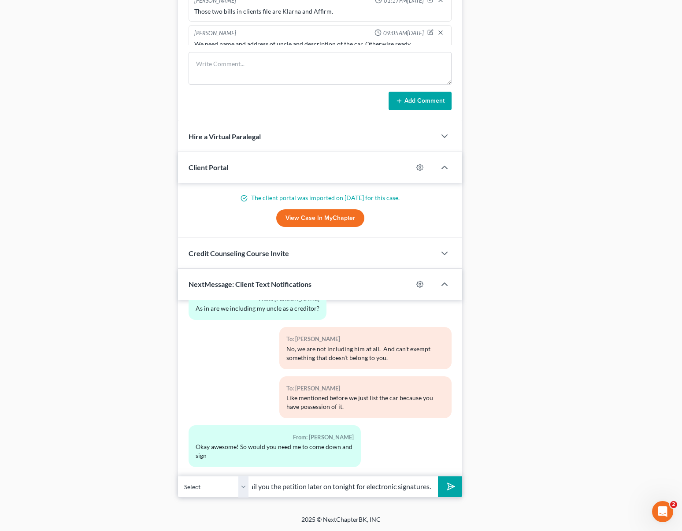
scroll to position [0, 63]
type input "Oh no. We will email you the petition later on tonight for electronic signature…"
click at [438, 476] on button "submit" at bounding box center [450, 486] width 24 height 21
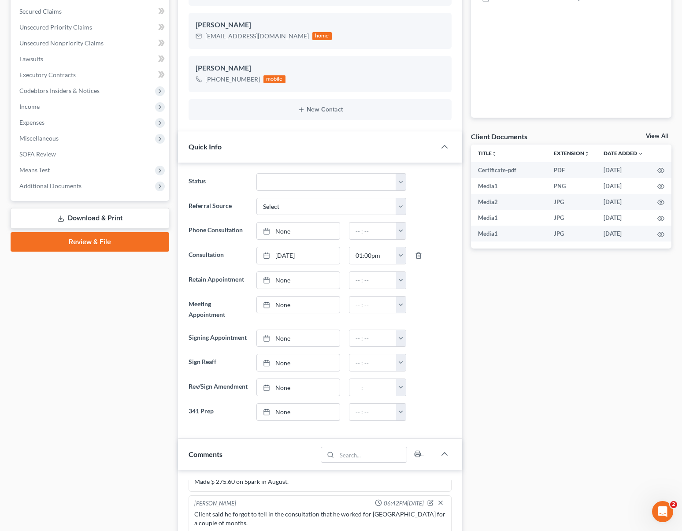
scroll to position [0, 0]
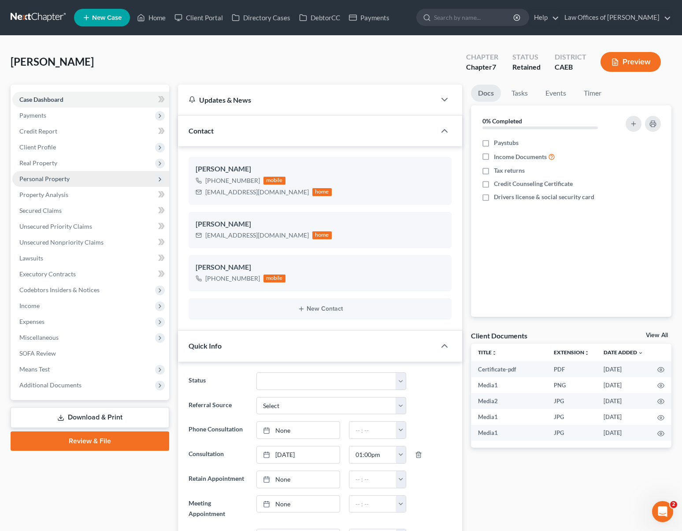
click at [74, 178] on span "Personal Property" at bounding box center [90, 179] width 157 height 16
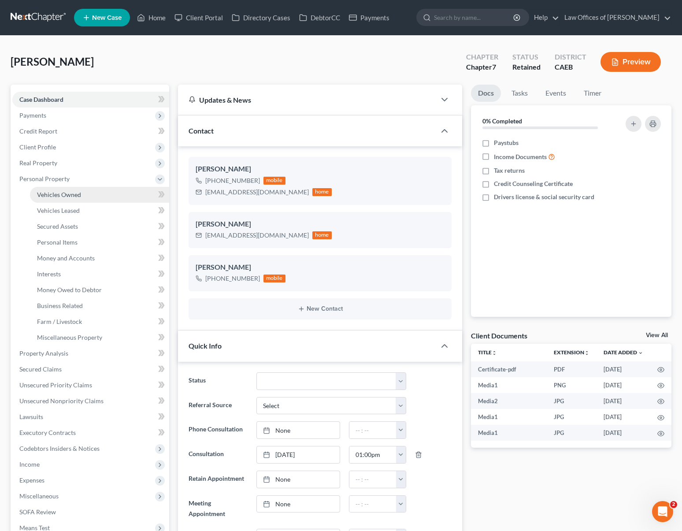
click at [81, 194] on link "Vehicles Owned" at bounding box center [99, 195] width 139 height 16
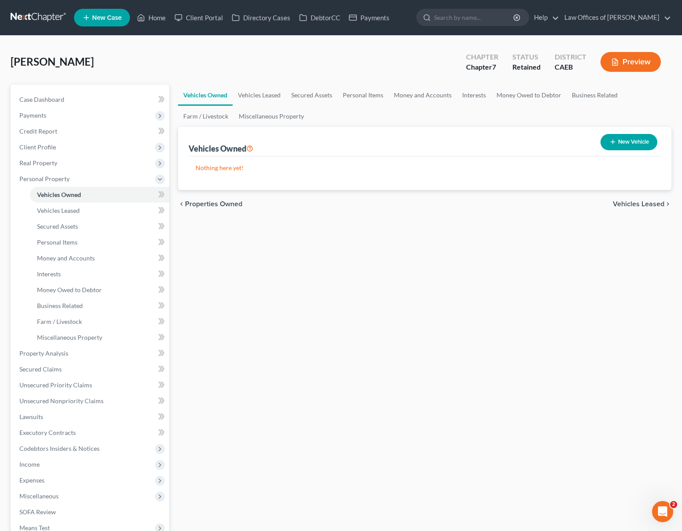
click at [638, 144] on button "New Vehicle" at bounding box center [628, 142] width 57 height 16
select select "0"
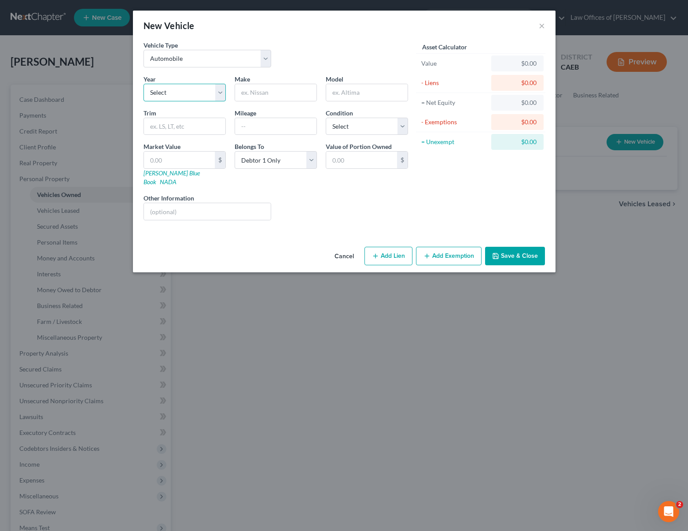
click at [221, 92] on select "Select 2026 2025 2024 2023 2022 2021 2020 2019 2018 2017 2016 2015 2014 2013 20…" at bounding box center [185, 93] width 82 height 18
select select "7"
click at [144, 84] on select "Select 2026 2025 2024 2023 2022 2021 2020 2019 2018 2017 2016 2015 2014 2013 20…" at bounding box center [185, 93] width 82 height 18
click at [263, 98] on input "text" at bounding box center [275, 92] width 81 height 17
type input "Kia"
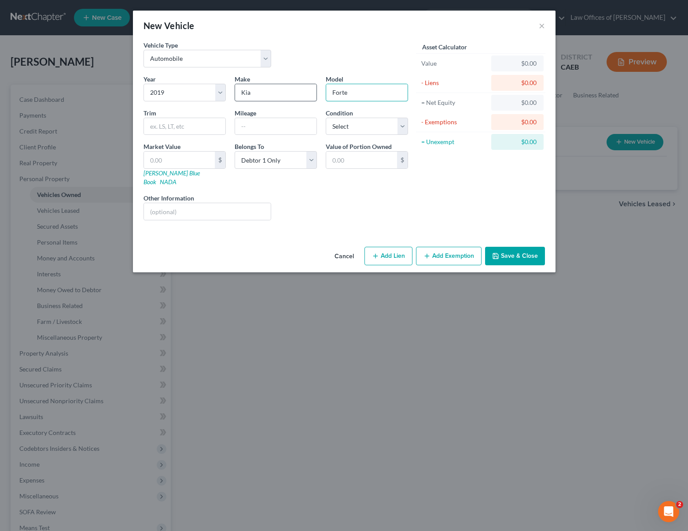
type input "Forte"
type input "72,300"
click at [403, 122] on select "Select Excellent Very Good Good Fair Poor" at bounding box center [367, 127] width 82 height 18
select select "3"
click at [326, 118] on select "Select Excellent Very Good Good Fair Poor" at bounding box center [367, 127] width 82 height 18
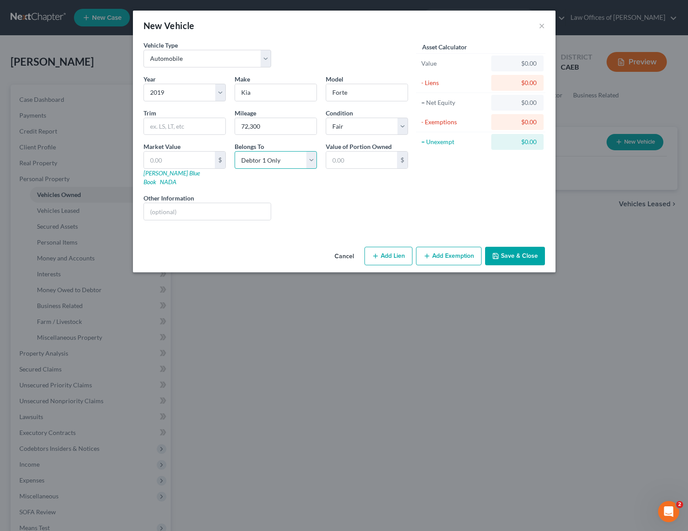
click at [313, 160] on select "Select Debtor 1 Only Debtor 2 Only Debtor 1 And Debtor 2 Only At Least One Of T…" at bounding box center [276, 160] width 82 height 18
click at [541, 26] on button "×" at bounding box center [542, 25] width 6 height 11
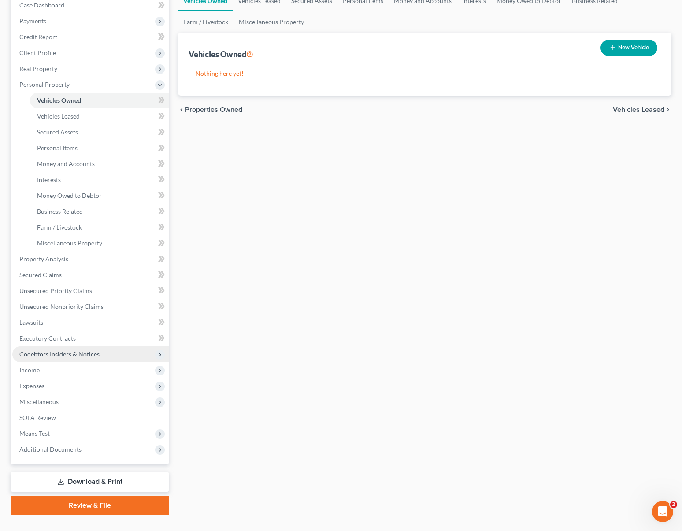
scroll to position [111, 0]
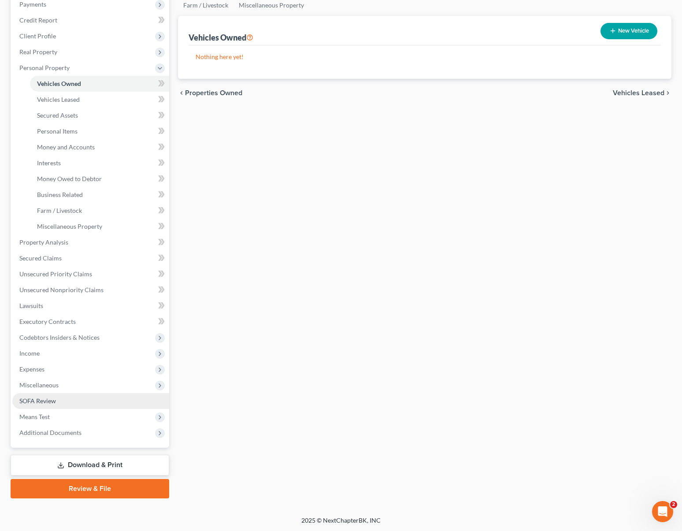
click at [59, 403] on link "SOFA Review" at bounding box center [90, 401] width 157 height 16
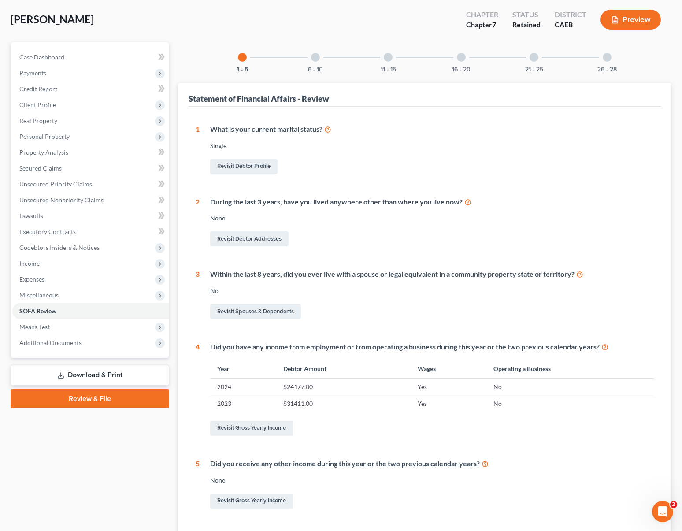
scroll to position [54, 0]
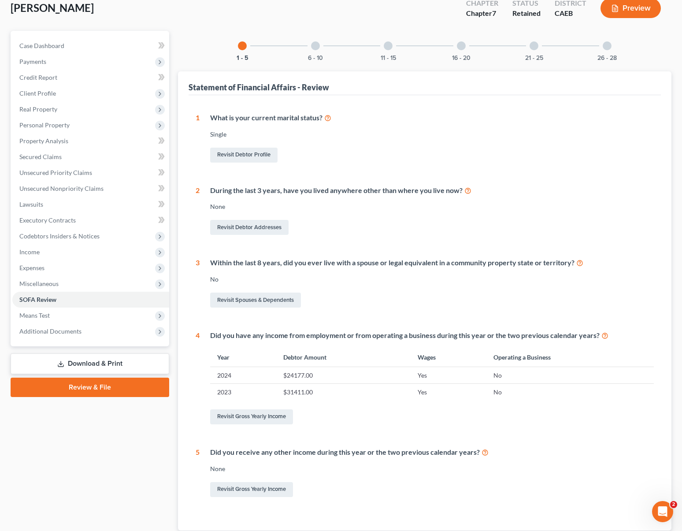
click at [315, 48] on div at bounding box center [315, 45] width 9 height 9
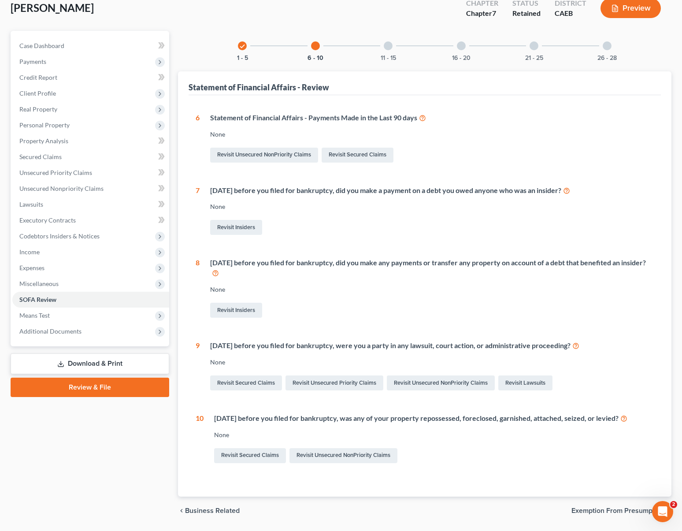
click at [385, 42] on div at bounding box center [388, 45] width 9 height 9
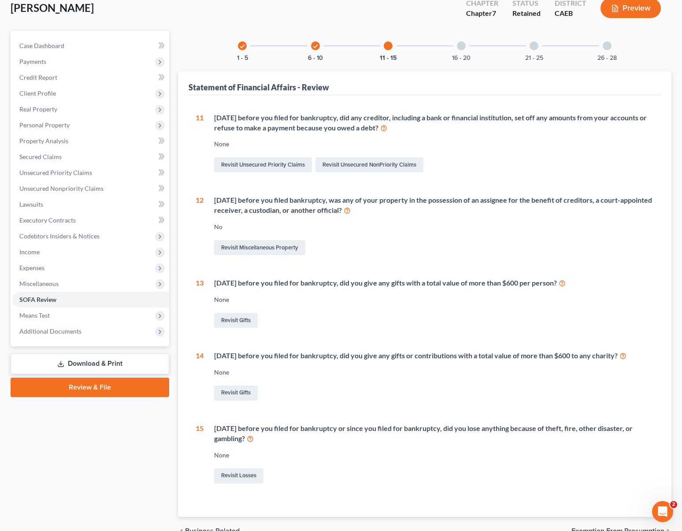
click at [461, 47] on div at bounding box center [461, 45] width 9 height 9
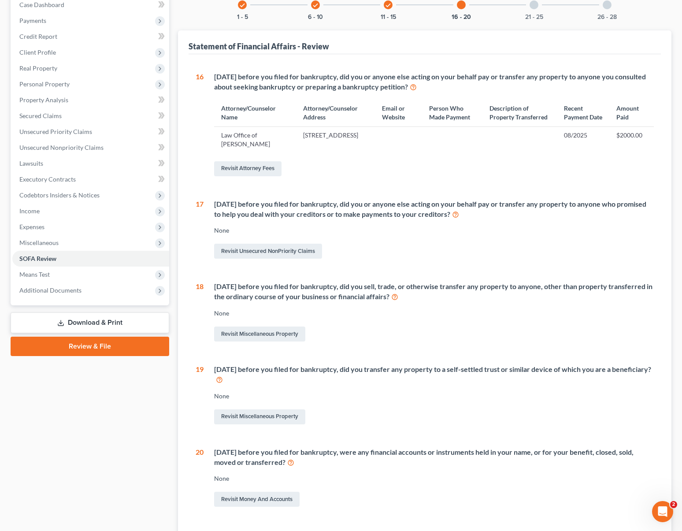
scroll to position [93, 0]
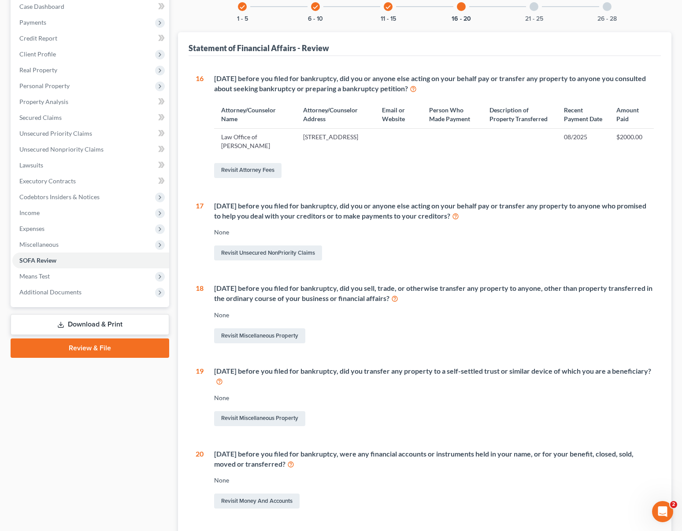
click at [535, 8] on div at bounding box center [533, 6] width 9 height 9
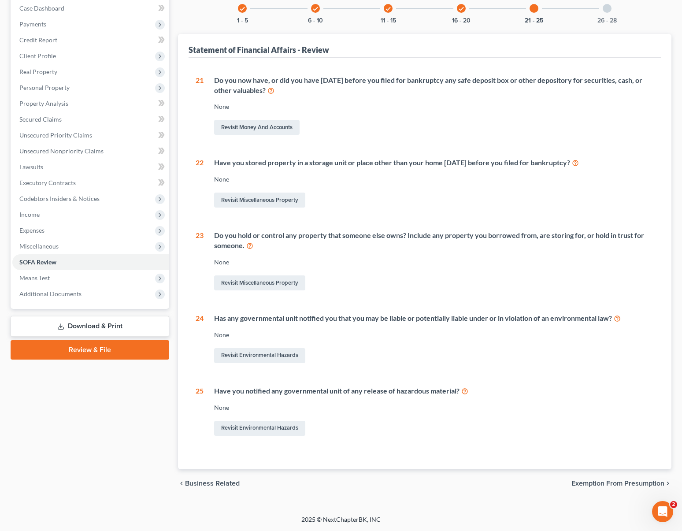
scroll to position [90, 0]
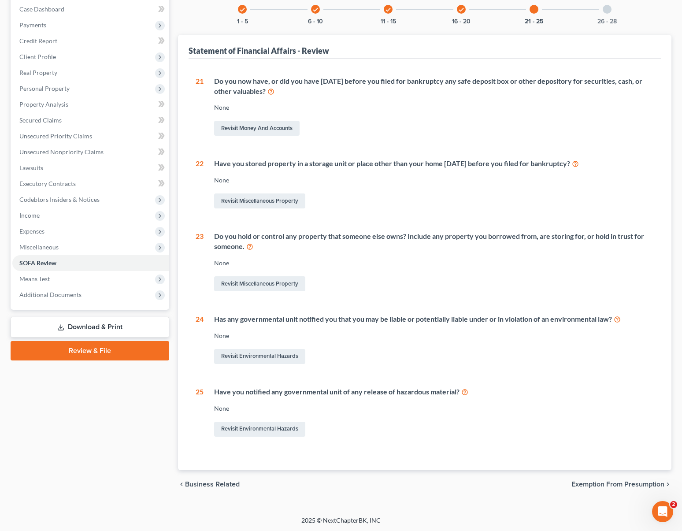
click at [604, 11] on div at bounding box center [607, 9] width 9 height 9
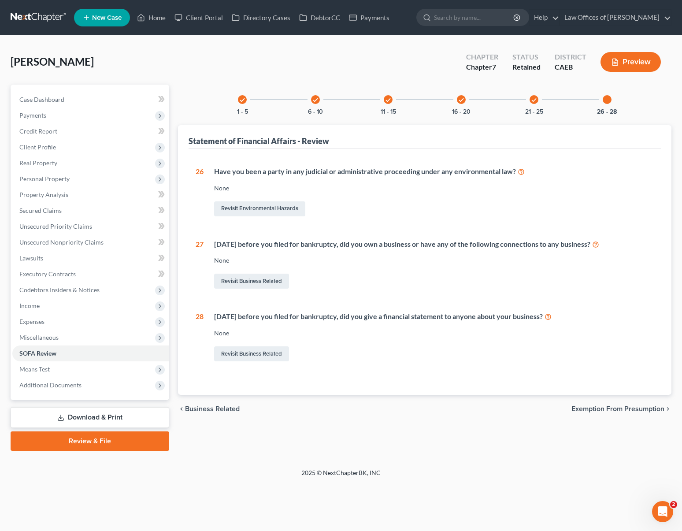
scroll to position [0, 0]
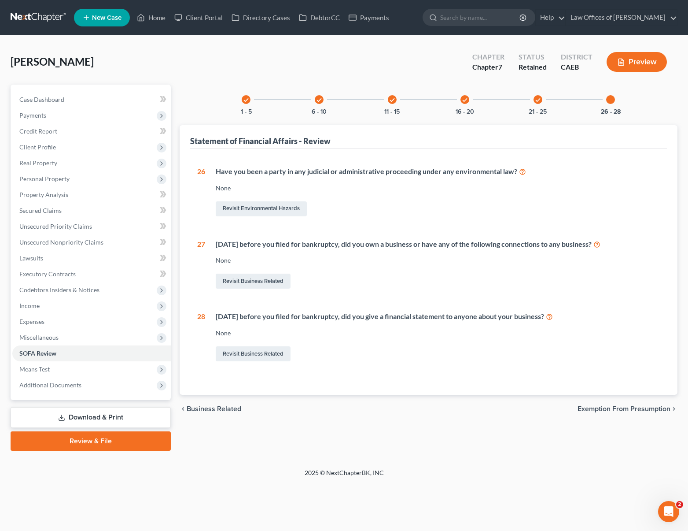
click at [534, 97] on div "check" at bounding box center [538, 99] width 9 height 9
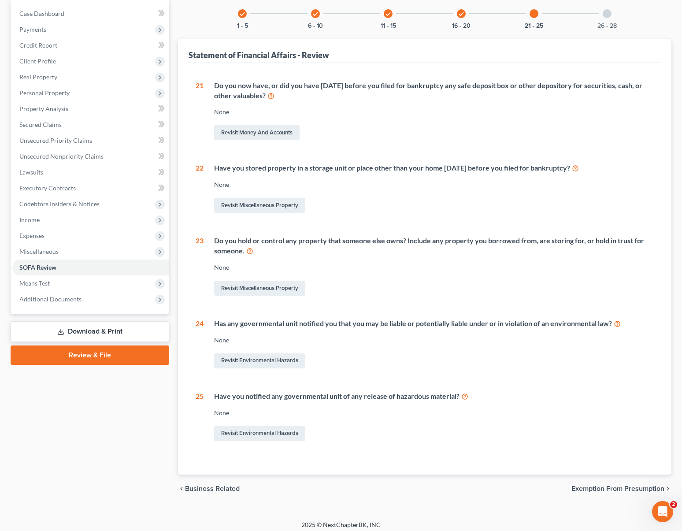
scroll to position [90, 0]
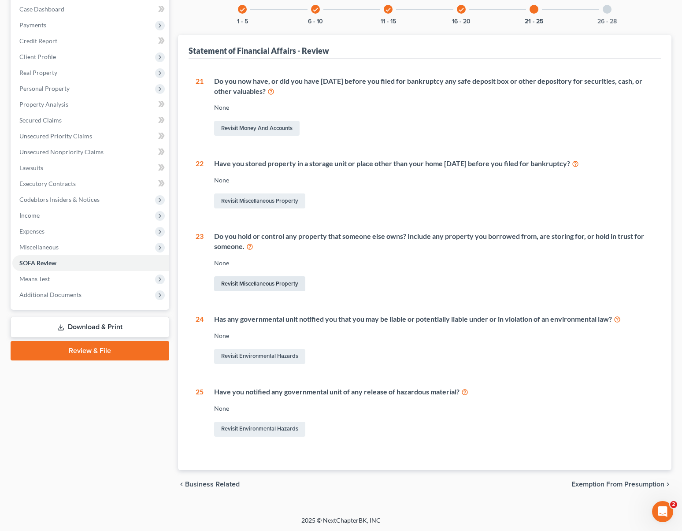
click at [273, 283] on link "Revisit Miscellaneous Property" at bounding box center [259, 283] width 91 height 15
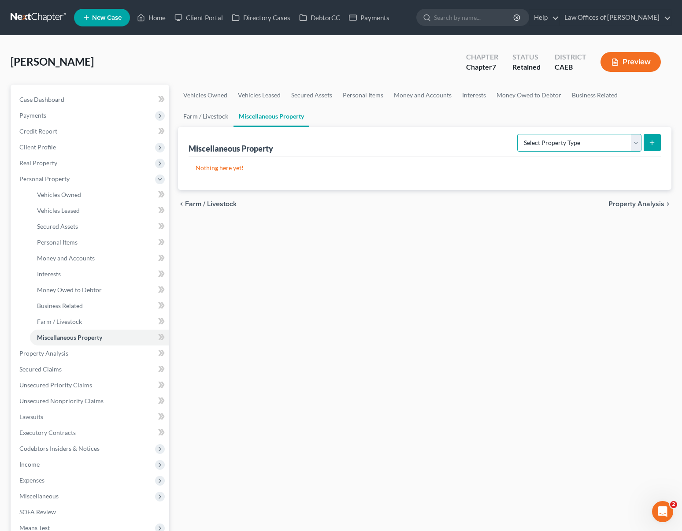
click at [631, 141] on select "Select Property Type Assigned for Creditor Benefit Within 1 Year Holding for An…" at bounding box center [579, 143] width 124 height 18
select select "holding_for_another"
click at [517, 134] on select "Select Property Type Assigned for Creditor Benefit Within 1 Year Holding for An…" at bounding box center [579, 143] width 124 height 18
click at [653, 138] on button "submit" at bounding box center [652, 142] width 17 height 17
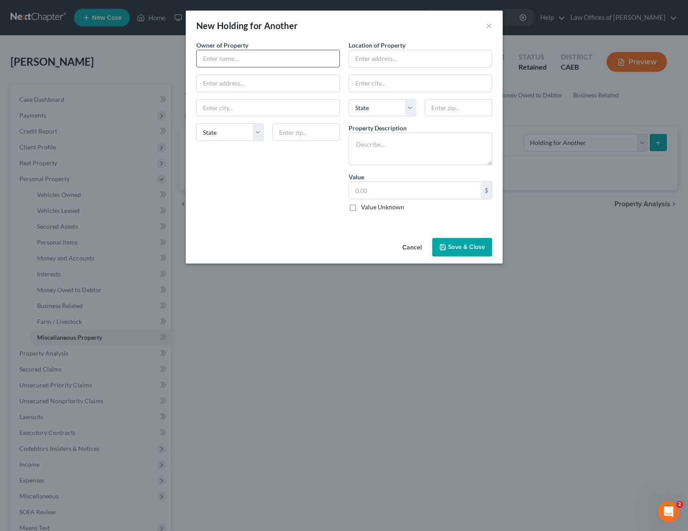
click at [237, 60] on input "text" at bounding box center [268, 58] width 143 height 17
type input "Michael Bargeron"
type input "23924 Pennsylvania Ave., # 3"
type input "90717"
type input "Lomita"
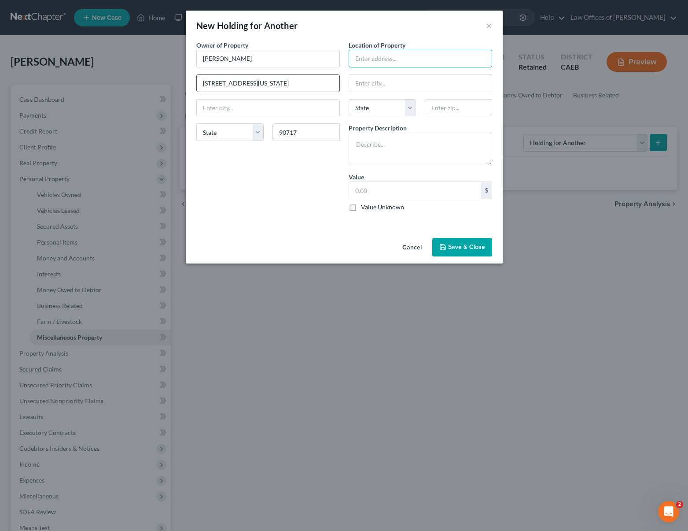
select select "4"
click at [363, 58] on input "text" at bounding box center [420, 58] width 143 height 17
click at [372, 143] on textarea at bounding box center [421, 149] width 144 height 33
type textarea "2019 Kia Forte"
type input "9,200."
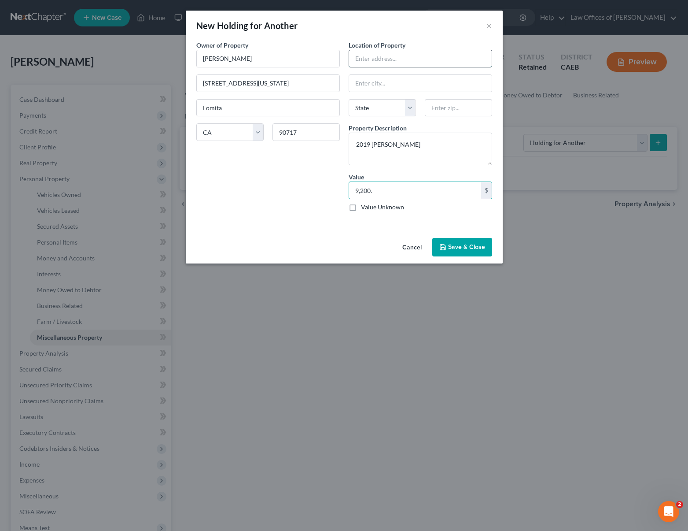
click at [374, 58] on input "text" at bounding box center [420, 58] width 143 height 17
click at [529, 34] on div "New Holding for Another × An exemption set must first be selected from the Fili…" at bounding box center [344, 265] width 688 height 531
click at [464, 248] on button "Save & Close" at bounding box center [463, 247] width 60 height 18
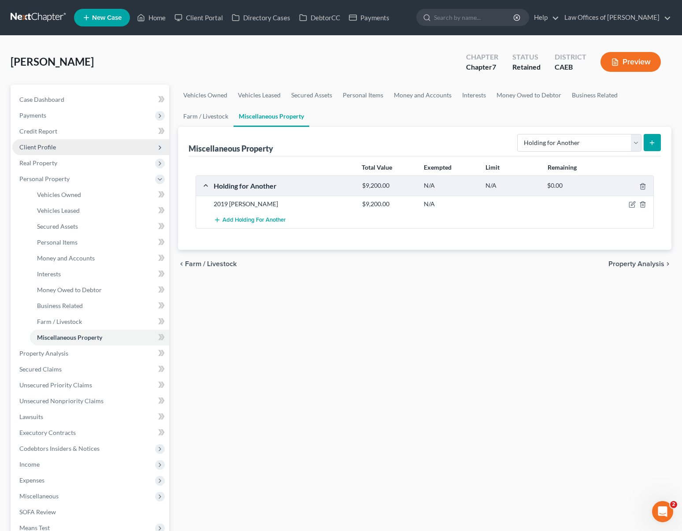
click at [74, 146] on span "Client Profile" at bounding box center [90, 147] width 157 height 16
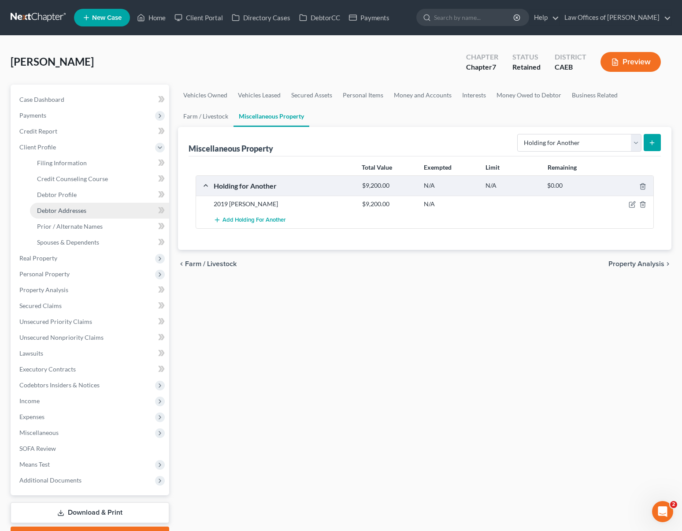
click at [83, 205] on link "Debtor Addresses" at bounding box center [99, 211] width 139 height 16
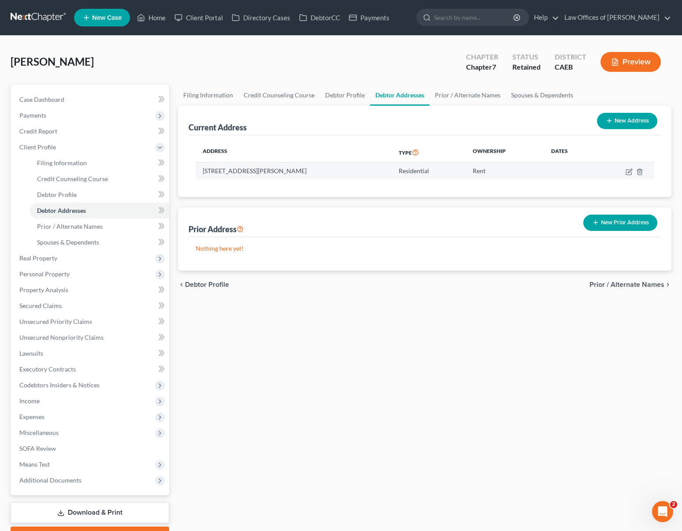
drag, startPoint x: 203, startPoint y: 171, endPoint x: 286, endPoint y: 170, distance: 83.7
click at [286, 170] on td "5101 Marsha Street, Apt 5, Bakersfield, CA 93309" at bounding box center [294, 171] width 196 height 17
copy td "5101 Marsha Street, Apt 5, Bak"
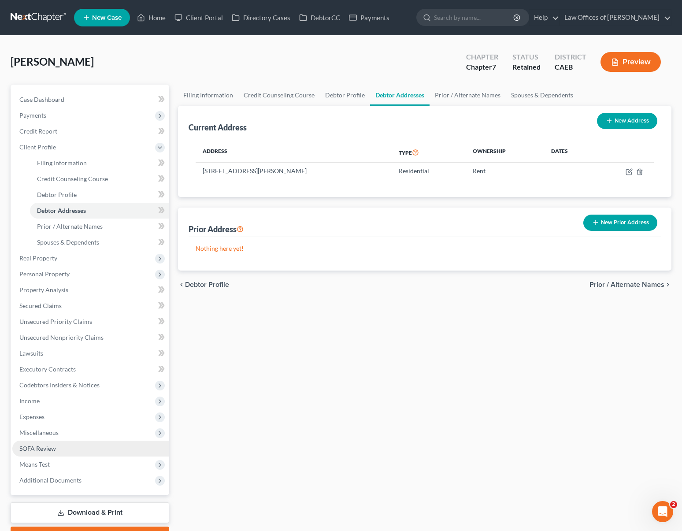
click at [42, 448] on span "SOFA Review" at bounding box center [37, 447] width 37 height 7
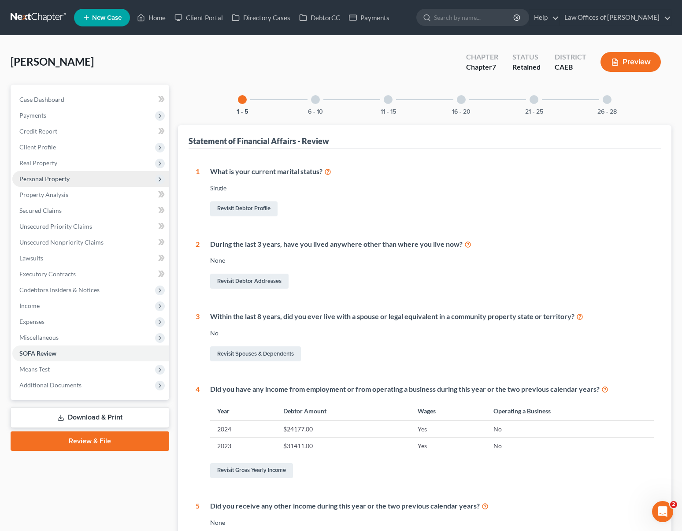
click at [64, 181] on span "Personal Property" at bounding box center [44, 178] width 50 height 7
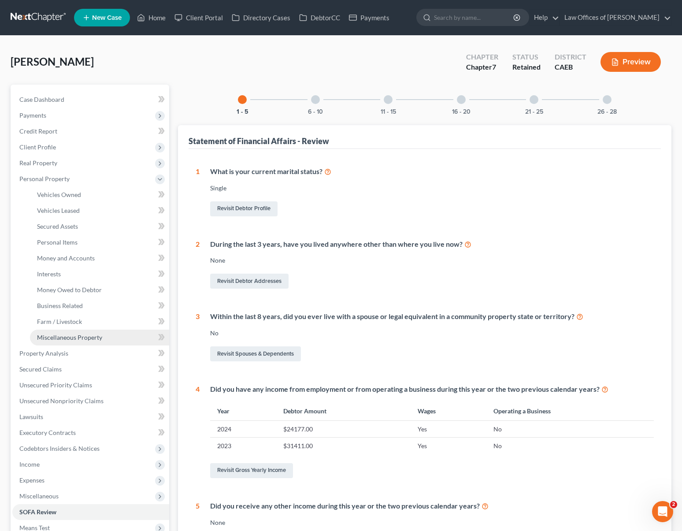
click at [106, 332] on link "Miscellaneous Property" at bounding box center [99, 337] width 139 height 16
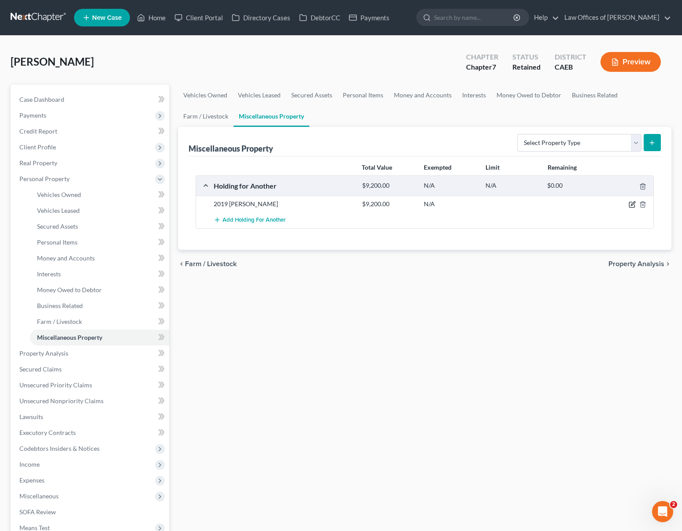
click at [630, 202] on icon "button" at bounding box center [632, 204] width 7 height 7
select select "4"
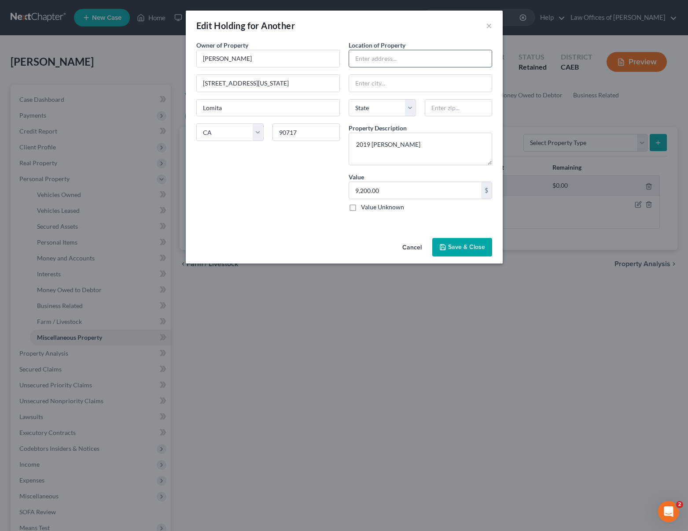
paste input "5101 Marsha Street, Apt 5, Bak"
type input "5101 Marsha Street, Apt 5"
type input "93309"
type input "Bakersfield"
select select "4"
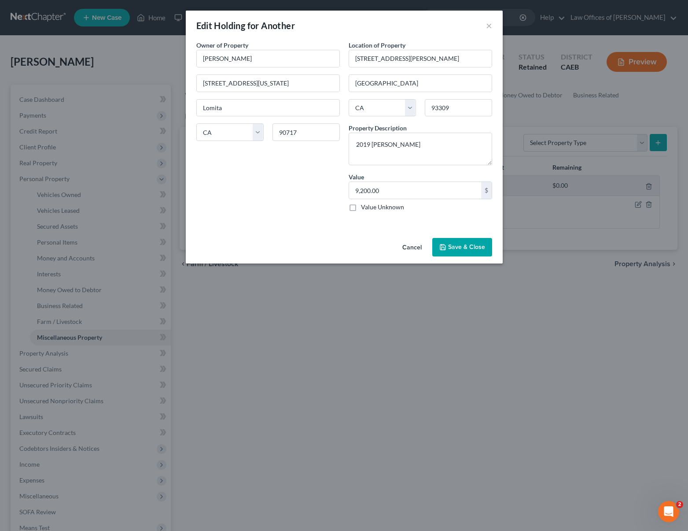
click at [451, 245] on button "Save & Close" at bounding box center [463, 247] width 60 height 18
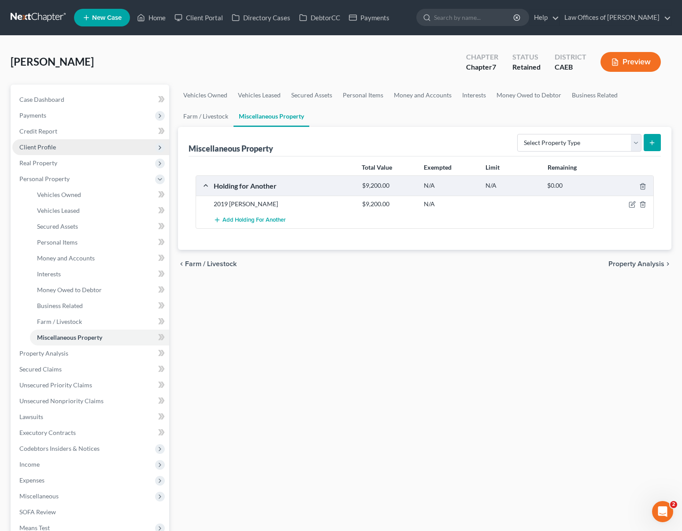
click at [44, 147] on span "Client Profile" at bounding box center [37, 146] width 37 height 7
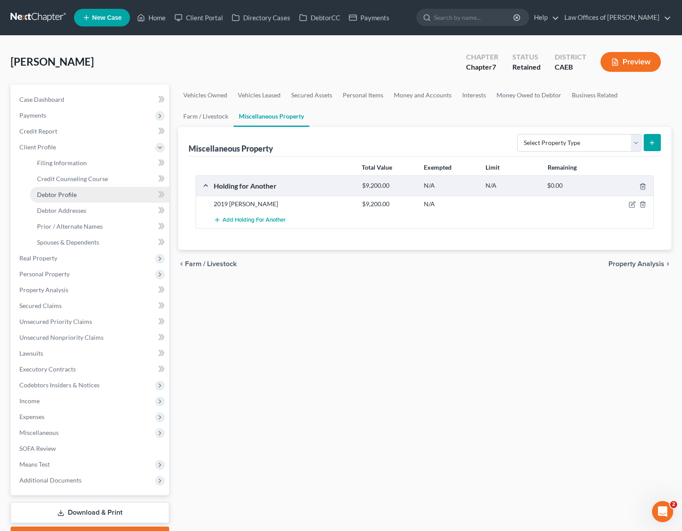
click at [75, 192] on span "Debtor Profile" at bounding box center [57, 194] width 40 height 7
select select "0"
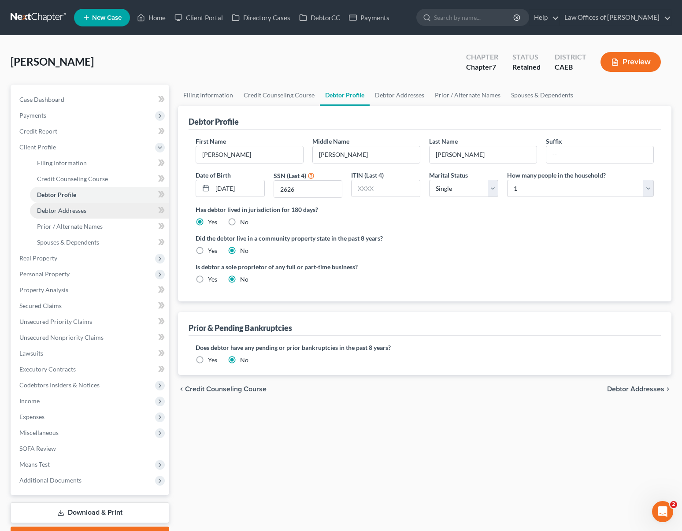
click at [96, 207] on link "Debtor Addresses" at bounding box center [99, 211] width 139 height 16
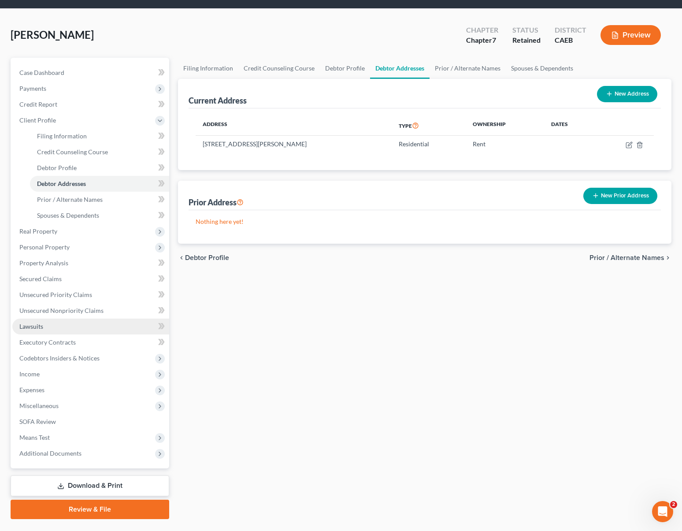
scroll to position [12, 0]
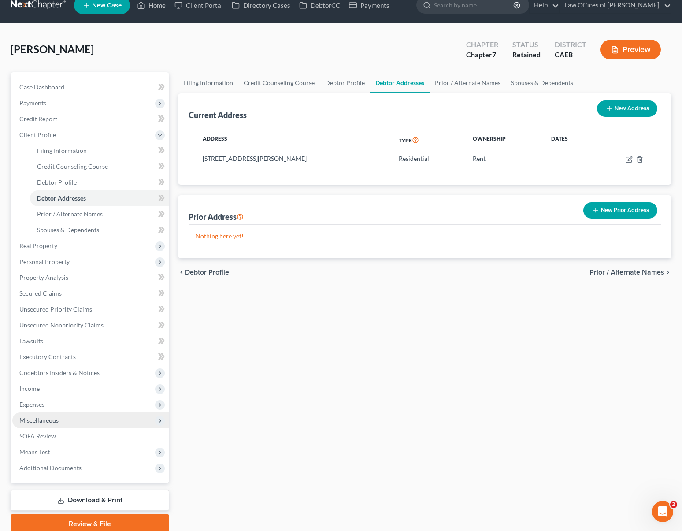
click at [44, 419] on span "Miscellaneous" at bounding box center [38, 419] width 39 height 7
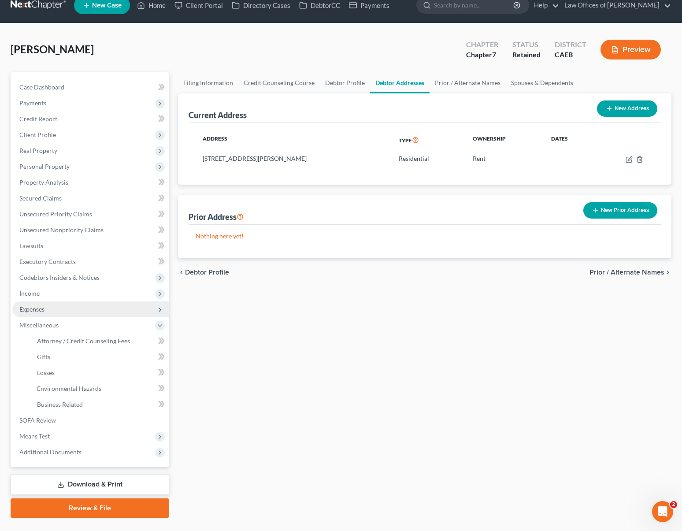
click at [55, 310] on span "Expenses" at bounding box center [90, 309] width 157 height 16
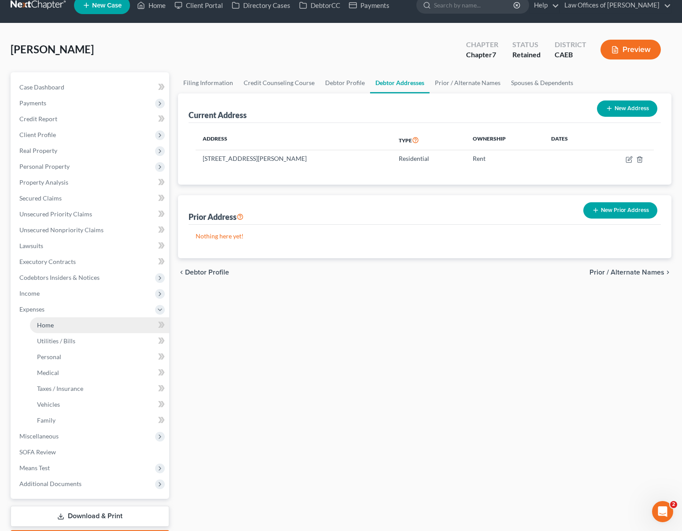
click at [64, 326] on link "Home" at bounding box center [99, 325] width 139 height 16
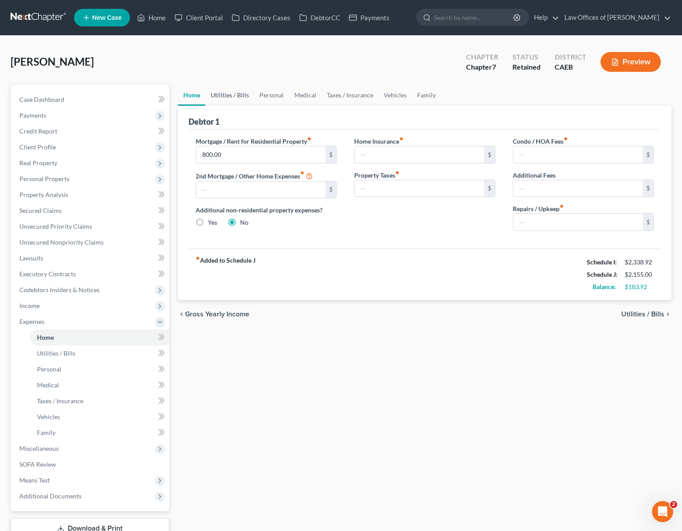
click at [245, 96] on link "Utilities / Bills" at bounding box center [229, 95] width 49 height 21
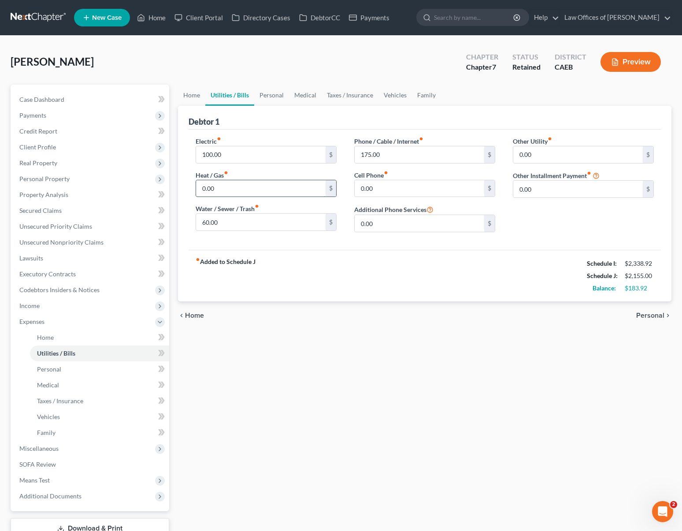
click at [197, 193] on input "0.00" at bounding box center [260, 188] width 129 height 17
type input "60"
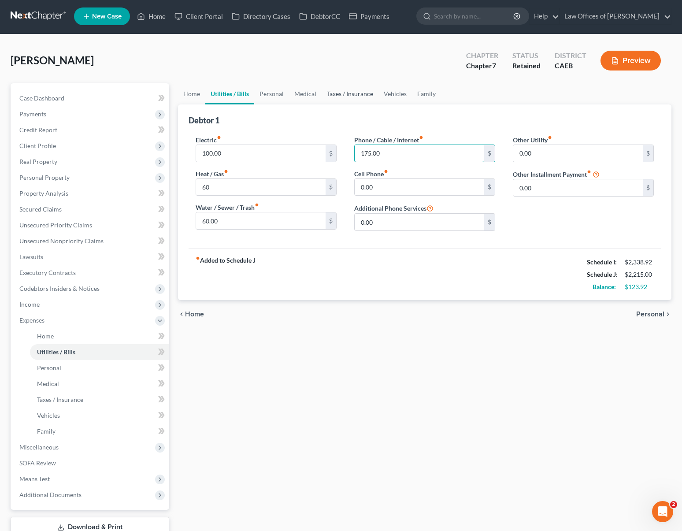
scroll to position [2, 0]
click at [275, 89] on link "Personal" at bounding box center [271, 93] width 35 height 21
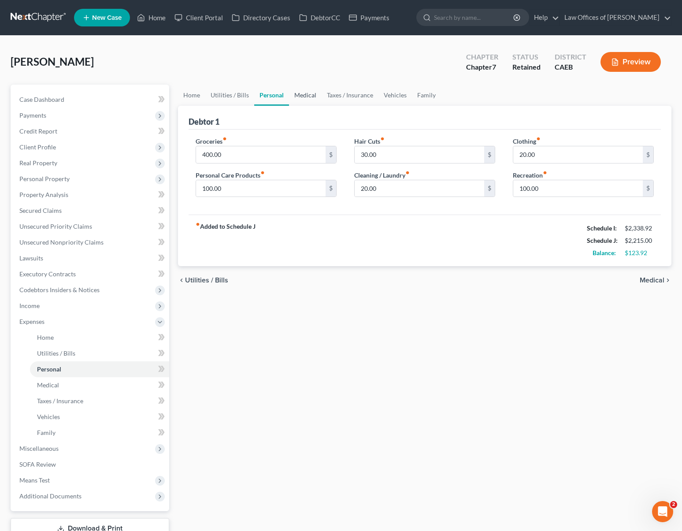
click at [297, 94] on link "Medical" at bounding box center [305, 95] width 33 height 21
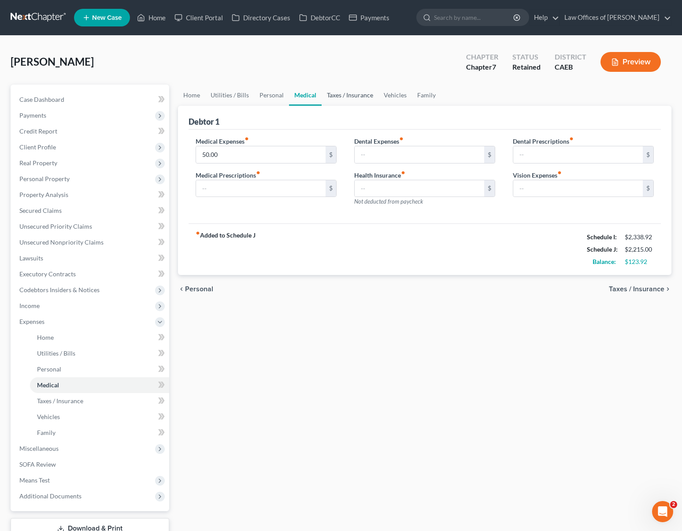
click at [359, 96] on link "Taxes / Insurance" at bounding box center [350, 95] width 57 height 21
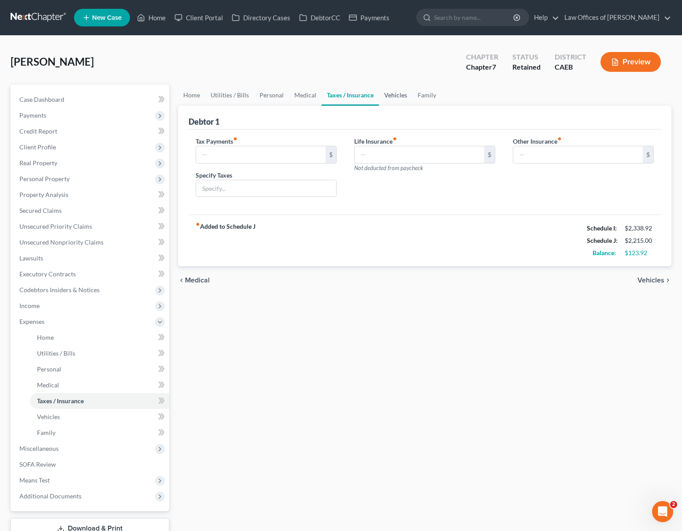
click at [391, 91] on link "Vehicles" at bounding box center [395, 95] width 33 height 21
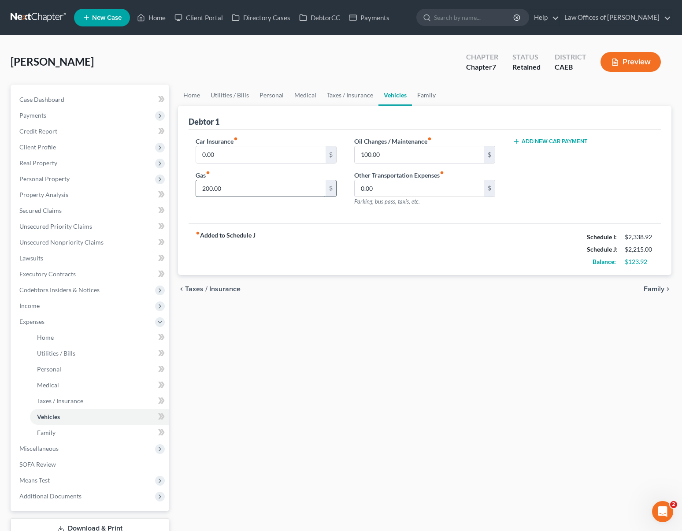
click at [248, 192] on input "200.00" at bounding box center [260, 188] width 129 height 17
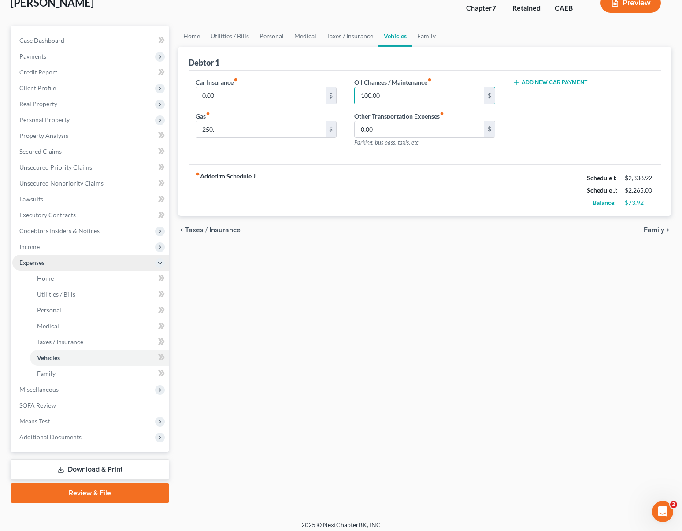
scroll to position [63, 0]
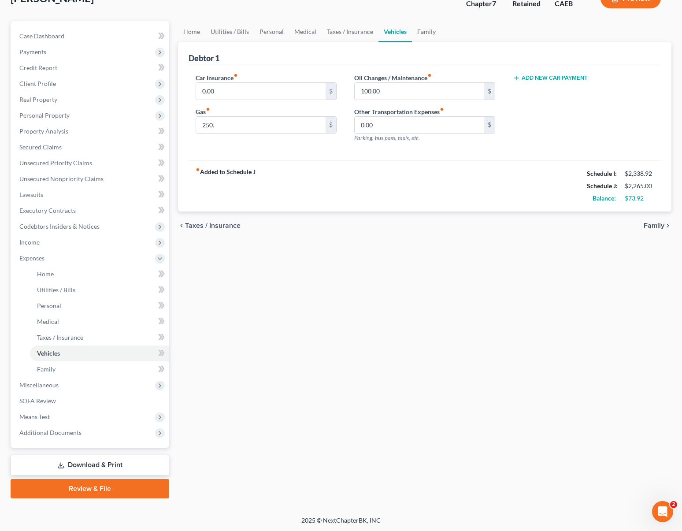
click at [120, 463] on link "Download & Print" at bounding box center [90, 465] width 159 height 21
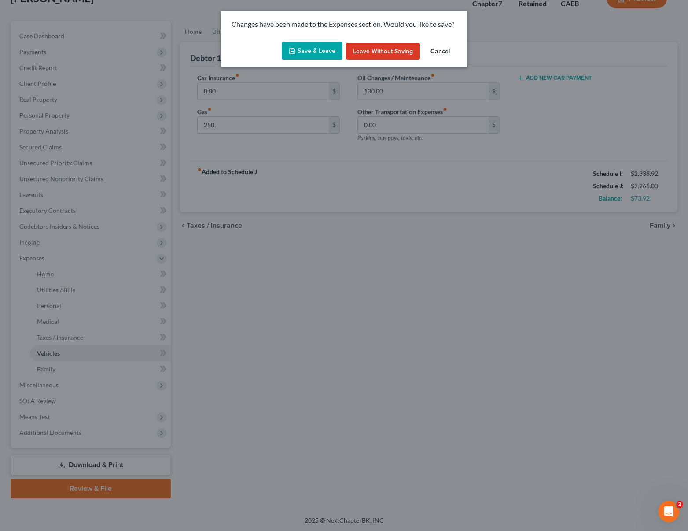
click at [315, 52] on button "Save & Leave" at bounding box center [312, 51] width 61 height 18
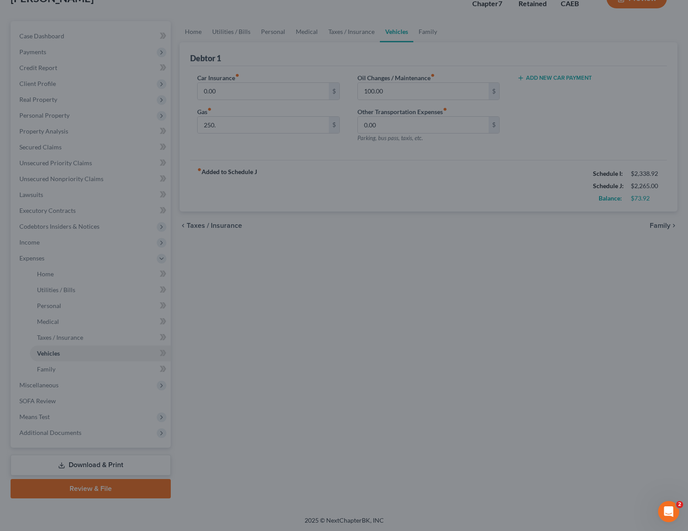
type input "250.00"
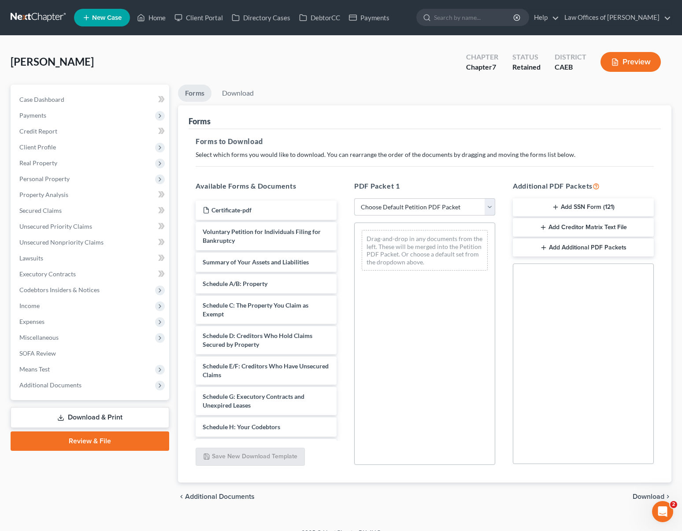
click at [491, 206] on select "Choose Default Petition PDF Packet Complete Bankruptcy Petition (all forms and …" at bounding box center [424, 207] width 141 height 18
select select "4"
click at [354, 198] on select "Choose Default Petition PDF Packet Complete Bankruptcy Petition (all forms and …" at bounding box center [424, 207] width 141 height 18
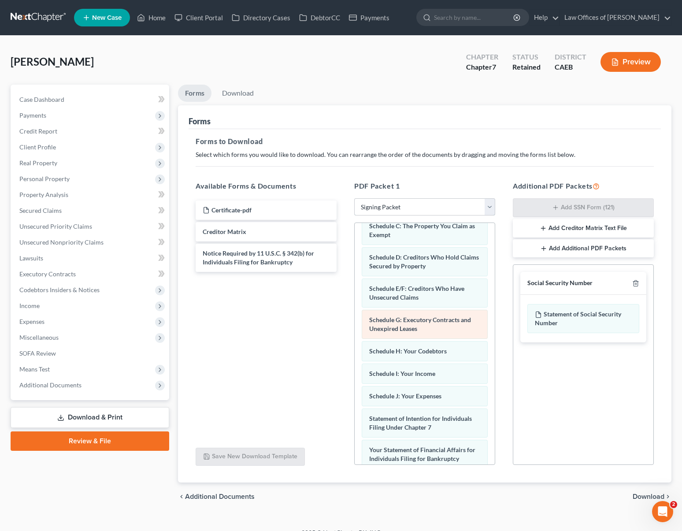
scroll to position [113, 0]
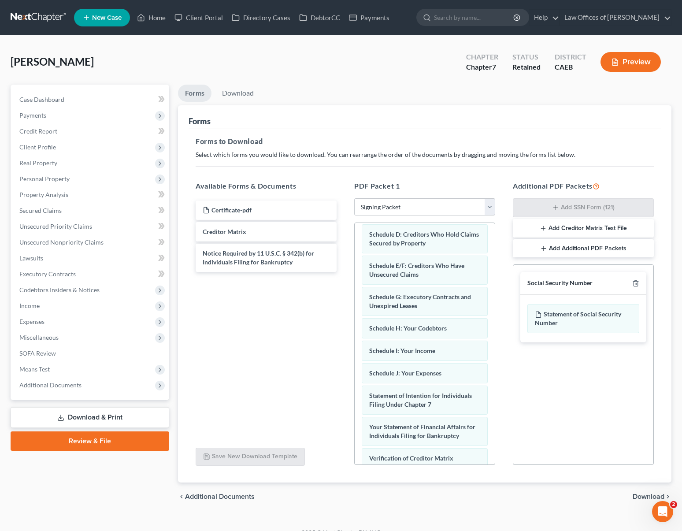
click at [642, 496] on span "Download" at bounding box center [649, 496] width 32 height 7
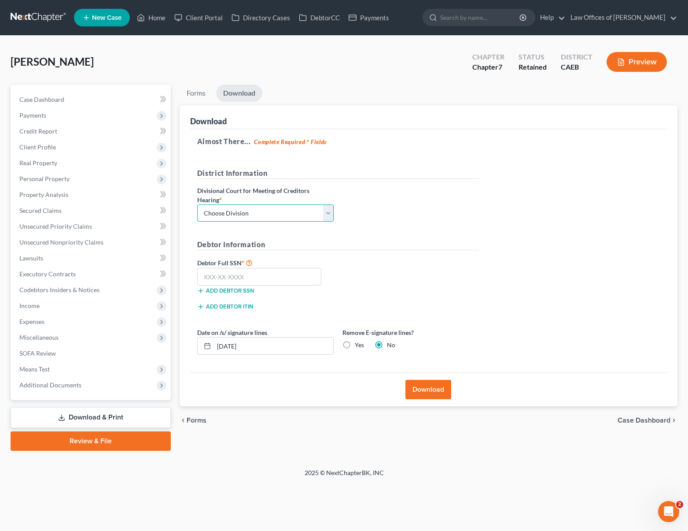
click at [328, 215] on select "Choose Division Fresno Modesto Sacramento" at bounding box center [265, 213] width 137 height 18
select select "0"
click at [197, 204] on select "Choose Division Fresno Modesto Sacramento" at bounding box center [265, 213] width 137 height 18
click at [276, 273] on input "text" at bounding box center [259, 277] width 125 height 18
type input "111-11-1111"
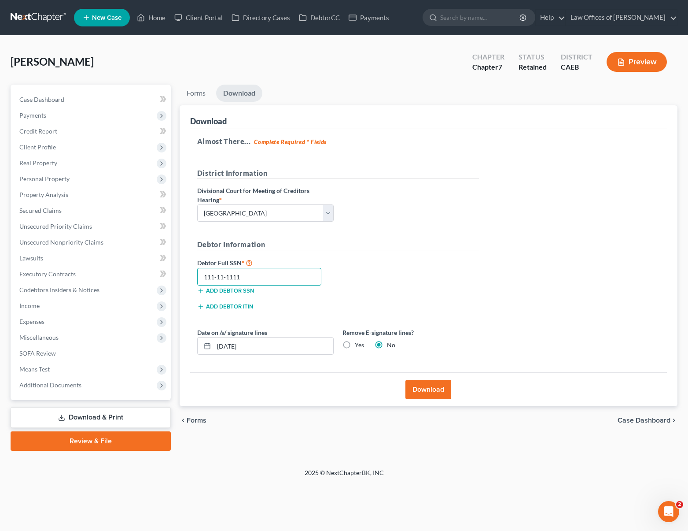
click at [248, 270] on input "111-11-1111" at bounding box center [259, 277] width 125 height 18
drag, startPoint x: 250, startPoint y: 277, endPoint x: 171, endPoint y: 266, distance: 79.6
click at [164, 263] on div "Petition Navigation Case Dashboard Payments Invoices Payments Payments Credit R…" at bounding box center [344, 268] width 676 height 366
type input "615-17-2626"
click at [423, 383] on button "Download" at bounding box center [429, 389] width 46 height 19
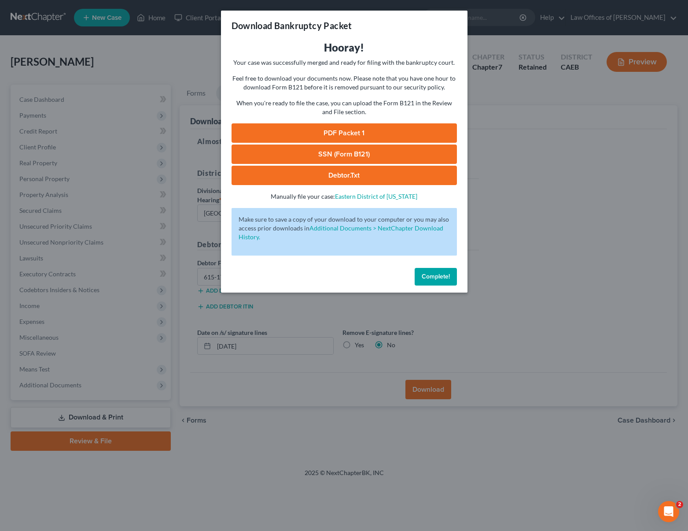
click at [366, 154] on link "SSN (Form B121)" at bounding box center [345, 153] width 226 height 19
click at [353, 131] on link "PDF Packet 1" at bounding box center [345, 132] width 226 height 19
click at [433, 273] on span "Complete!" at bounding box center [436, 276] width 28 height 7
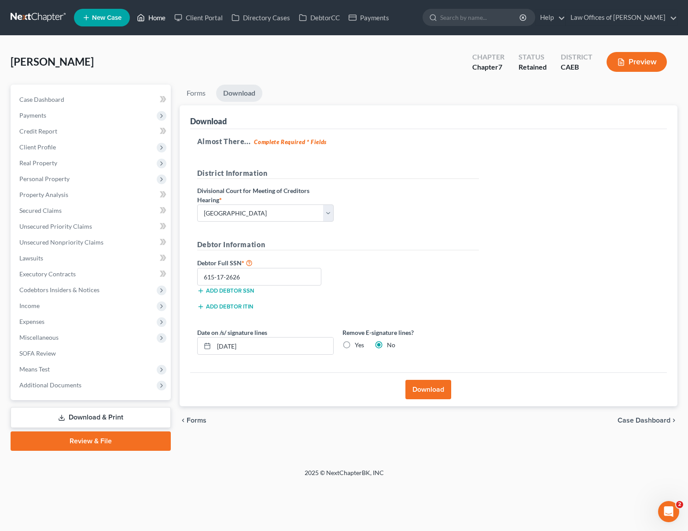
click at [156, 18] on link "Home" at bounding box center [151, 18] width 37 height 16
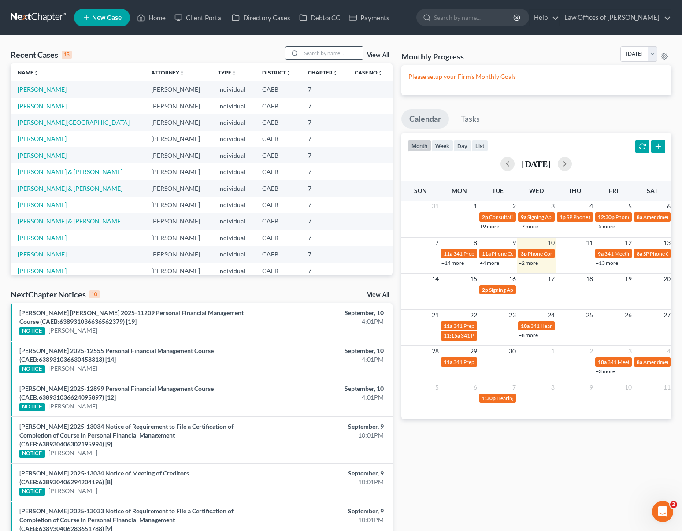
click at [314, 54] on input "search" at bounding box center [332, 53] width 62 height 13
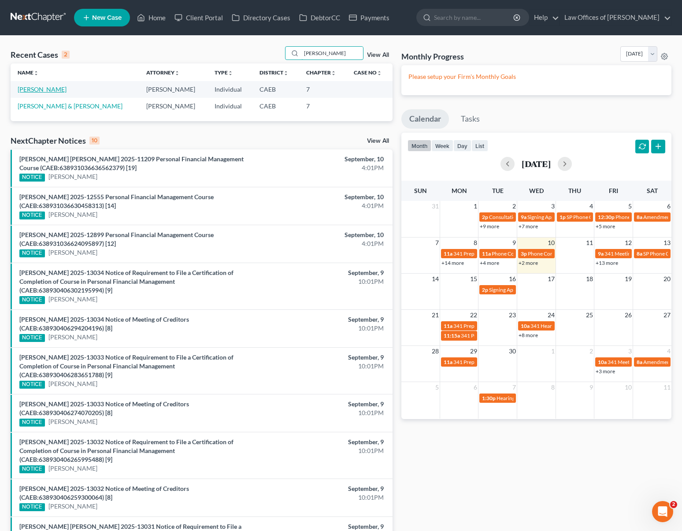
type input "Maritza"
click at [49, 89] on link "Perez, Maritza" at bounding box center [42, 88] width 49 height 7
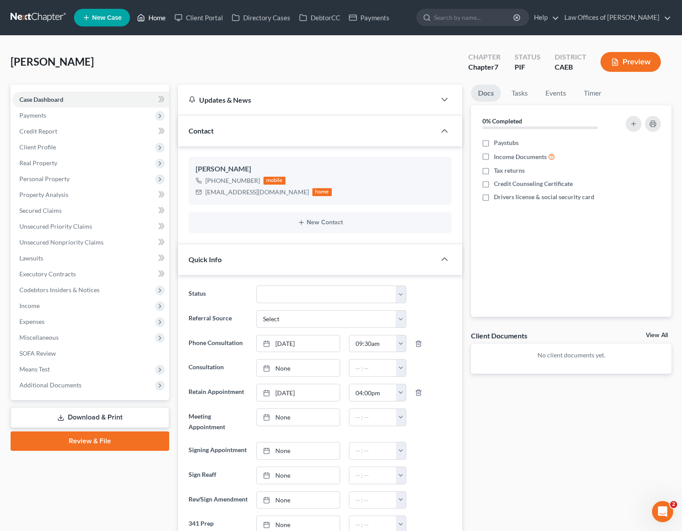
click at [159, 21] on link "Home" at bounding box center [151, 18] width 37 height 16
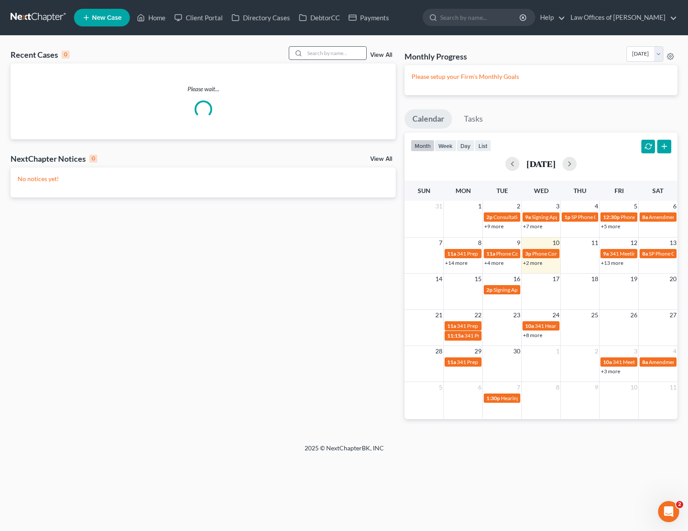
click at [318, 51] on input "search" at bounding box center [336, 53] width 62 height 13
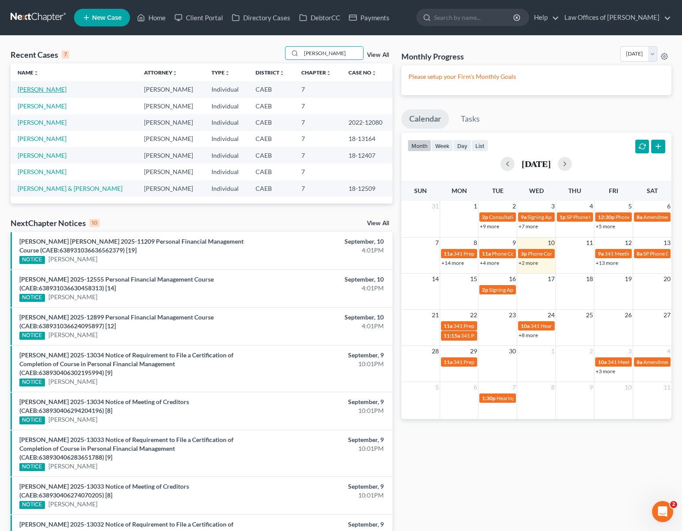
type input "Campos"
click at [29, 90] on link "Campos, Edgar" at bounding box center [42, 88] width 49 height 7
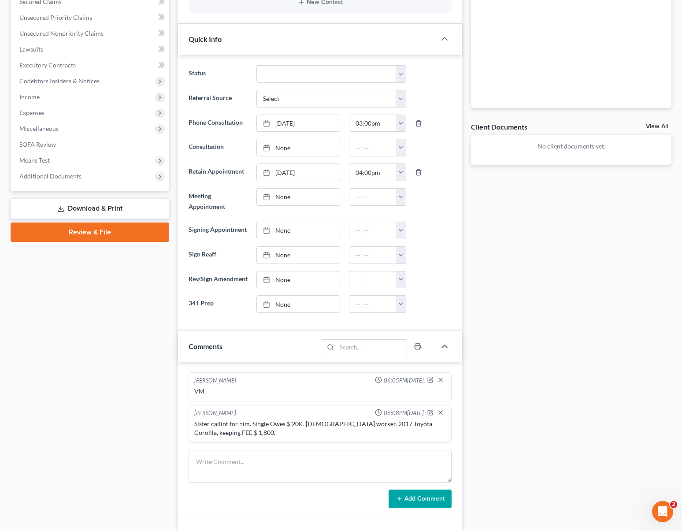
scroll to position [207, 0]
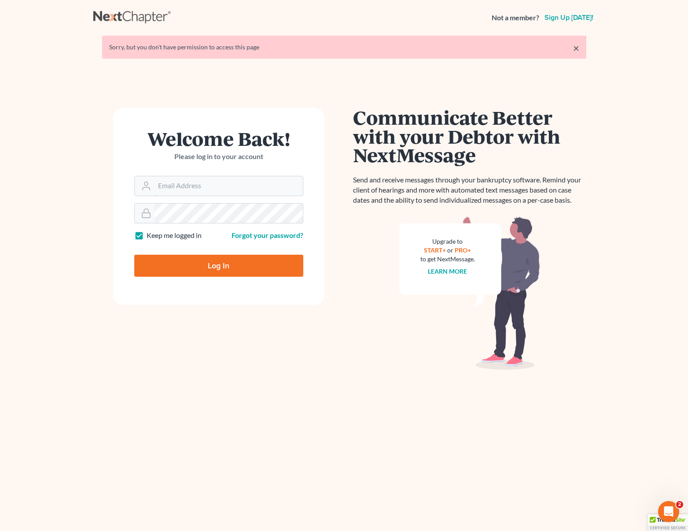
type input "[EMAIL_ADDRESS][DOMAIN_NAME]"
click at [213, 256] on input "Log In" at bounding box center [218, 266] width 169 height 22
type input "Thinking..."
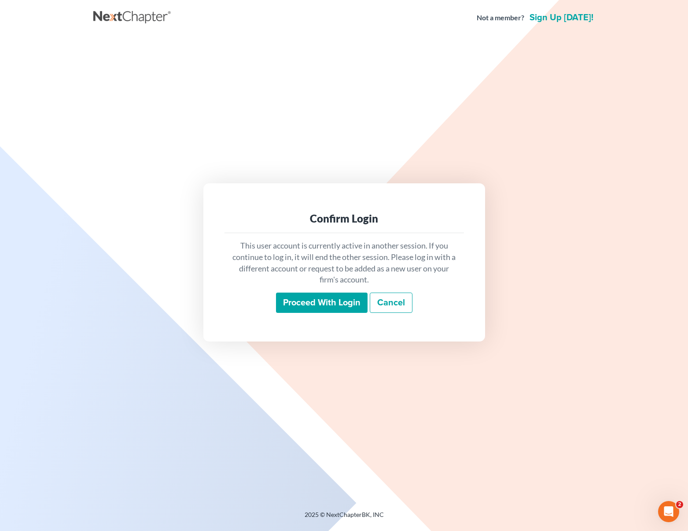
click at [319, 311] on input "Proceed with login" at bounding box center [322, 302] width 92 height 20
